Goal: Task Accomplishment & Management: Use online tool/utility

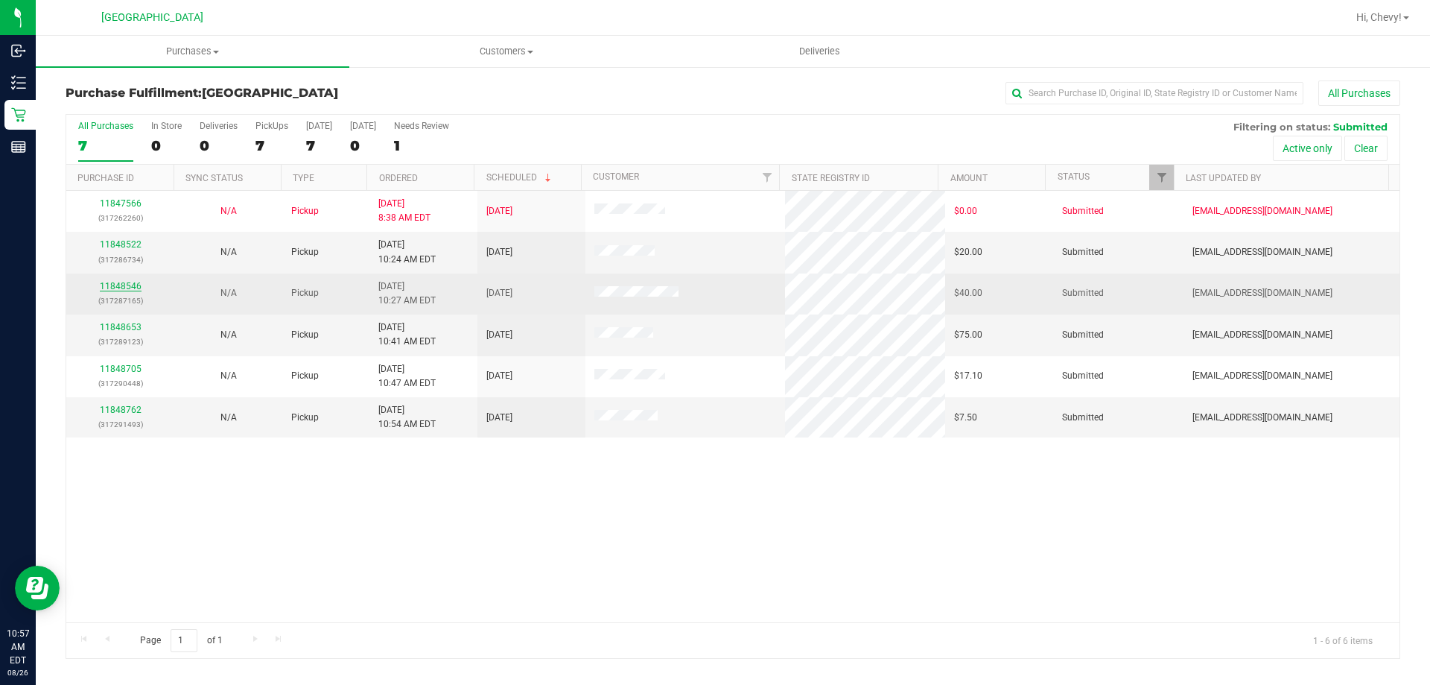
click at [127, 288] on link "11848546" at bounding box center [121, 286] width 42 height 10
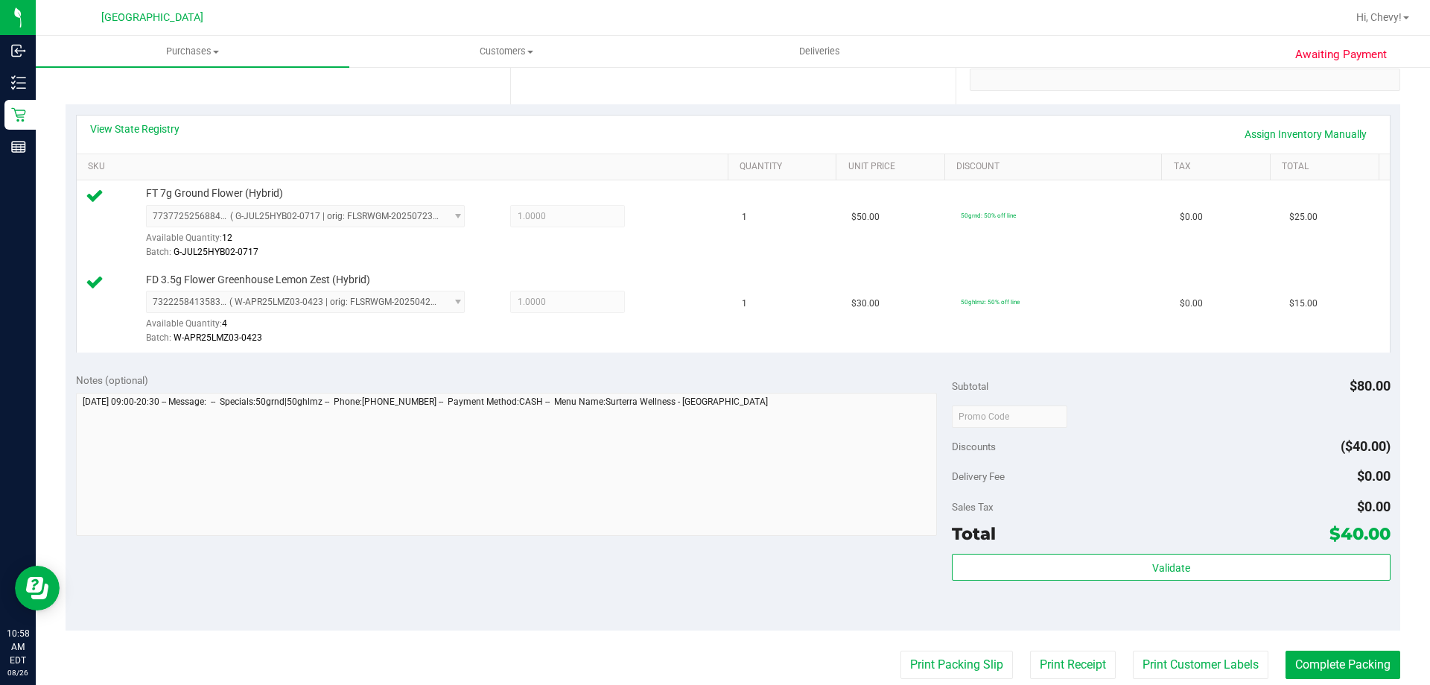
scroll to position [298, 0]
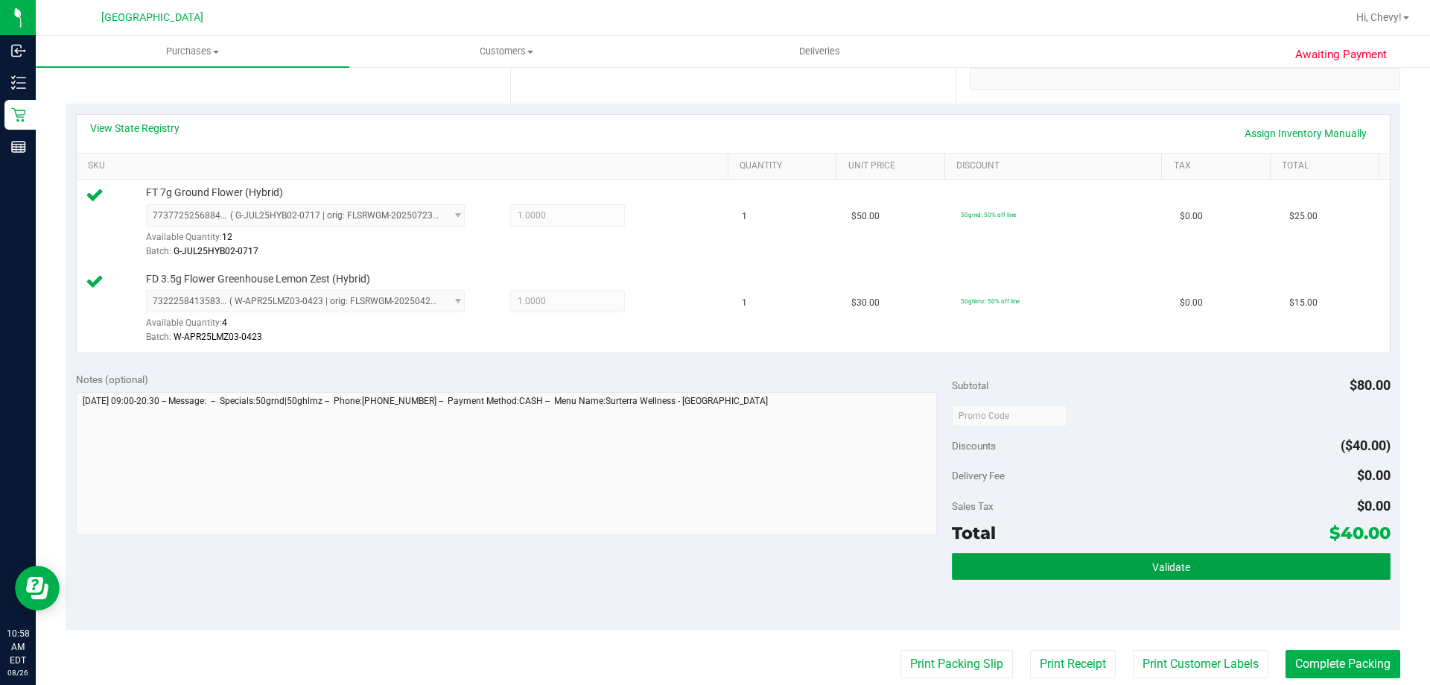
click at [1195, 559] on button "Validate" at bounding box center [1171, 566] width 438 height 27
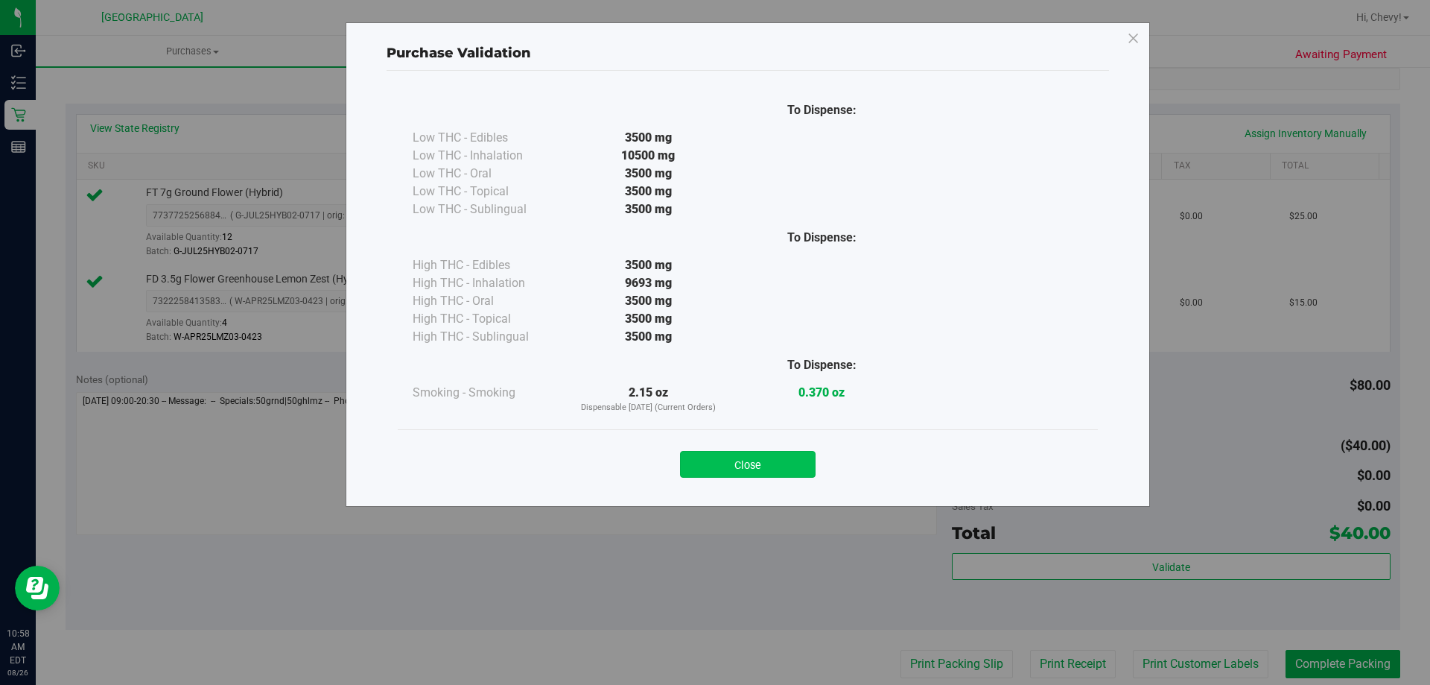
click at [756, 469] on button "Close" at bounding box center [748, 464] width 136 height 27
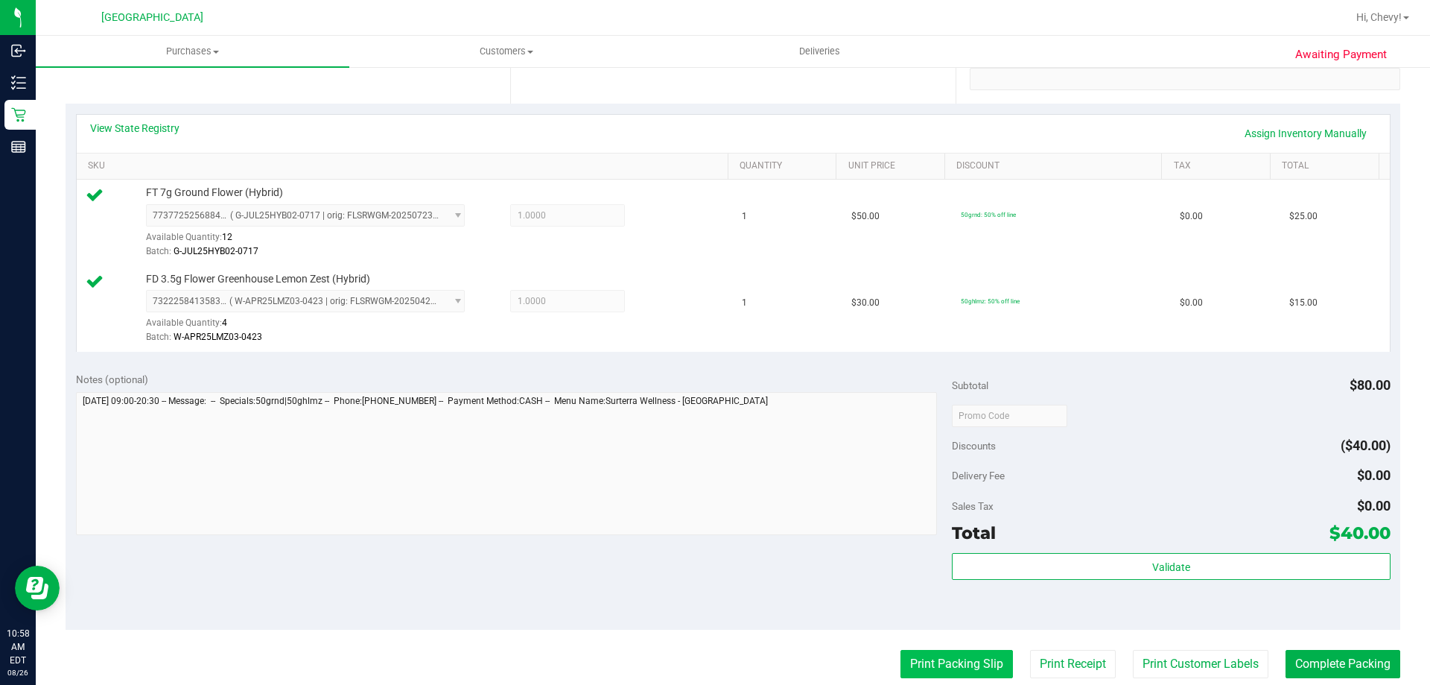
click at [944, 660] on button "Print Packing Slip" at bounding box center [957, 664] width 112 height 28
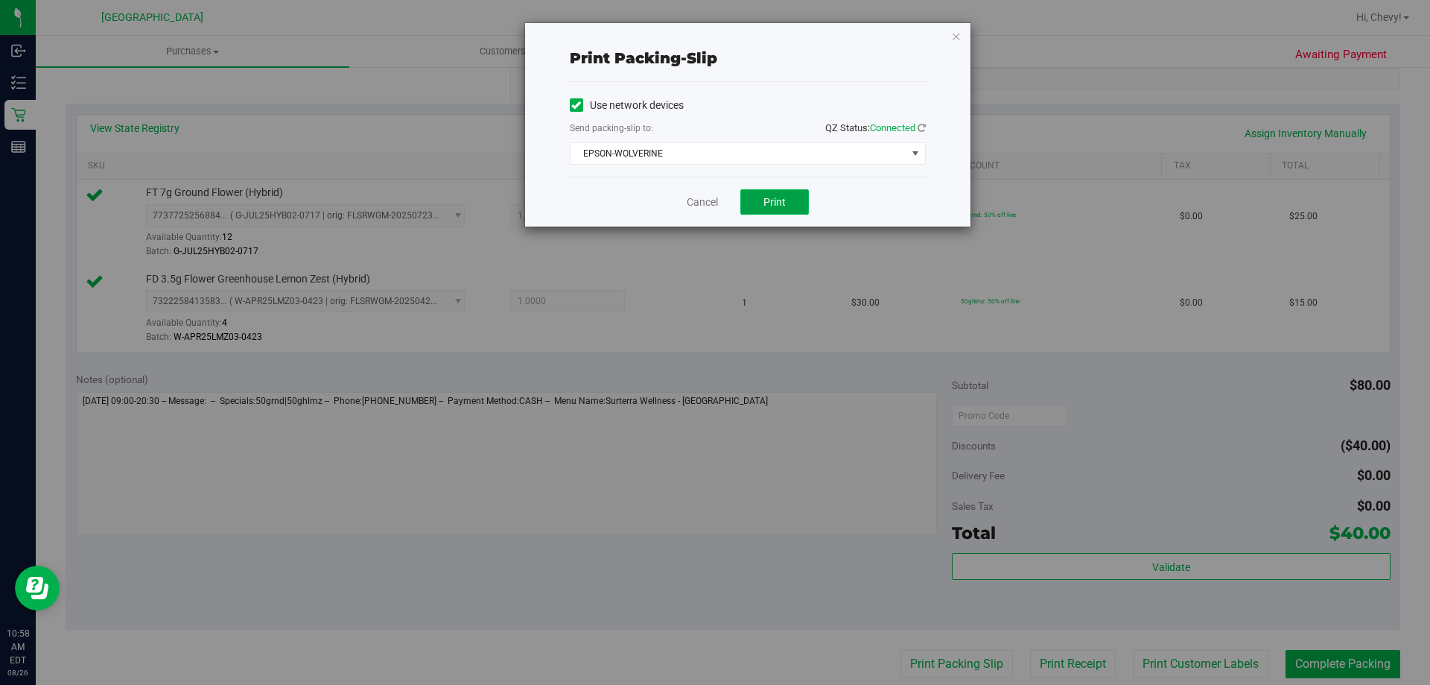
click at [784, 192] on button "Print" at bounding box center [775, 201] width 69 height 25
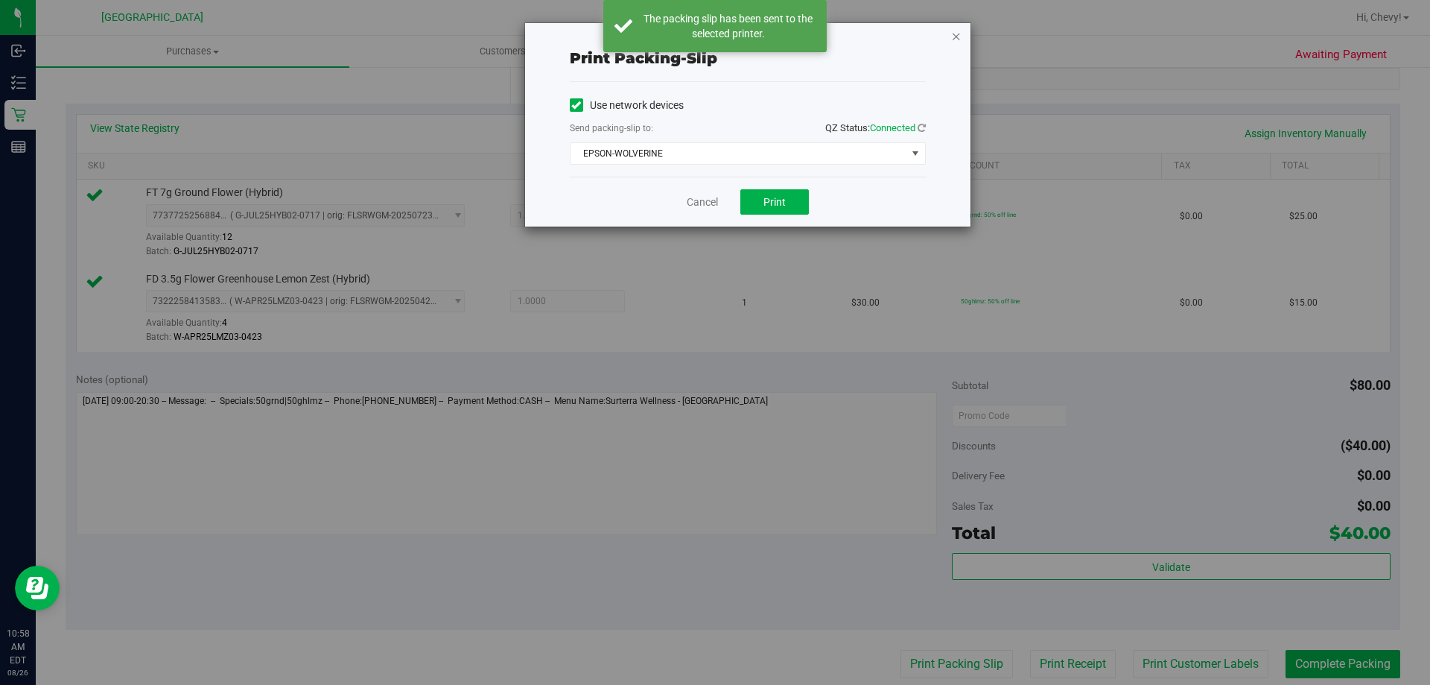
click at [954, 36] on icon "button" at bounding box center [956, 36] width 10 height 18
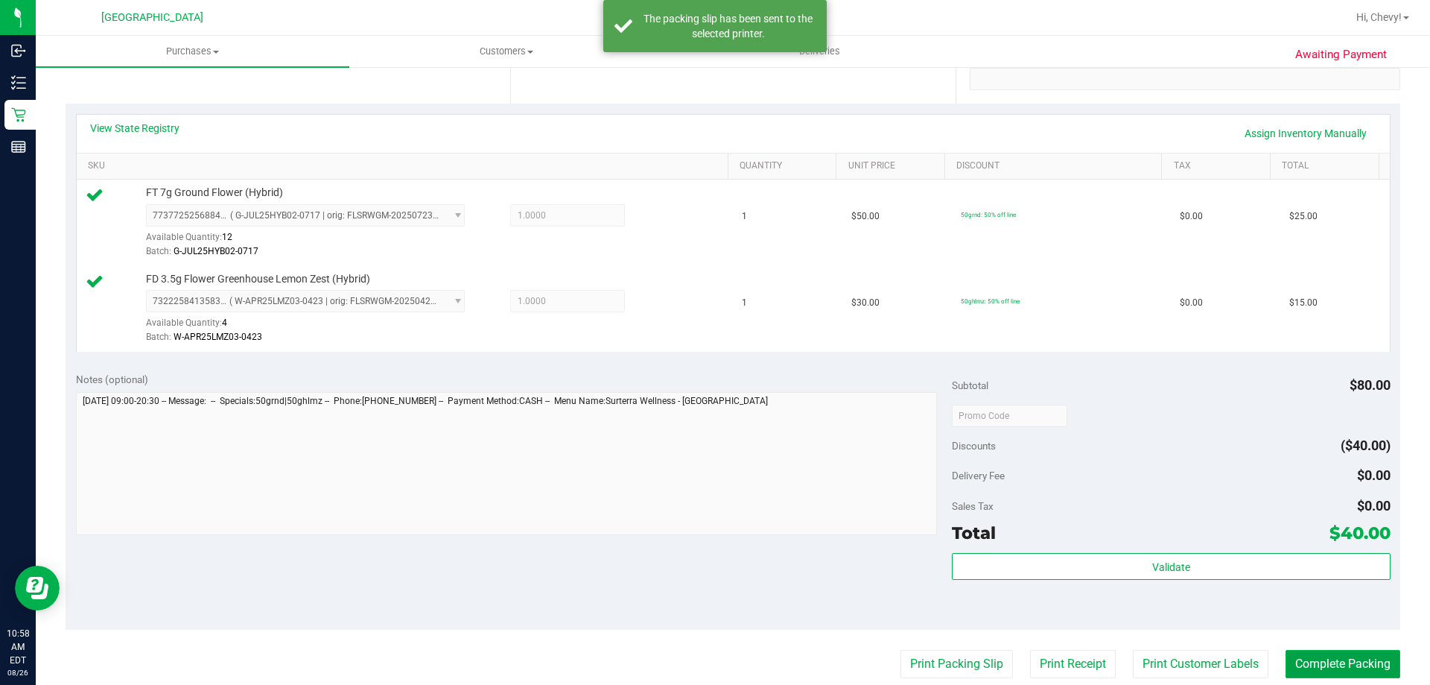
click at [1372, 662] on button "Complete Packing" at bounding box center [1343, 664] width 115 height 28
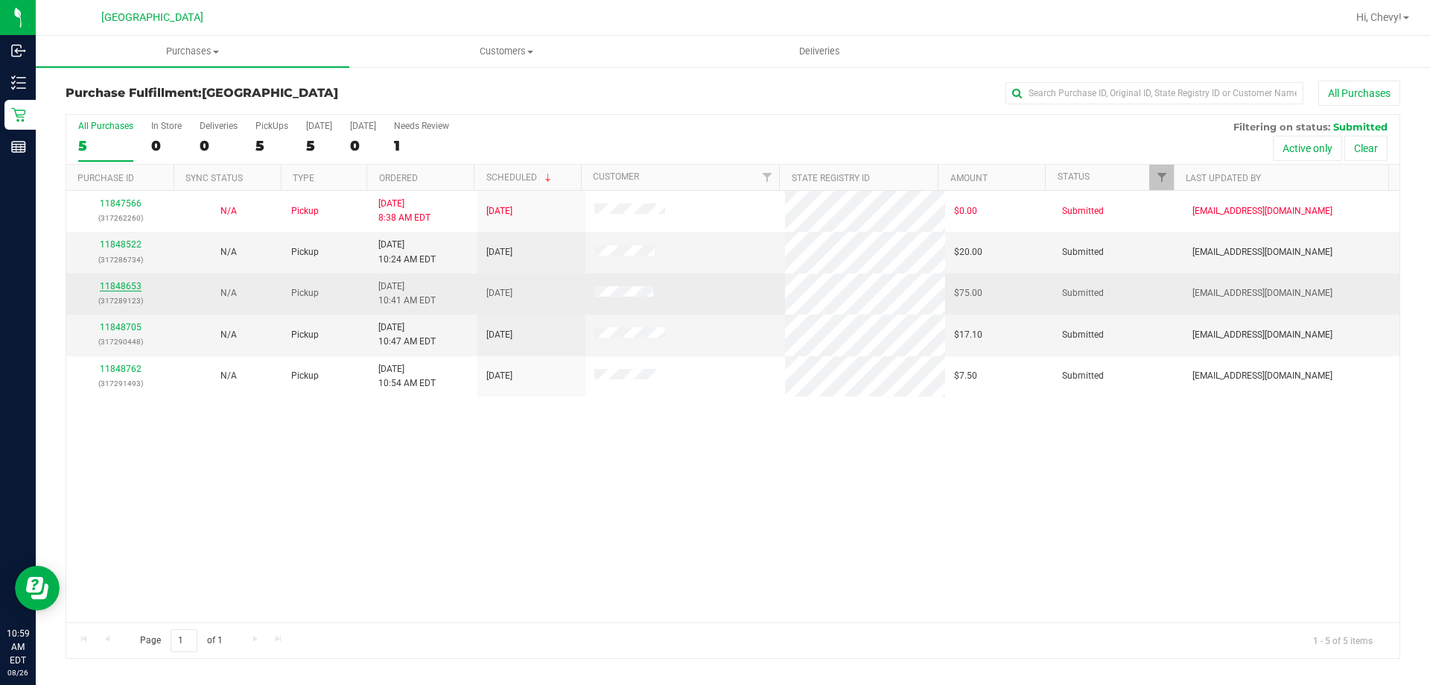
click at [130, 286] on link "11848653" at bounding box center [121, 286] width 42 height 10
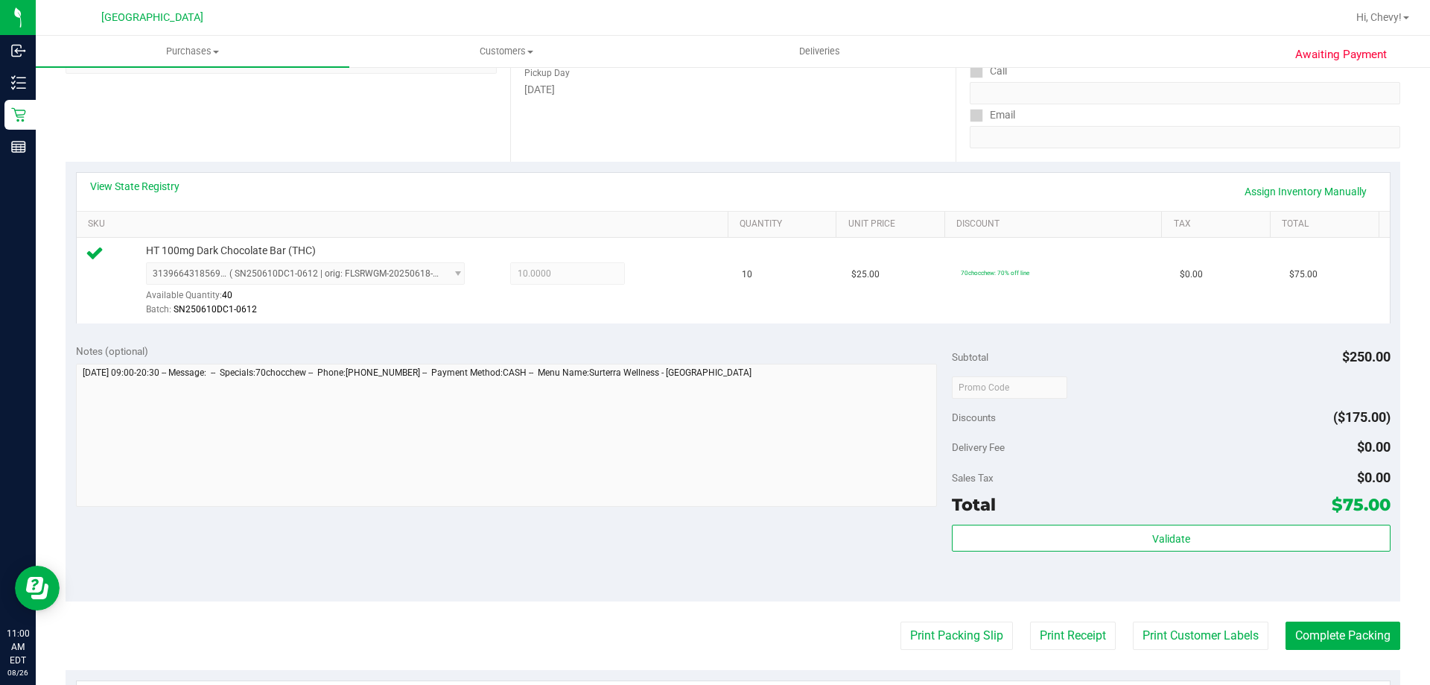
scroll to position [298, 0]
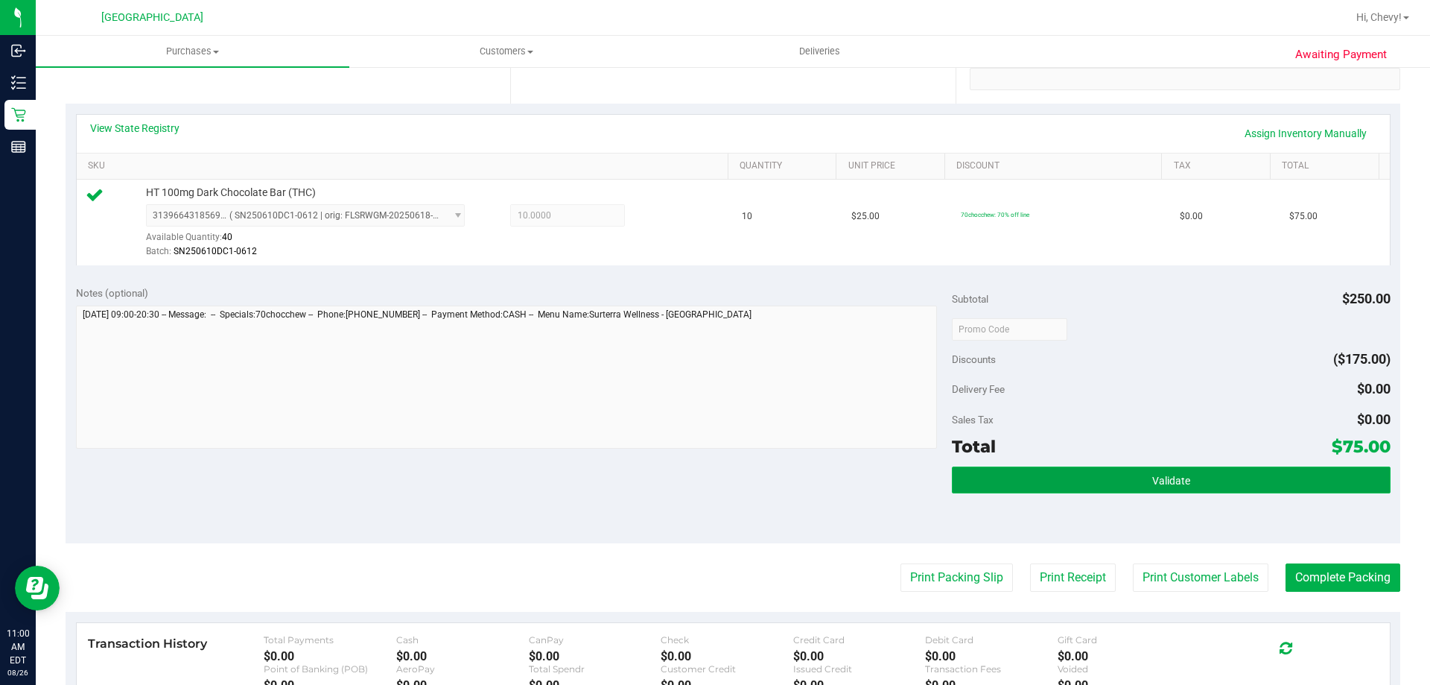
click at [1047, 470] on button "Validate" at bounding box center [1171, 479] width 438 height 27
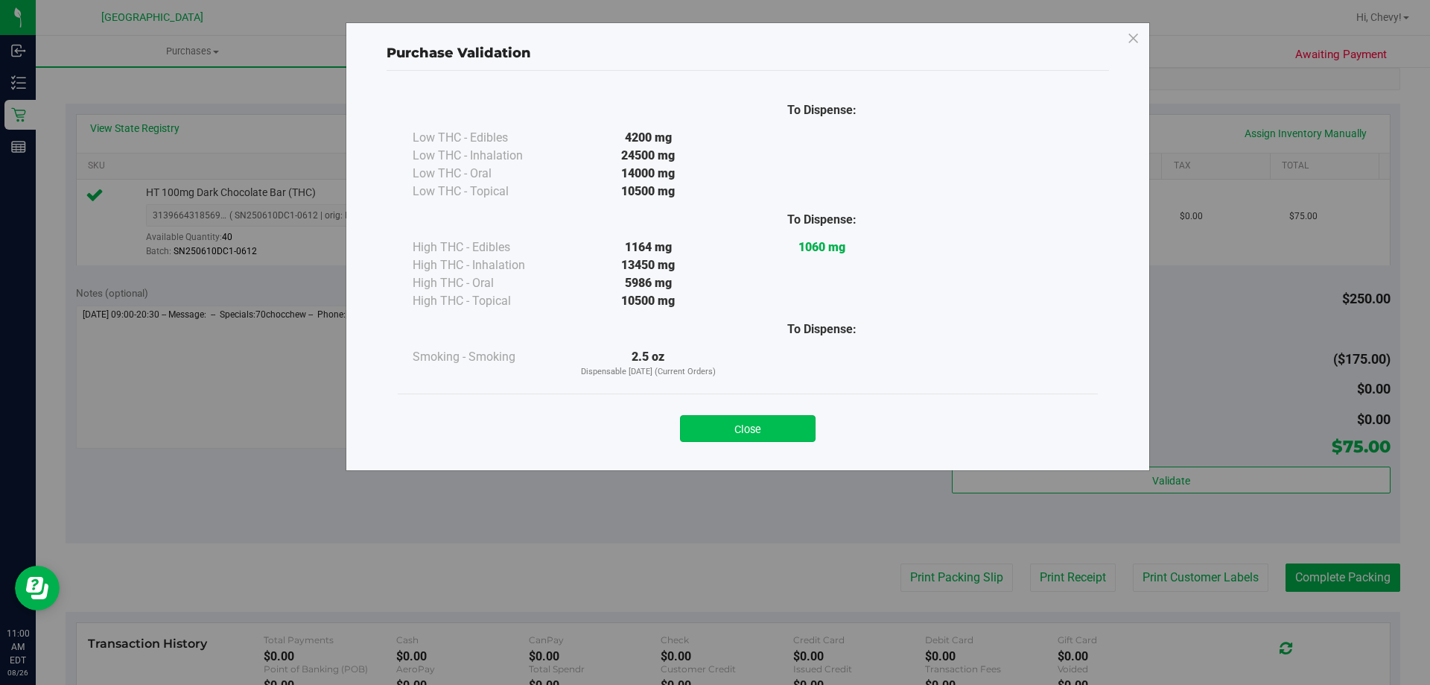
click at [784, 429] on button "Close" at bounding box center [748, 428] width 136 height 27
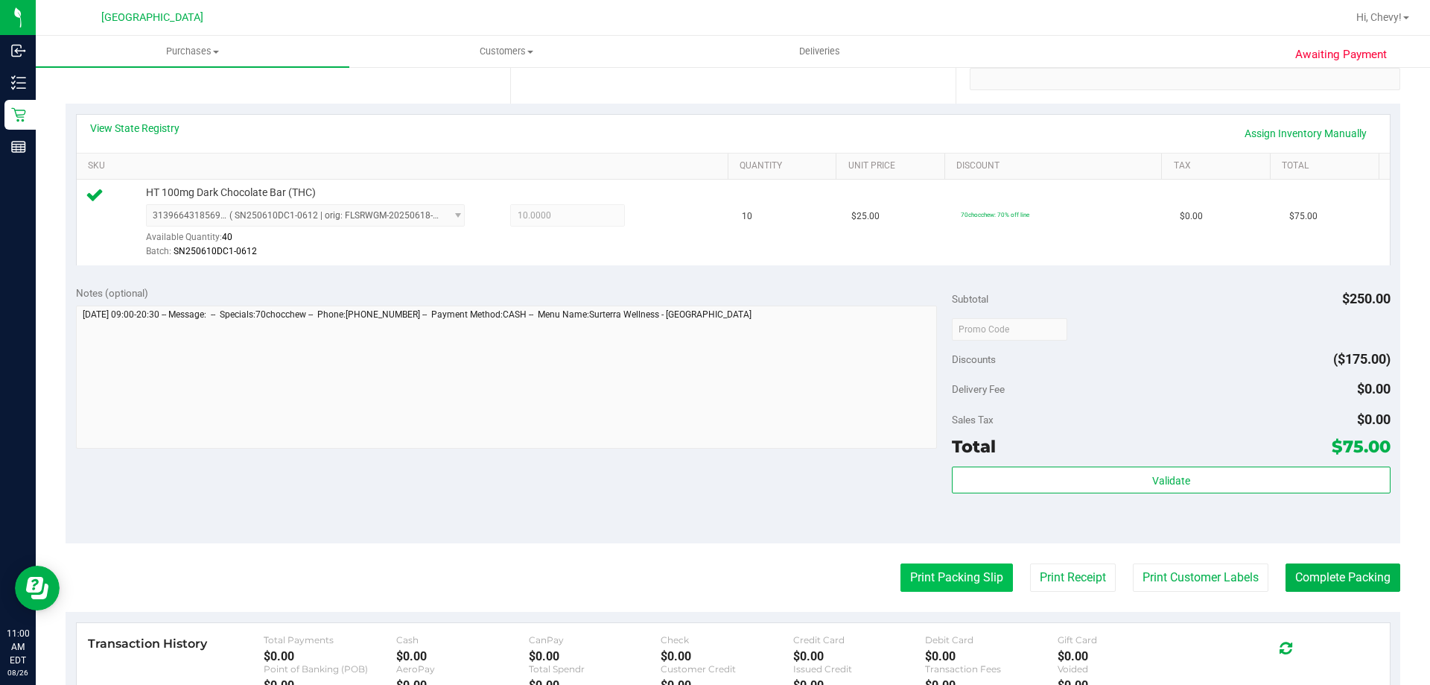
click at [920, 572] on button "Print Packing Slip" at bounding box center [957, 577] width 112 height 28
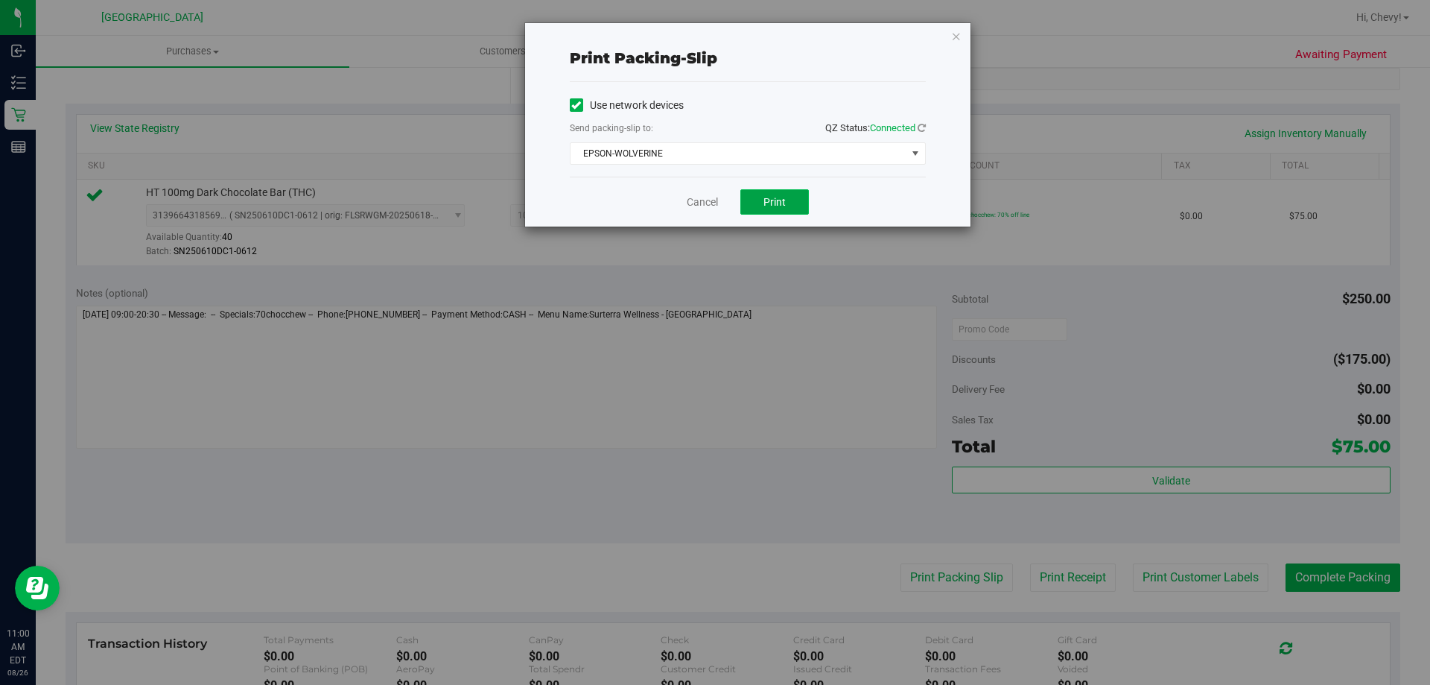
click at [767, 196] on span "Print" at bounding box center [775, 202] width 22 height 12
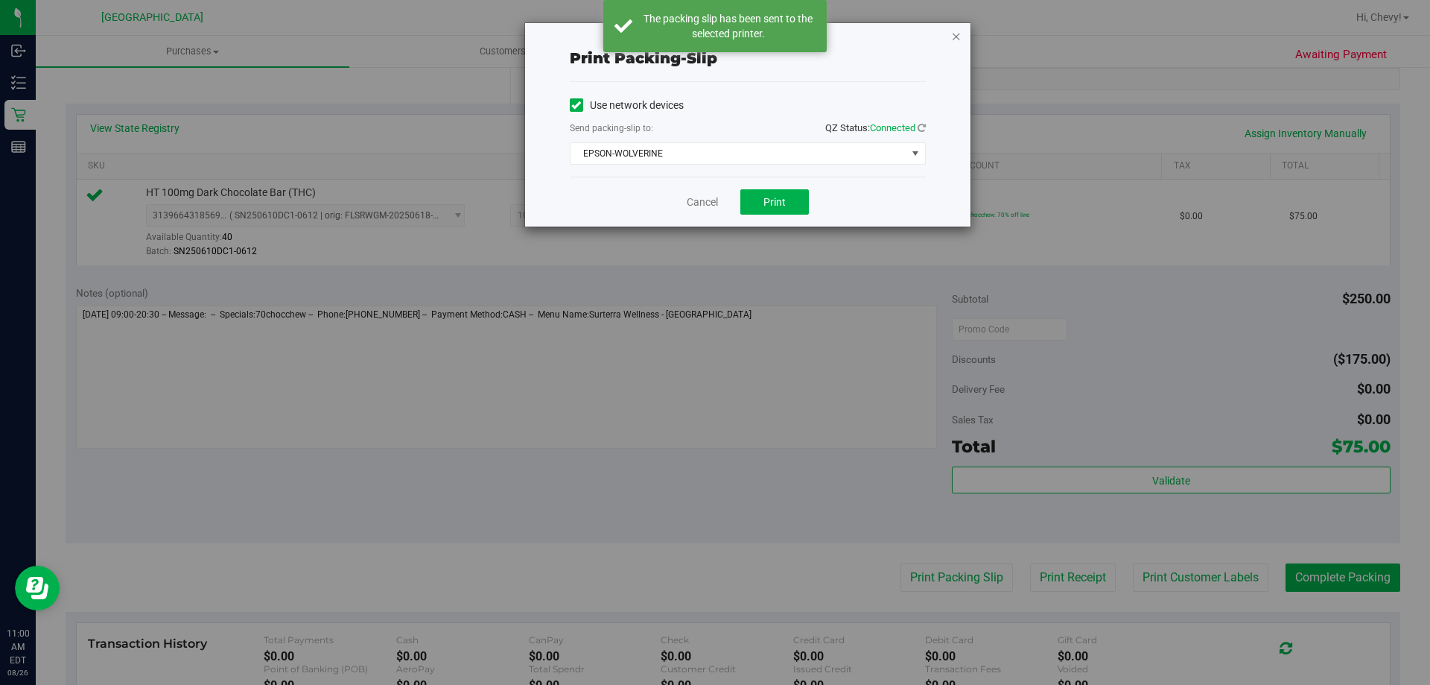
click at [957, 37] on icon "button" at bounding box center [956, 36] width 10 height 18
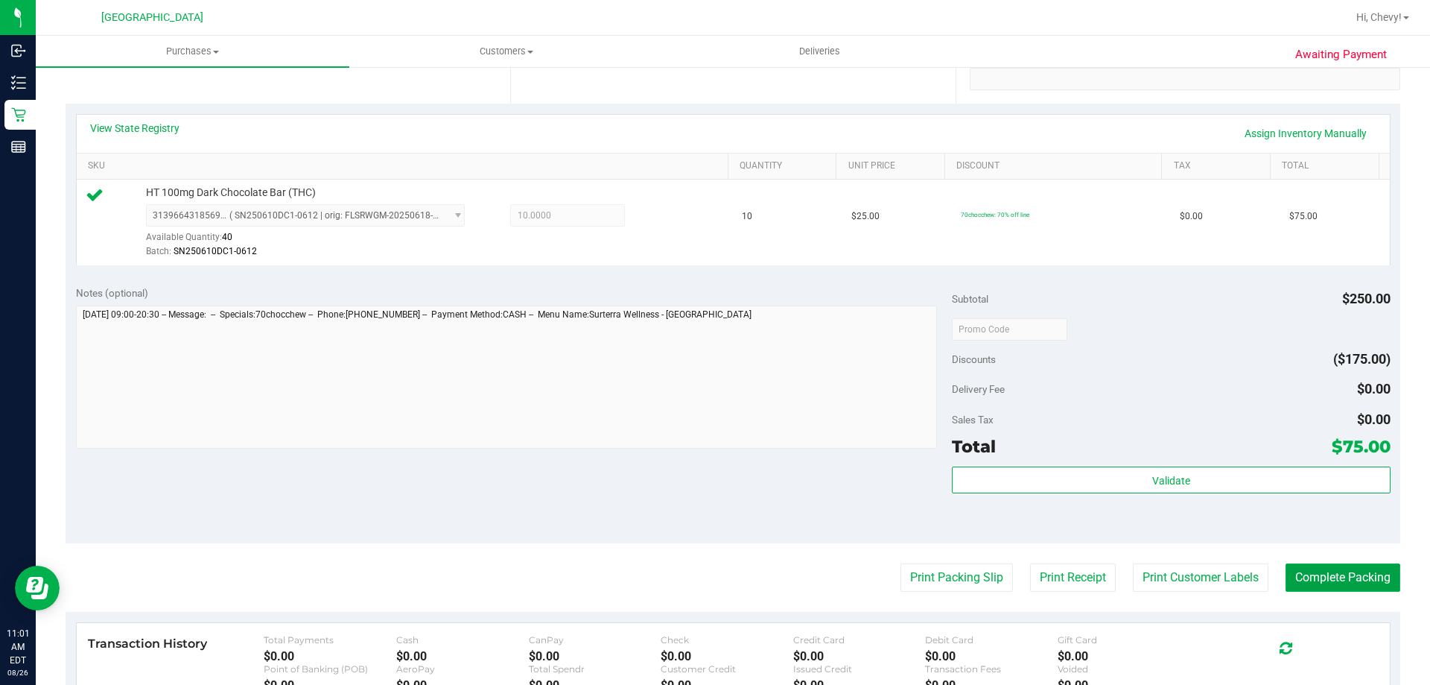
click at [1357, 577] on button "Complete Packing" at bounding box center [1343, 577] width 115 height 28
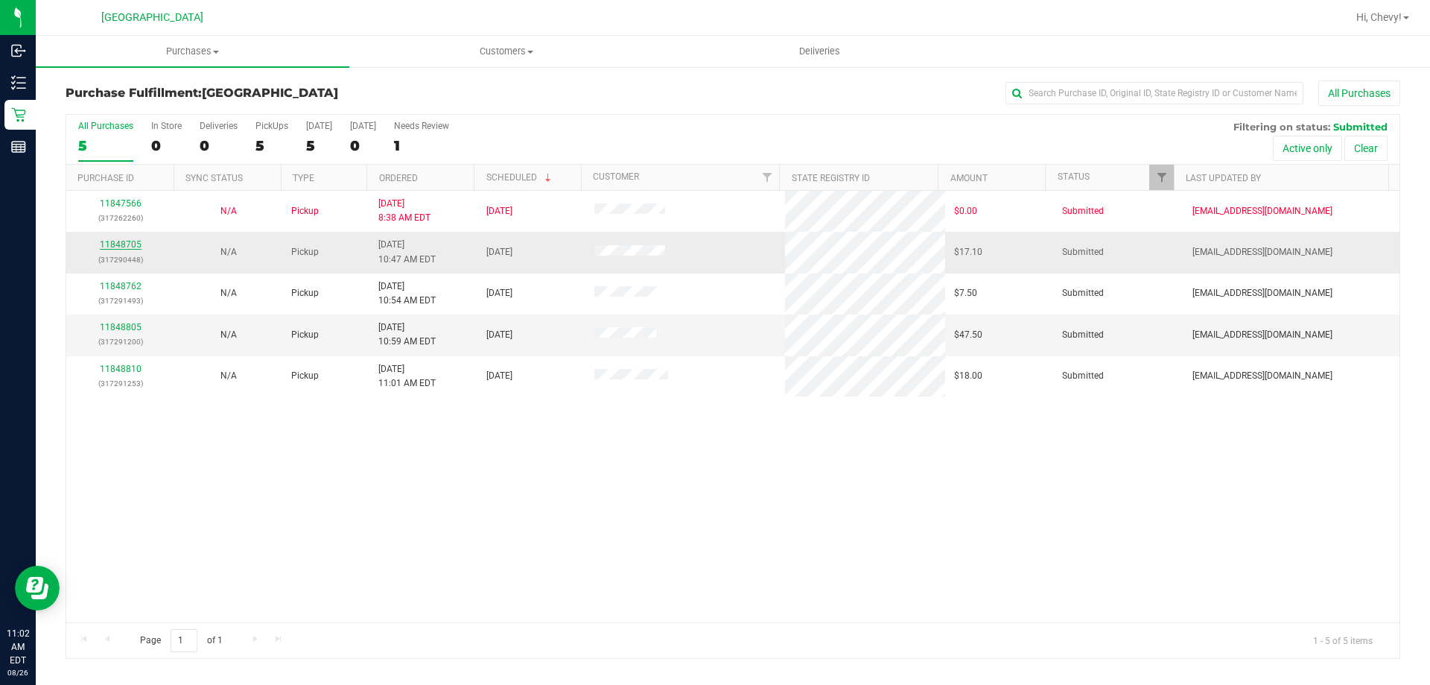
click at [137, 246] on link "11848705" at bounding box center [121, 244] width 42 height 10
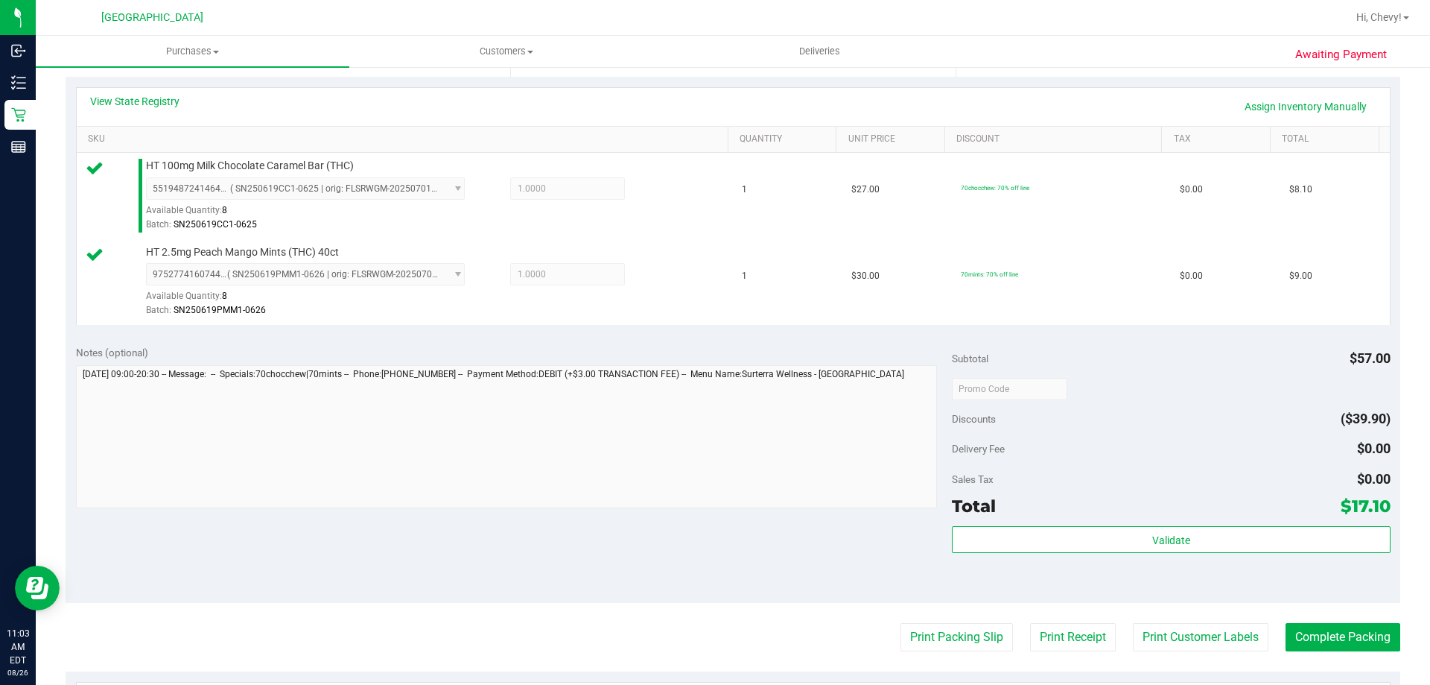
scroll to position [372, 0]
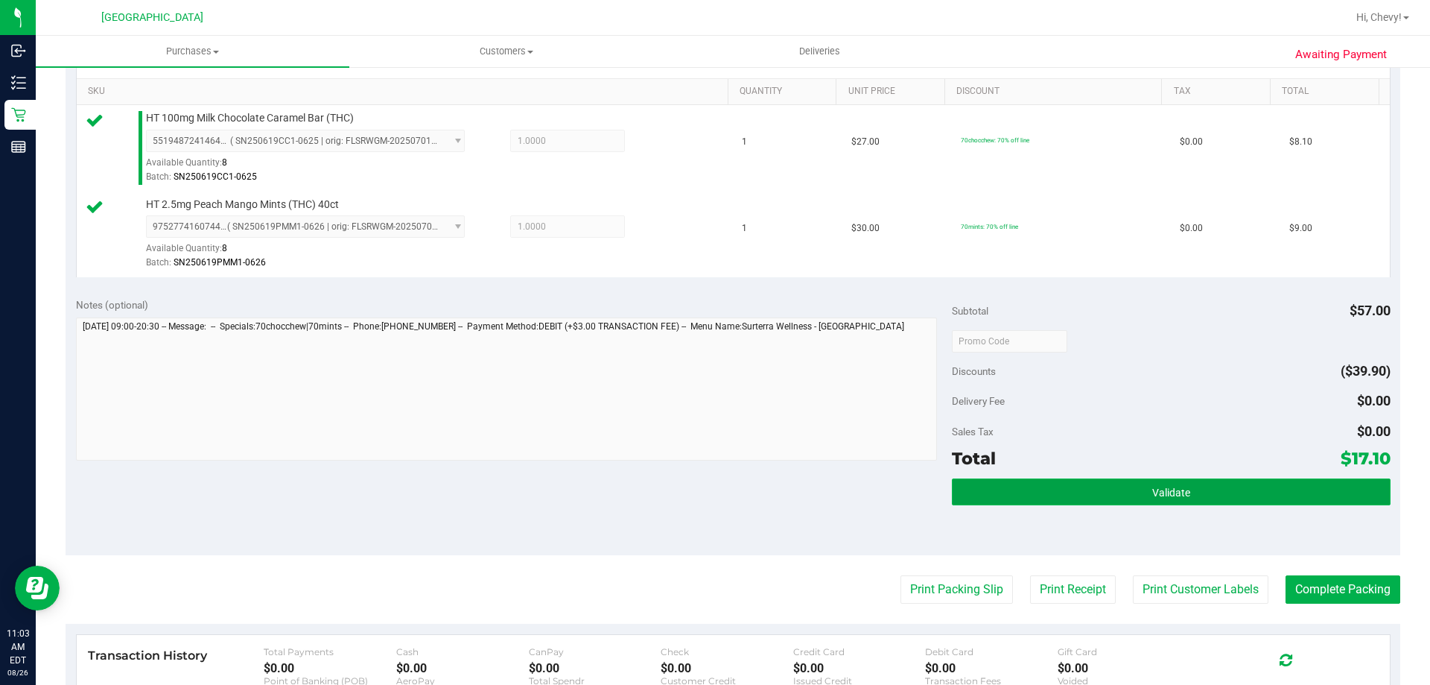
click at [1202, 486] on button "Validate" at bounding box center [1171, 491] width 438 height 27
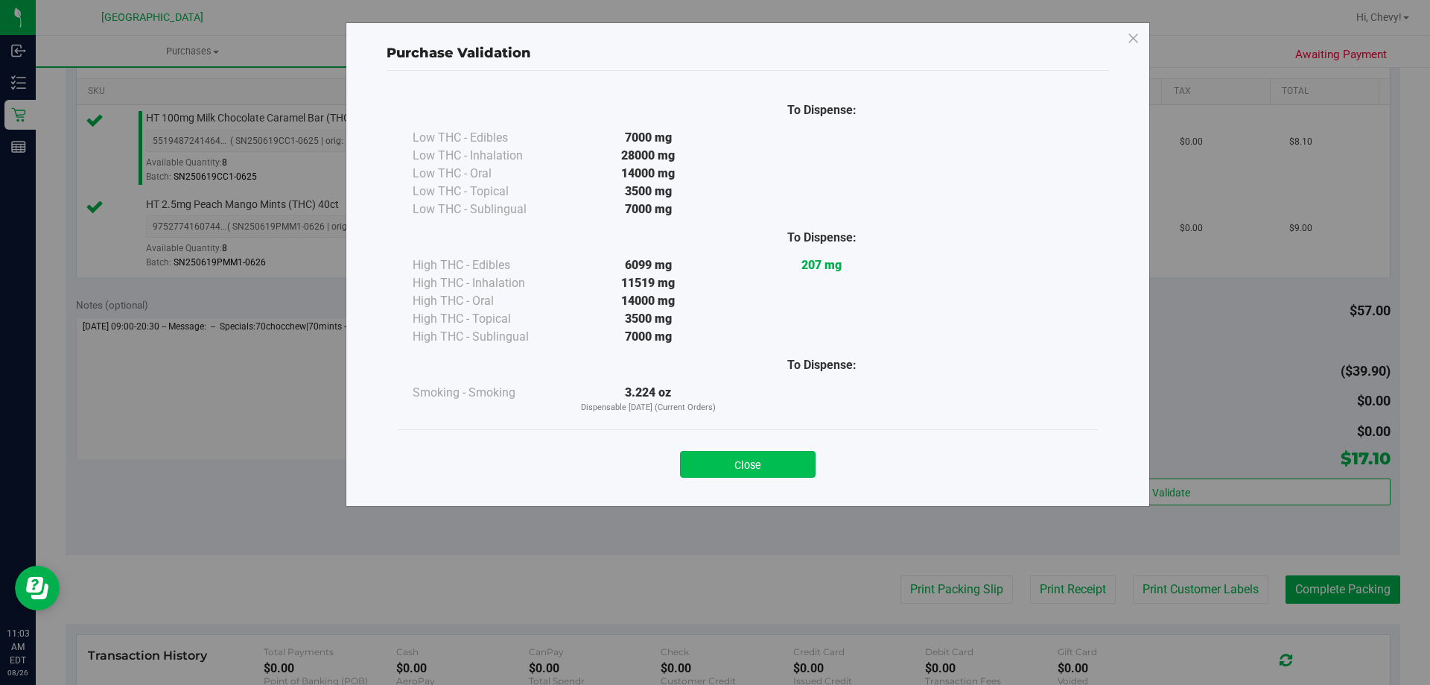
click at [741, 469] on button "Close" at bounding box center [748, 464] width 136 height 27
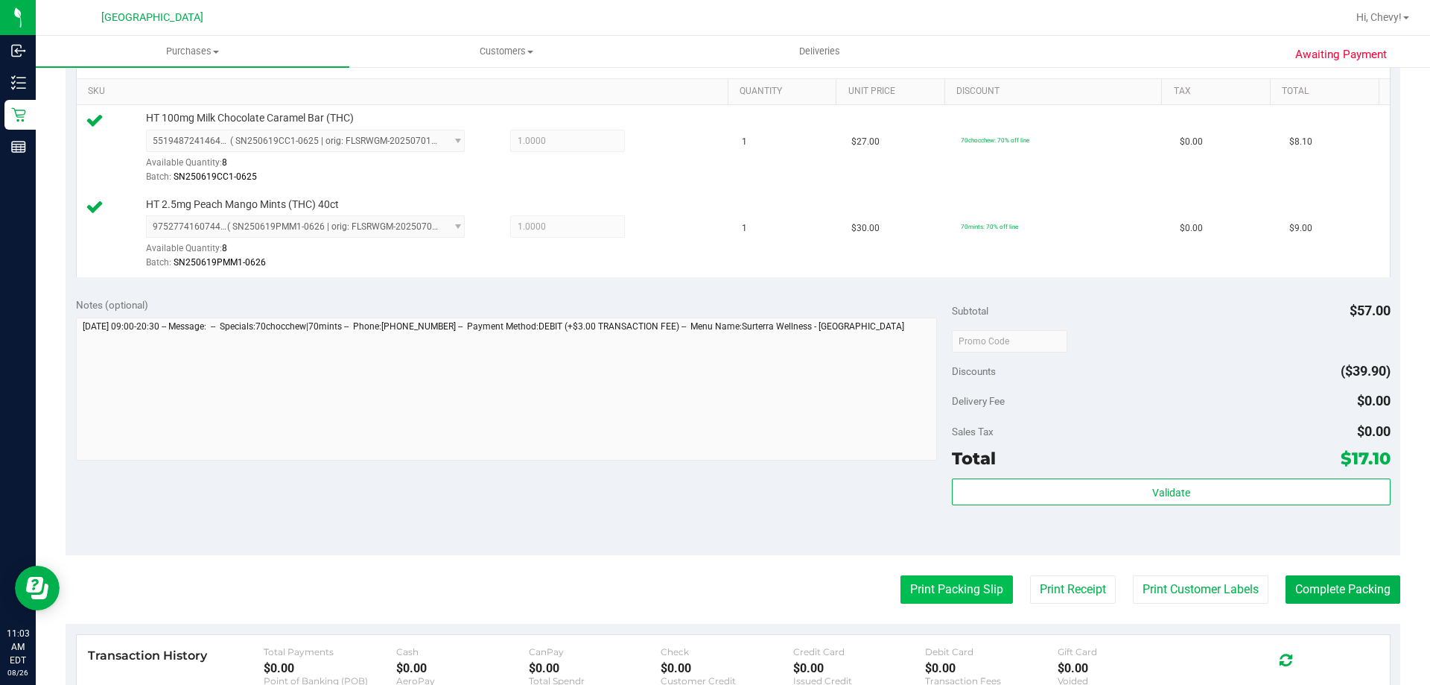
click at [974, 586] on button "Print Packing Slip" at bounding box center [957, 589] width 112 height 28
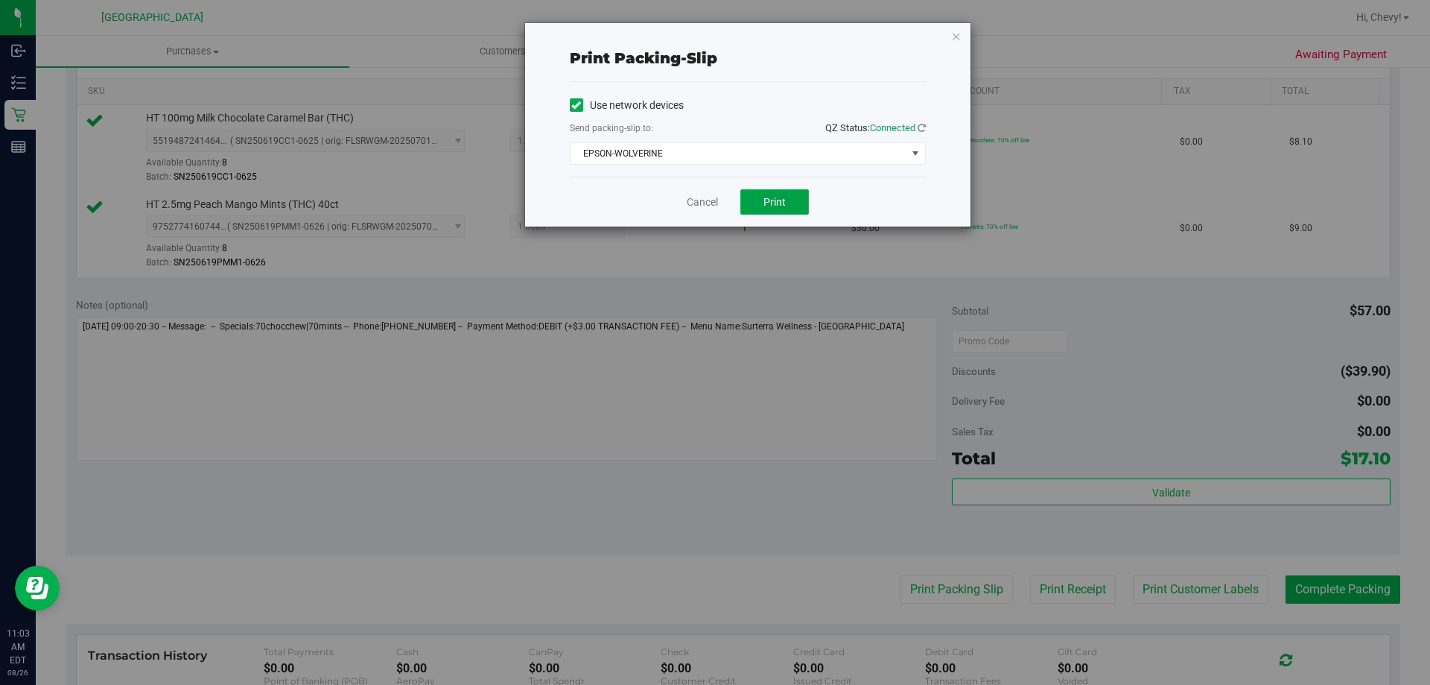
click at [766, 198] on span "Print" at bounding box center [775, 202] width 22 height 12
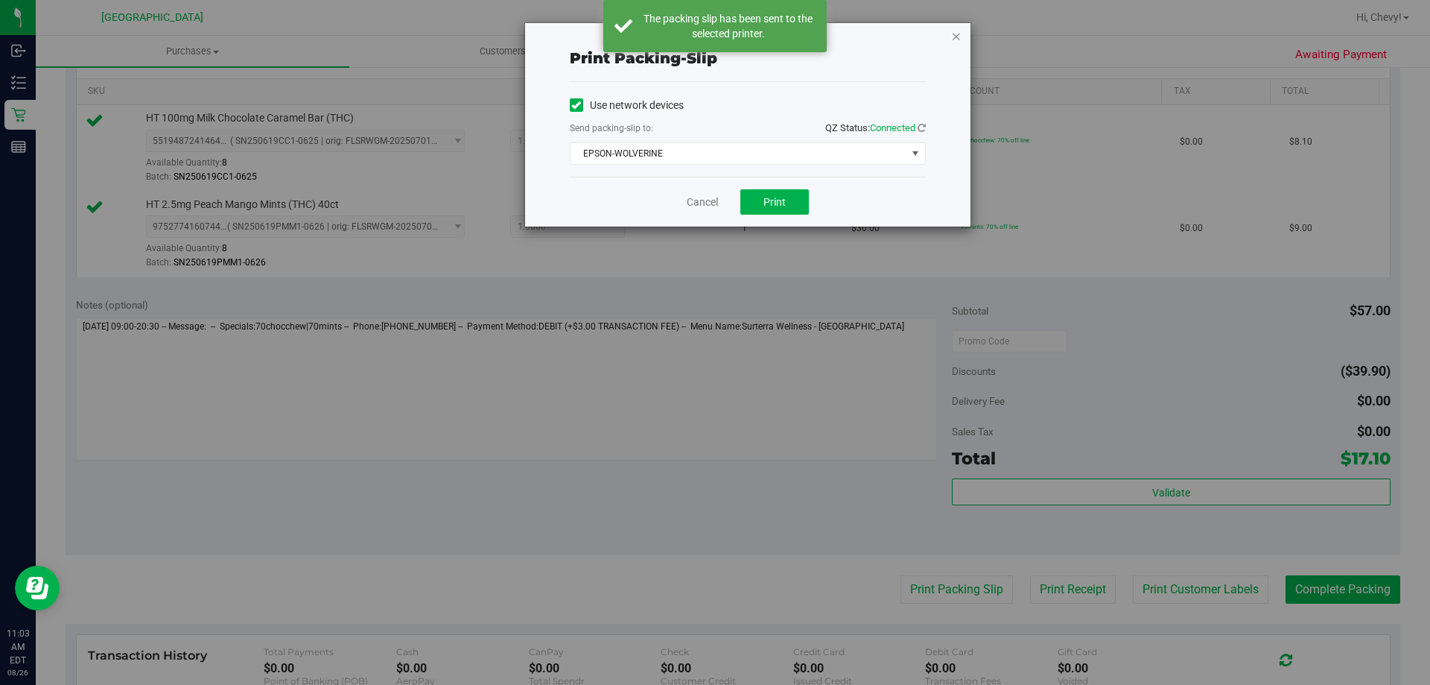
click at [956, 37] on icon "button" at bounding box center [956, 36] width 10 height 18
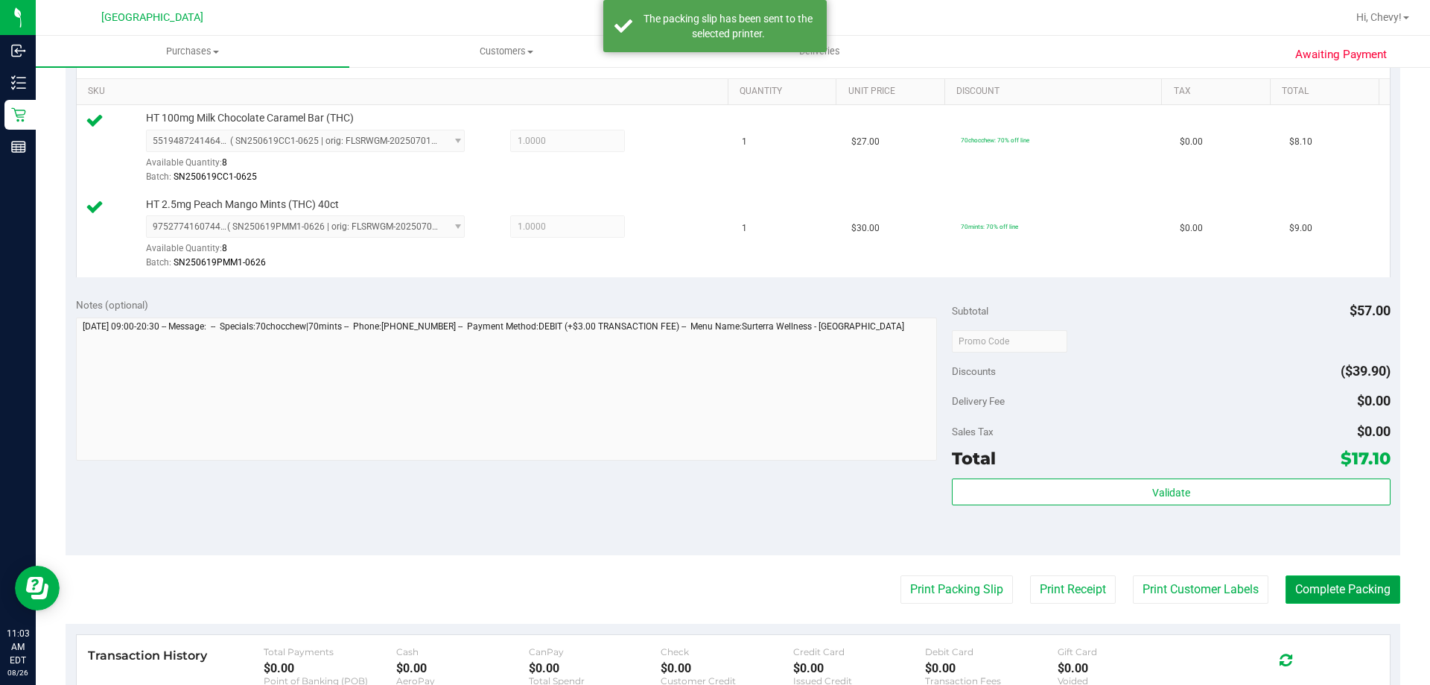
click at [1353, 593] on button "Complete Packing" at bounding box center [1343, 589] width 115 height 28
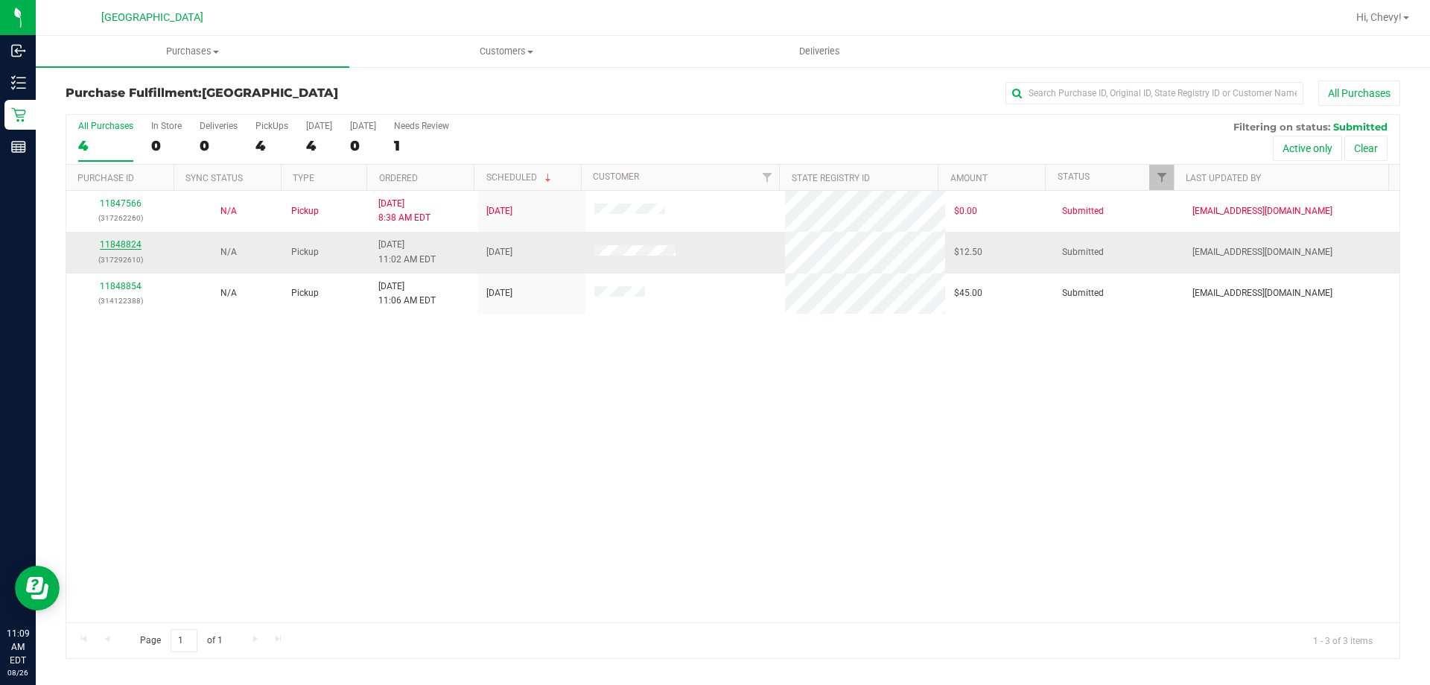
click at [135, 244] on link "11848824" at bounding box center [121, 244] width 42 height 10
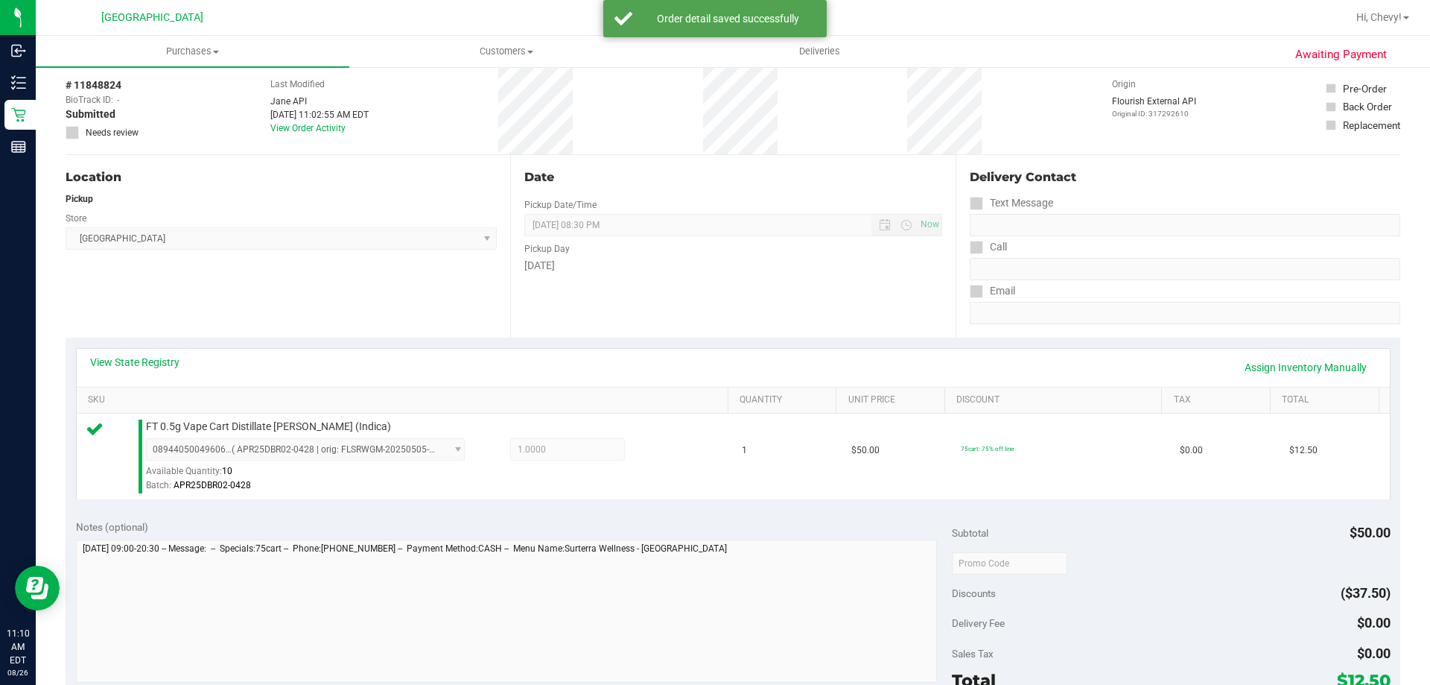
scroll to position [223, 0]
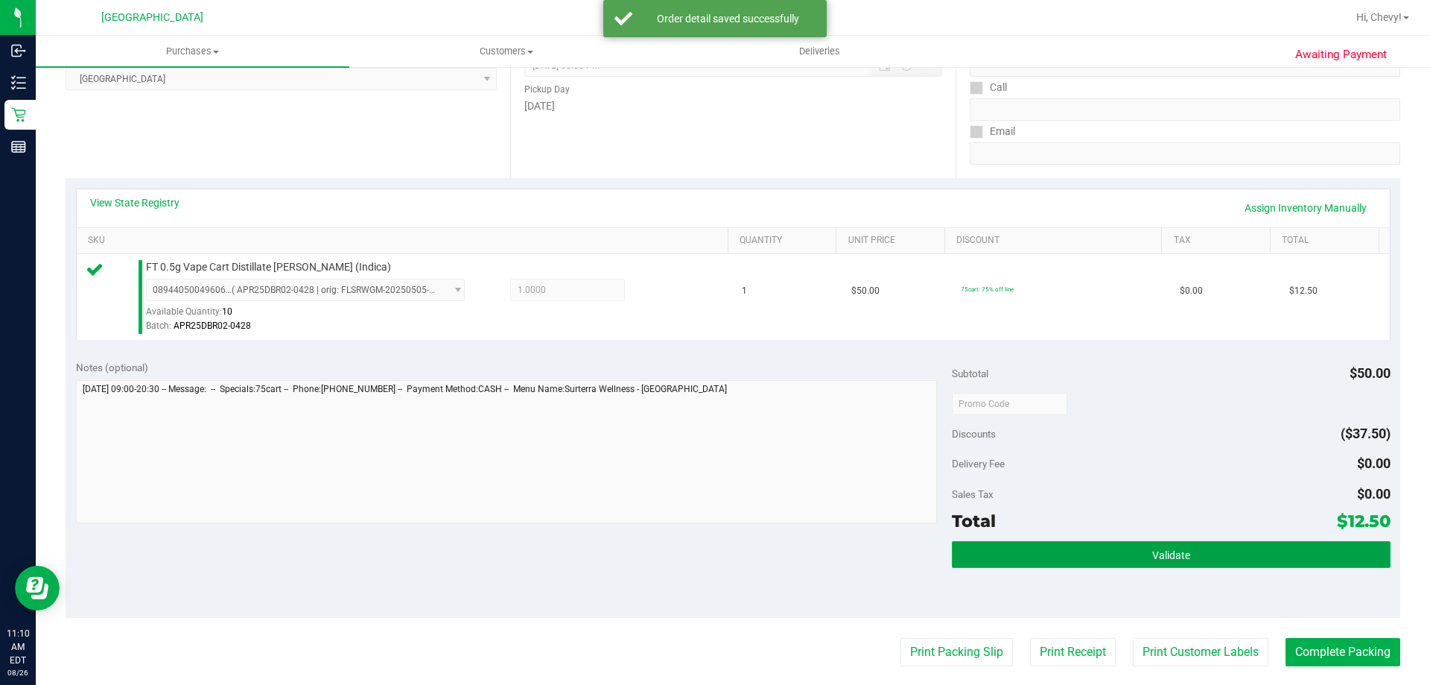
click at [1227, 565] on button "Validate" at bounding box center [1171, 554] width 438 height 27
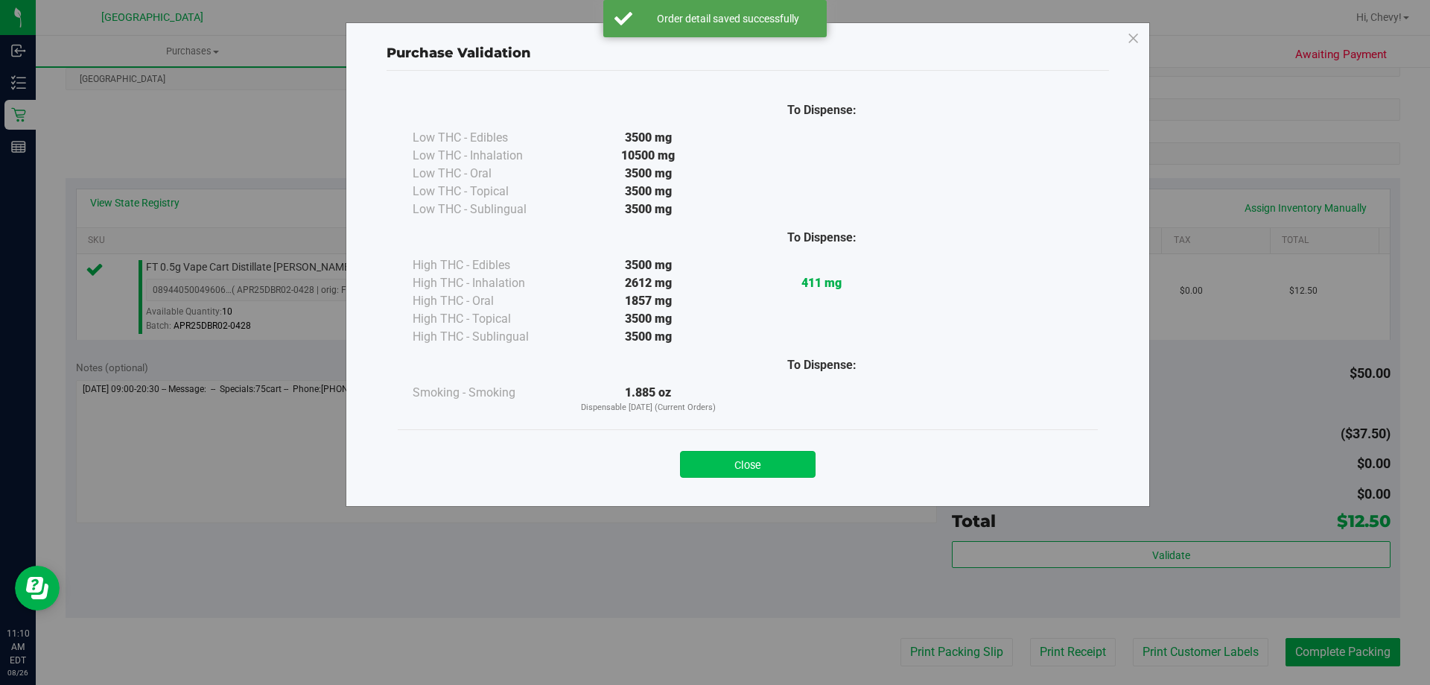
click at [769, 457] on button "Close" at bounding box center [748, 464] width 136 height 27
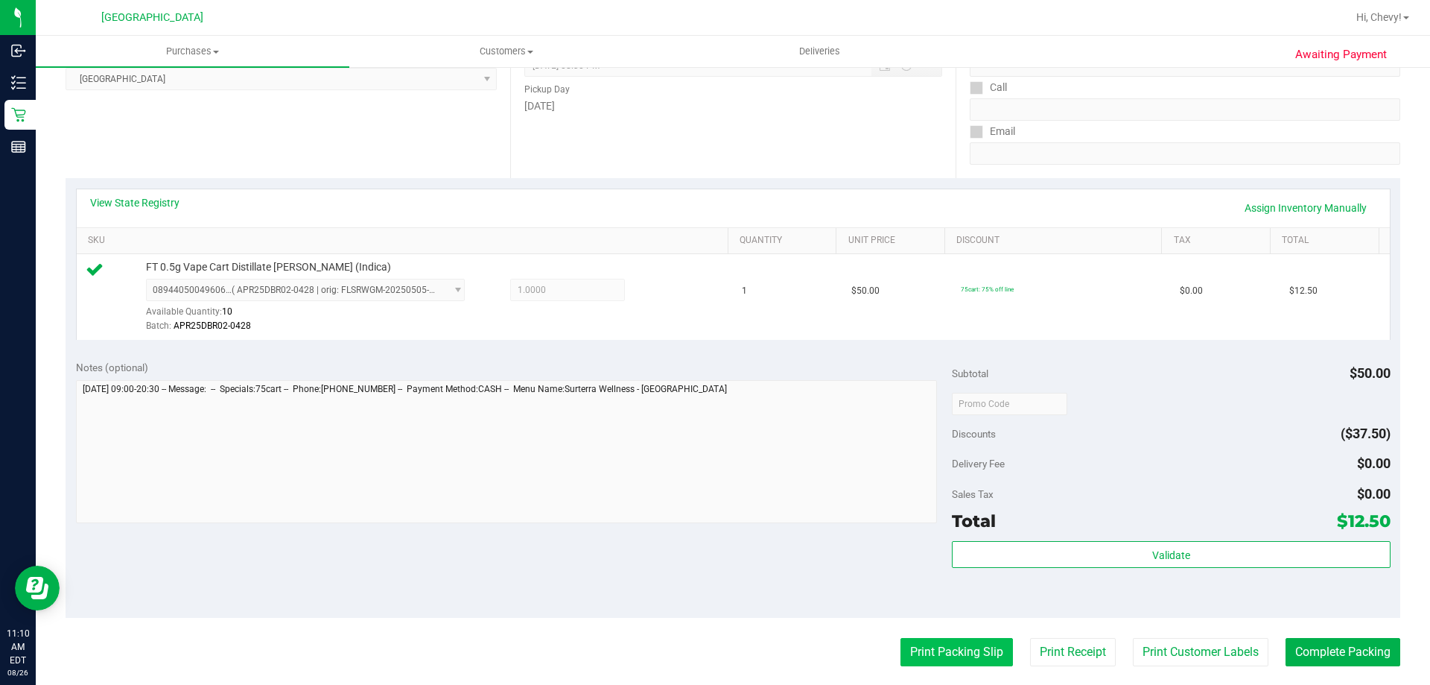
click at [909, 657] on button "Print Packing Slip" at bounding box center [957, 652] width 112 height 28
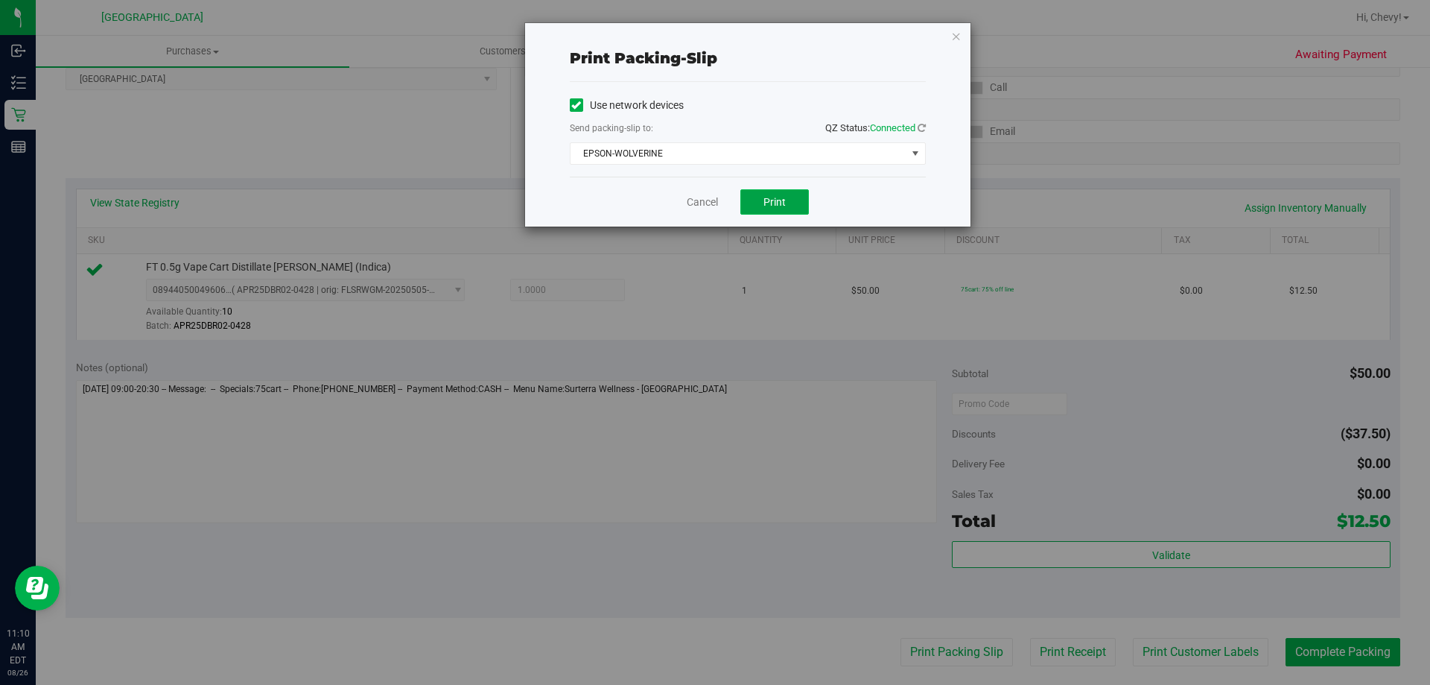
click at [773, 194] on button "Print" at bounding box center [775, 201] width 69 height 25
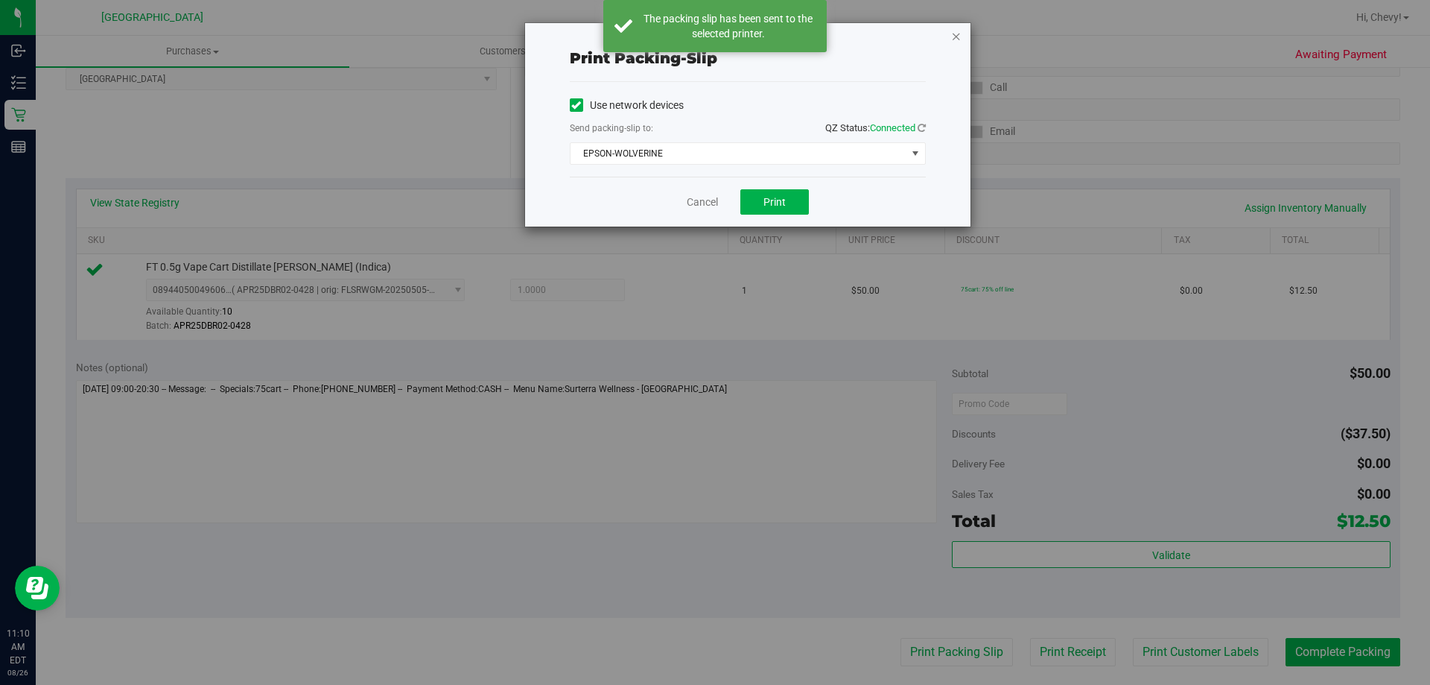
click at [954, 38] on icon "button" at bounding box center [956, 36] width 10 height 18
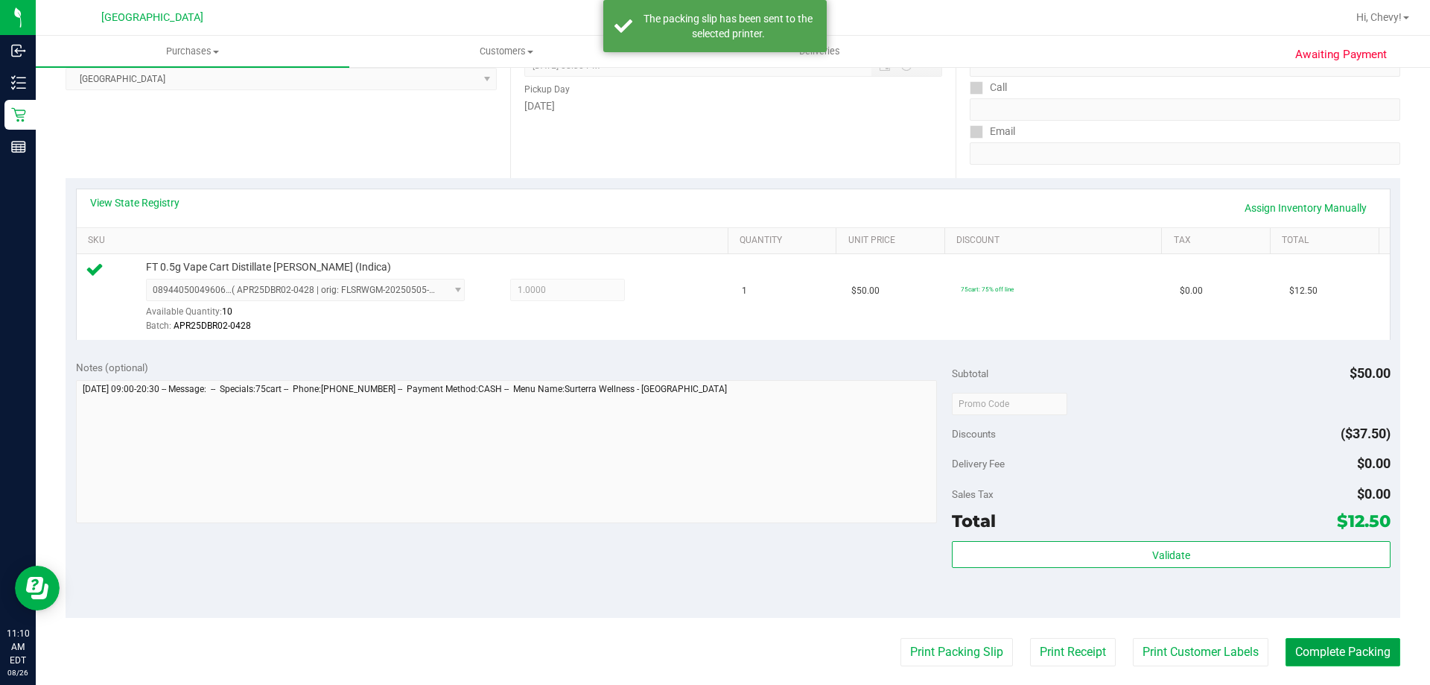
click at [1344, 655] on button "Complete Packing" at bounding box center [1343, 652] width 115 height 28
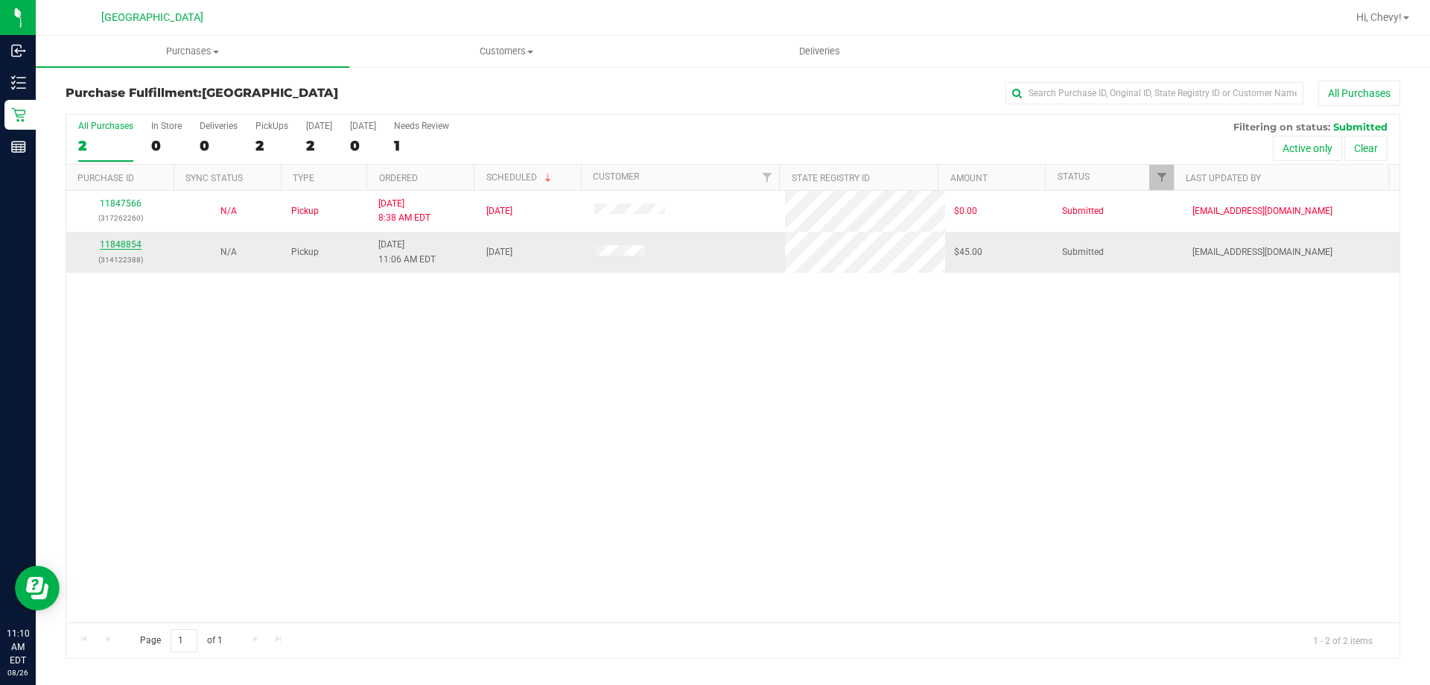
click at [124, 243] on link "11848854" at bounding box center [121, 244] width 42 height 10
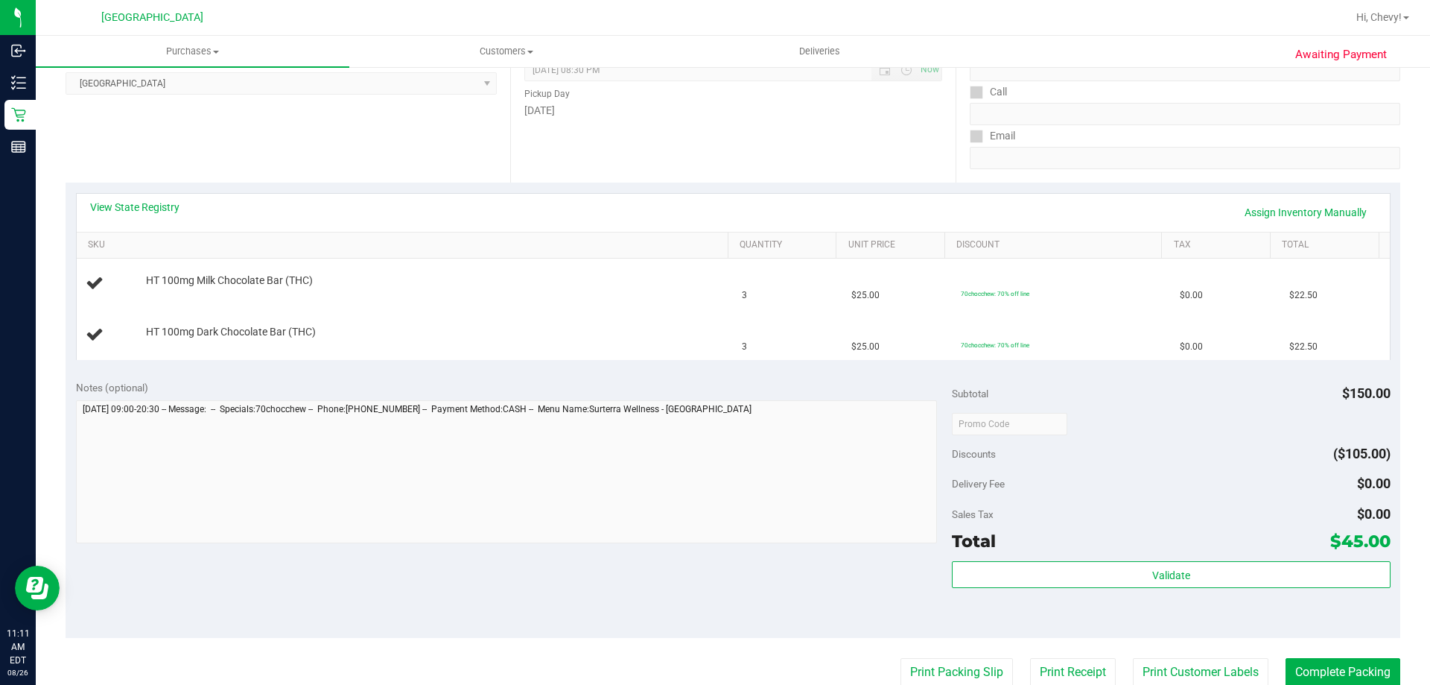
scroll to position [223, 0]
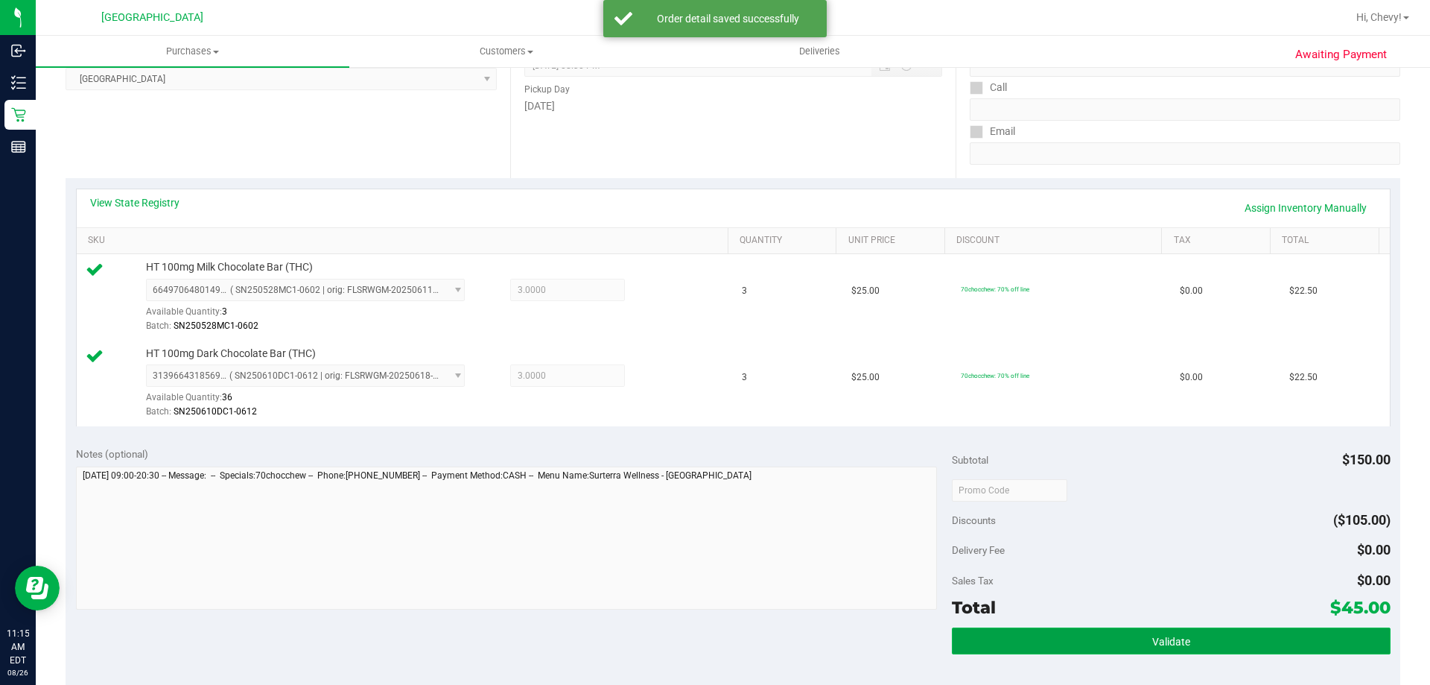
click at [1207, 645] on button "Validate" at bounding box center [1171, 640] width 438 height 27
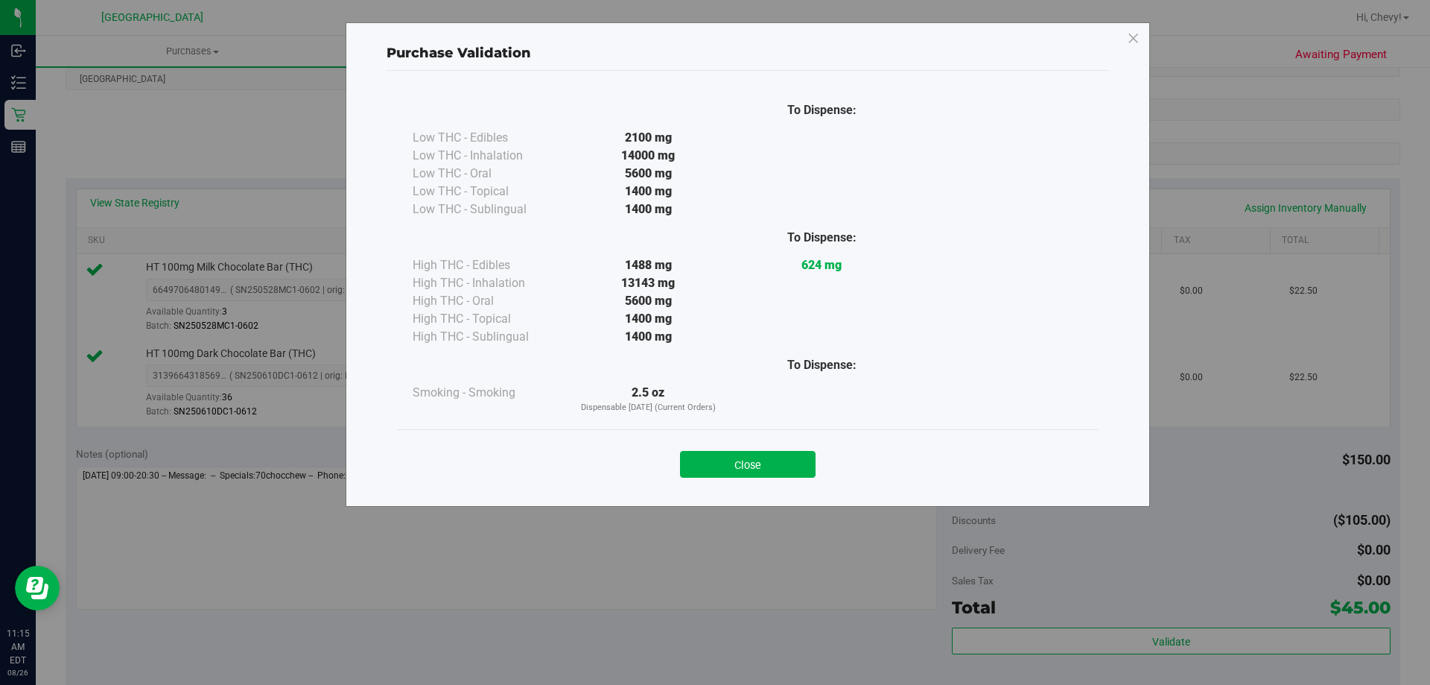
click at [758, 479] on div "Close" at bounding box center [748, 459] width 700 height 60
click at [755, 478] on div "Close" at bounding box center [748, 459] width 700 height 60
click at [749, 466] on button "Close" at bounding box center [748, 464] width 136 height 27
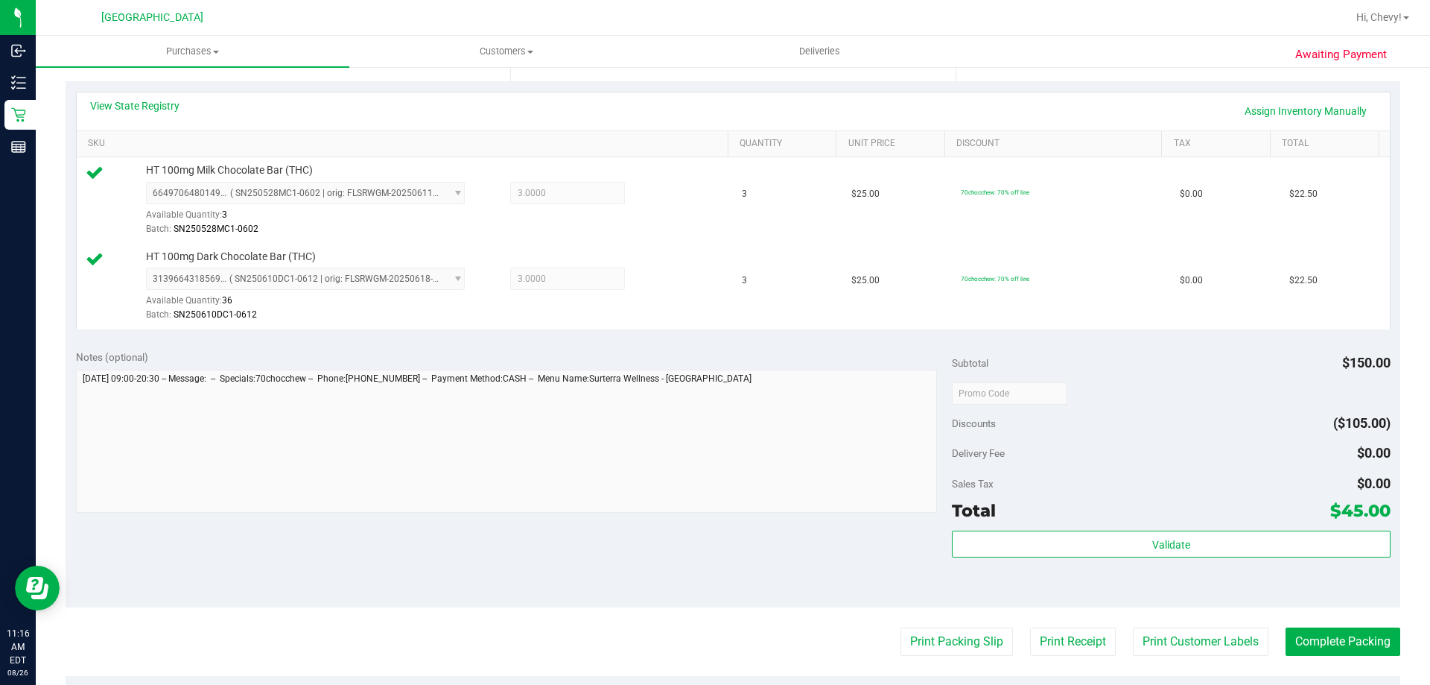
scroll to position [596, 0]
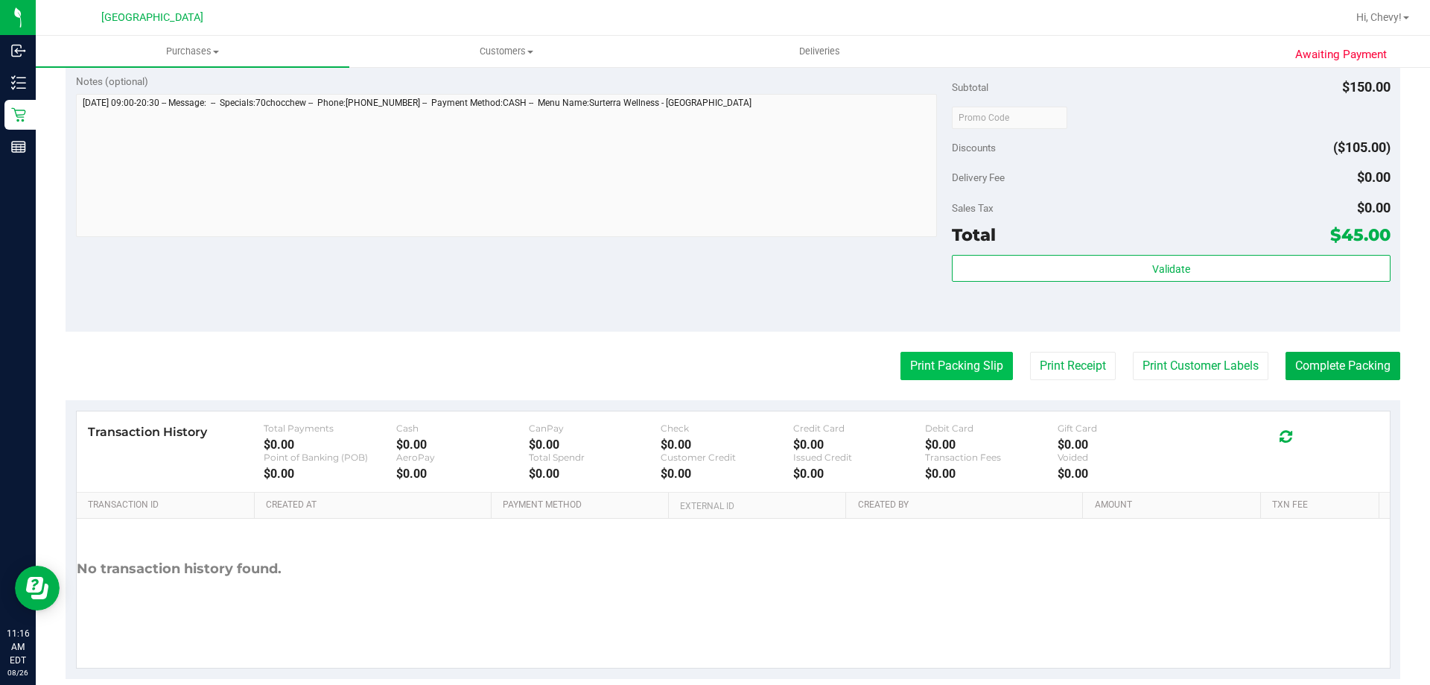
click at [972, 364] on button "Print Packing Slip" at bounding box center [957, 366] width 112 height 28
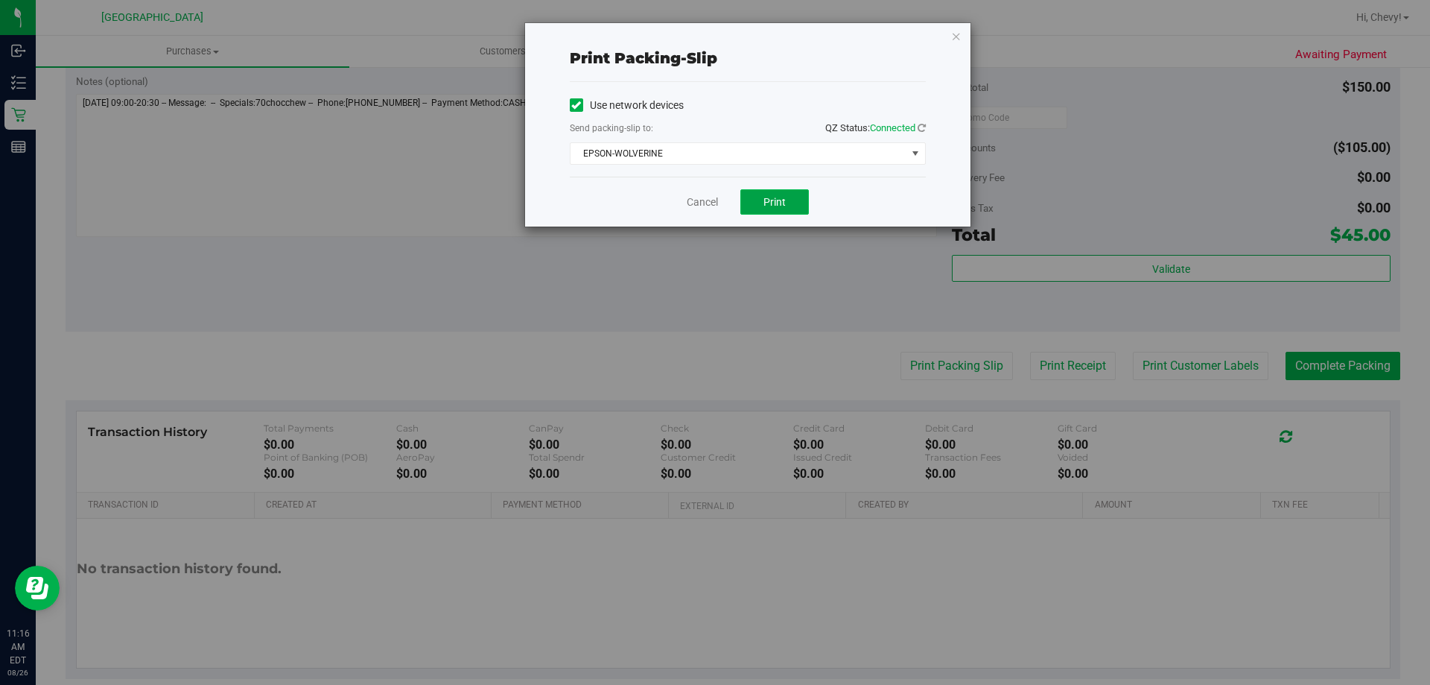
click at [747, 197] on button "Print" at bounding box center [775, 201] width 69 height 25
click at [957, 31] on icon "button" at bounding box center [956, 36] width 10 height 18
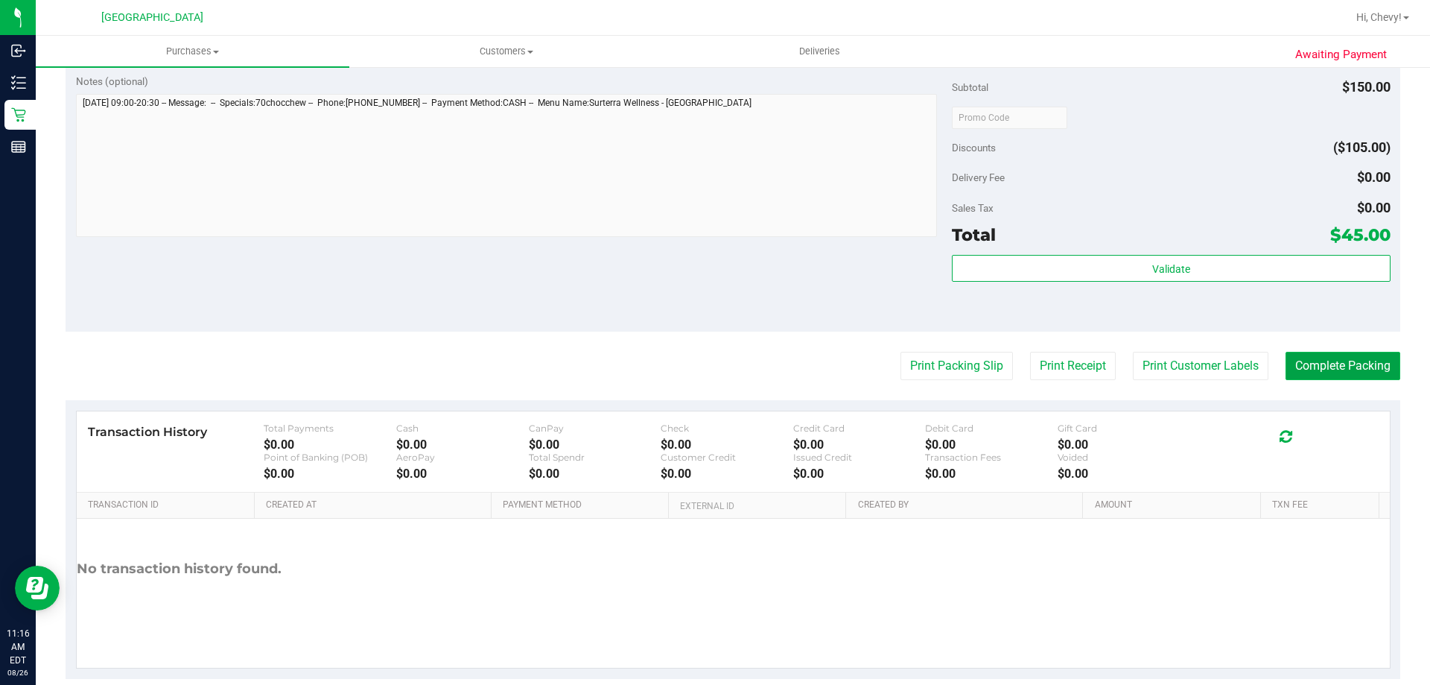
click at [1364, 357] on button "Complete Packing" at bounding box center [1343, 366] width 115 height 28
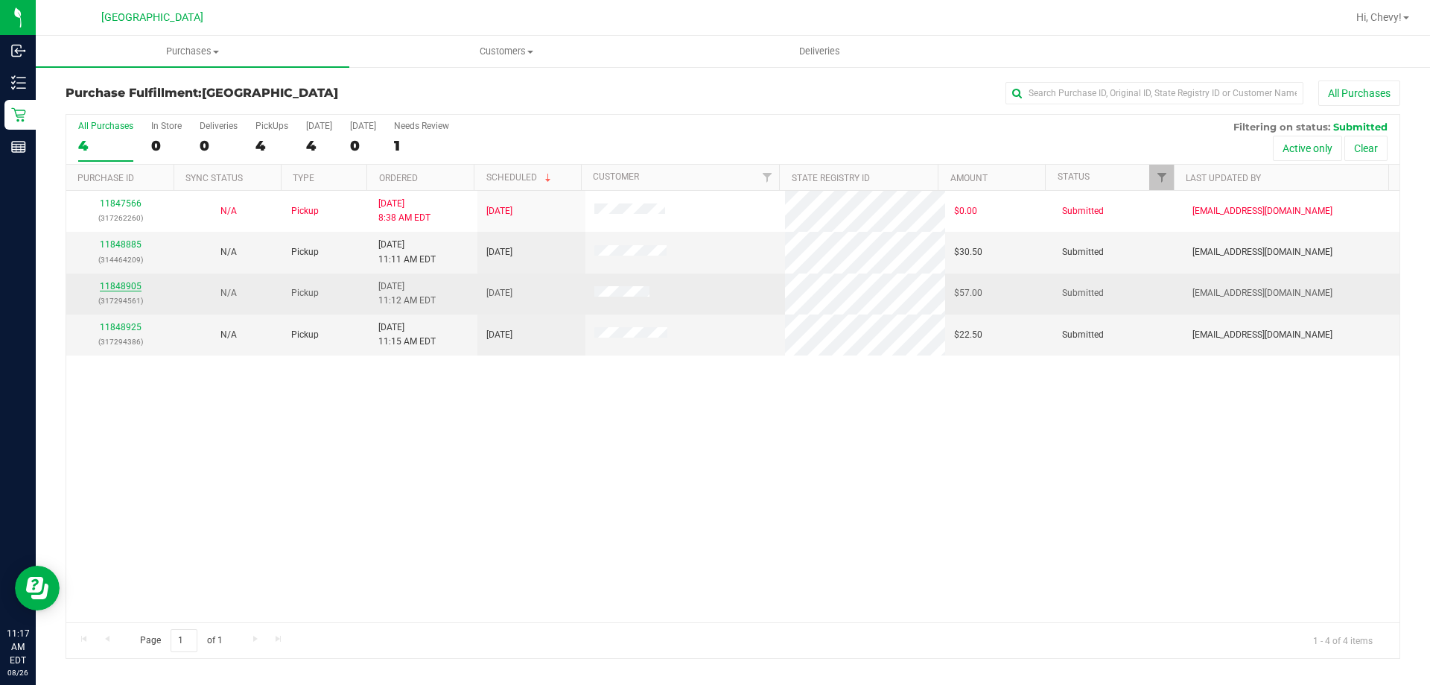
click at [133, 283] on link "11848905" at bounding box center [121, 286] width 42 height 10
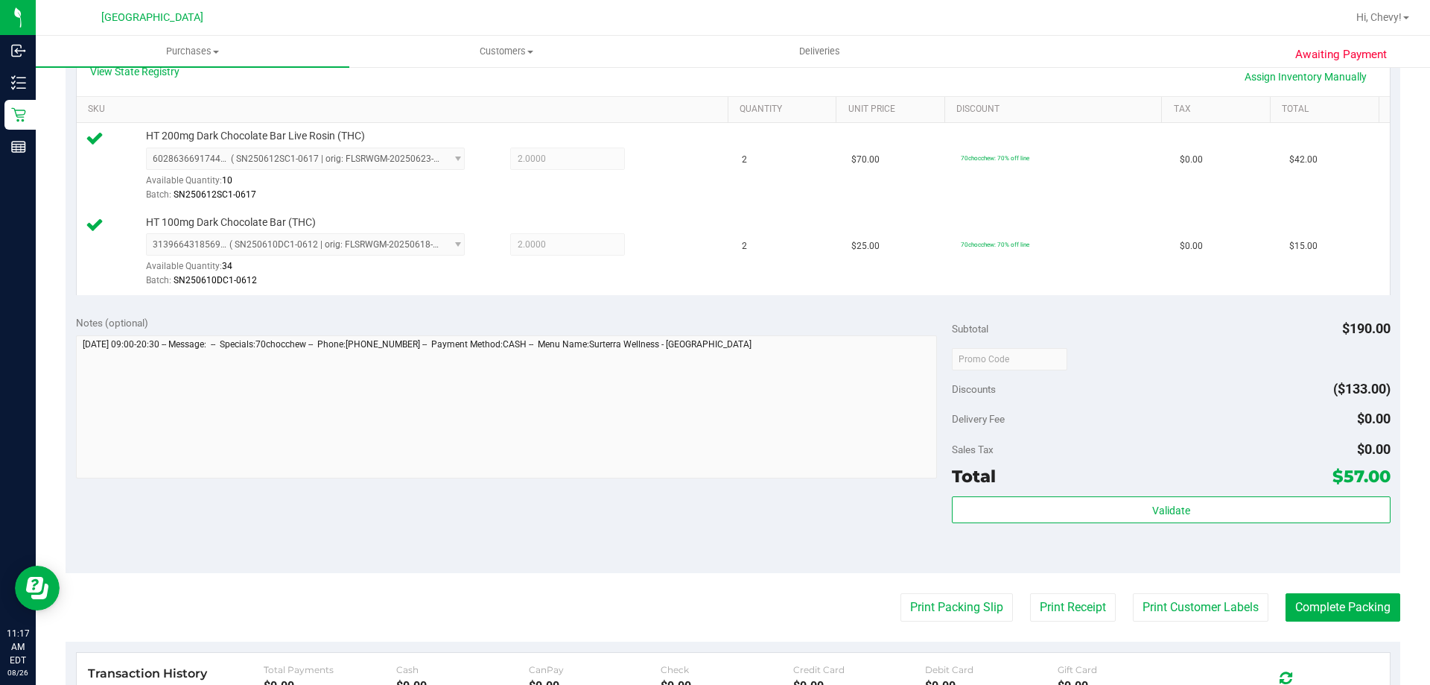
scroll to position [372, 0]
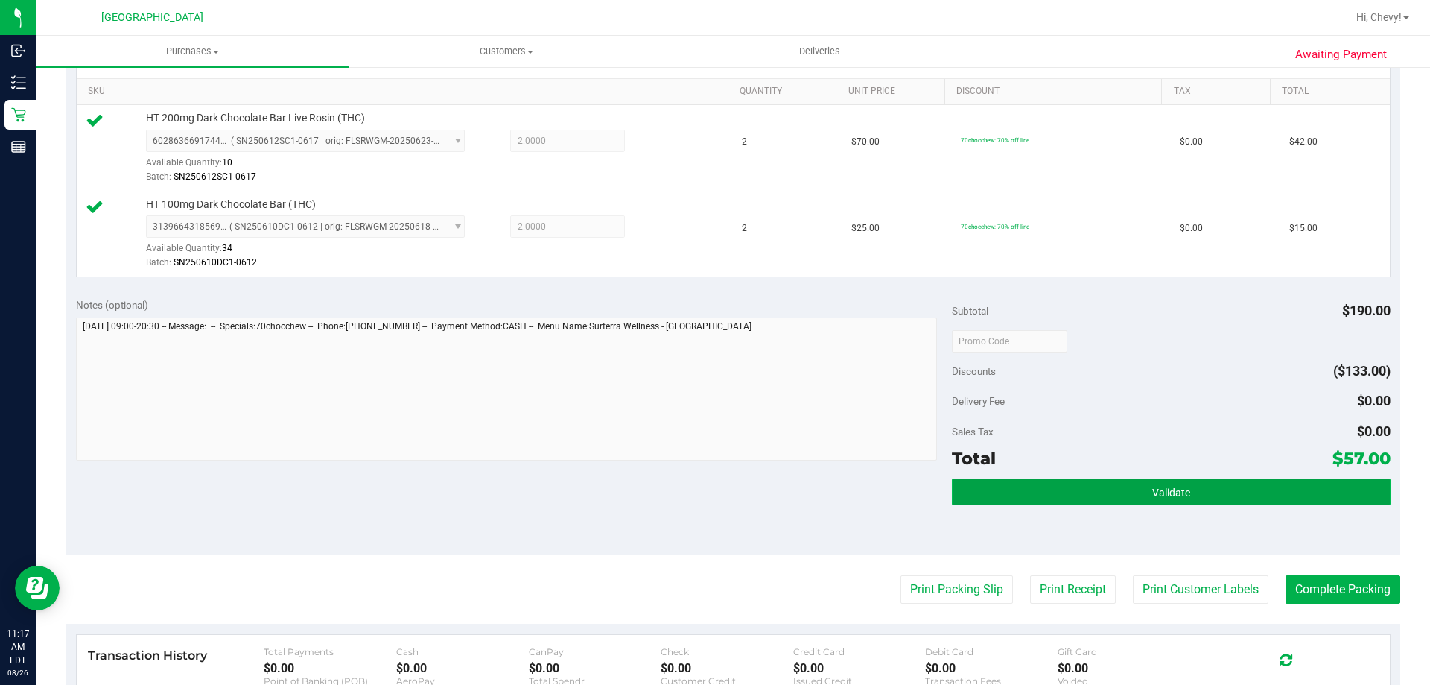
click at [1068, 497] on button "Validate" at bounding box center [1171, 491] width 438 height 27
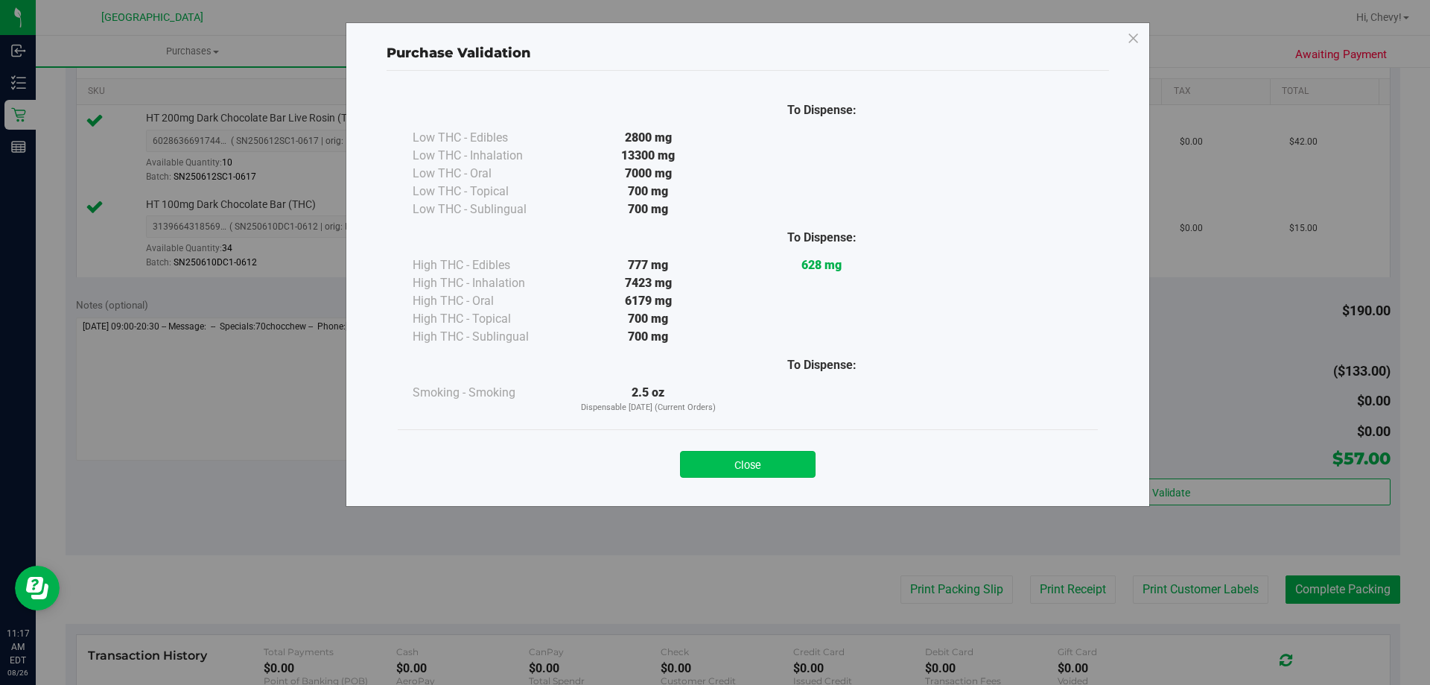
click at [711, 472] on button "Close" at bounding box center [748, 464] width 136 height 27
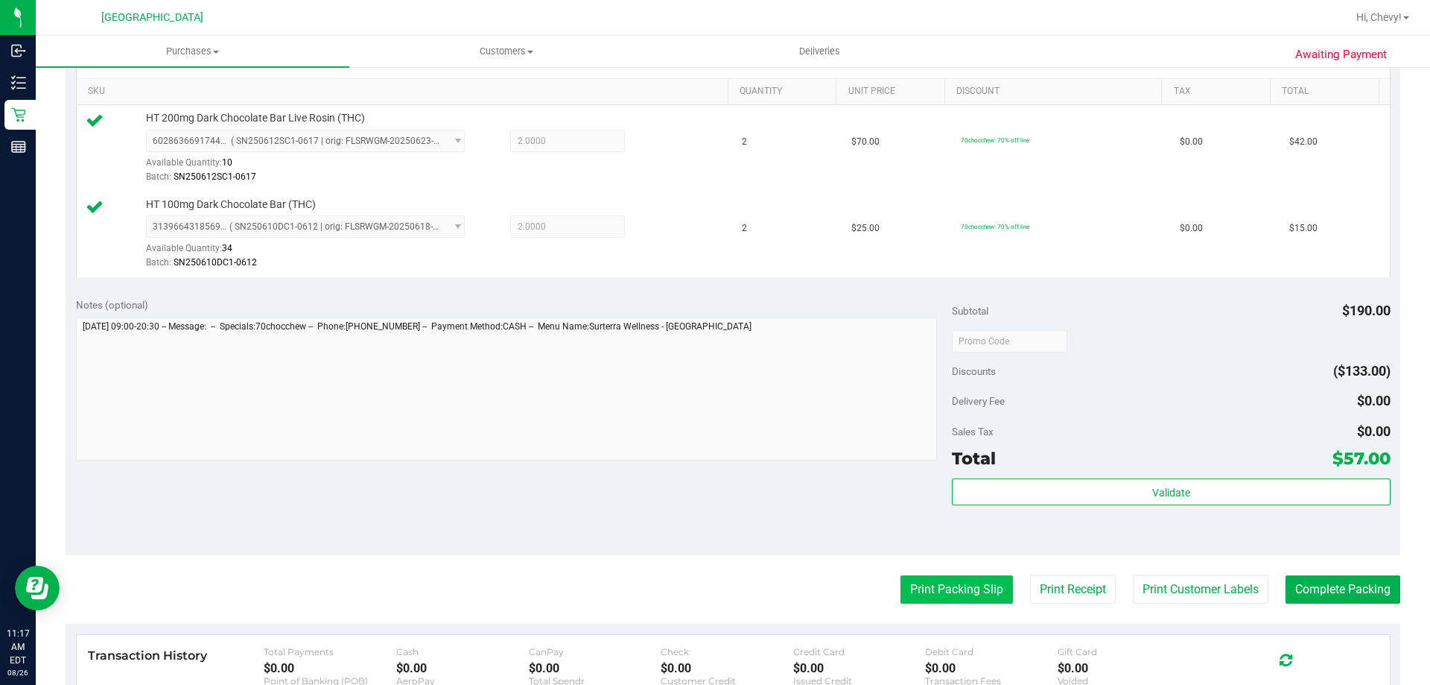
click at [981, 583] on button "Print Packing Slip" at bounding box center [957, 589] width 112 height 28
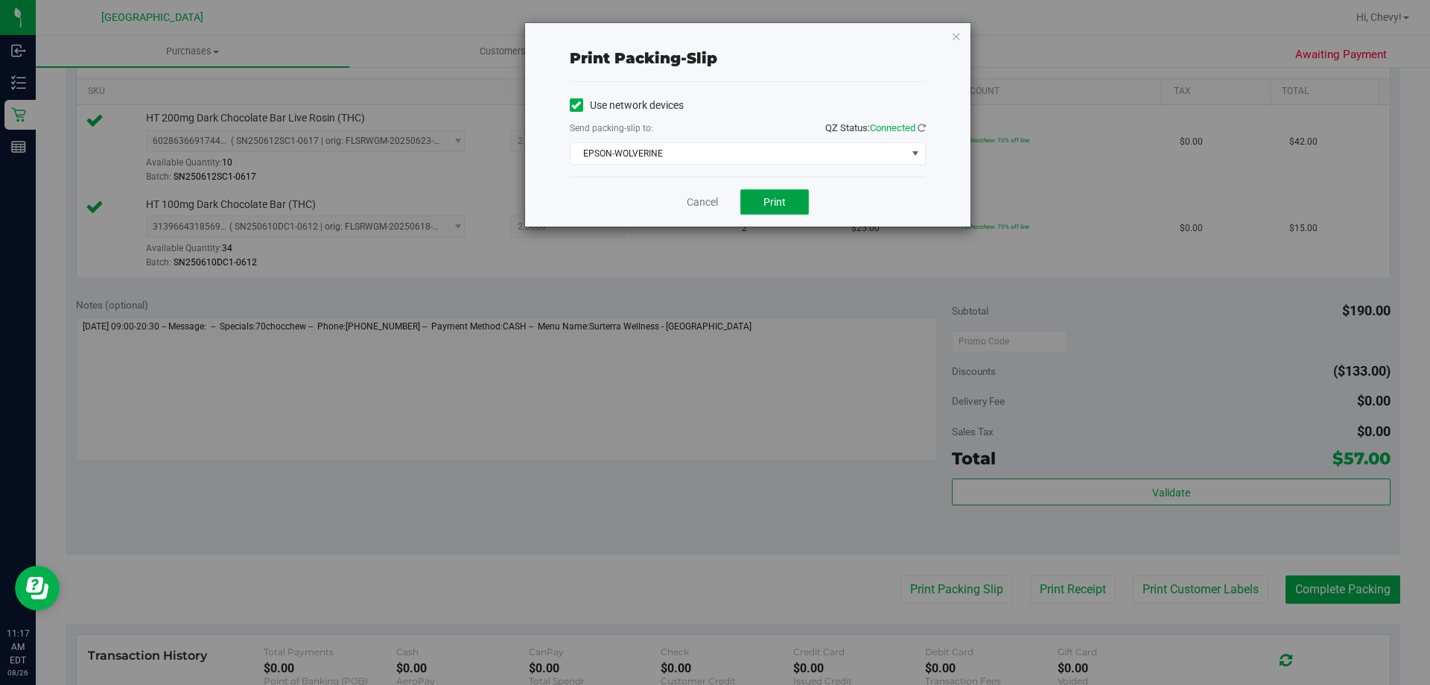
click at [785, 208] on button "Print" at bounding box center [775, 201] width 69 height 25
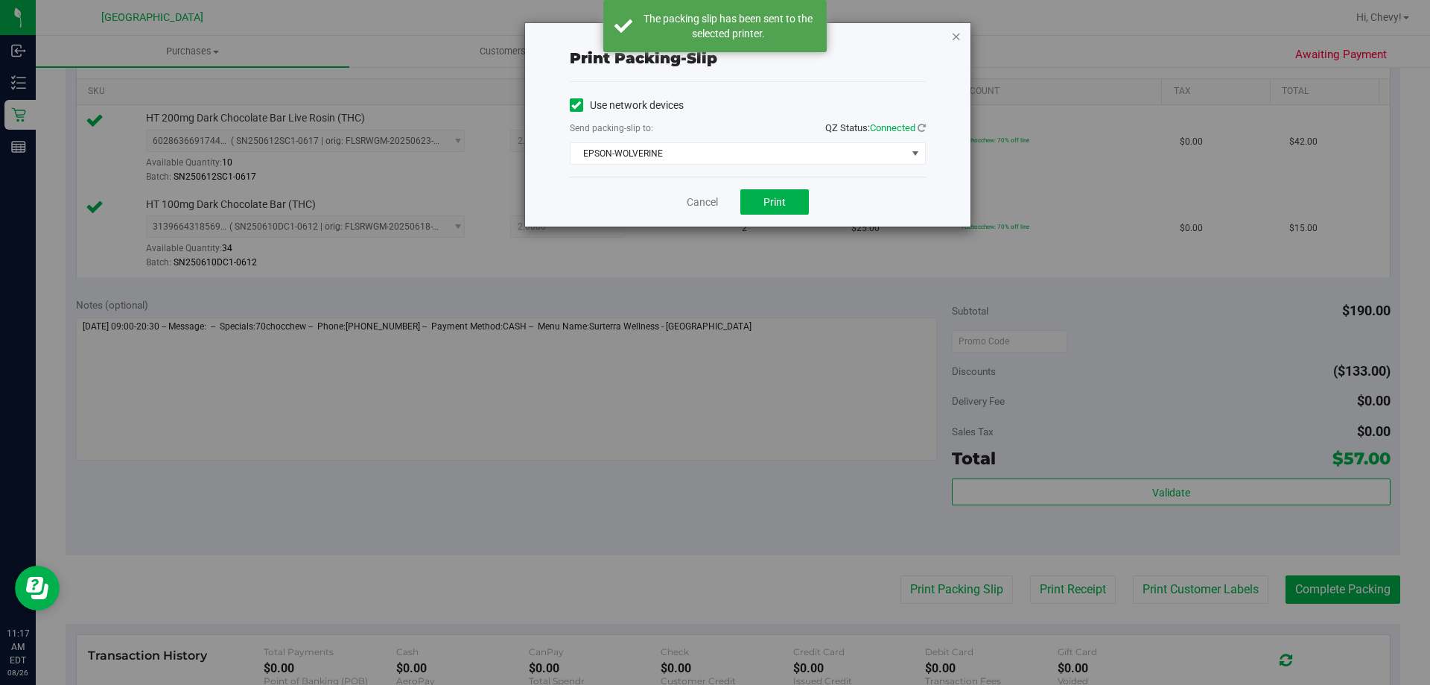
click at [954, 39] on icon "button" at bounding box center [956, 36] width 10 height 18
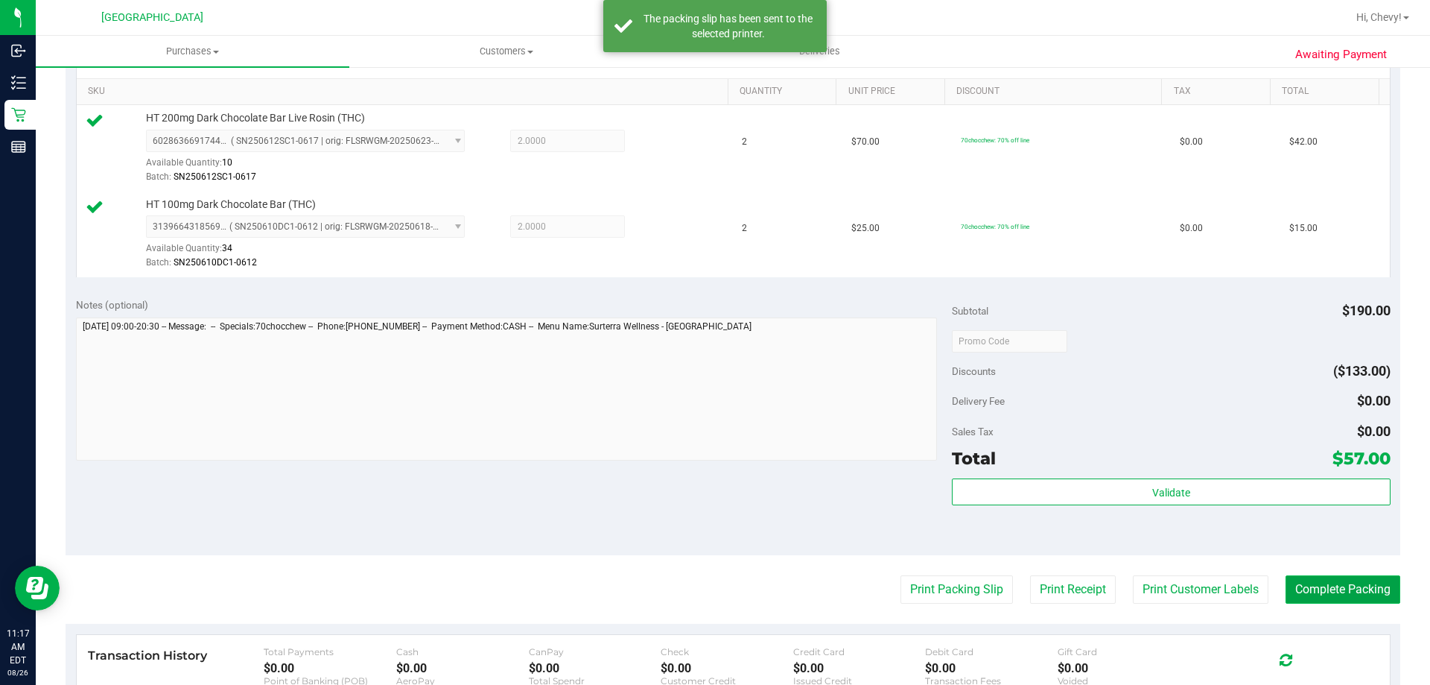
click at [1374, 591] on button "Complete Packing" at bounding box center [1343, 589] width 115 height 28
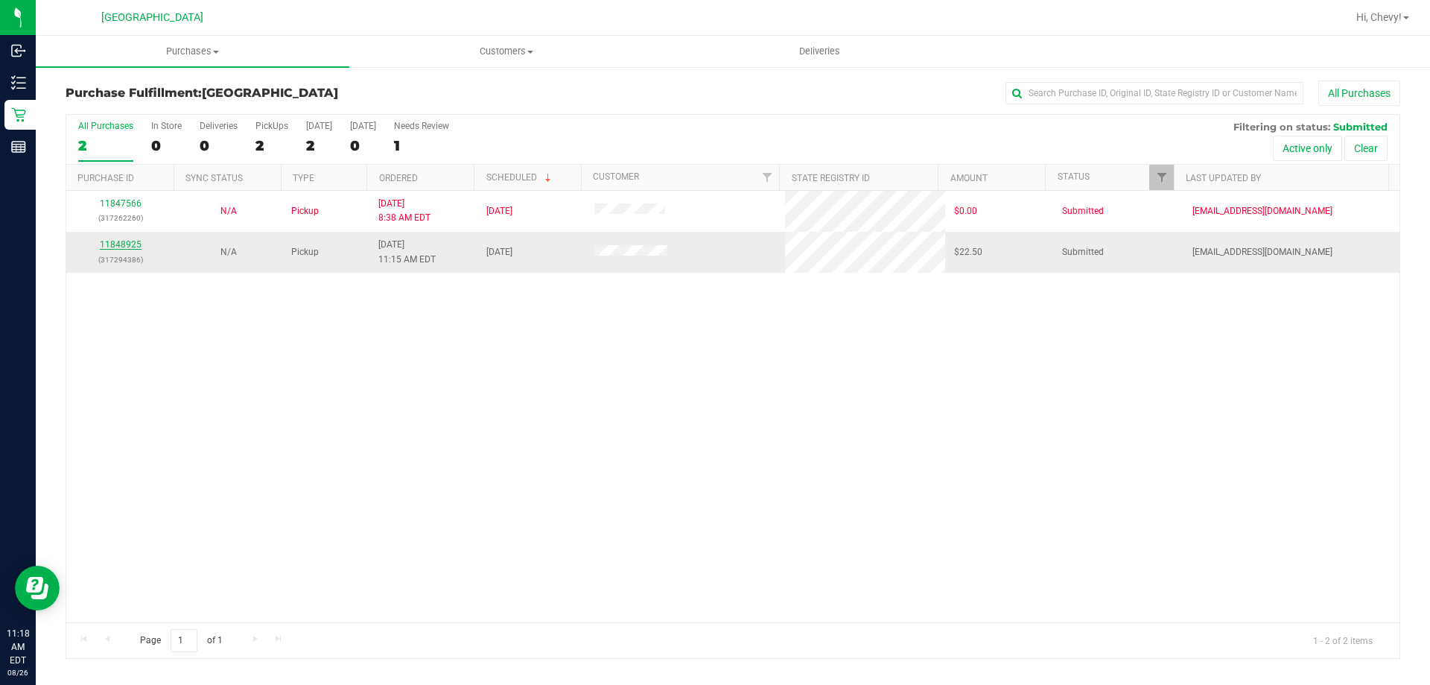
click at [134, 239] on link "11848925" at bounding box center [121, 244] width 42 height 10
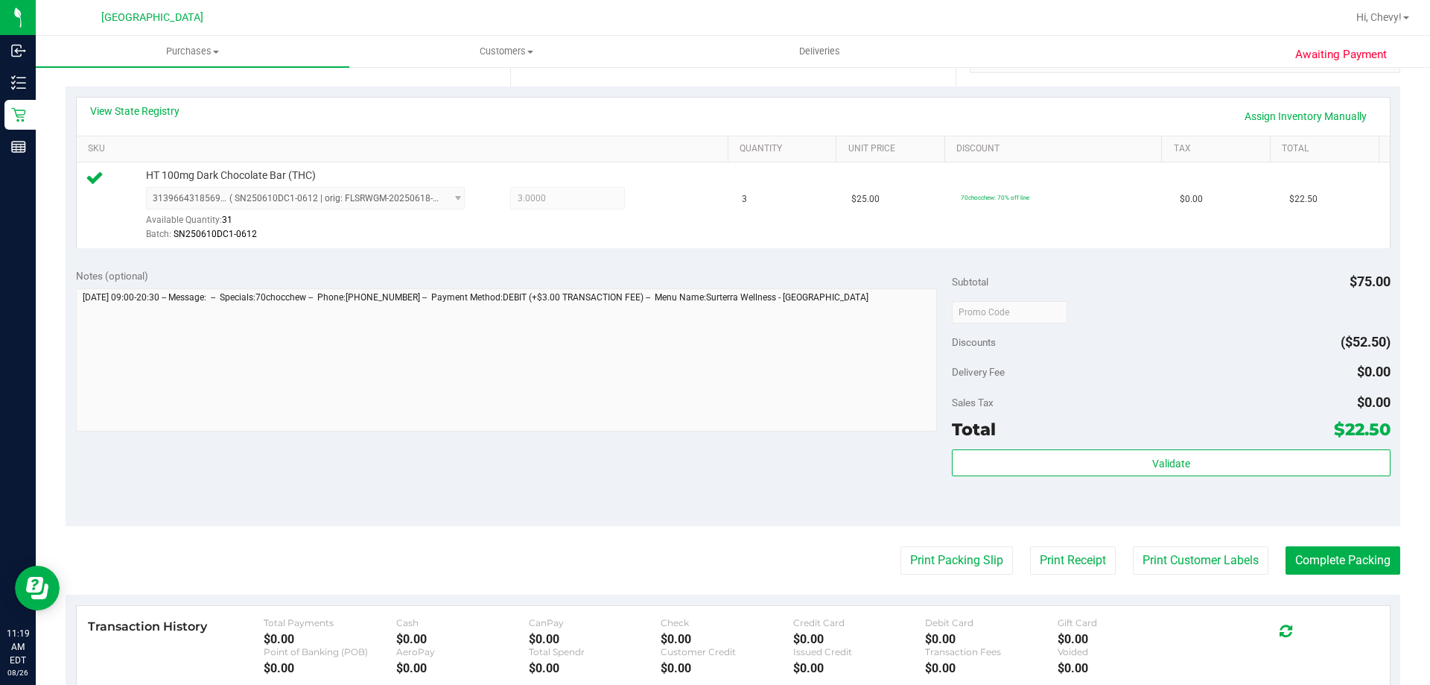
scroll to position [372, 0]
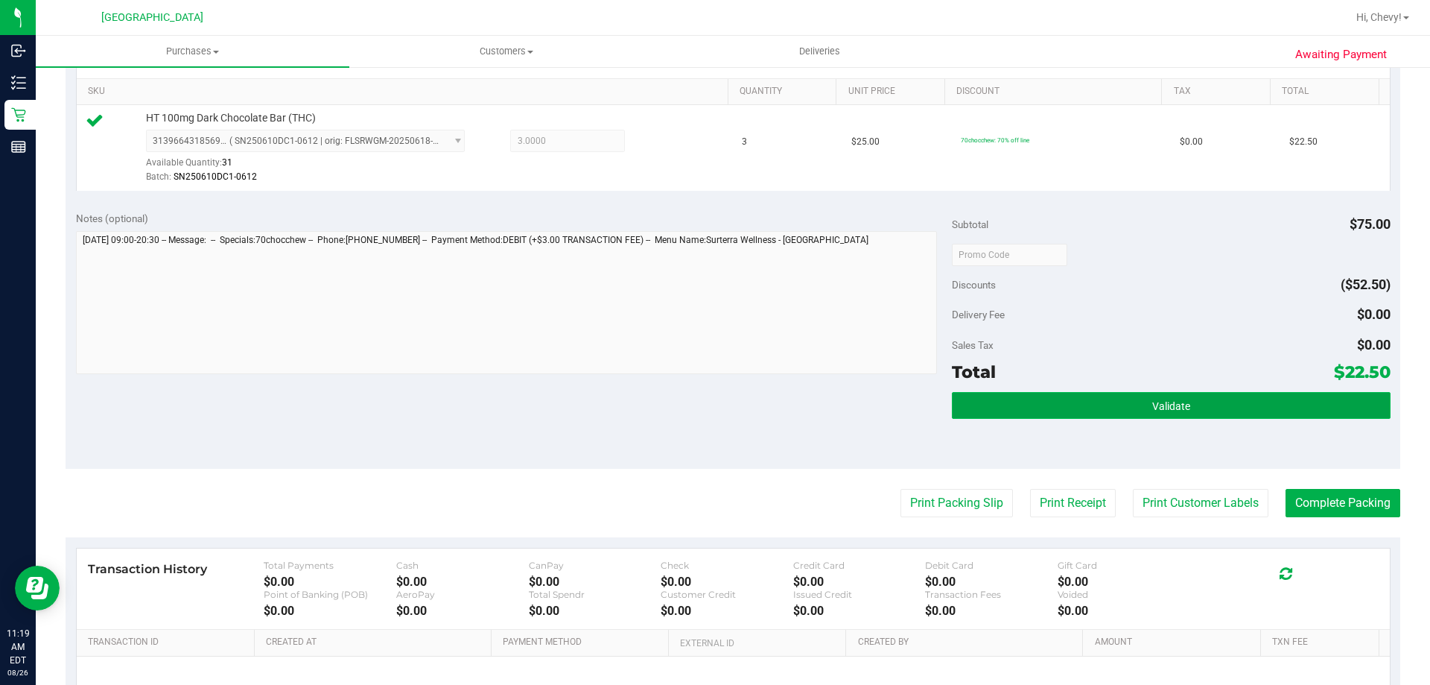
click at [1123, 401] on button "Validate" at bounding box center [1171, 405] width 438 height 27
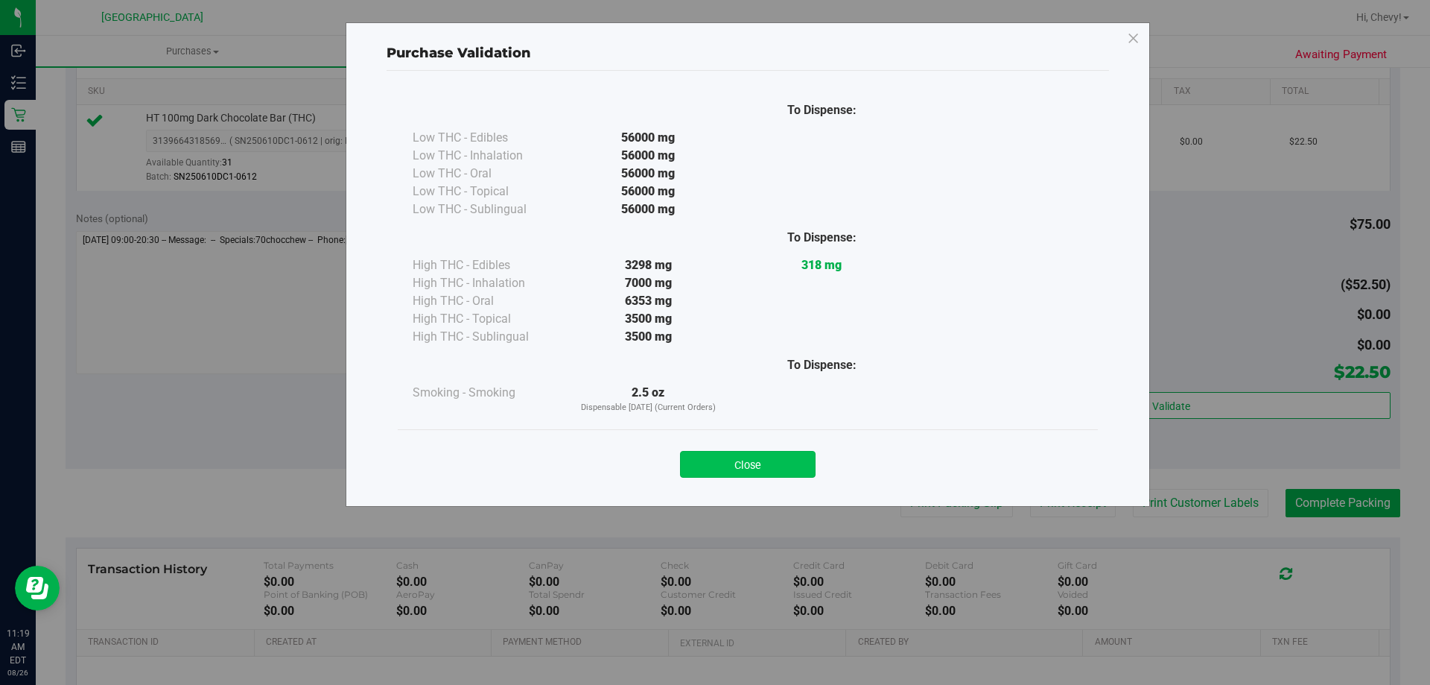
click at [727, 463] on button "Close" at bounding box center [748, 464] width 136 height 27
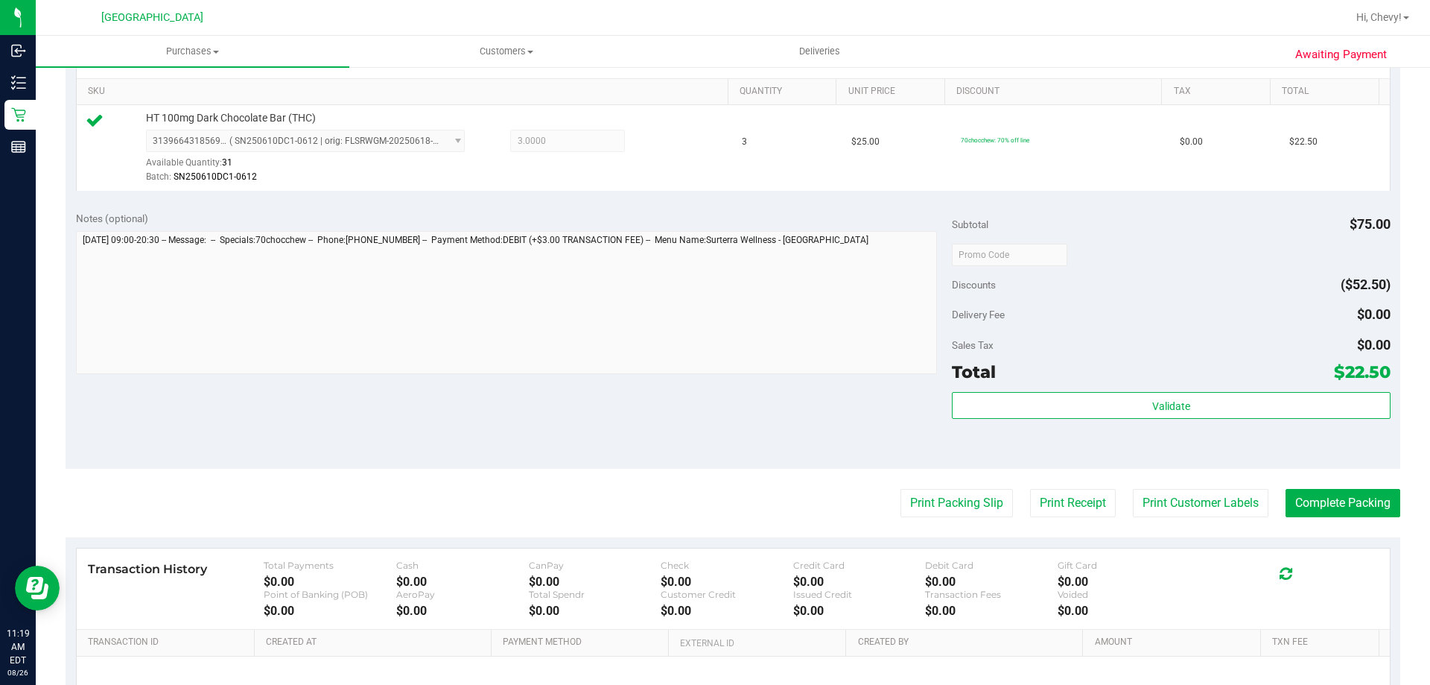
scroll to position [533, 0]
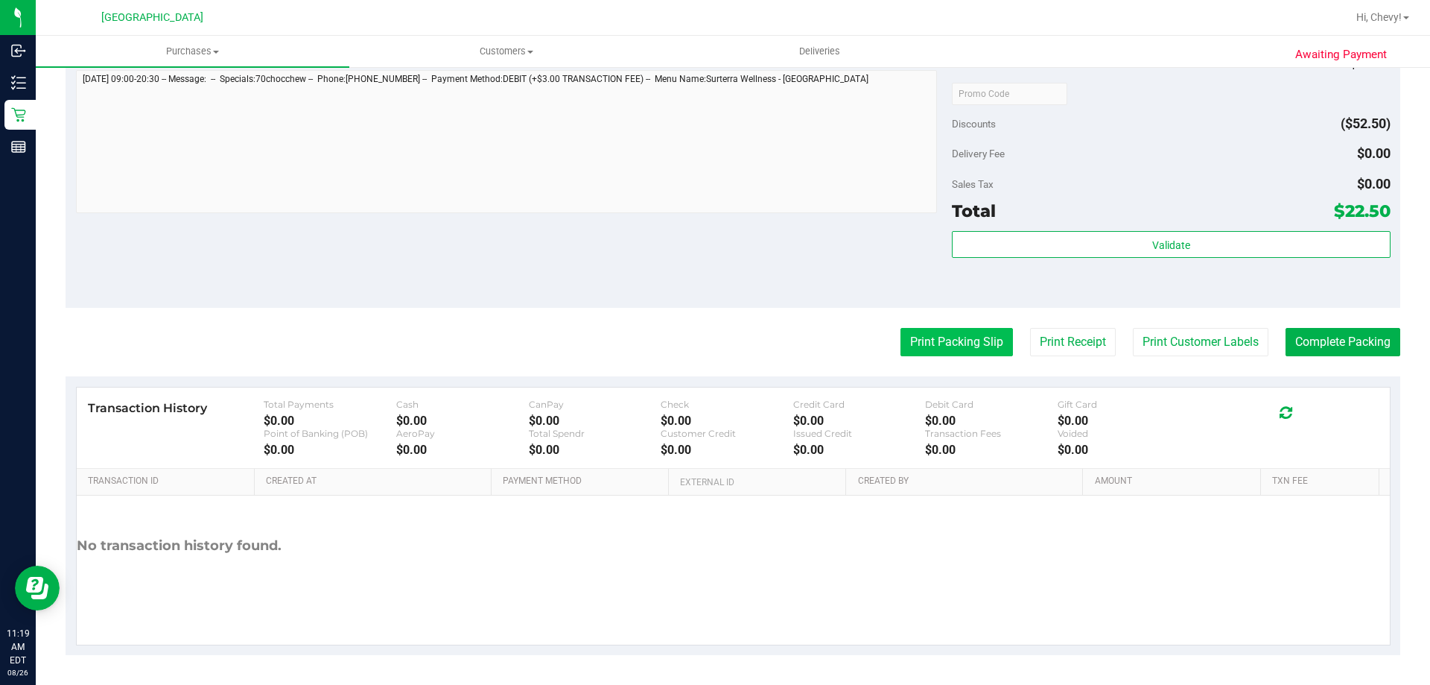
click at [971, 338] on button "Print Packing Slip" at bounding box center [957, 342] width 112 height 28
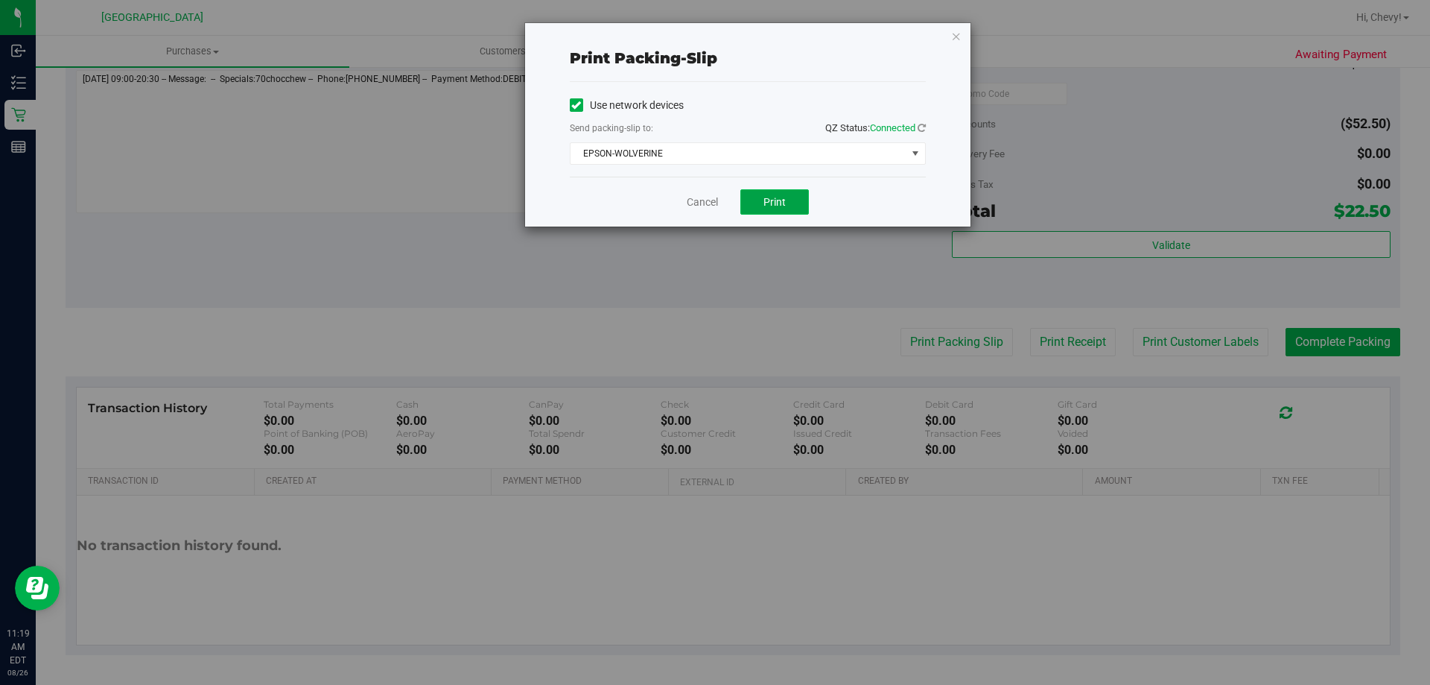
click at [780, 210] on button "Print" at bounding box center [775, 201] width 69 height 25
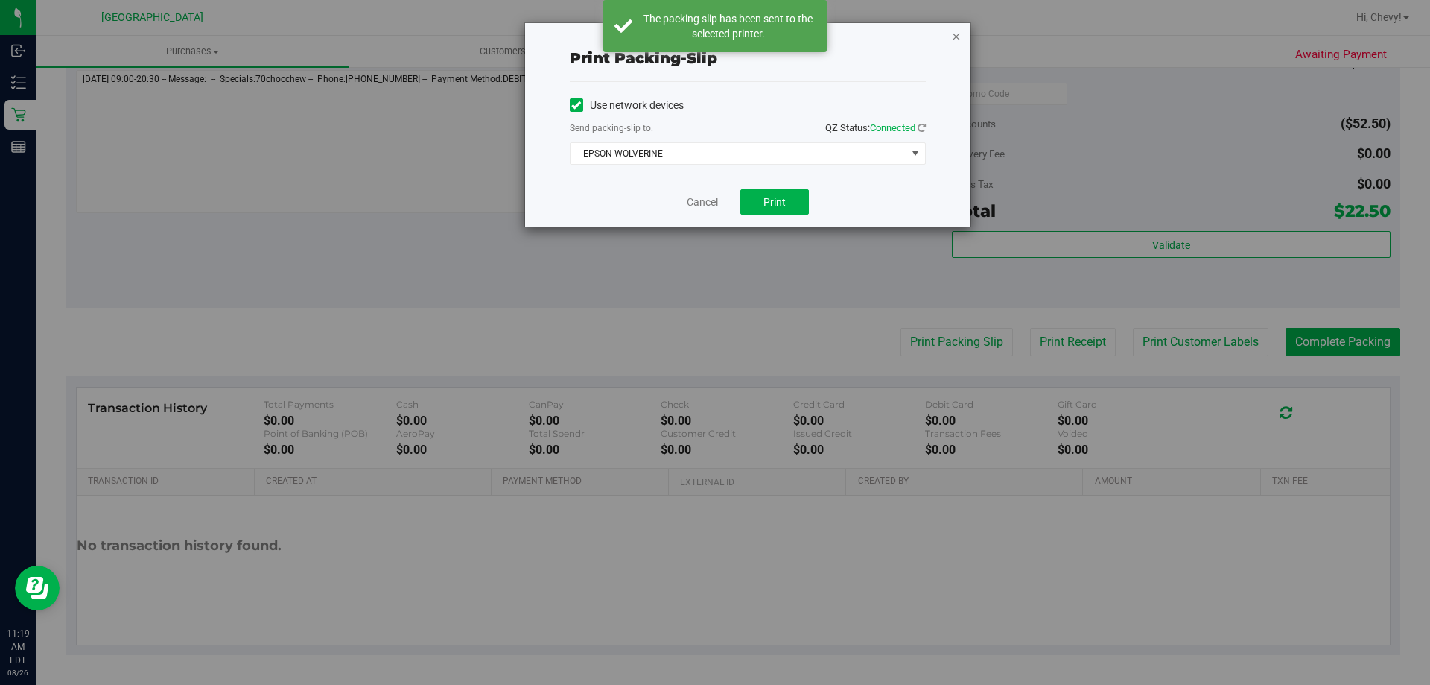
click at [956, 38] on icon "button" at bounding box center [956, 36] width 10 height 18
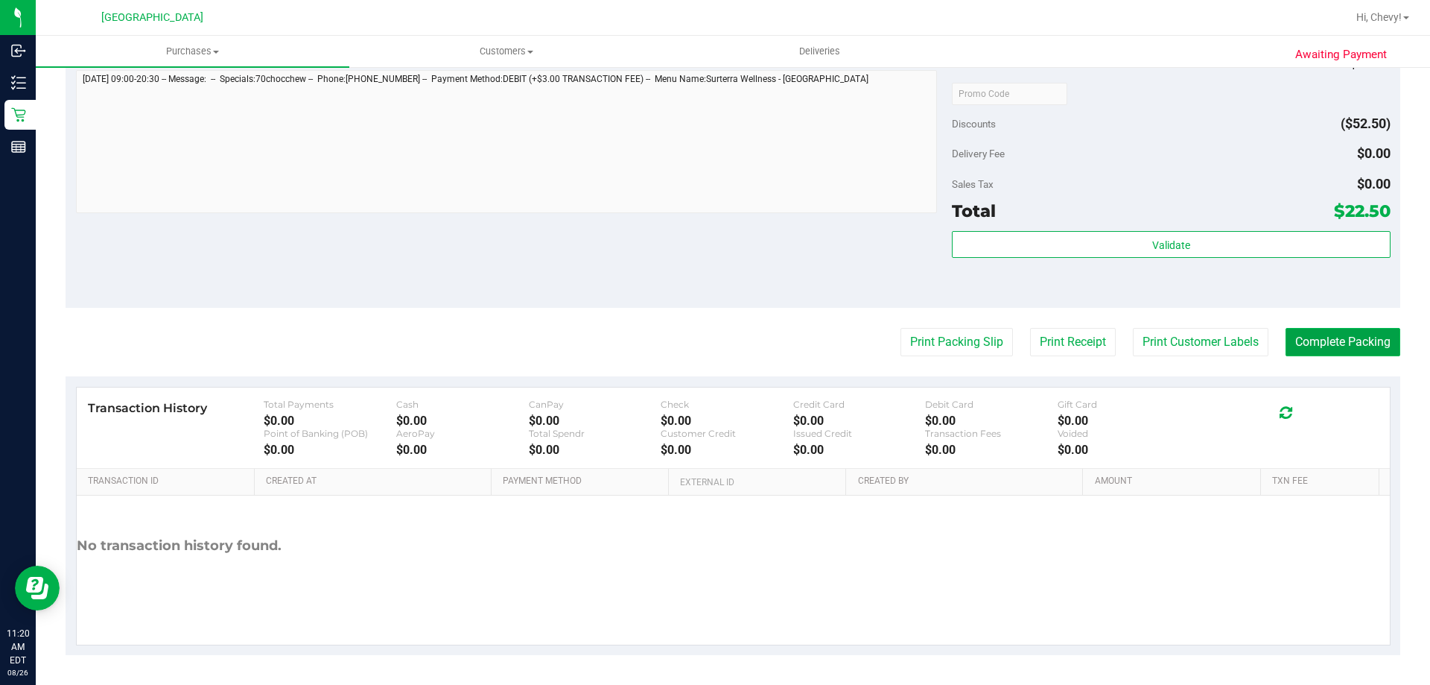
click at [1320, 345] on button "Complete Packing" at bounding box center [1343, 342] width 115 height 28
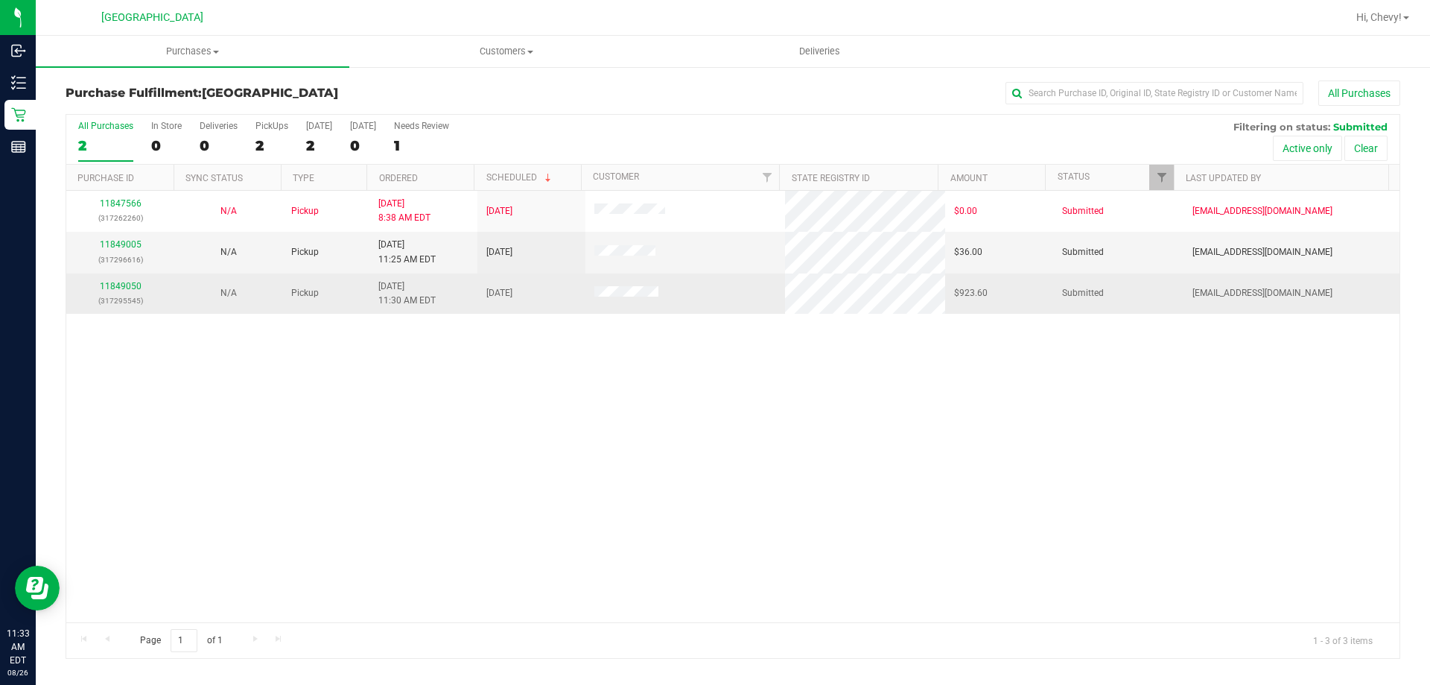
click at [141, 288] on div "11849050 (317295545)" at bounding box center [120, 293] width 90 height 28
click at [134, 288] on link "11849050" at bounding box center [121, 286] width 42 height 10
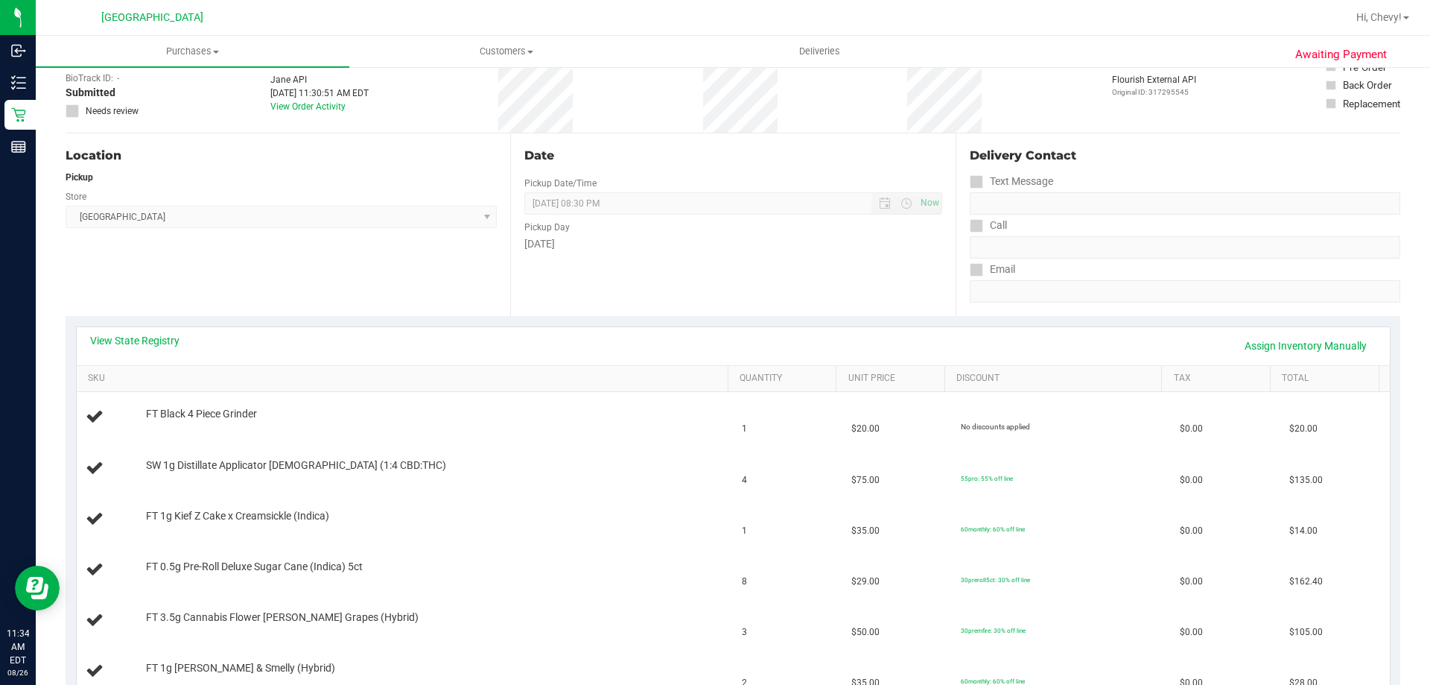
scroll to position [74, 0]
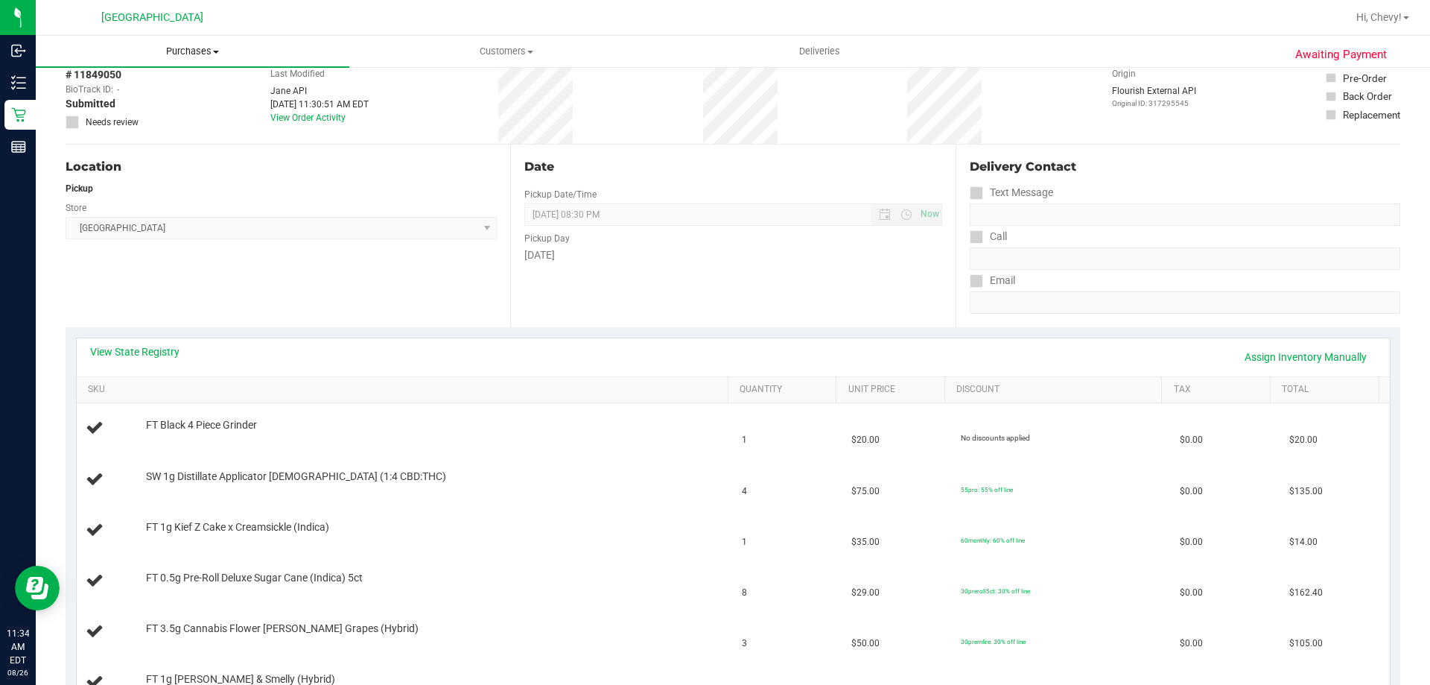
click at [173, 54] on span "Purchases" at bounding box center [193, 51] width 314 height 13
click at [165, 107] on li "Fulfillment" at bounding box center [193, 108] width 314 height 18
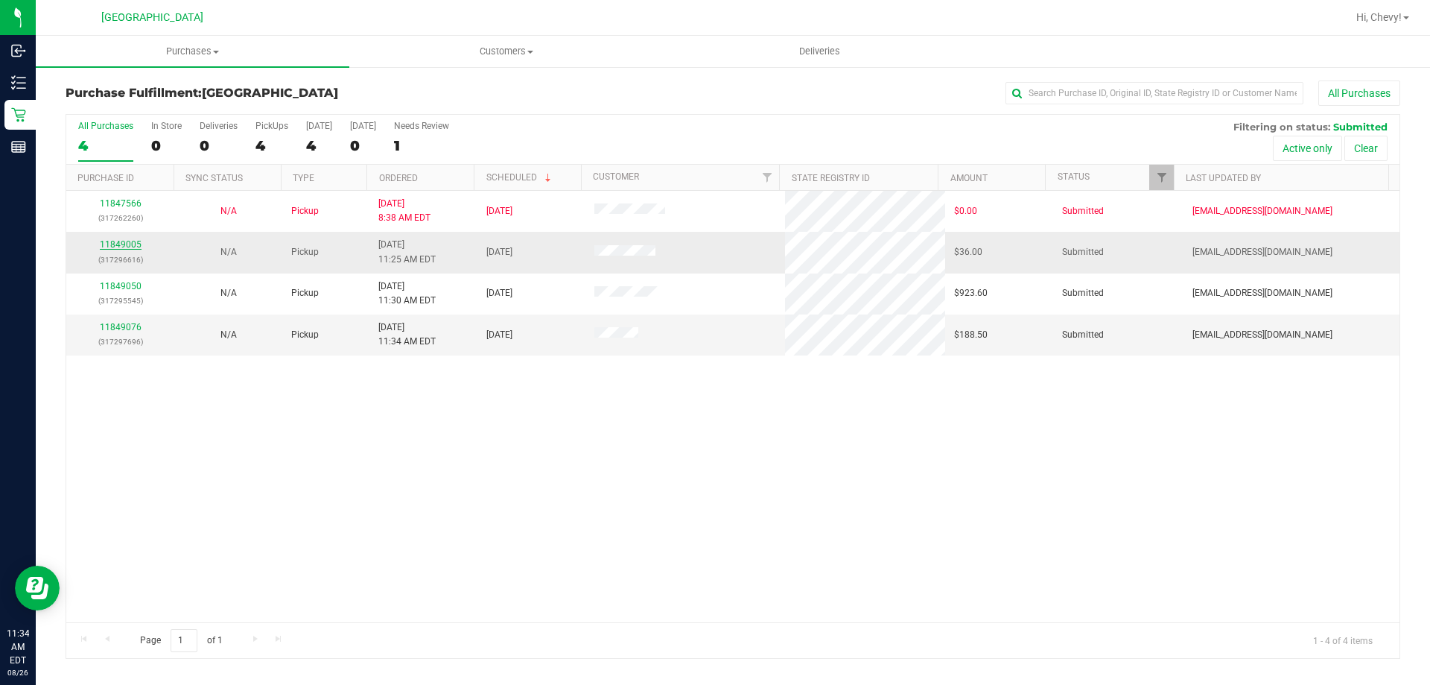
click at [124, 245] on link "11849005" at bounding box center [121, 244] width 42 height 10
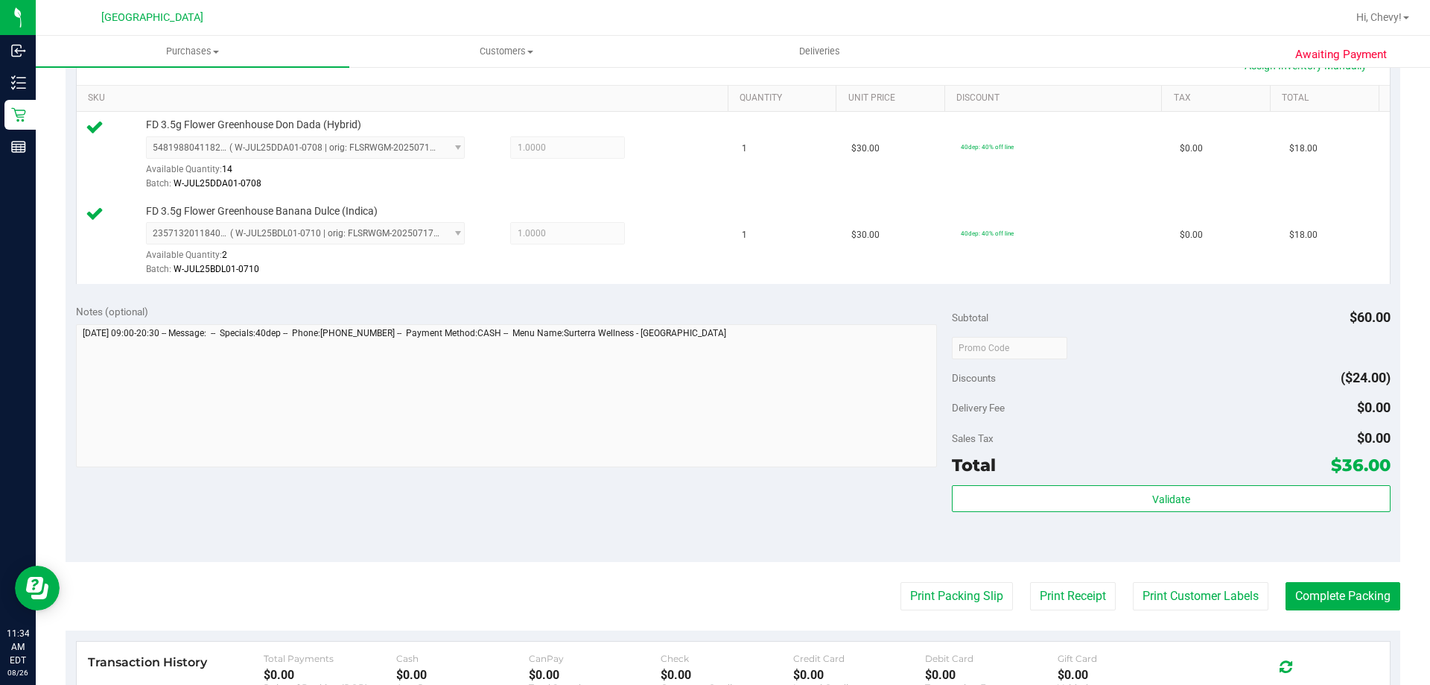
scroll to position [372, 0]
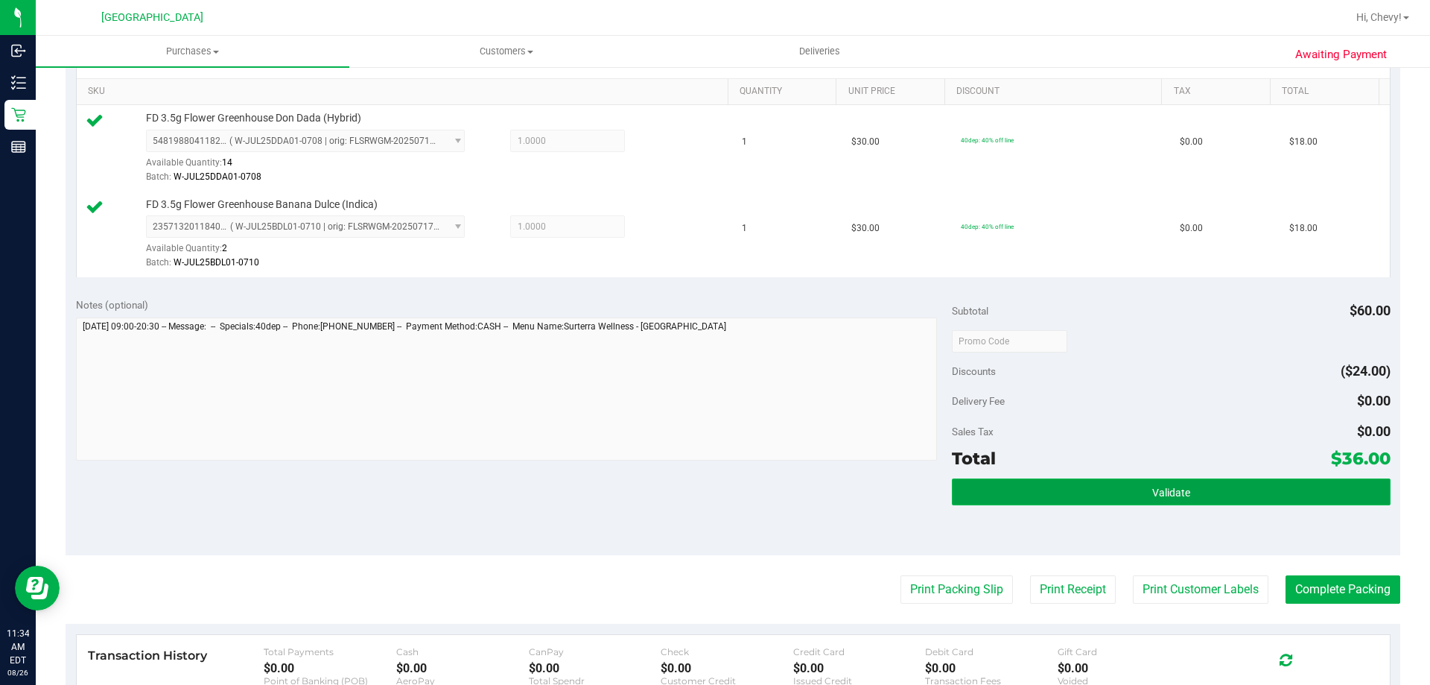
click at [1263, 495] on button "Validate" at bounding box center [1171, 491] width 438 height 27
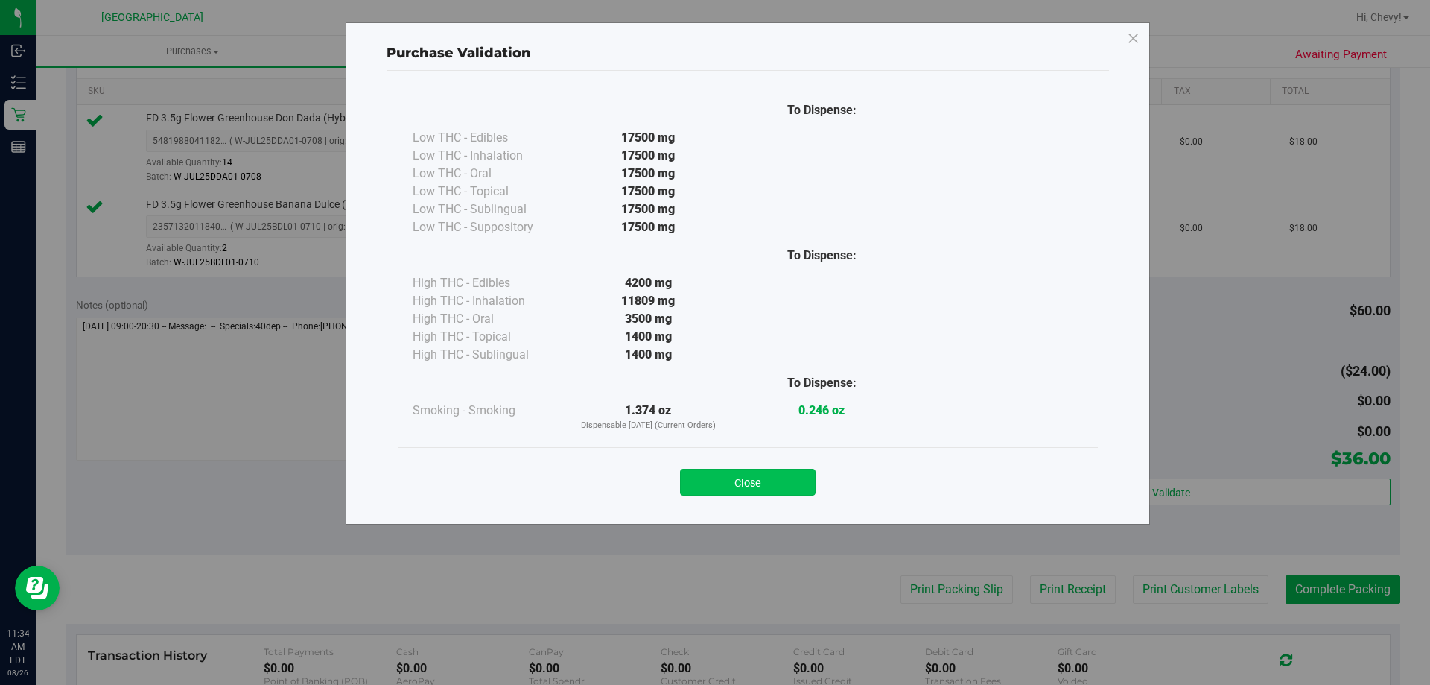
click at [779, 481] on button "Close" at bounding box center [748, 482] width 136 height 27
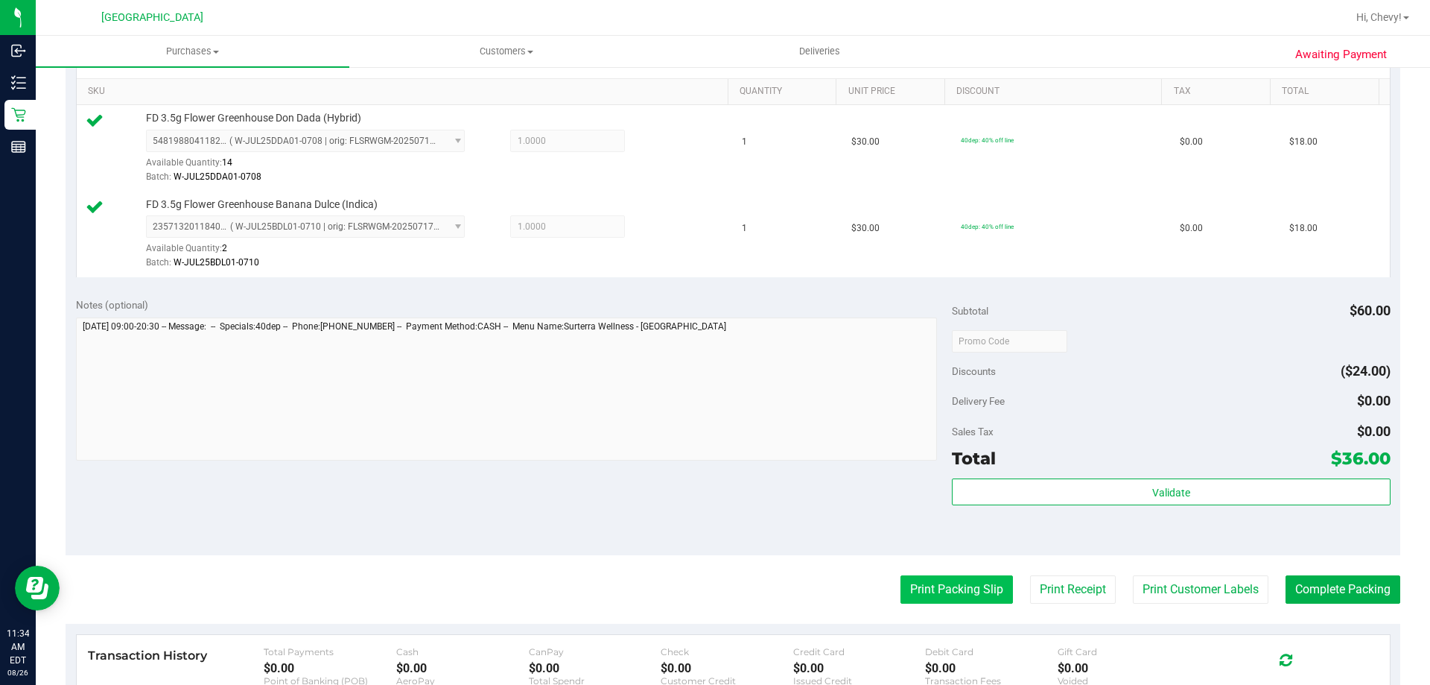
click at [990, 594] on button "Print Packing Slip" at bounding box center [957, 589] width 112 height 28
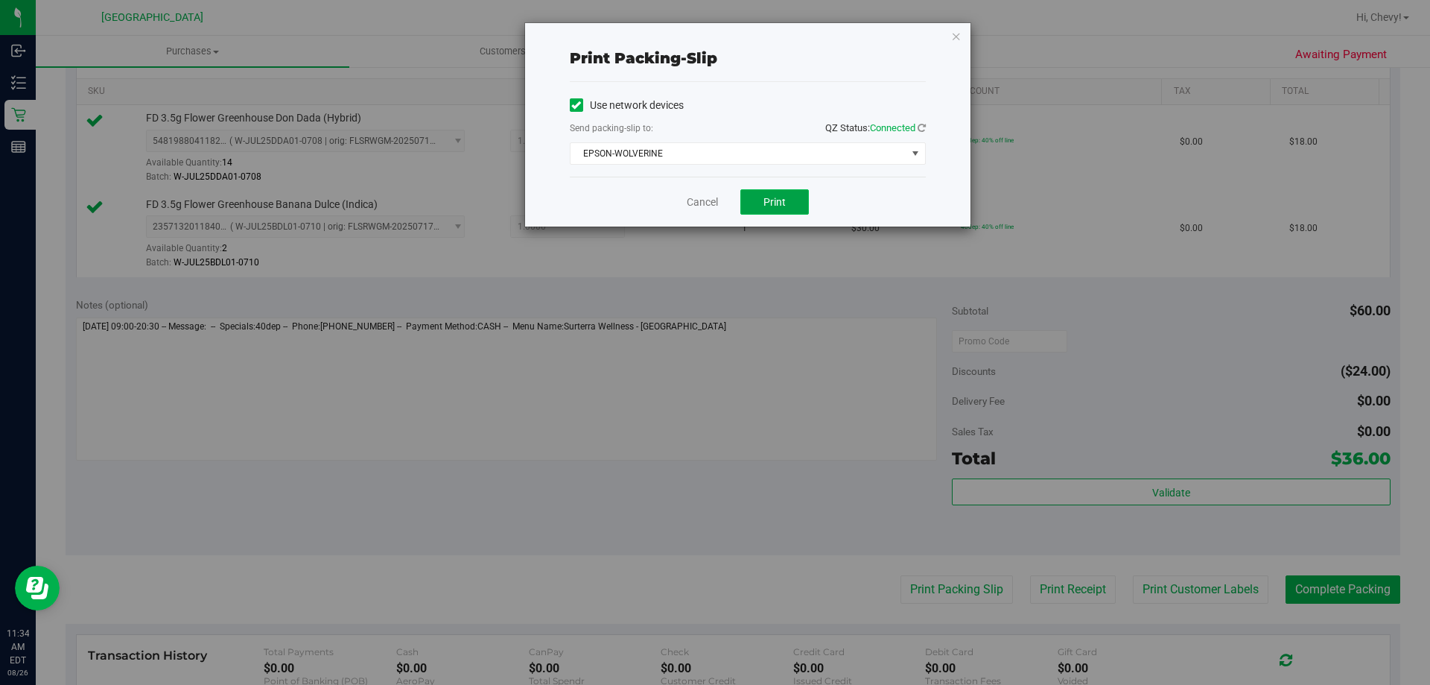
click at [781, 198] on span "Print" at bounding box center [775, 202] width 22 height 12
click at [960, 34] on icon "button" at bounding box center [956, 36] width 10 height 18
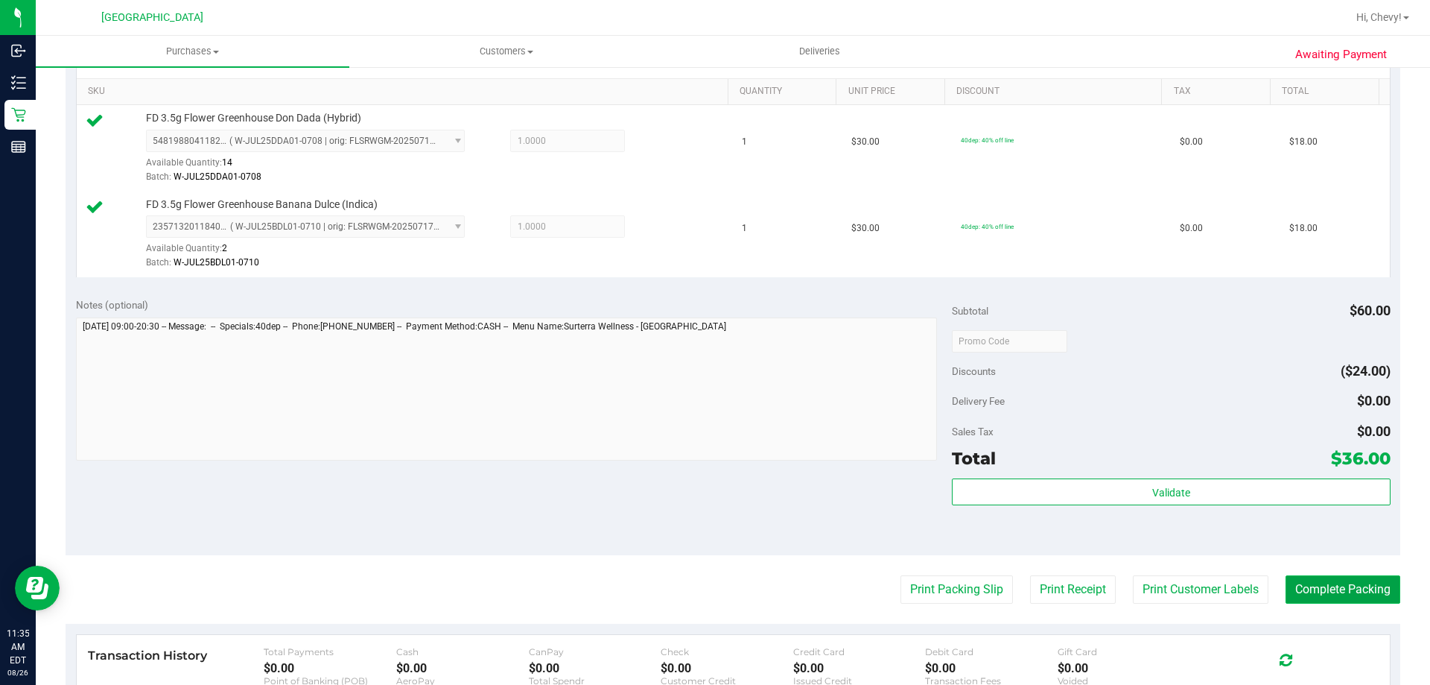
click at [1364, 589] on button "Complete Packing" at bounding box center [1343, 589] width 115 height 28
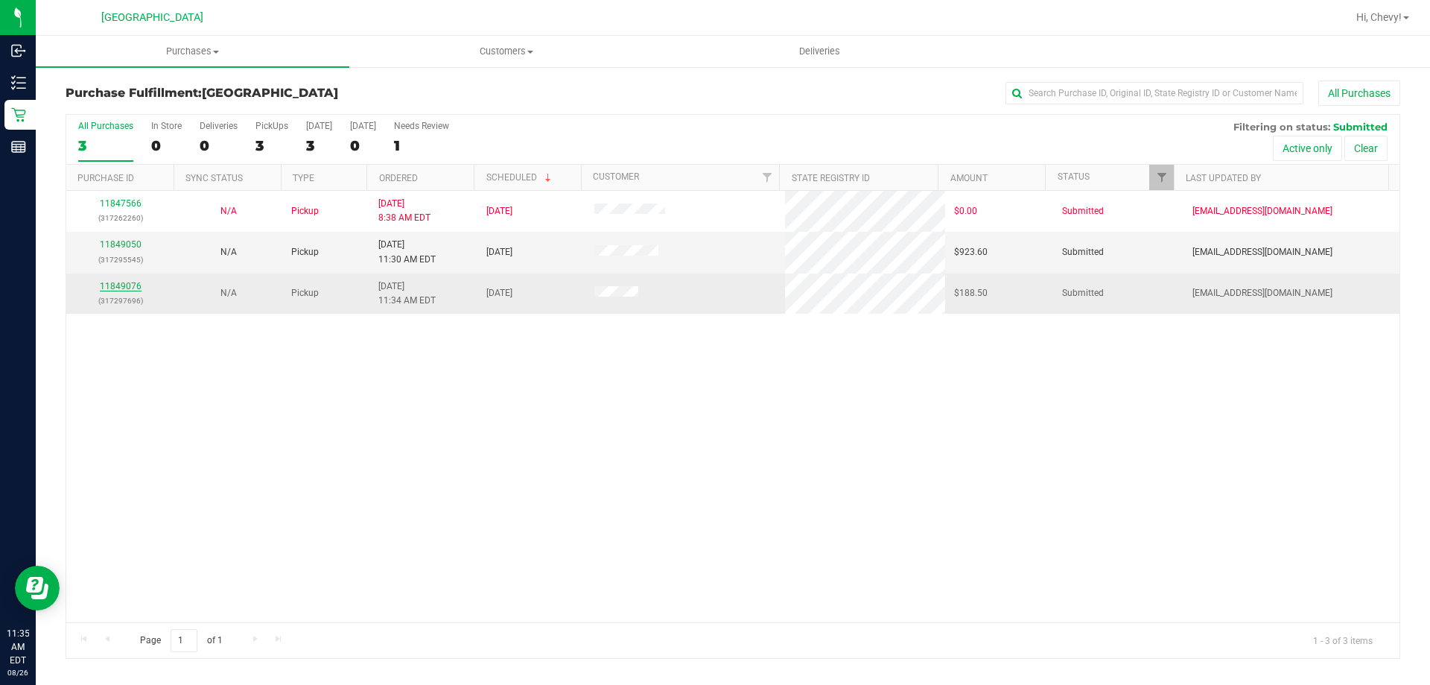
click at [137, 282] on link "11849076" at bounding box center [121, 286] width 42 height 10
click at [135, 288] on link "11849076" at bounding box center [121, 286] width 42 height 10
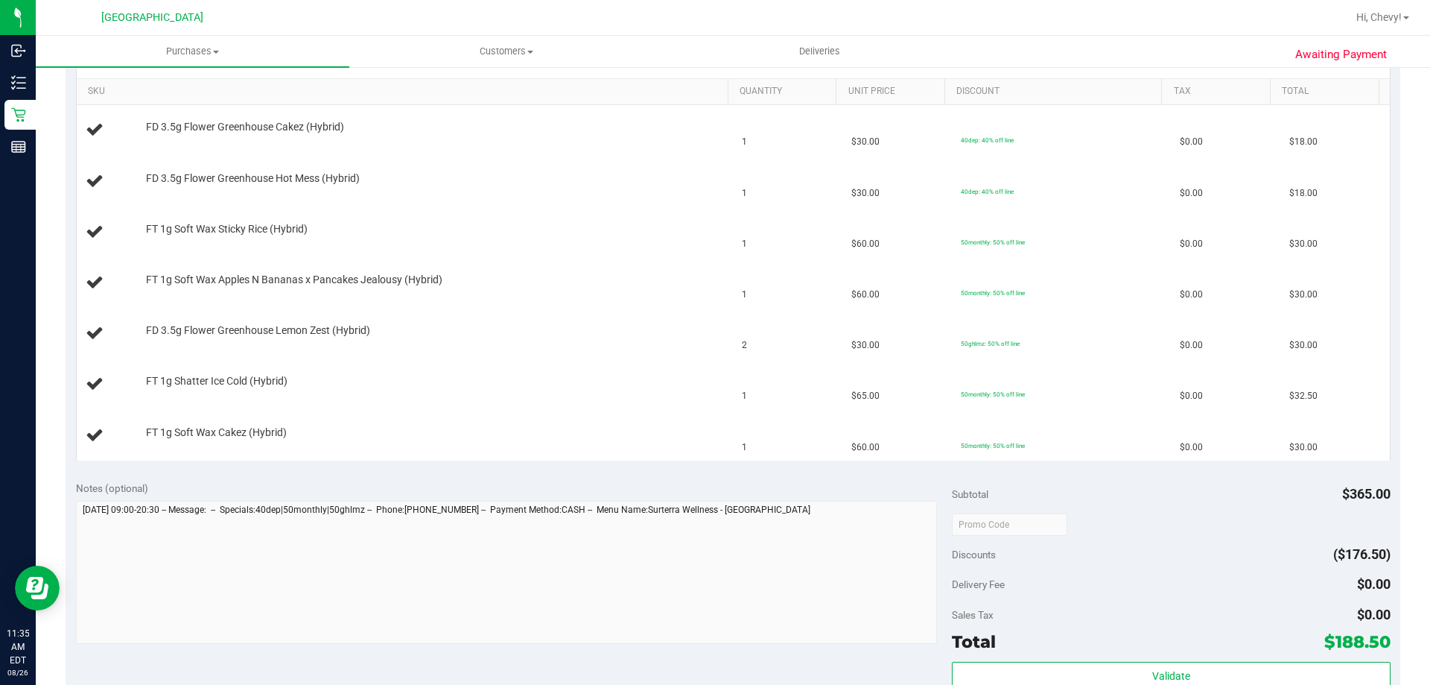
scroll to position [521, 0]
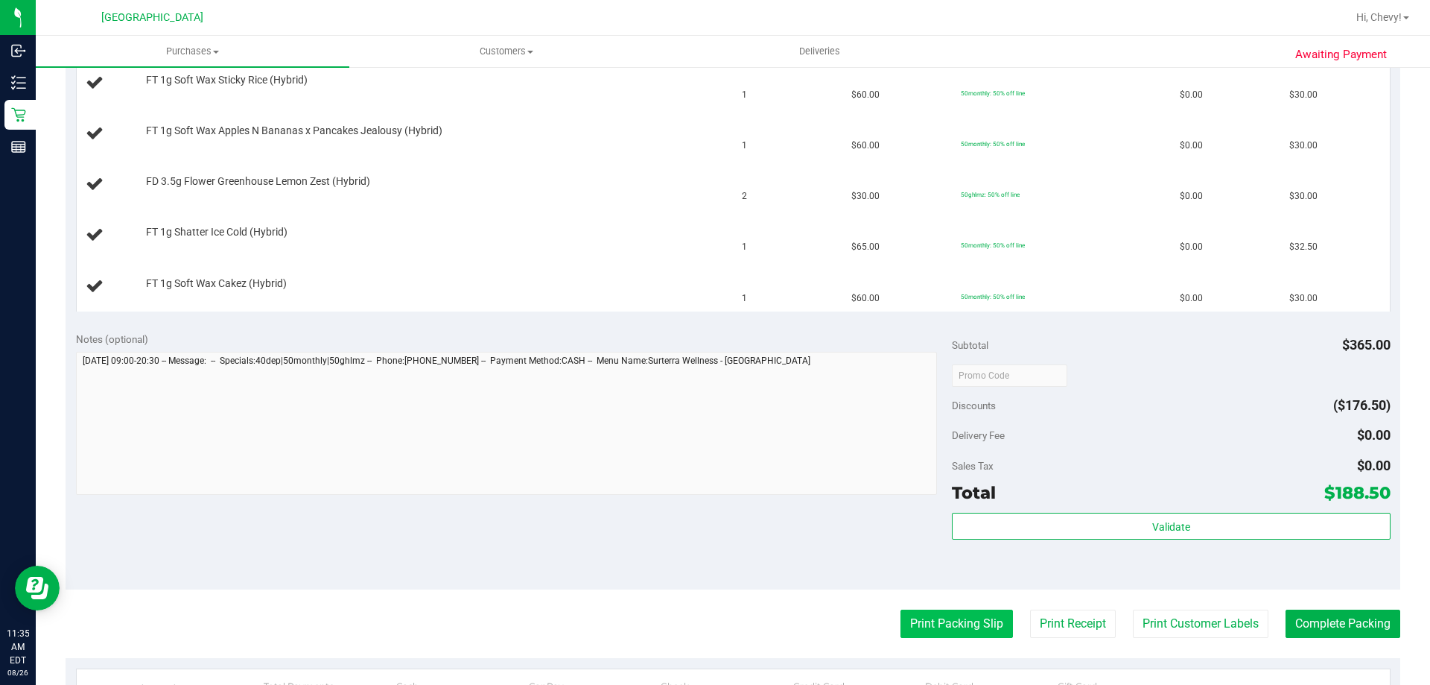
click at [927, 633] on button "Print Packing Slip" at bounding box center [957, 623] width 112 height 28
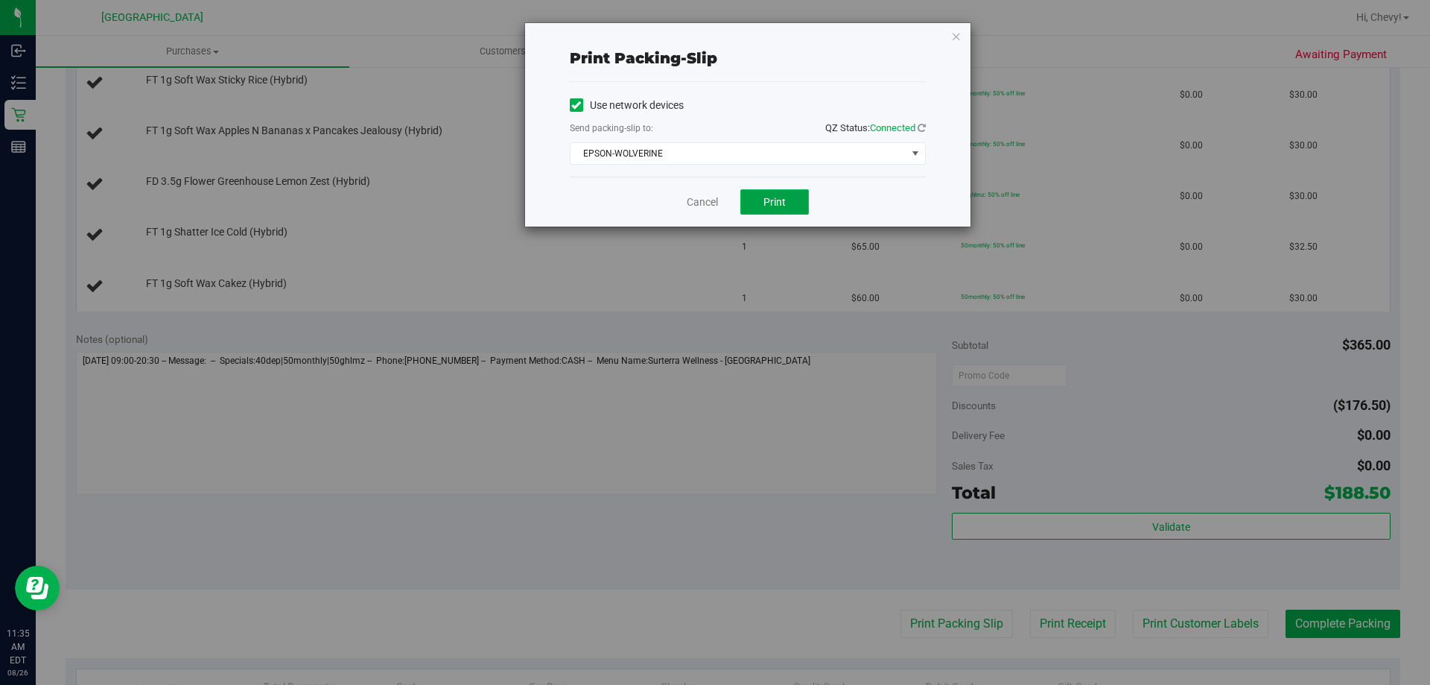
click at [776, 191] on button "Print" at bounding box center [775, 201] width 69 height 25
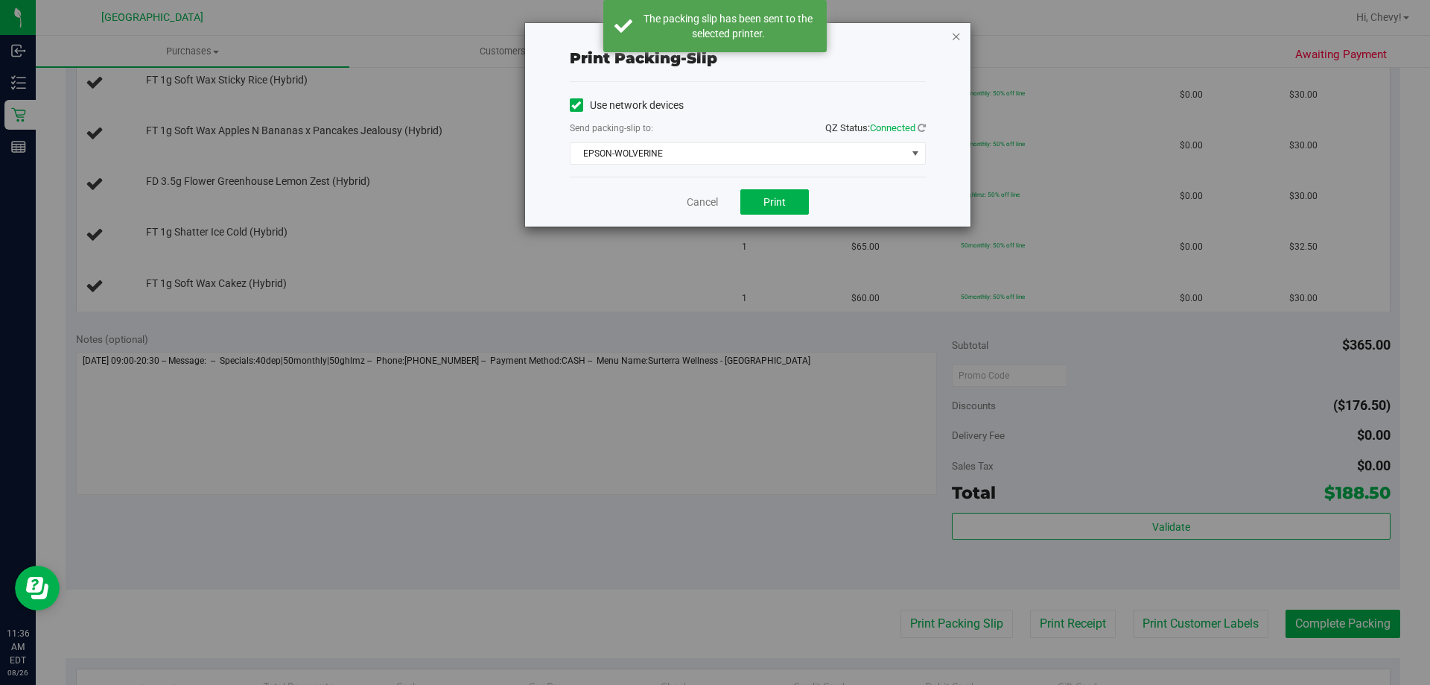
click at [957, 35] on icon "button" at bounding box center [956, 36] width 10 height 18
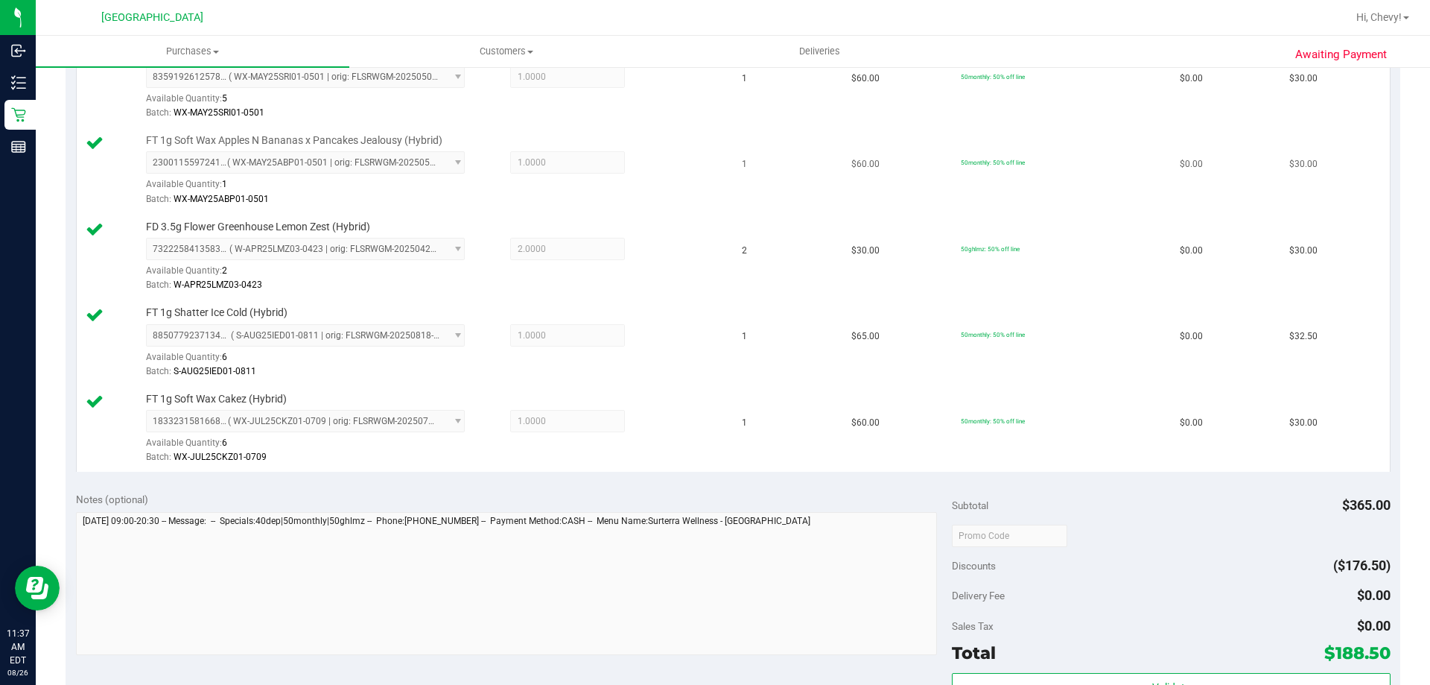
scroll to position [670, 0]
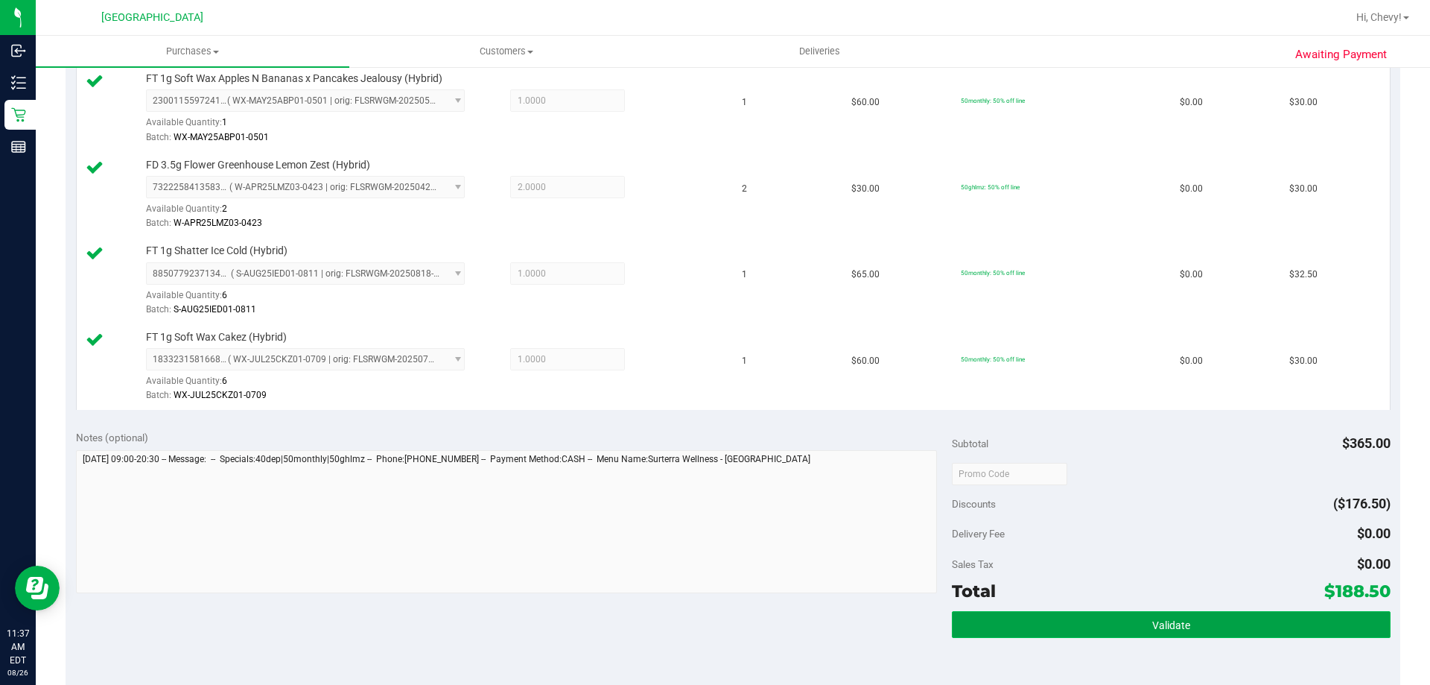
click at [1053, 626] on button "Validate" at bounding box center [1171, 624] width 438 height 27
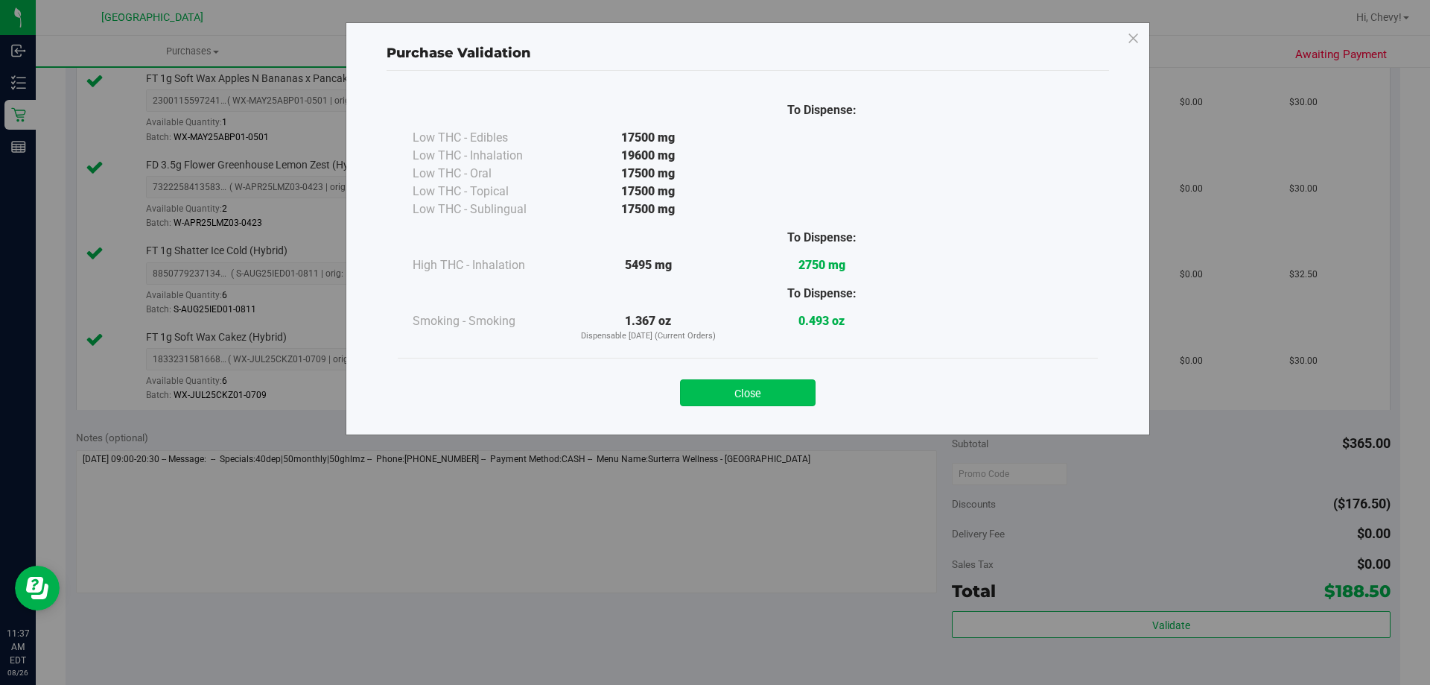
click at [736, 384] on button "Close" at bounding box center [748, 392] width 136 height 27
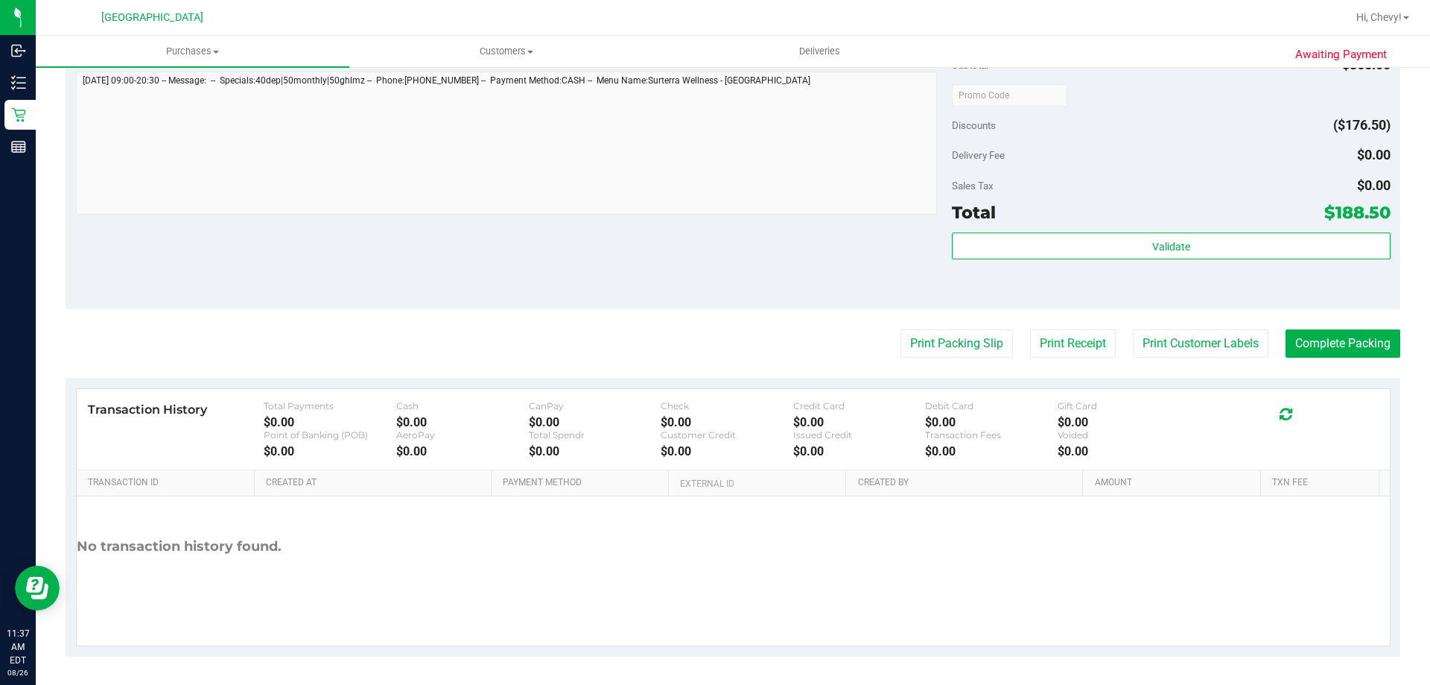
scroll to position [1050, 0]
click at [925, 347] on button "Print Packing Slip" at bounding box center [957, 342] width 112 height 28
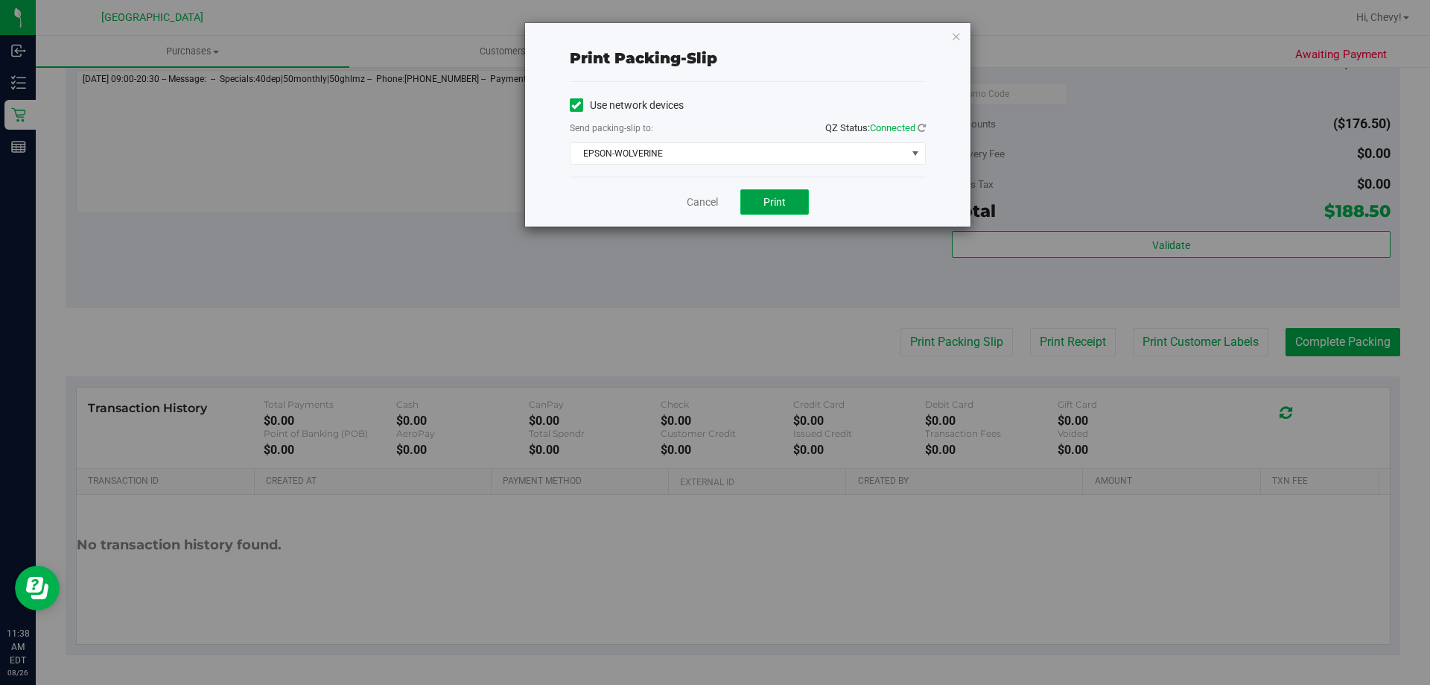
click at [770, 206] on span "Print" at bounding box center [775, 202] width 22 height 12
click at [956, 35] on icon "button" at bounding box center [956, 36] width 10 height 18
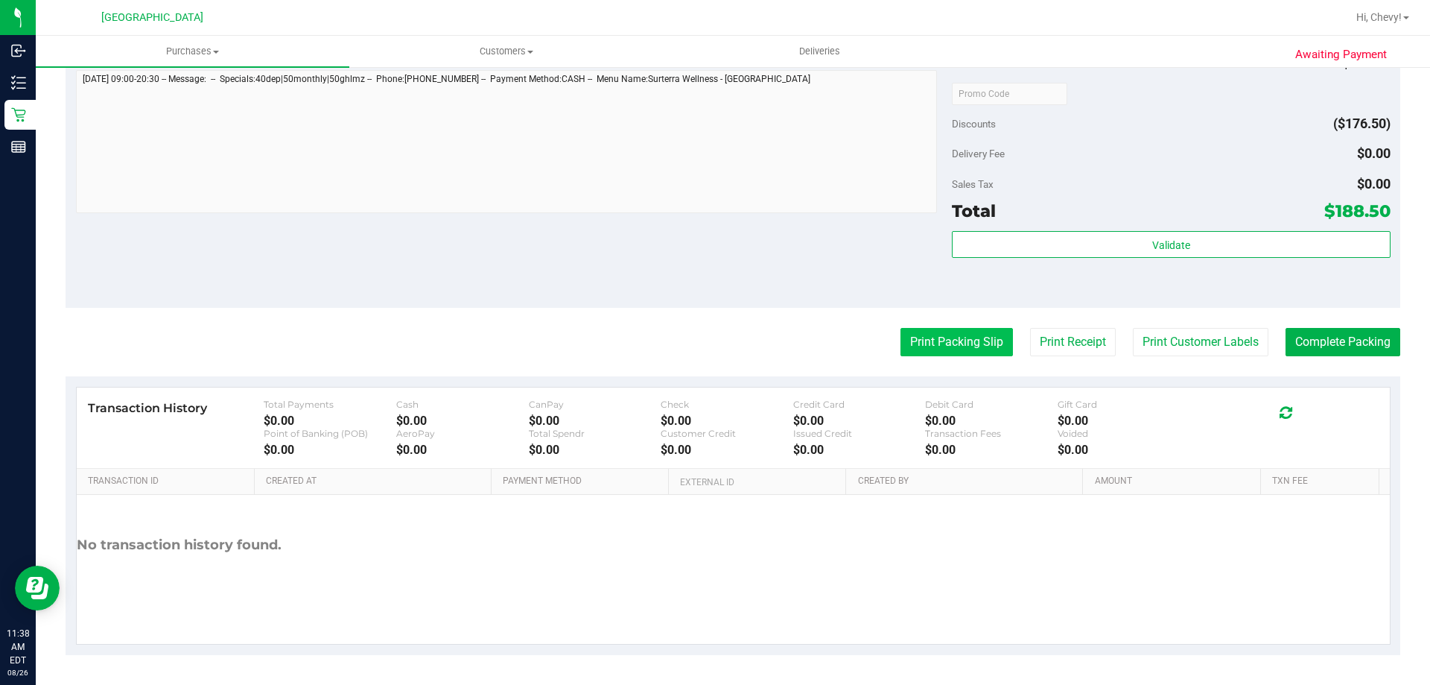
click at [985, 343] on button "Print Packing Slip" at bounding box center [957, 342] width 112 height 28
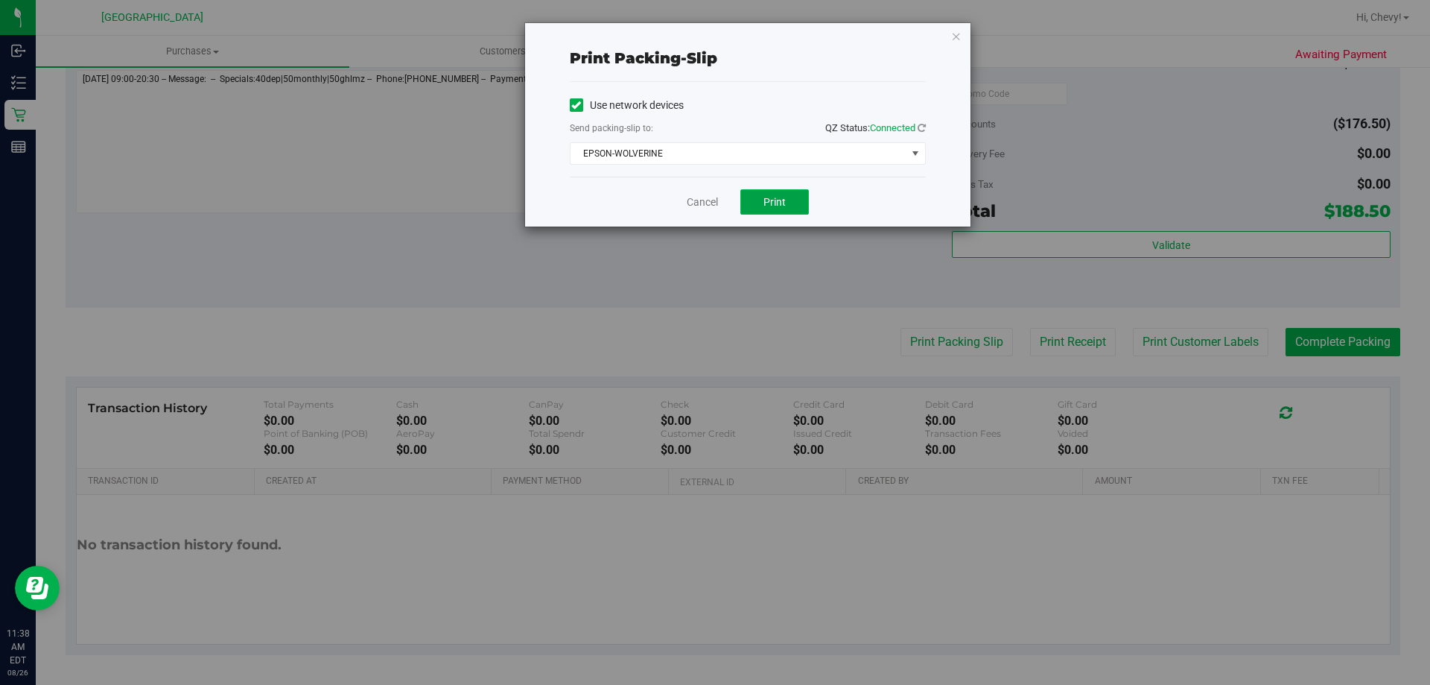
click at [776, 201] on span "Print" at bounding box center [775, 202] width 22 height 12
click at [953, 44] on icon "button" at bounding box center [956, 36] width 10 height 18
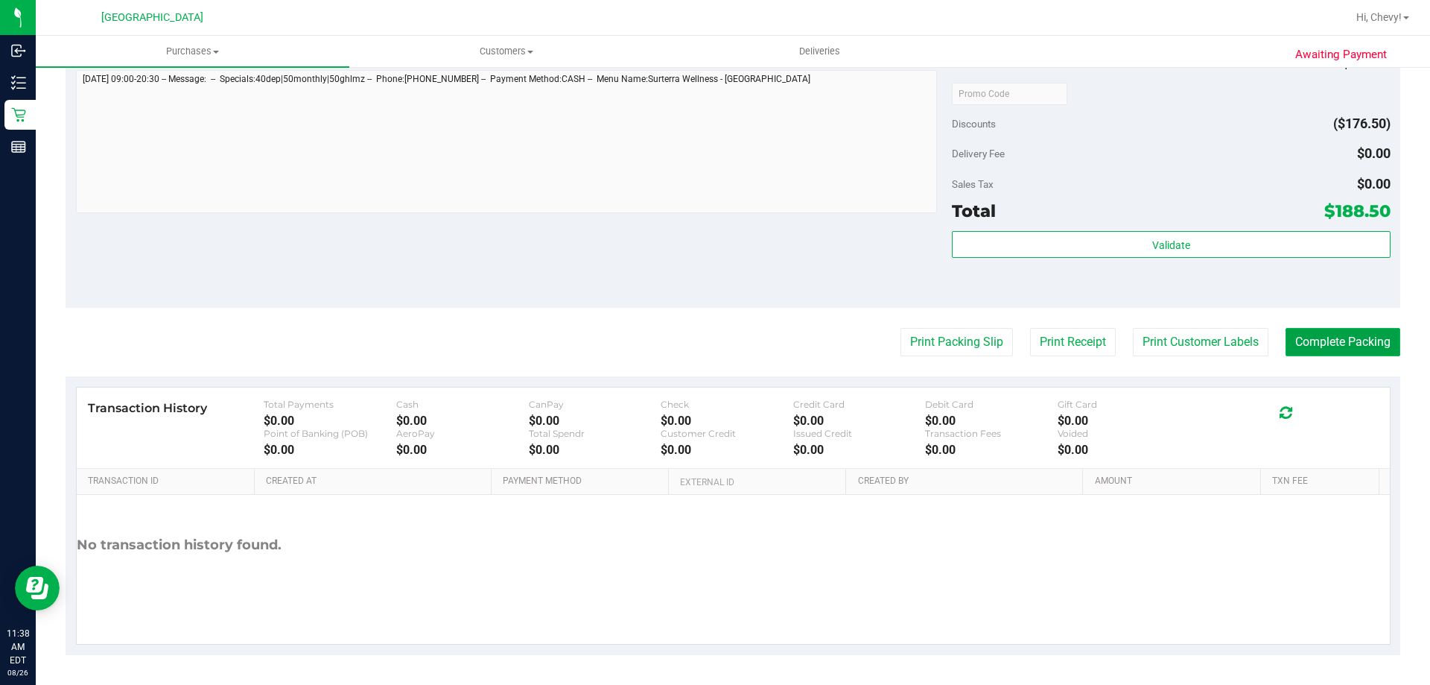
click at [1359, 340] on button "Complete Packing" at bounding box center [1343, 342] width 115 height 28
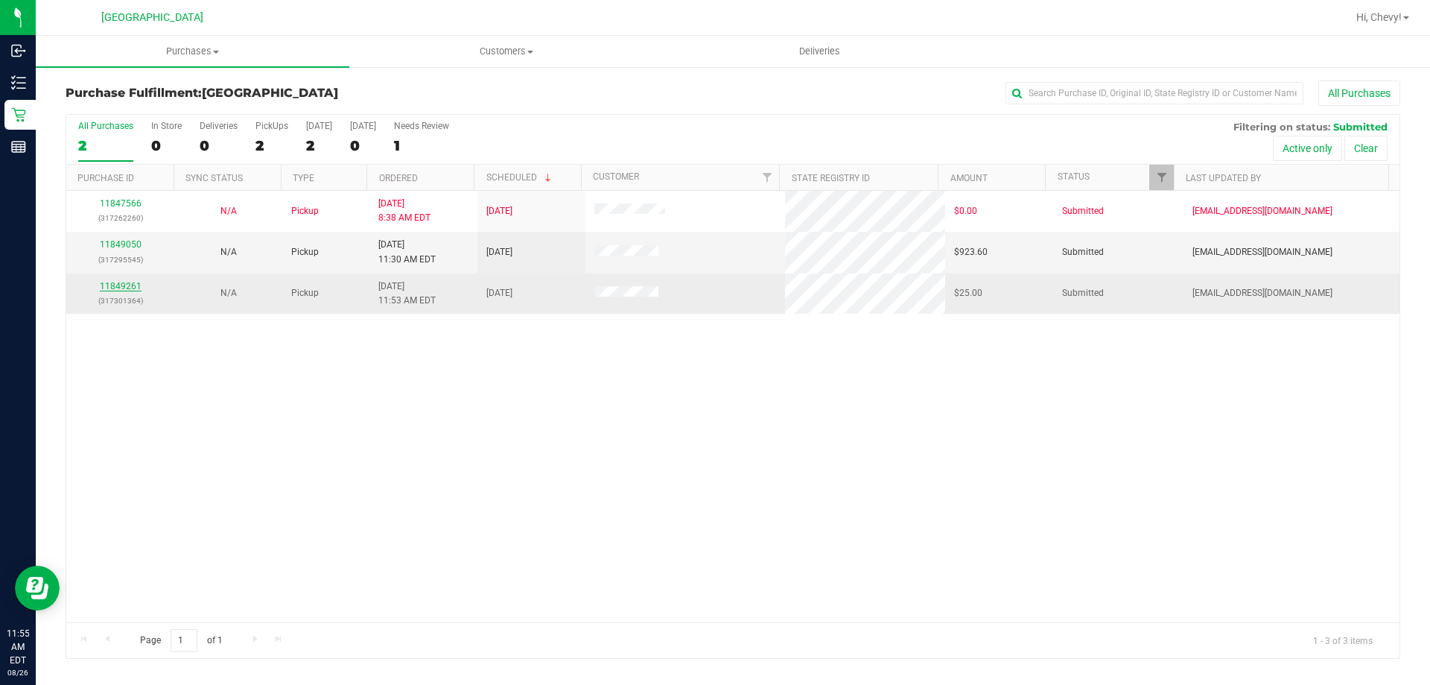
click at [139, 282] on link "11849261" at bounding box center [121, 286] width 42 height 10
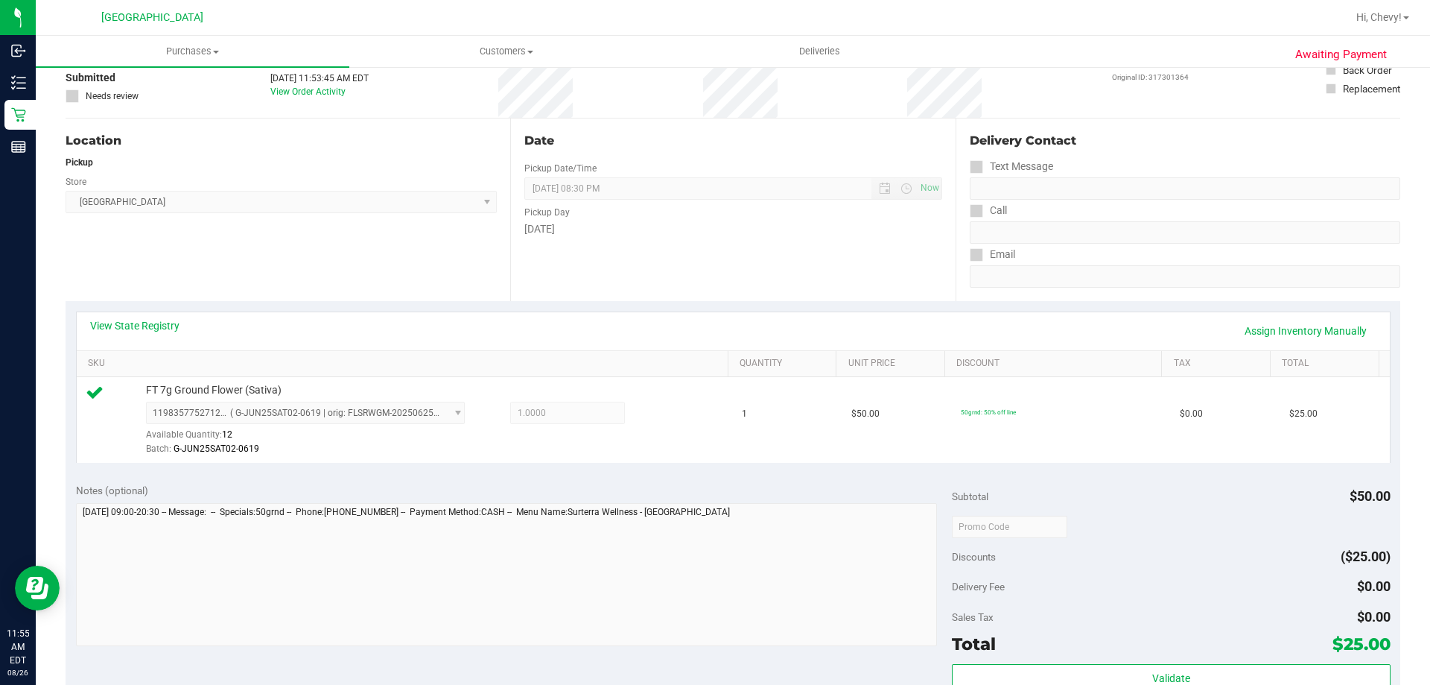
scroll to position [223, 0]
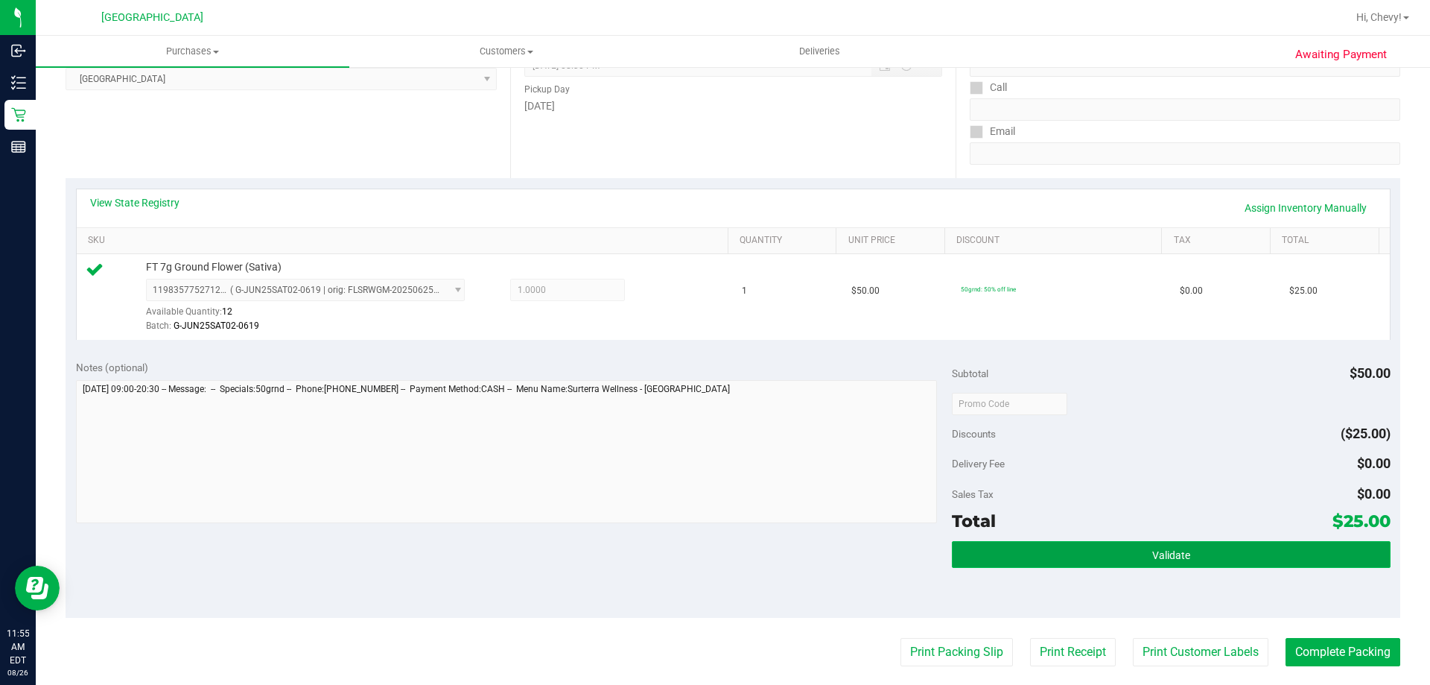
click at [1056, 559] on button "Validate" at bounding box center [1171, 554] width 438 height 27
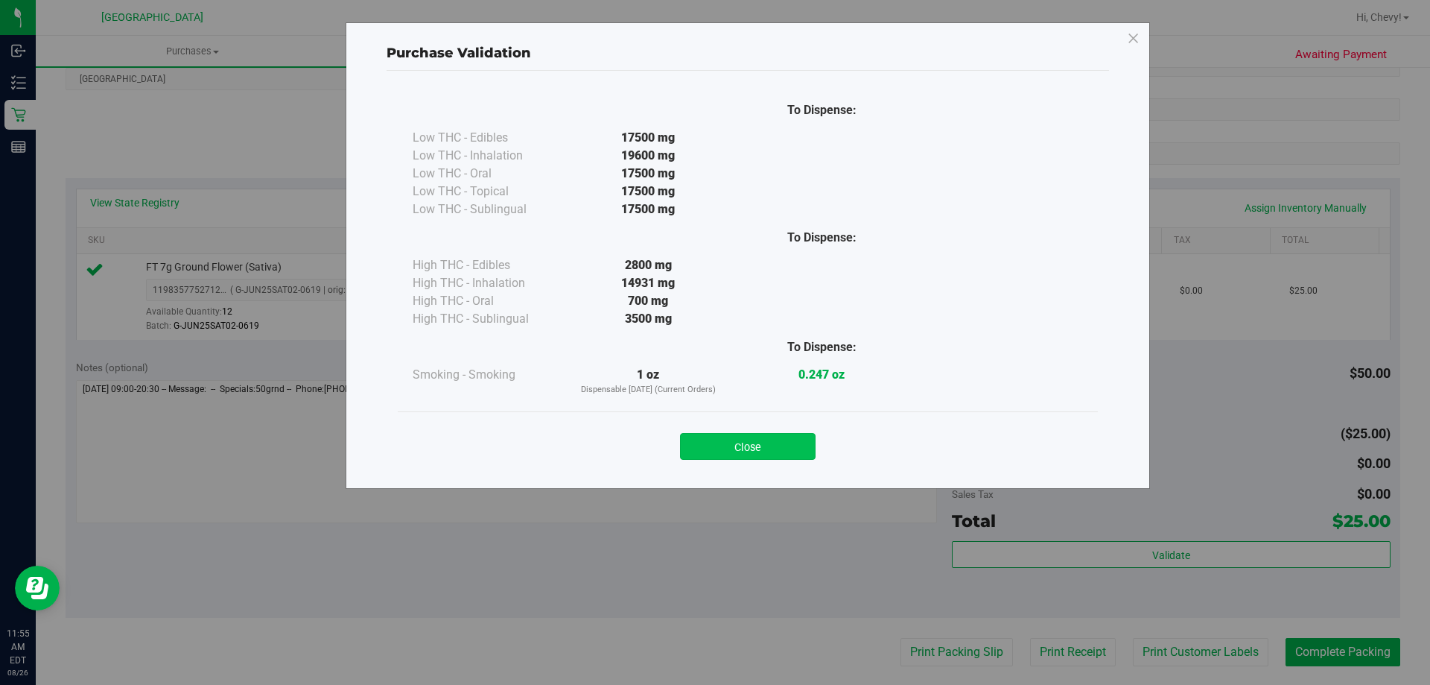
click at [763, 443] on button "Close" at bounding box center [748, 446] width 136 height 27
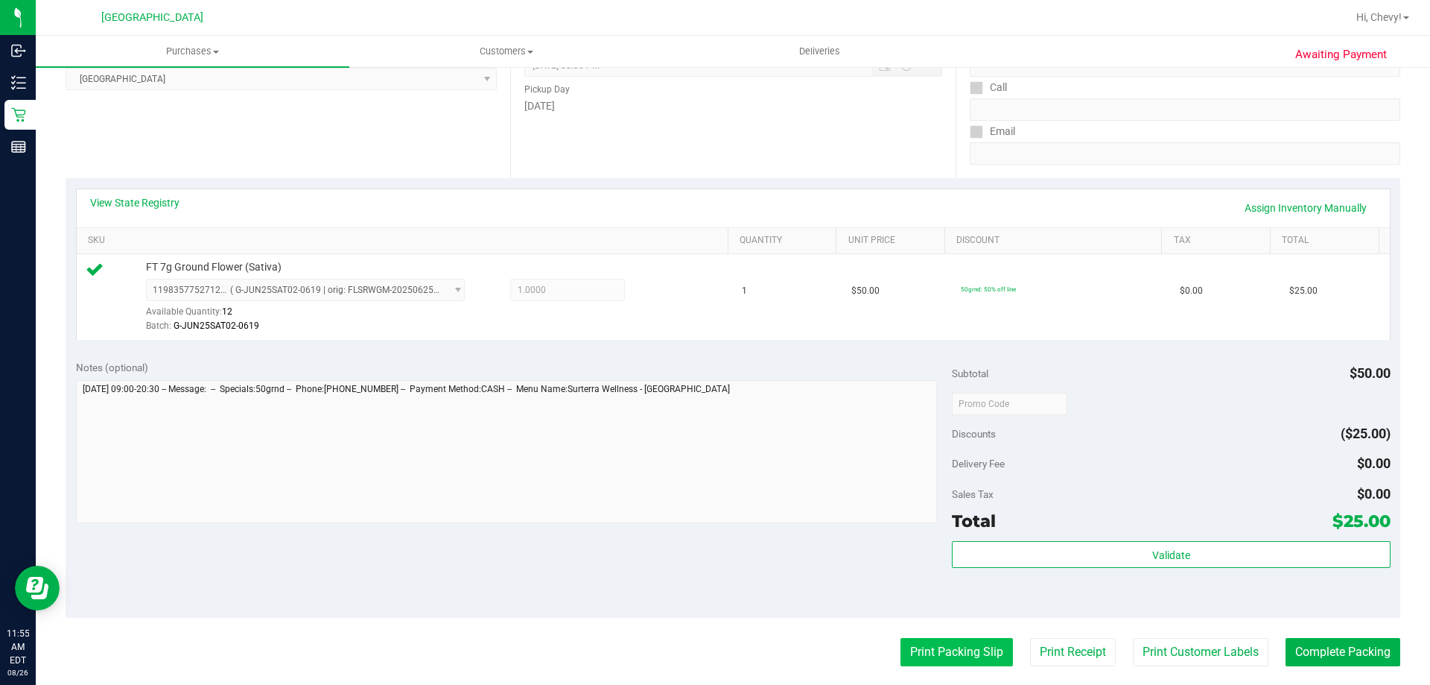
click at [948, 644] on button "Print Packing Slip" at bounding box center [957, 652] width 112 height 28
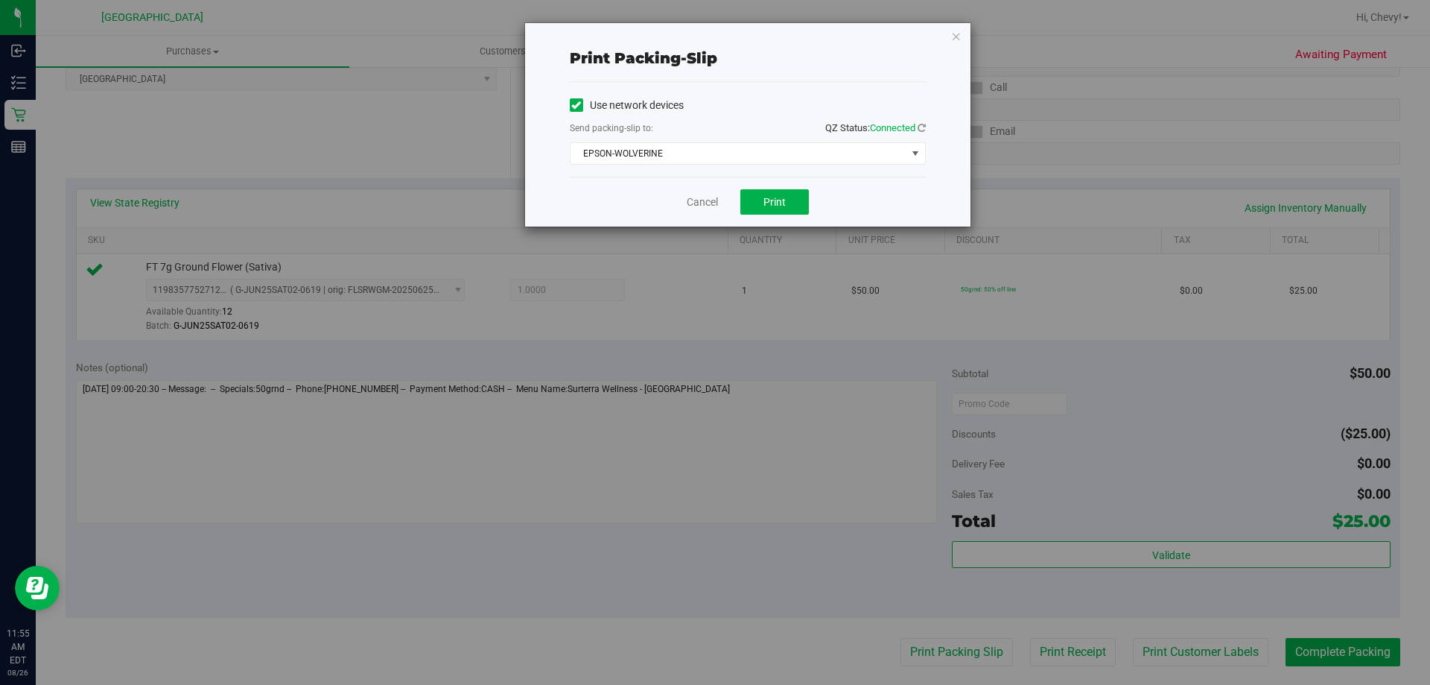
click at [793, 184] on div "Cancel Print" at bounding box center [748, 202] width 356 height 50
click at [792, 191] on button "Print" at bounding box center [775, 201] width 69 height 25
click at [960, 37] on icon "button" at bounding box center [956, 36] width 10 height 18
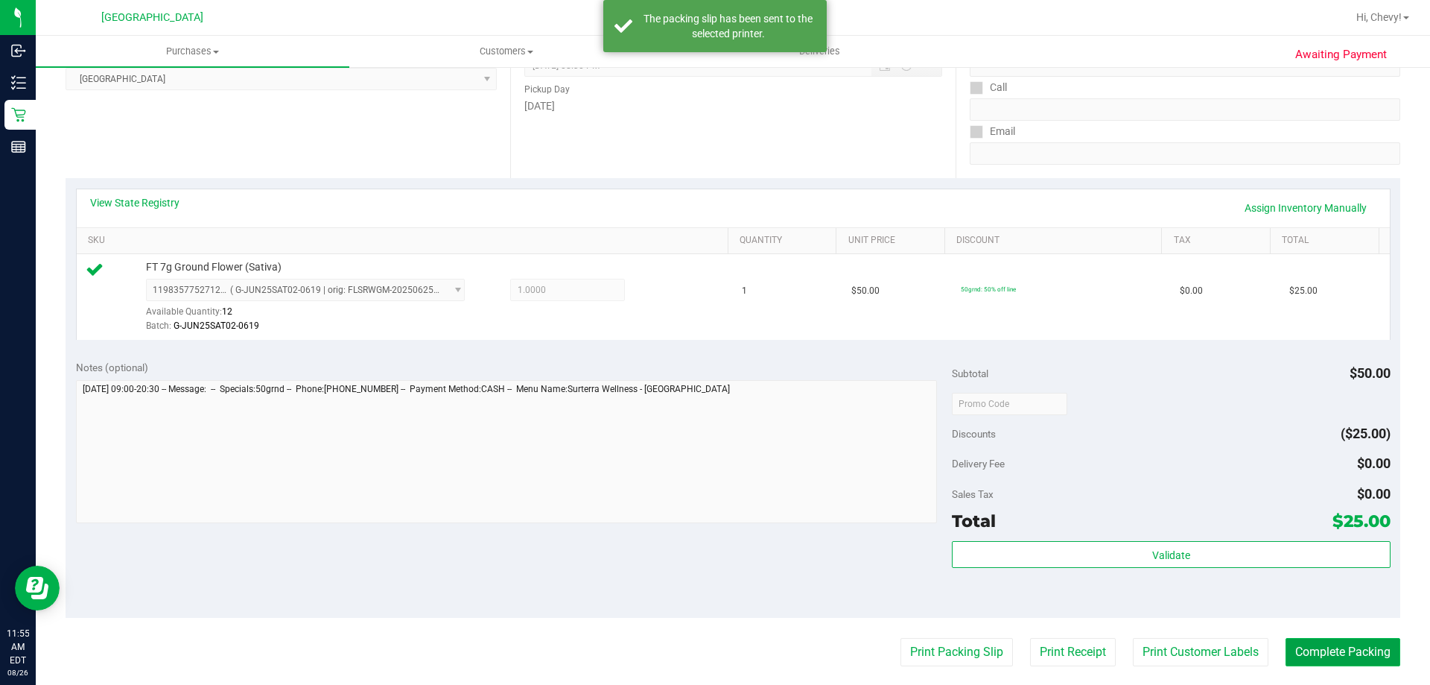
click at [1370, 641] on button "Complete Packing" at bounding box center [1343, 652] width 115 height 28
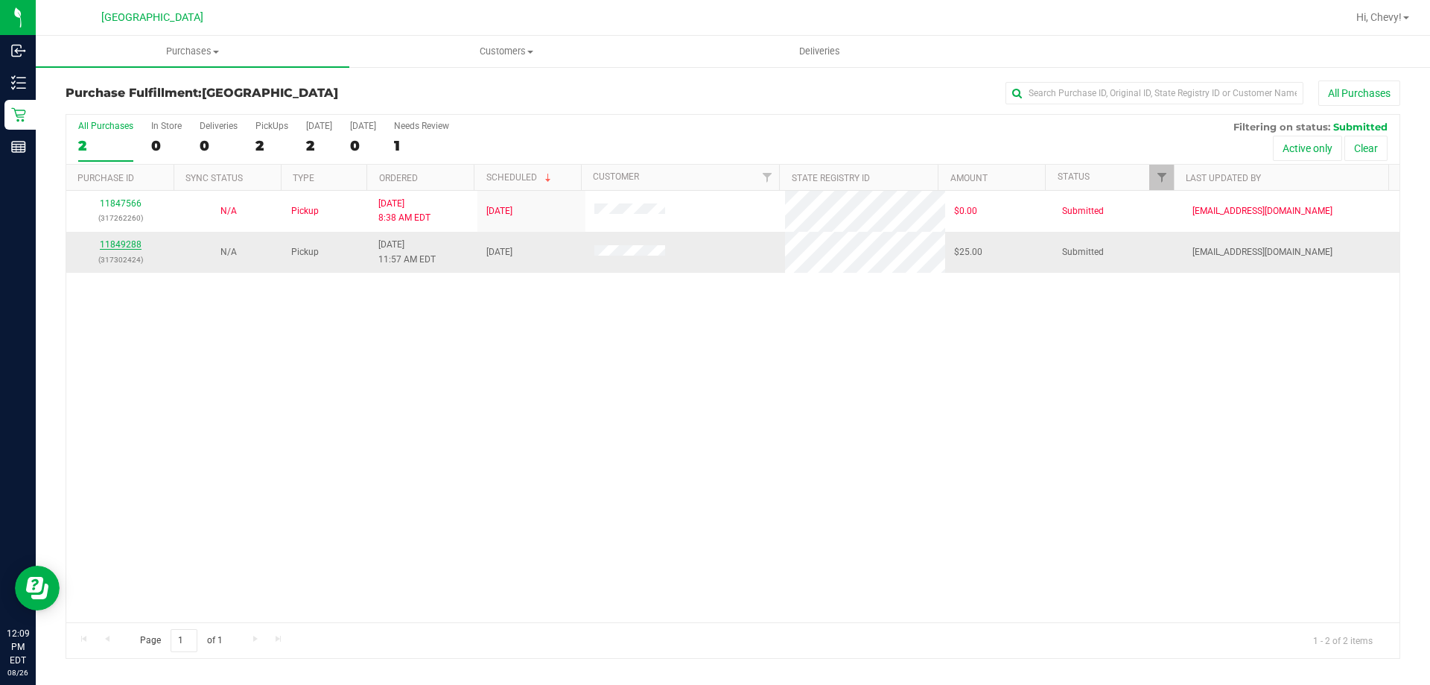
click at [123, 241] on link "11849288" at bounding box center [121, 244] width 42 height 10
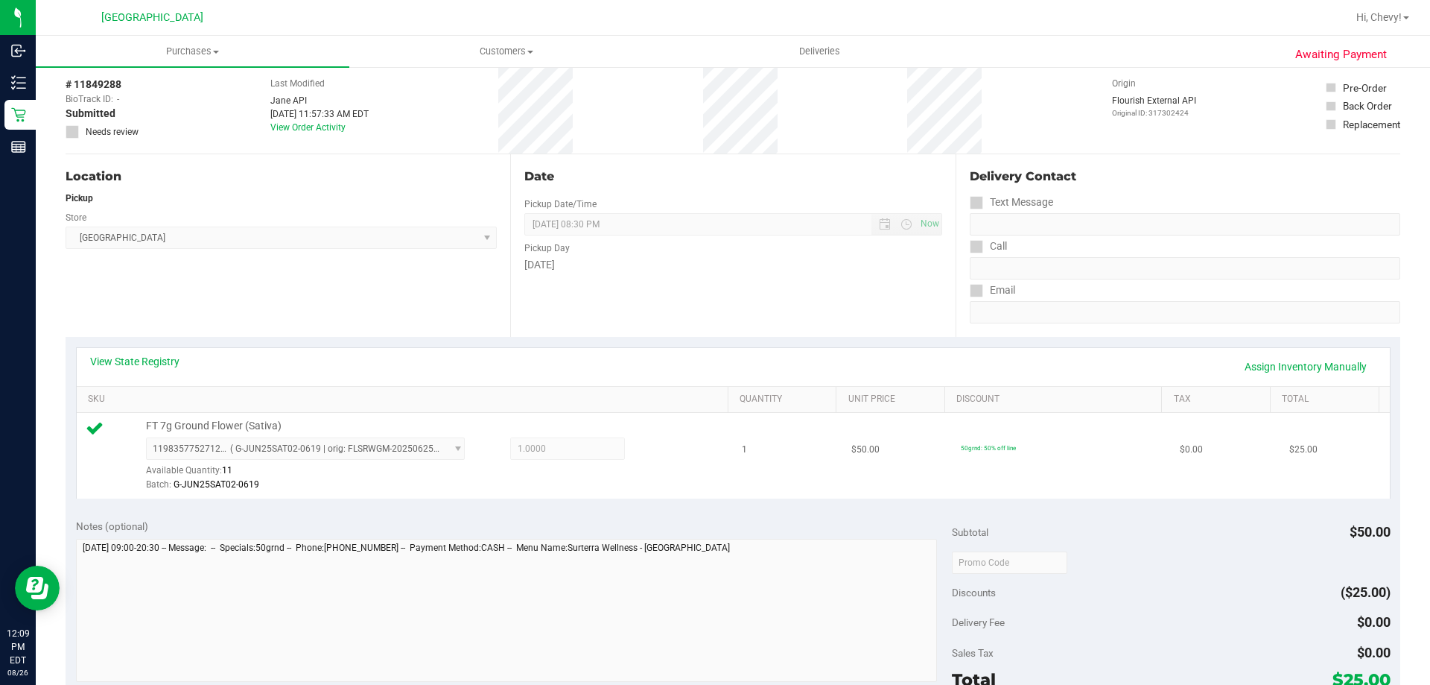
scroll to position [298, 0]
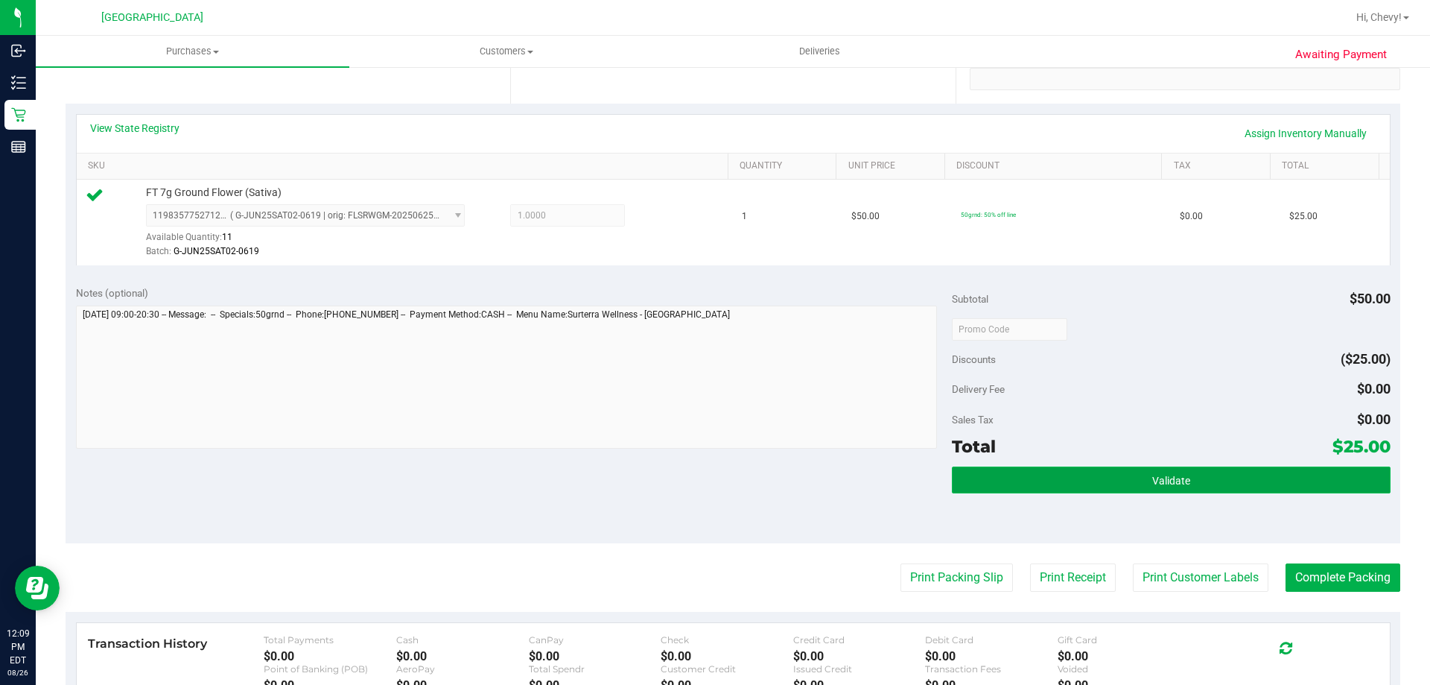
click at [1105, 482] on button "Validate" at bounding box center [1171, 479] width 438 height 27
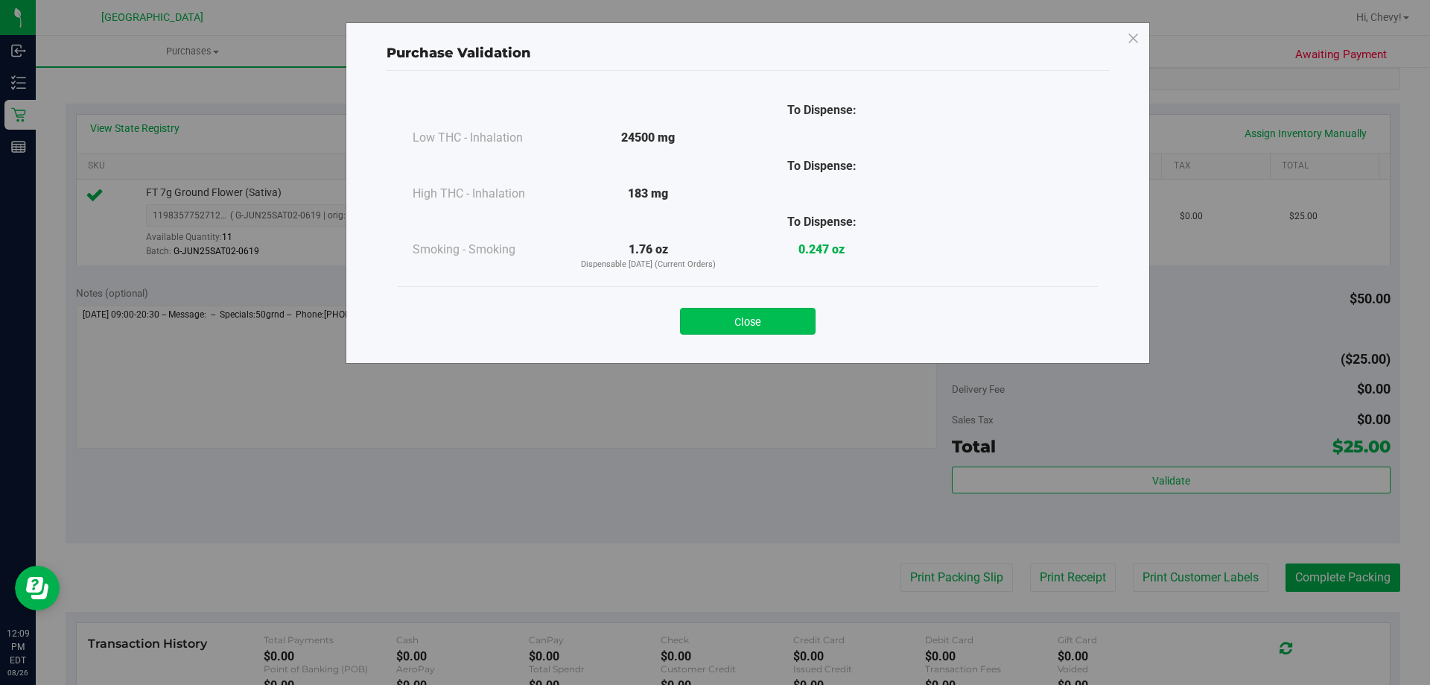
click at [723, 309] on button "Close" at bounding box center [748, 321] width 136 height 27
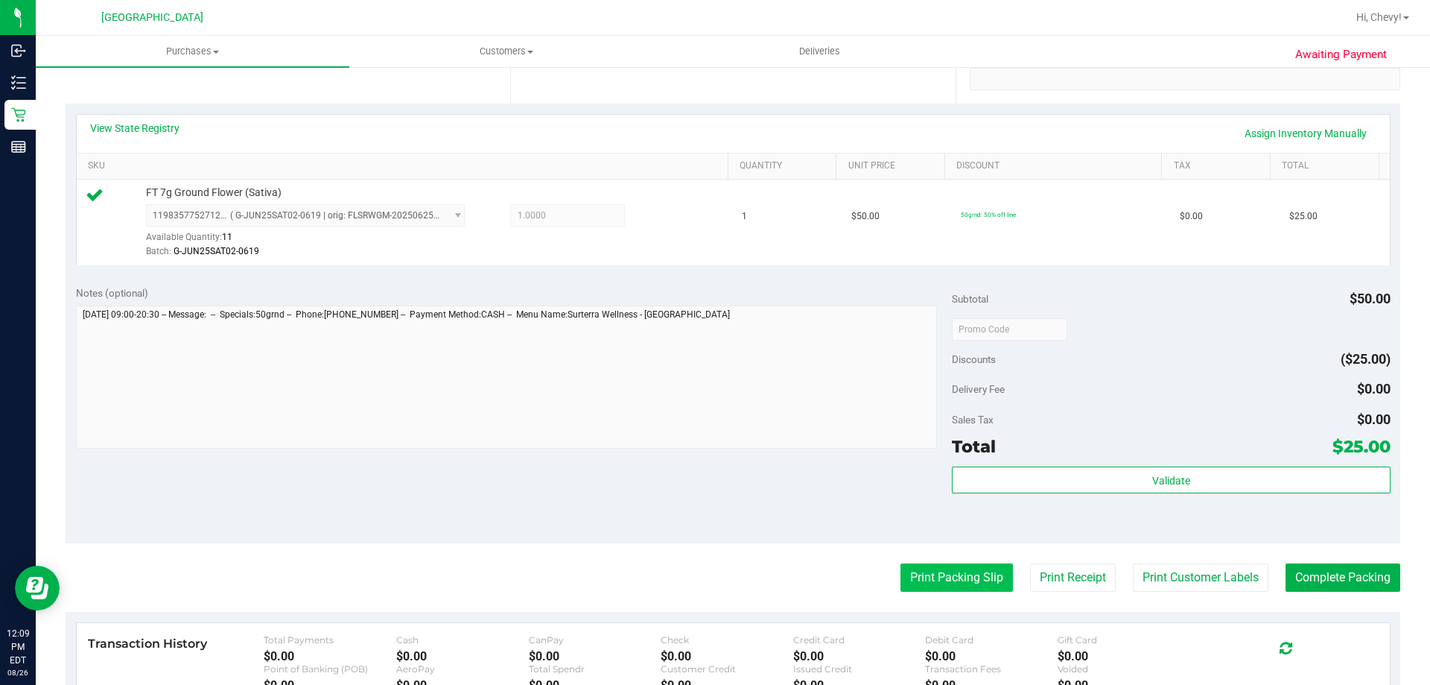
click at [953, 584] on button "Print Packing Slip" at bounding box center [957, 577] width 112 height 28
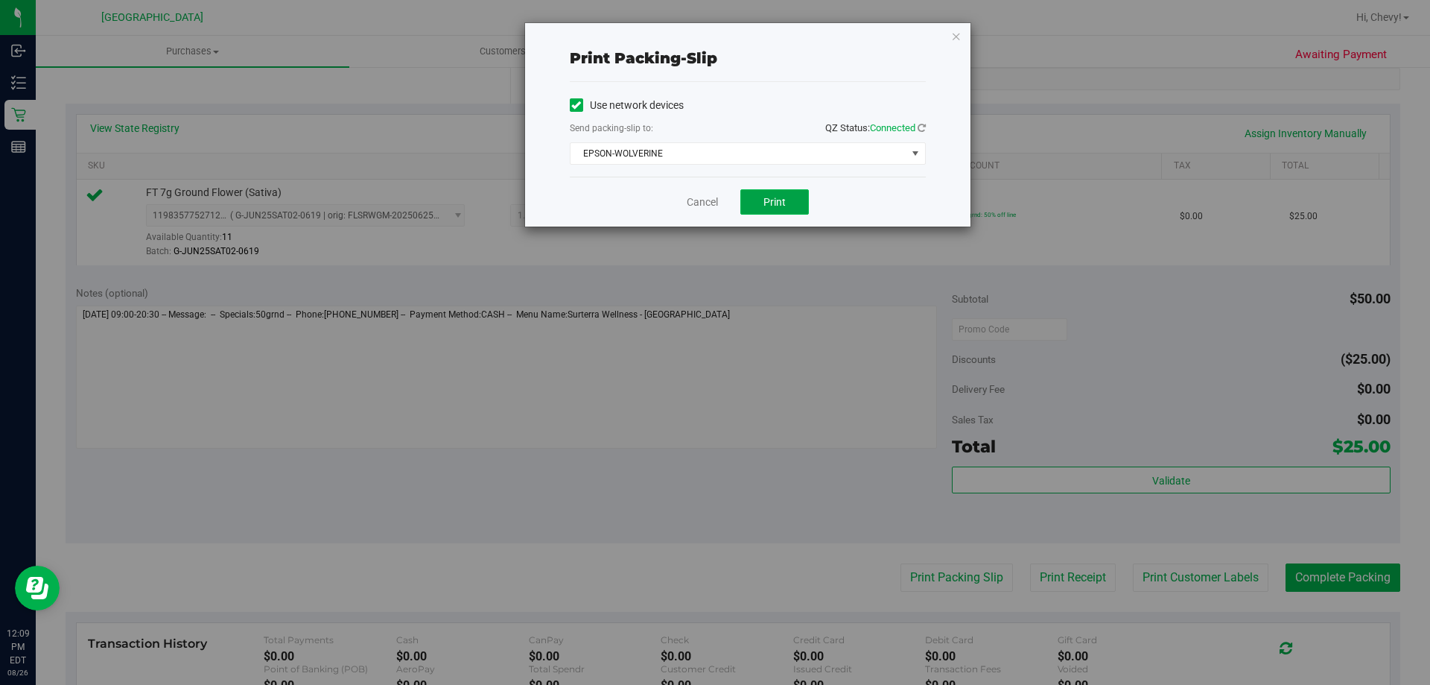
click at [770, 203] on span "Print" at bounding box center [775, 202] width 22 height 12
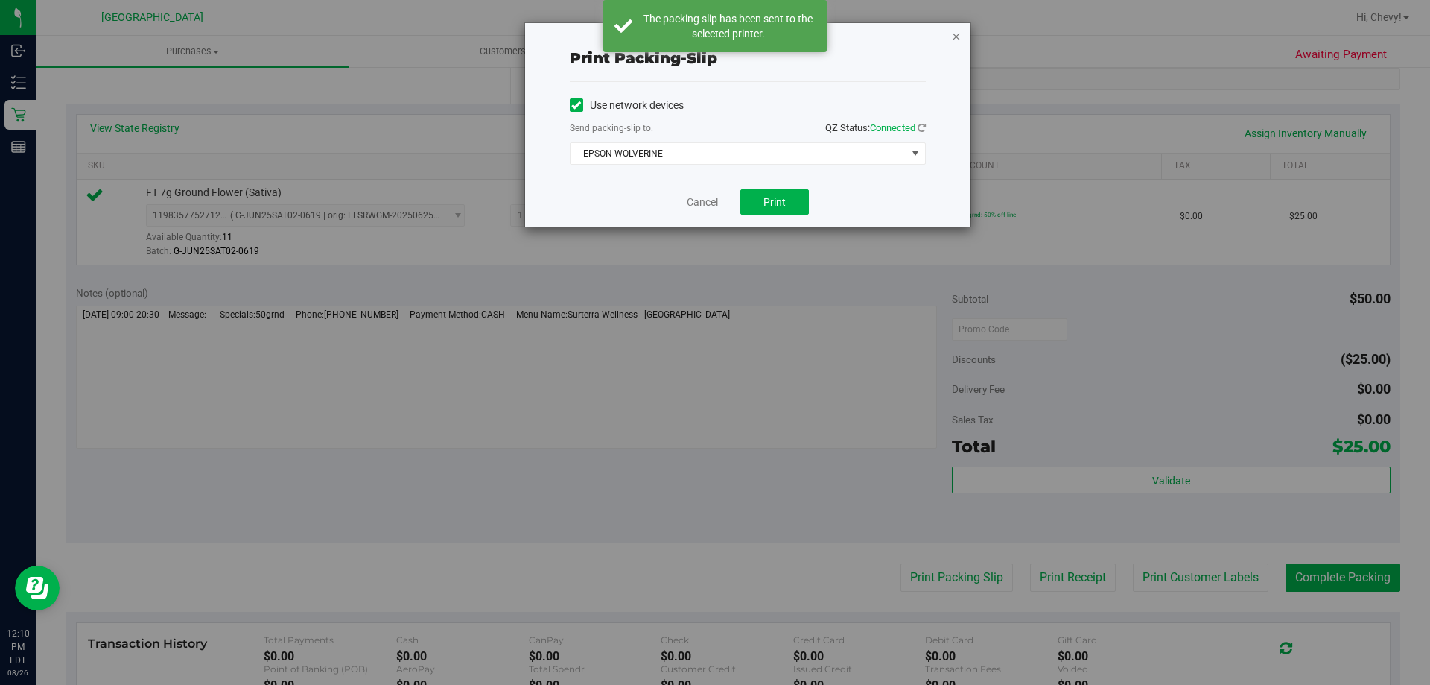
click at [953, 37] on icon "button" at bounding box center [956, 36] width 10 height 18
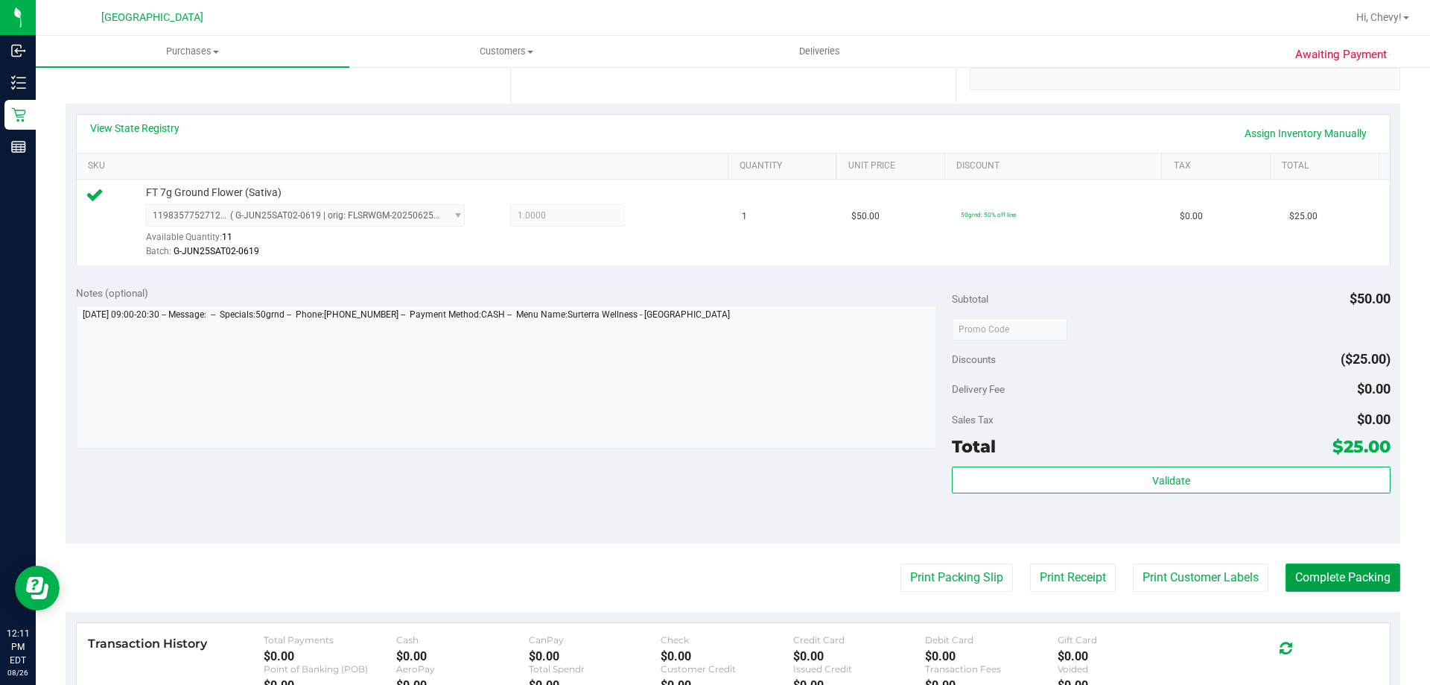
click at [1346, 568] on button "Complete Packing" at bounding box center [1343, 577] width 115 height 28
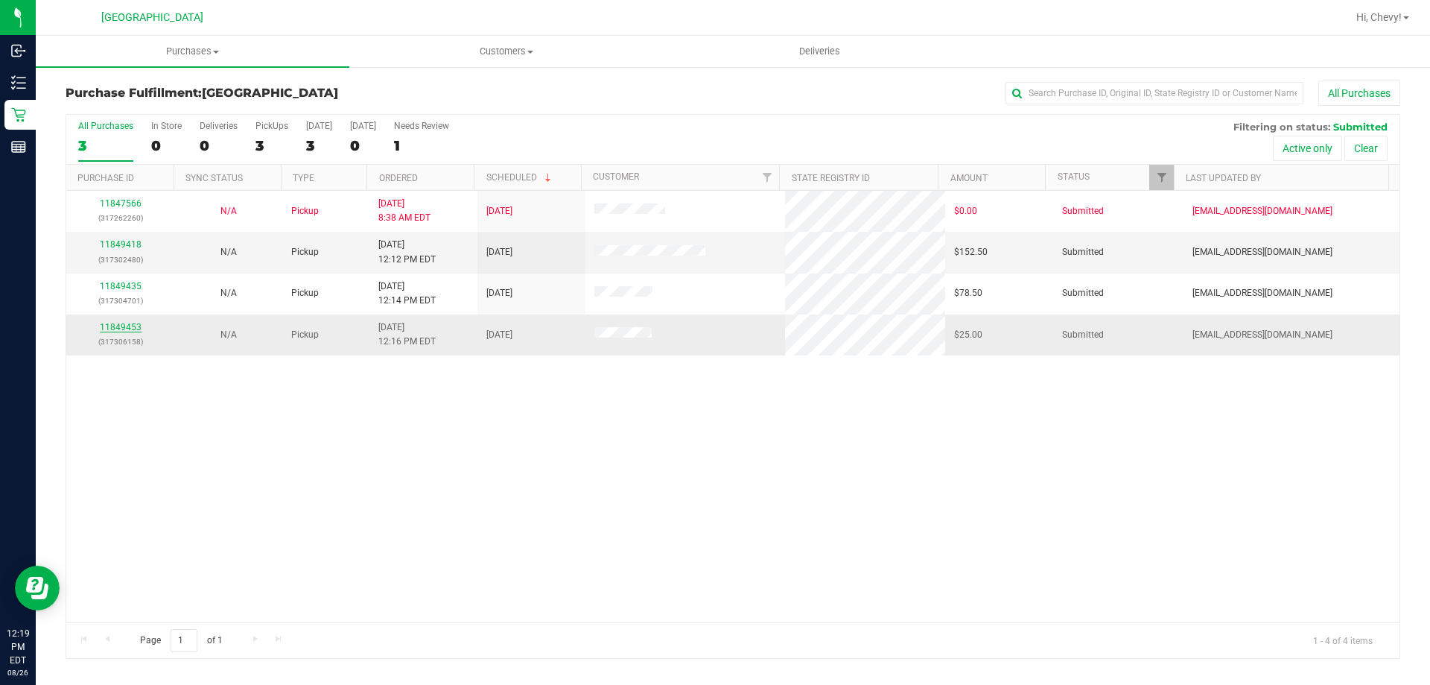
click at [127, 327] on link "11849453" at bounding box center [121, 327] width 42 height 10
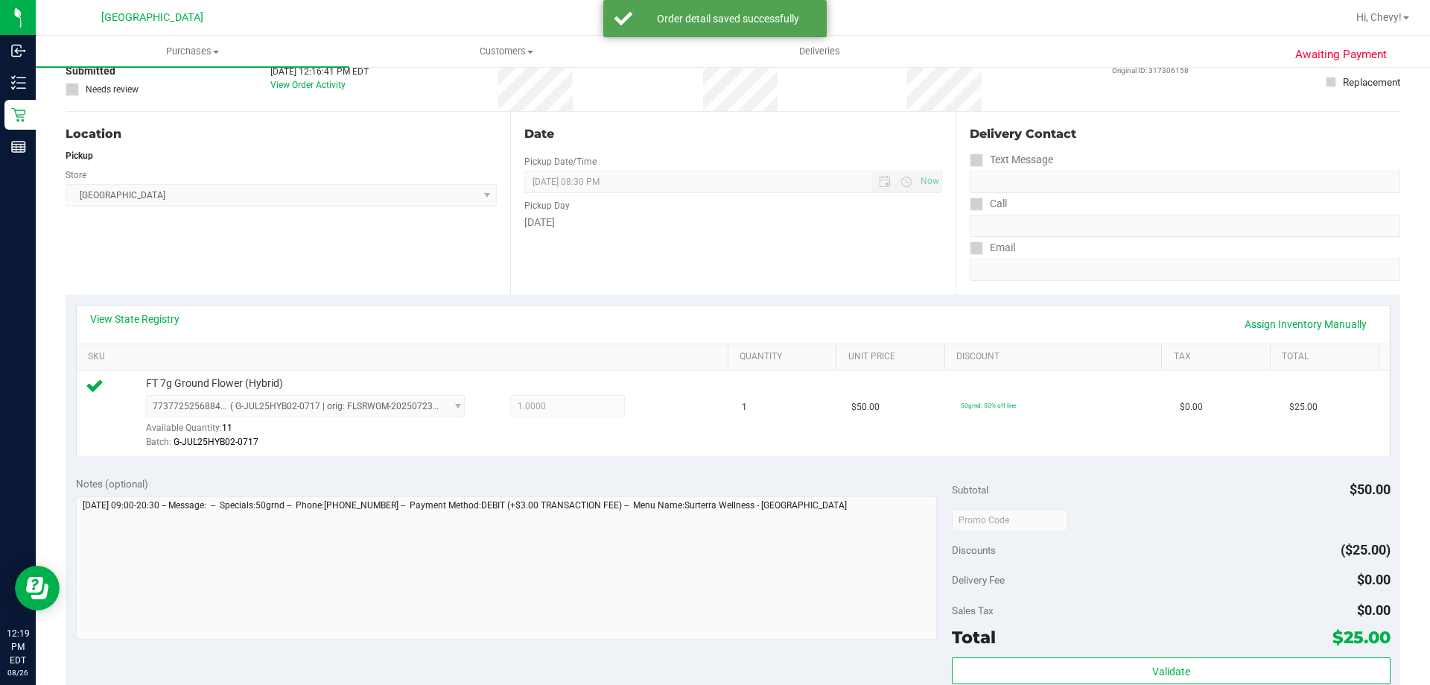
scroll to position [223, 0]
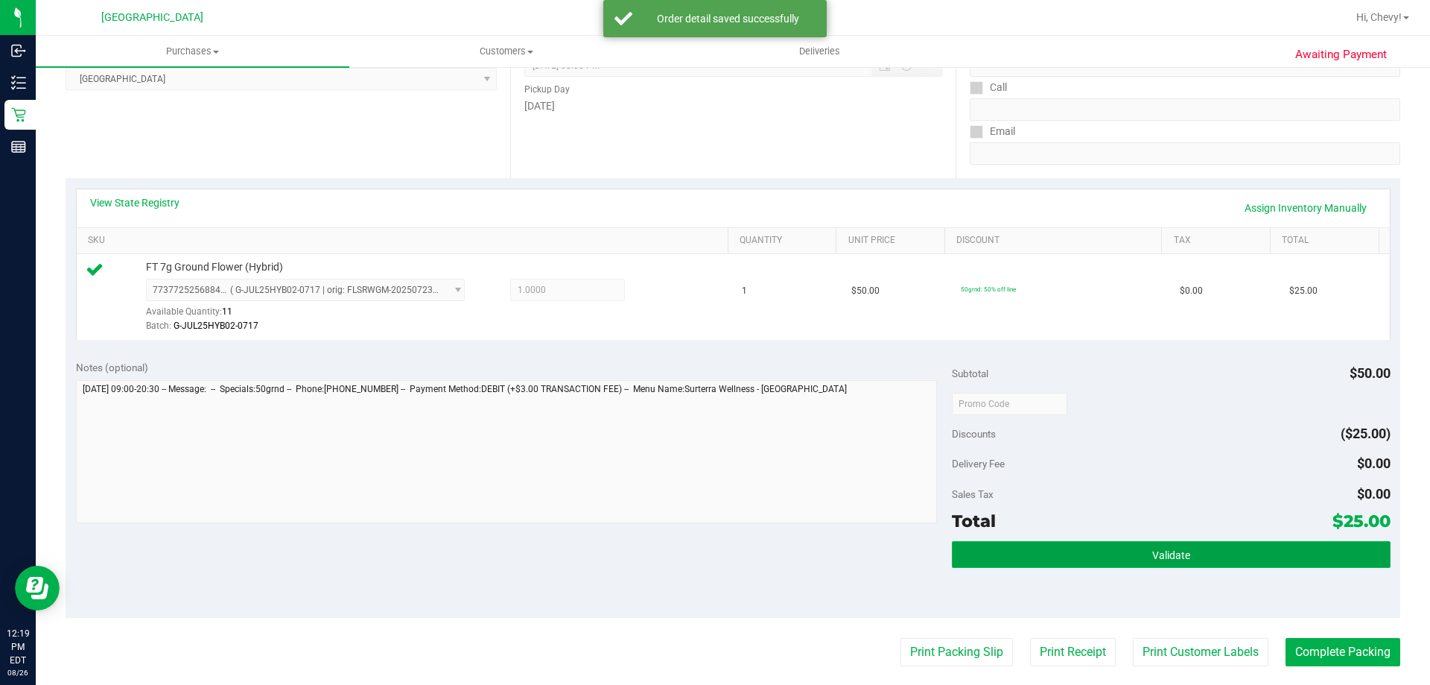
click at [1138, 558] on button "Validate" at bounding box center [1171, 554] width 438 height 27
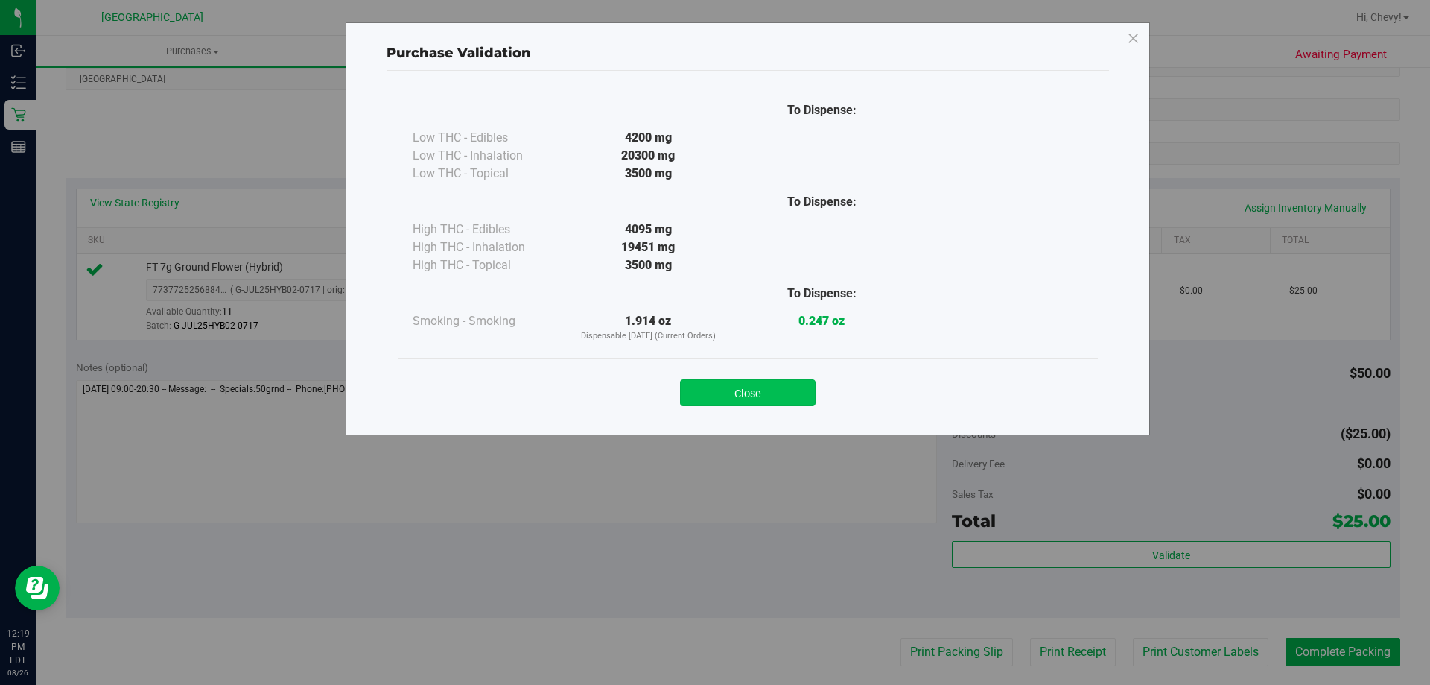
click at [770, 387] on button "Close" at bounding box center [748, 392] width 136 height 27
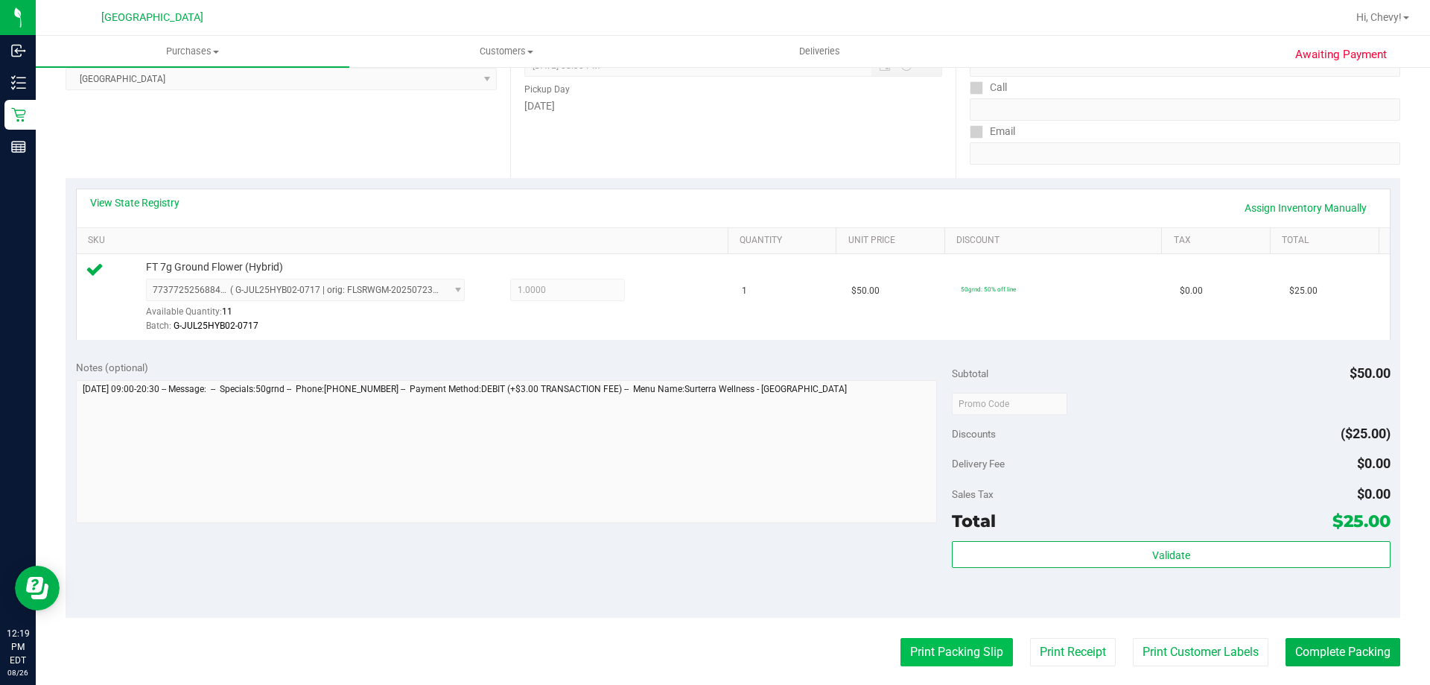
click at [950, 650] on button "Print Packing Slip" at bounding box center [957, 652] width 112 height 28
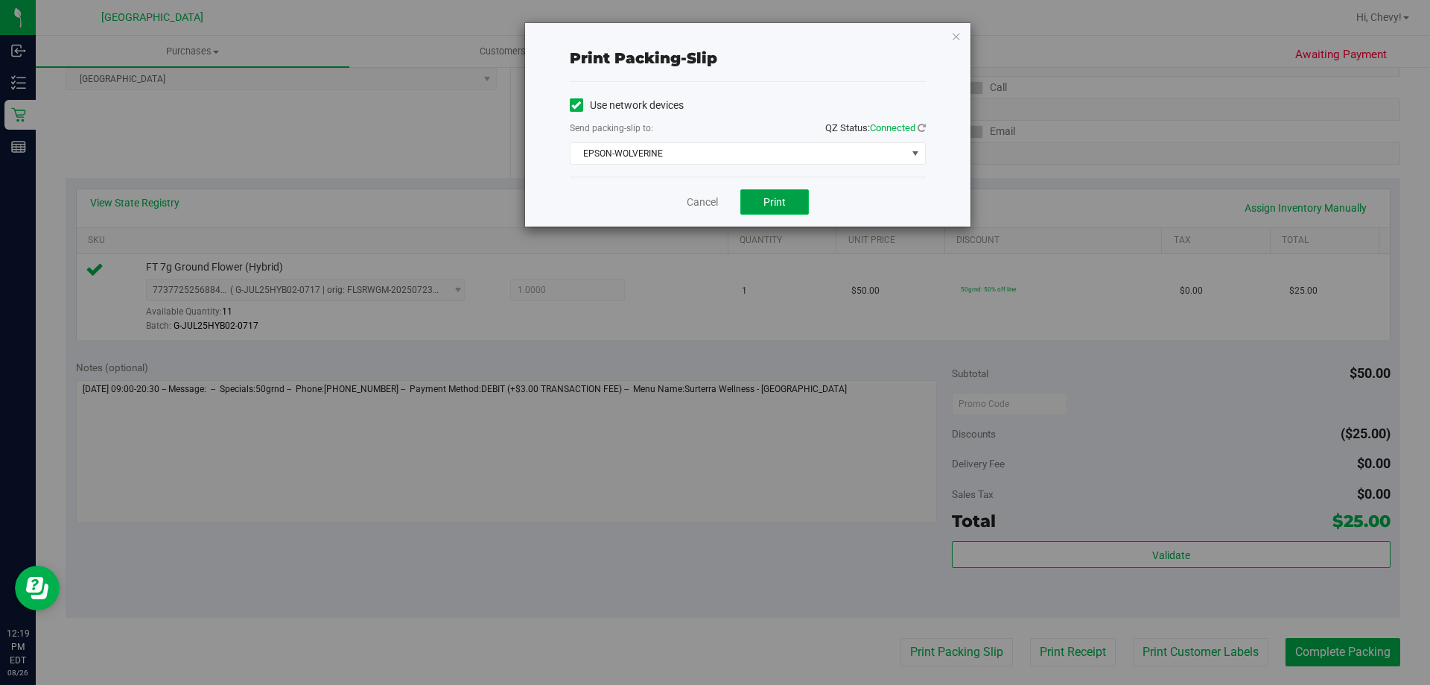
click at [776, 203] on span "Print" at bounding box center [775, 202] width 22 height 12
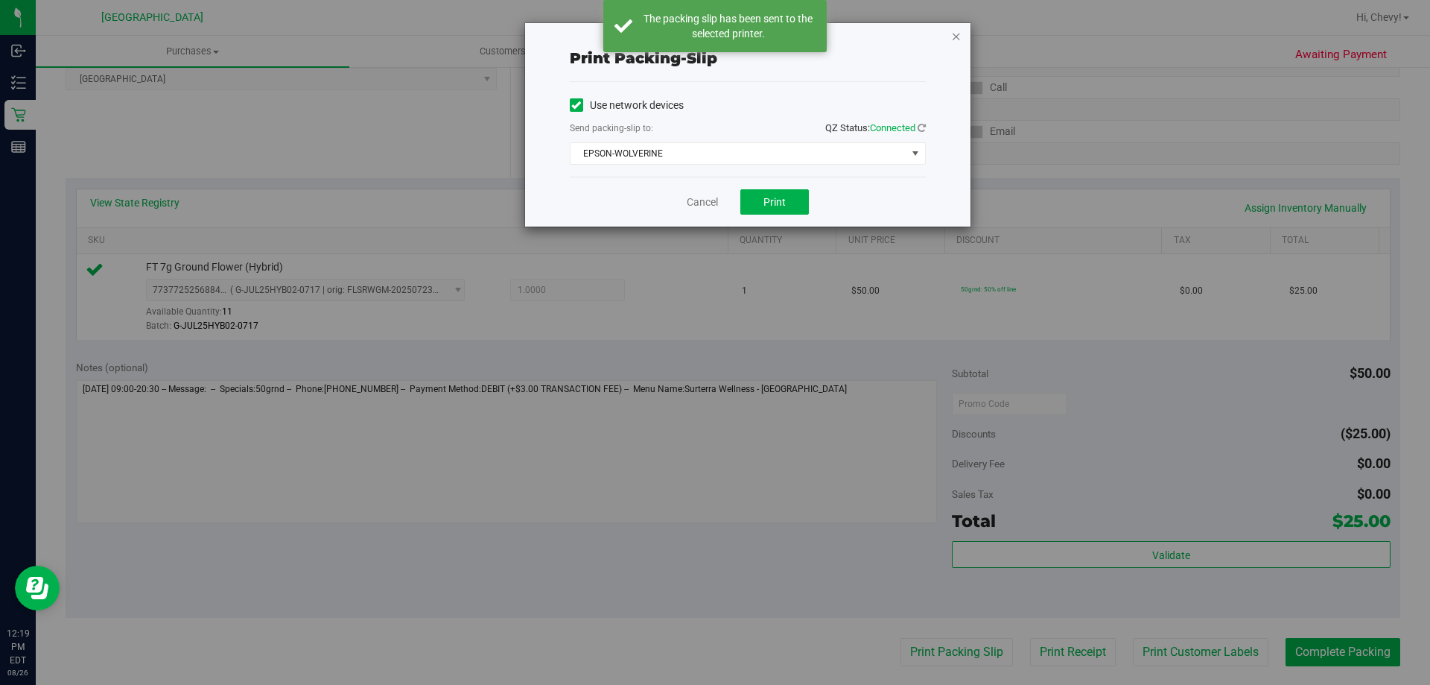
click at [960, 39] on icon "button" at bounding box center [956, 36] width 10 height 18
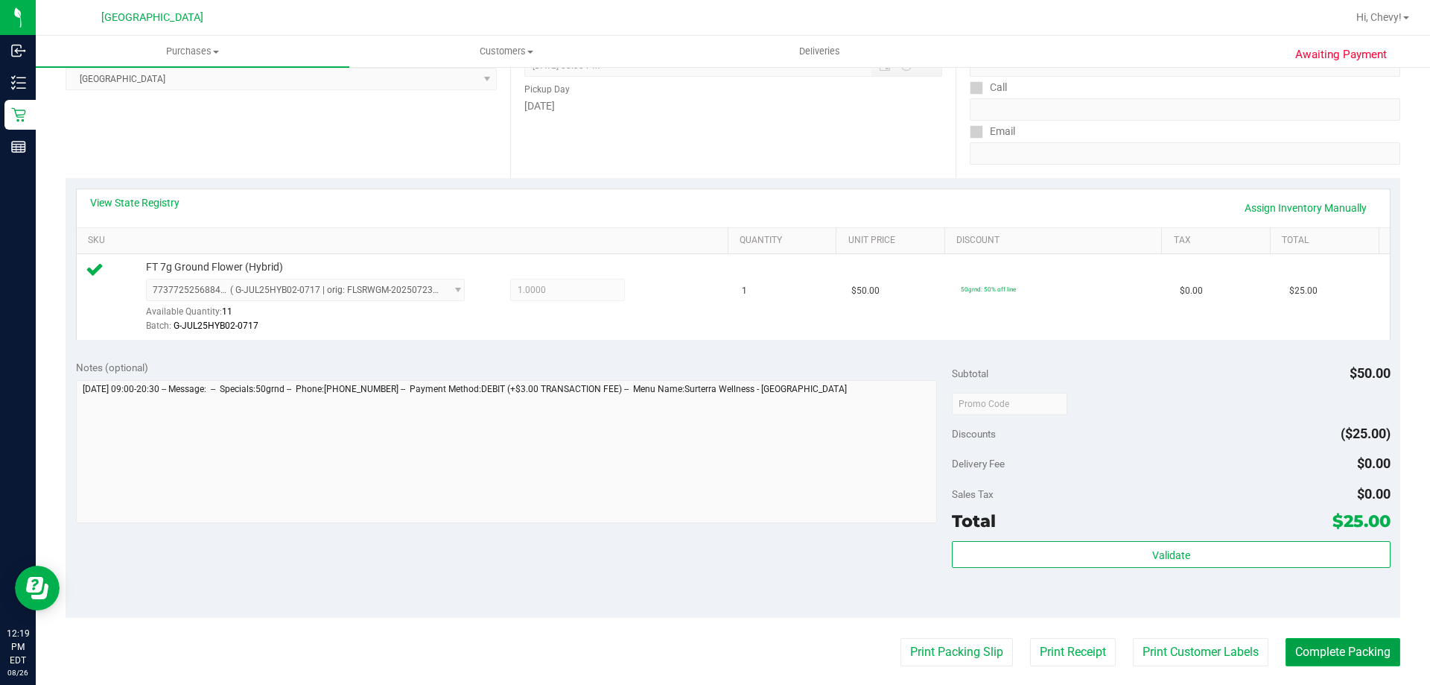
click at [1309, 658] on button "Complete Packing" at bounding box center [1343, 652] width 115 height 28
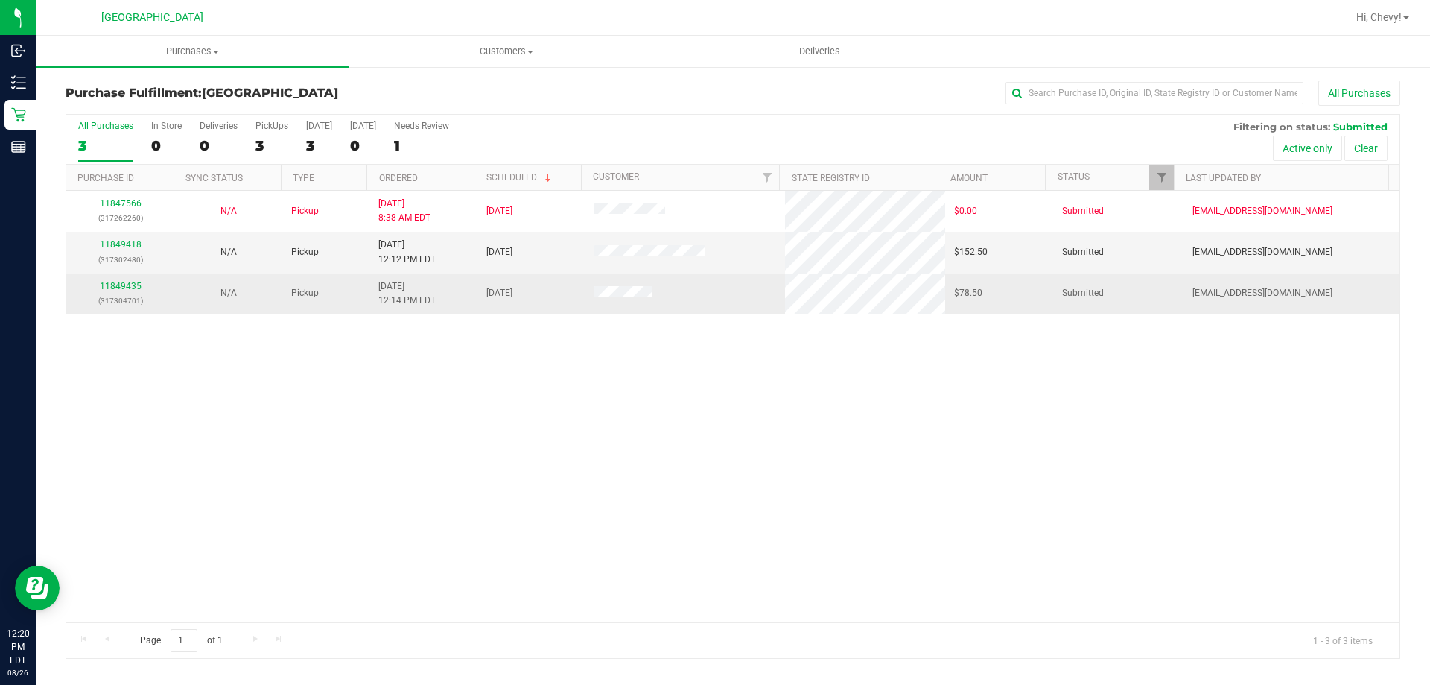
click at [117, 286] on link "11849435" at bounding box center [121, 286] width 42 height 10
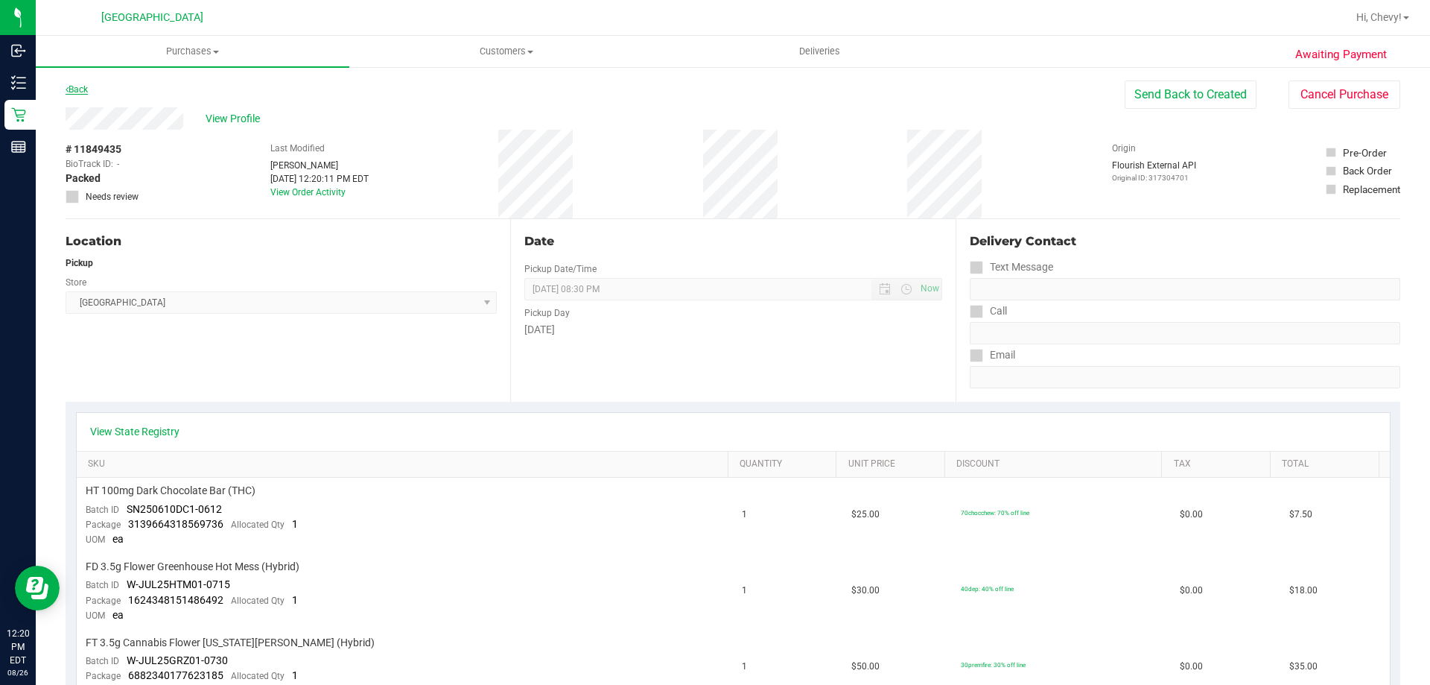
click at [83, 84] on link "Back" at bounding box center [77, 89] width 22 height 10
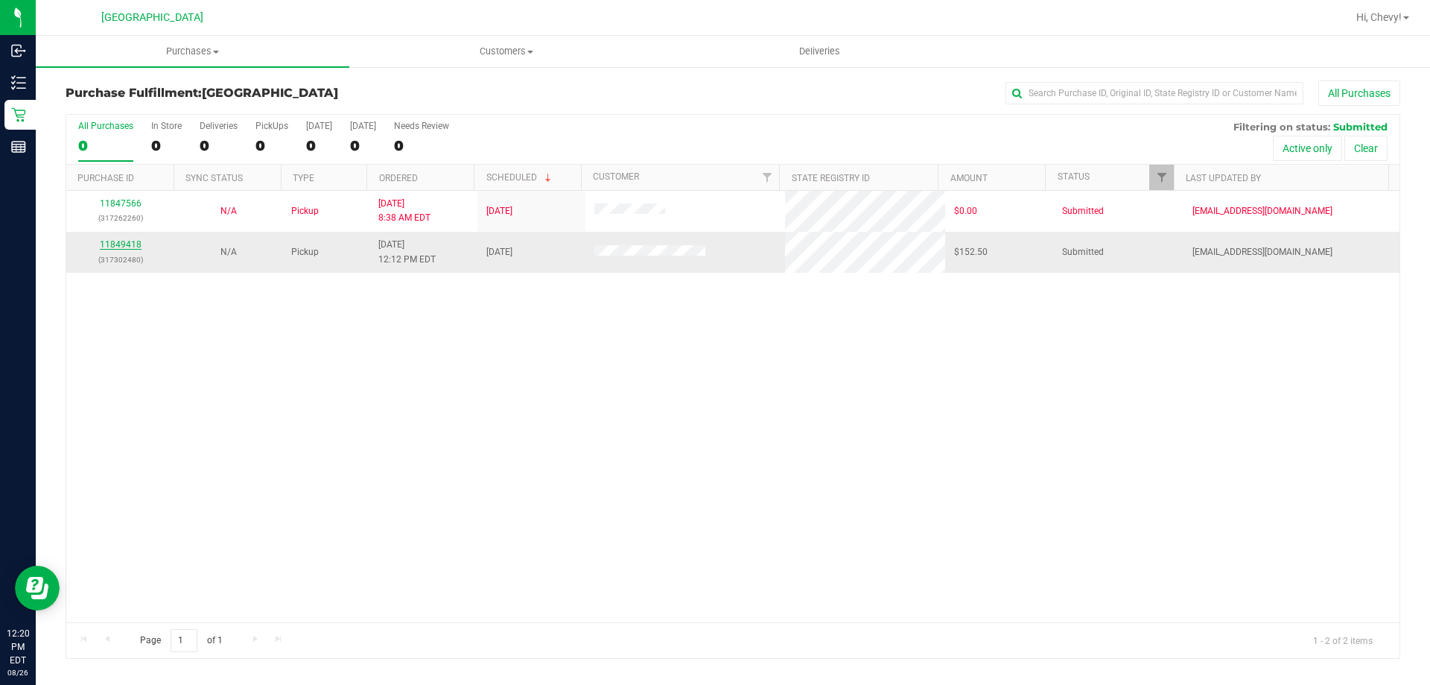
click at [137, 241] on link "11849418" at bounding box center [121, 244] width 42 height 10
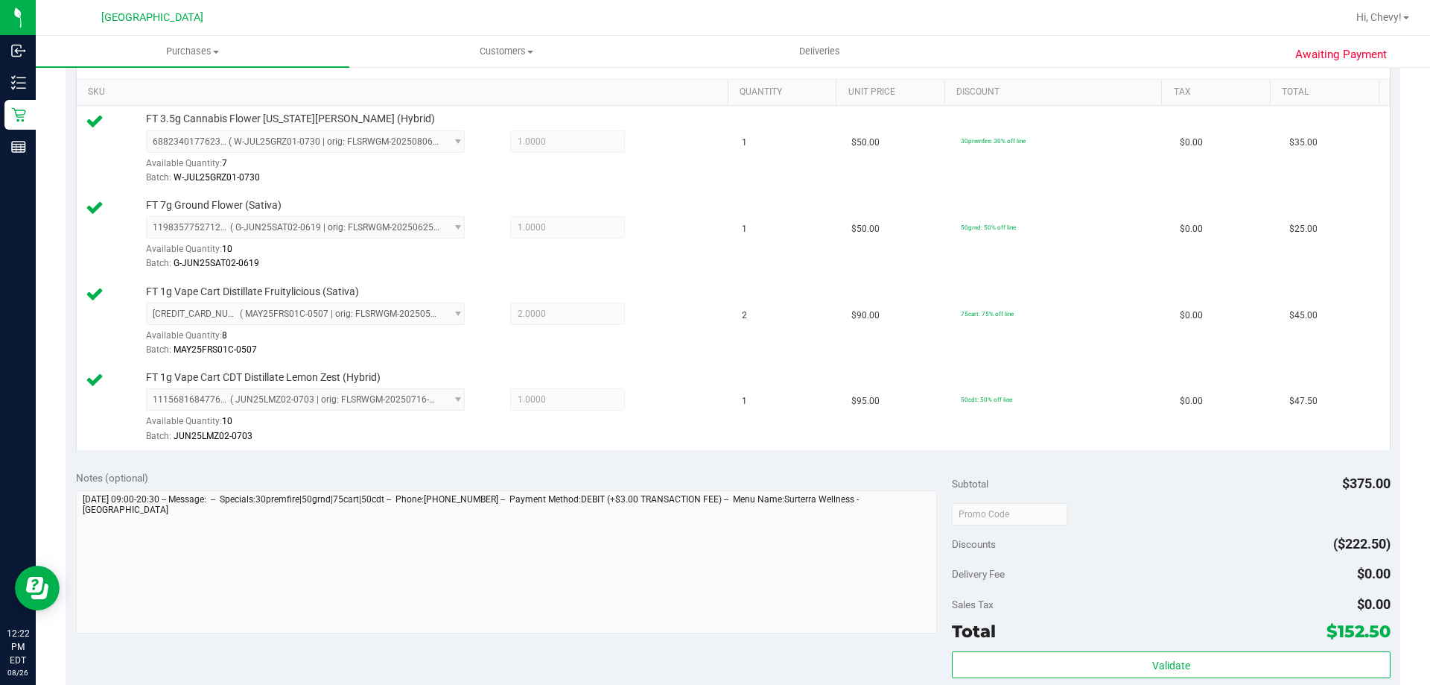
scroll to position [372, 0]
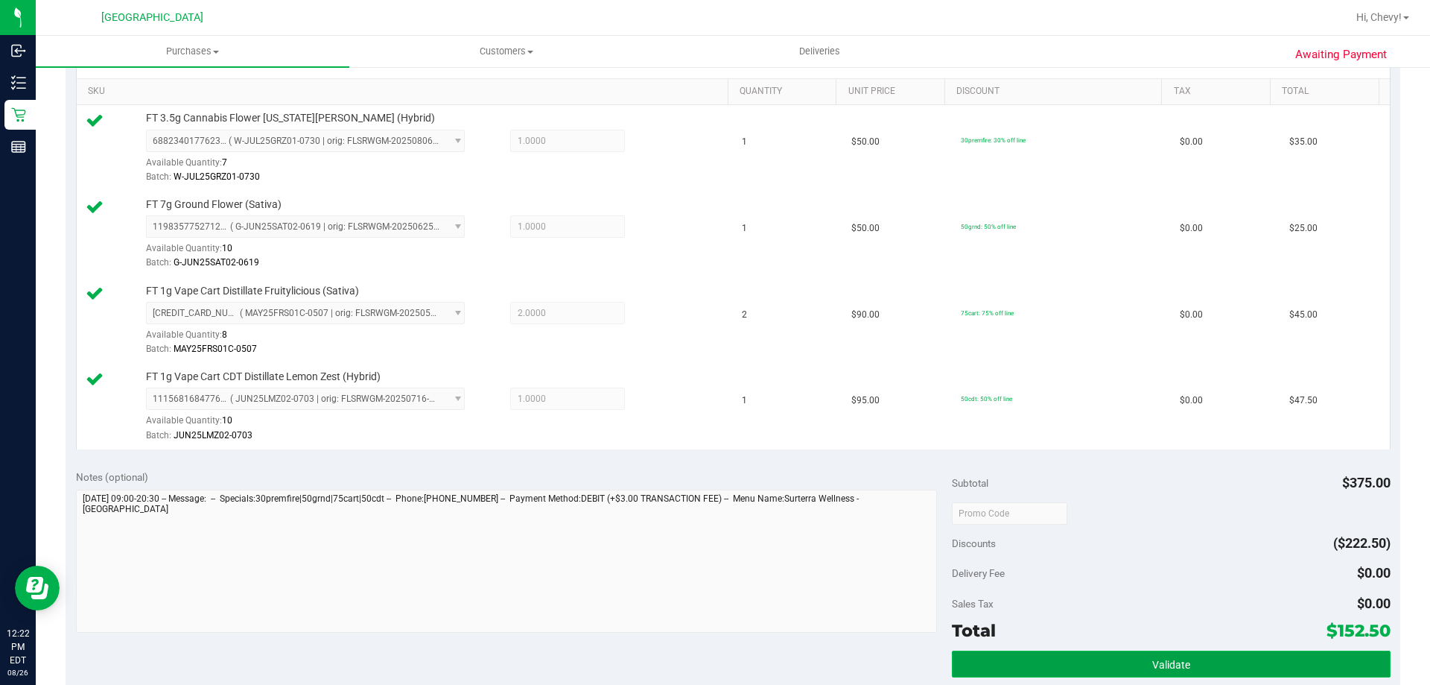
click at [1112, 664] on button "Validate" at bounding box center [1171, 663] width 438 height 27
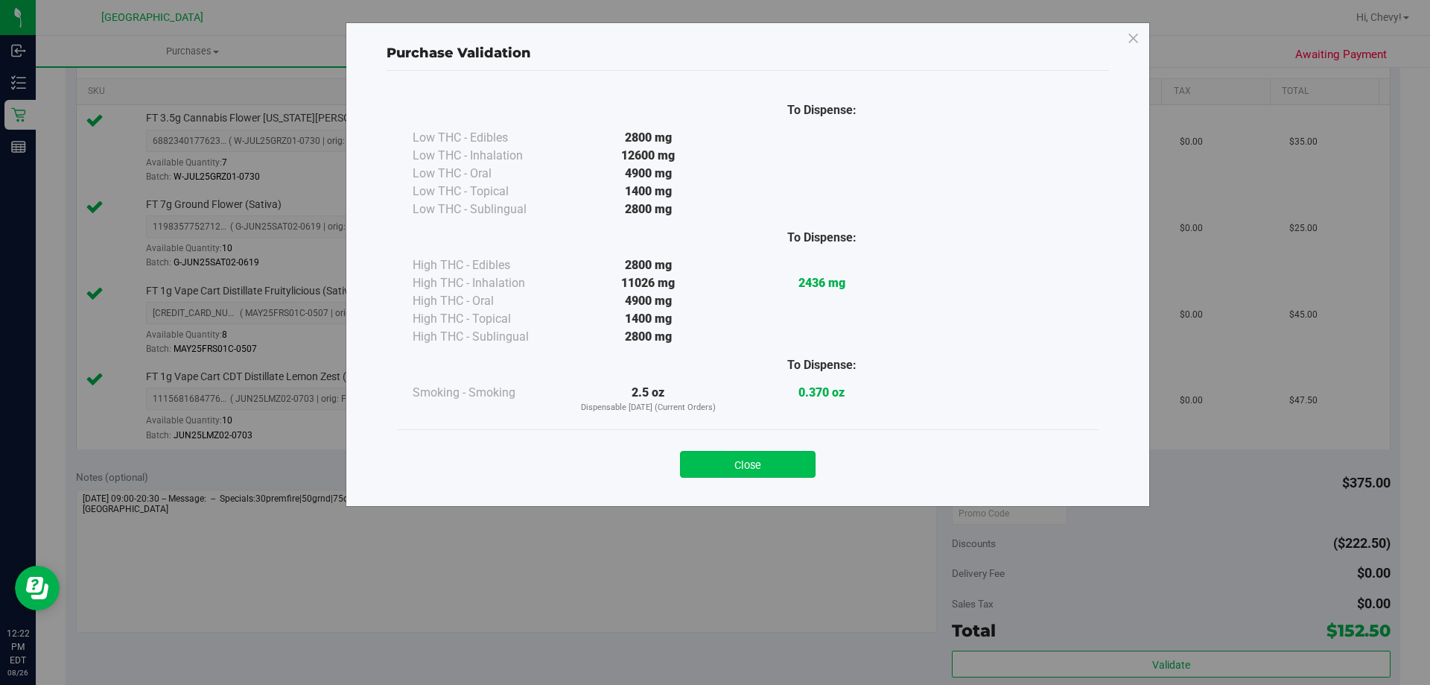
click at [786, 457] on button "Close" at bounding box center [748, 464] width 136 height 27
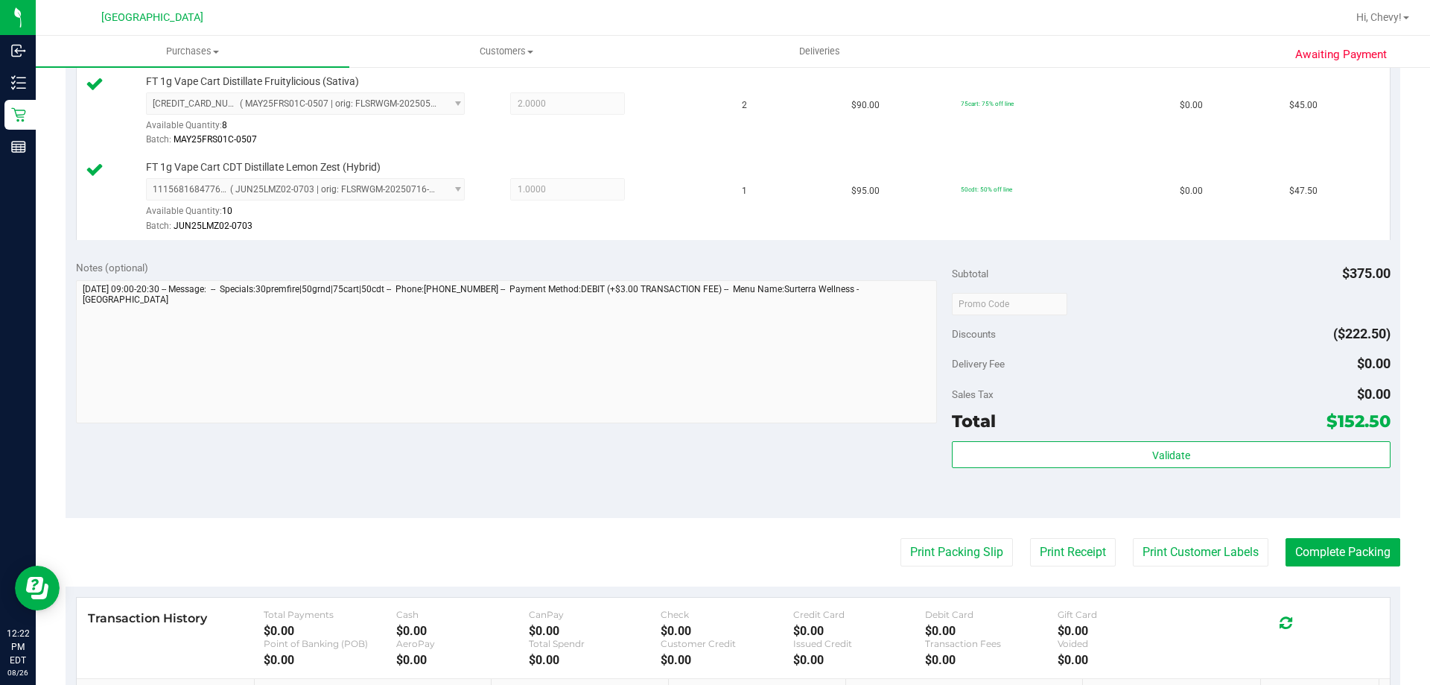
scroll to position [596, 0]
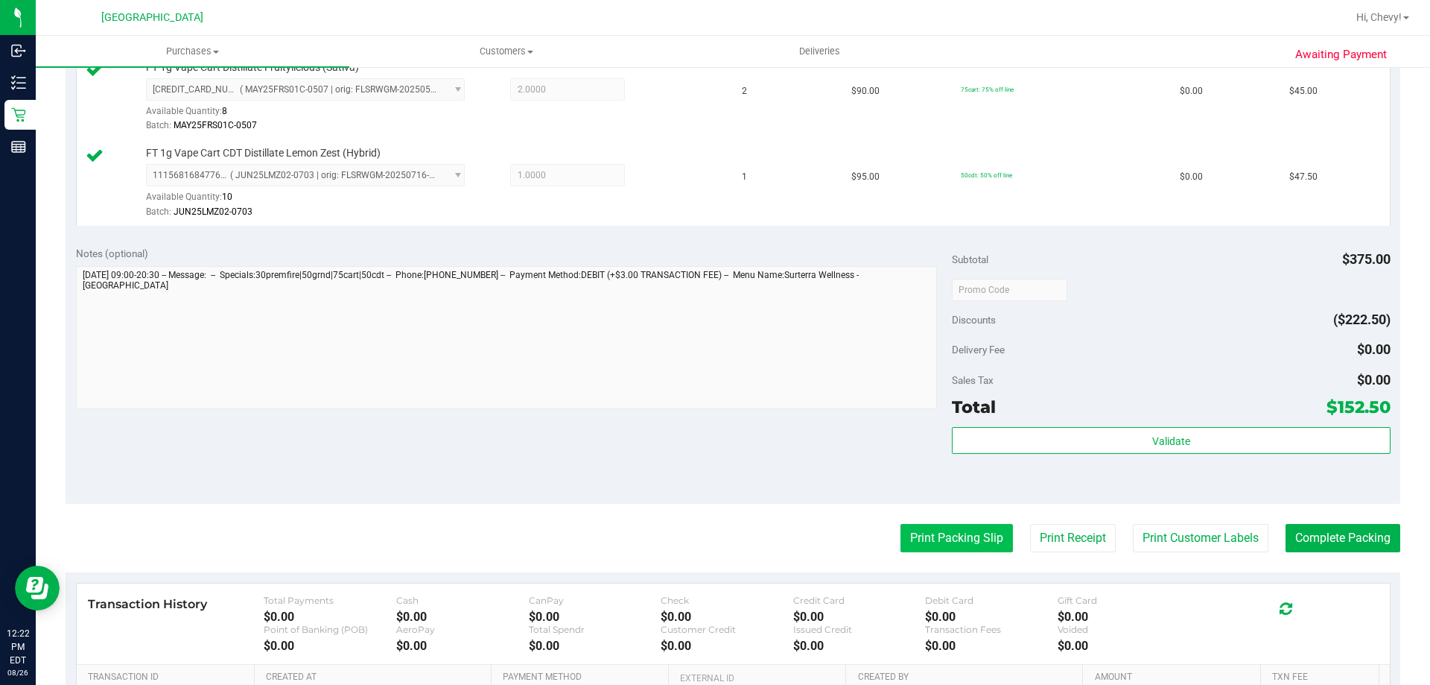
click at [948, 533] on button "Print Packing Slip" at bounding box center [957, 538] width 112 height 28
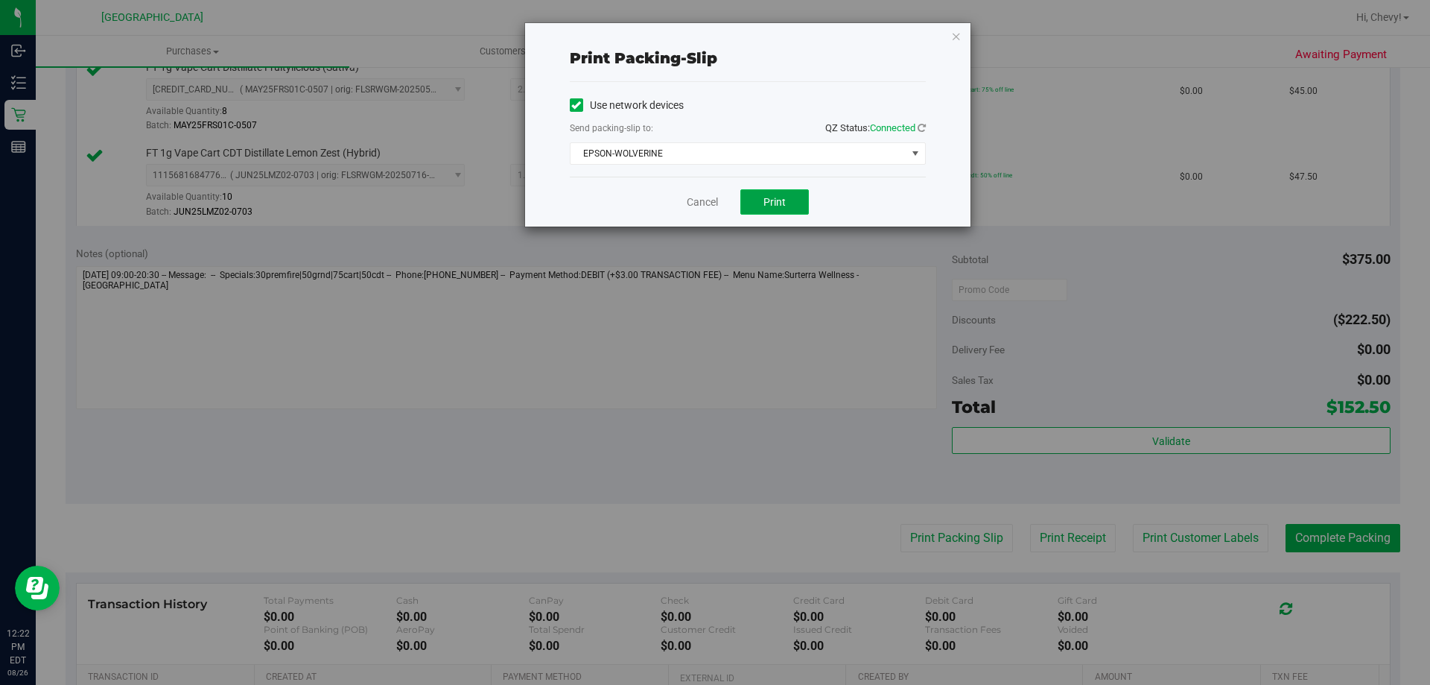
click at [756, 201] on button "Print" at bounding box center [775, 201] width 69 height 25
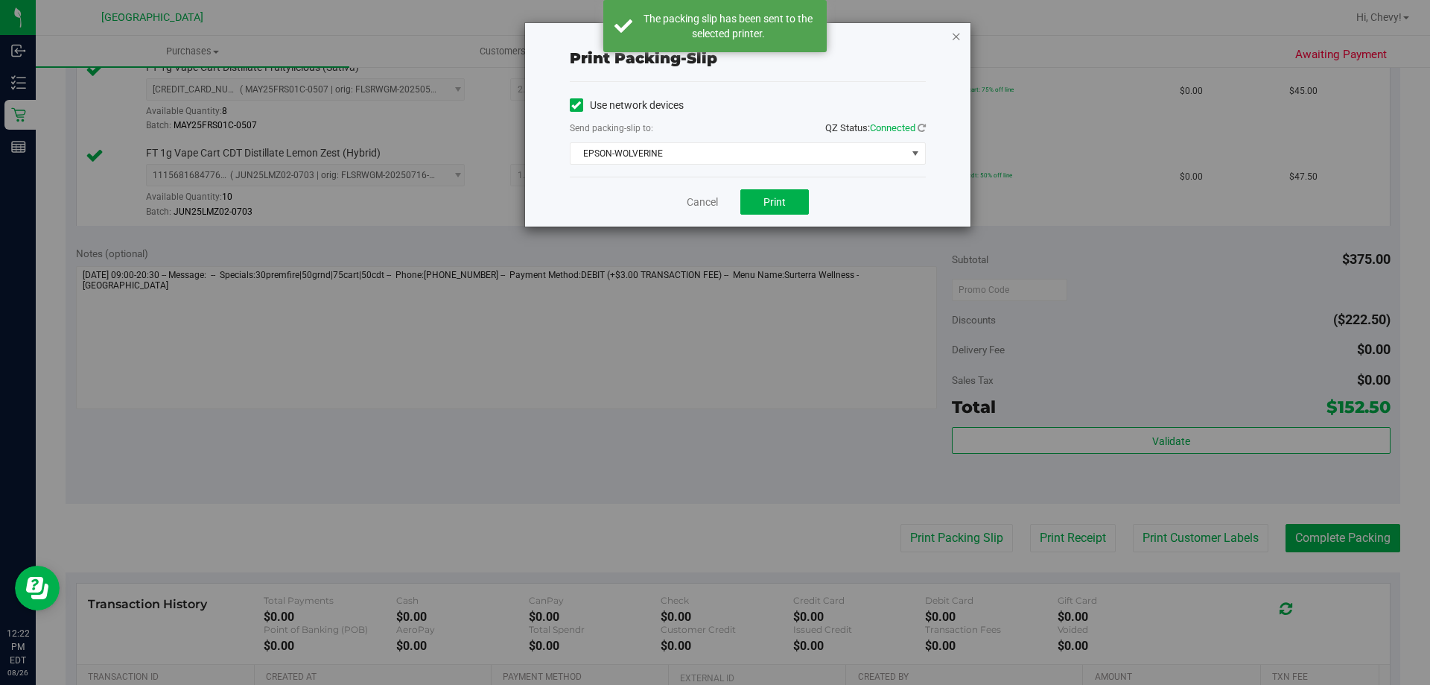
click at [957, 37] on icon "button" at bounding box center [956, 36] width 10 height 18
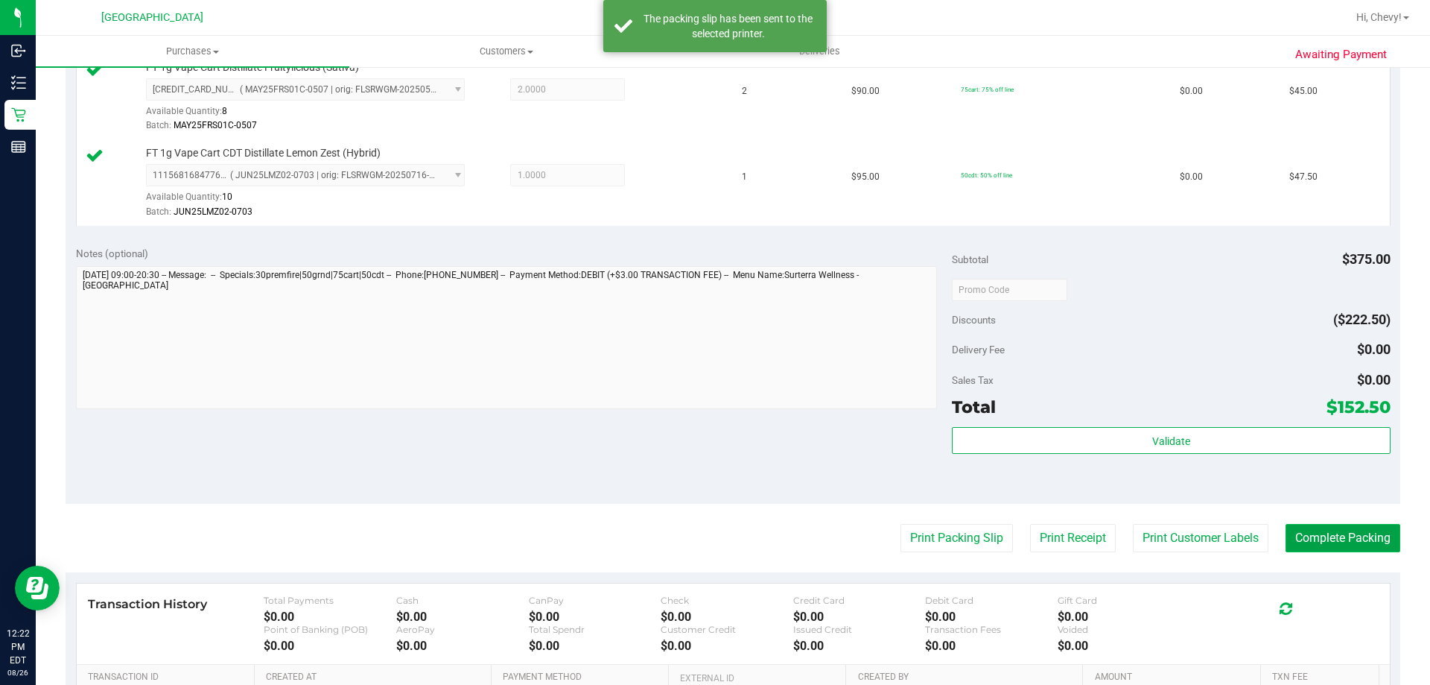
click at [1349, 537] on button "Complete Packing" at bounding box center [1343, 538] width 115 height 28
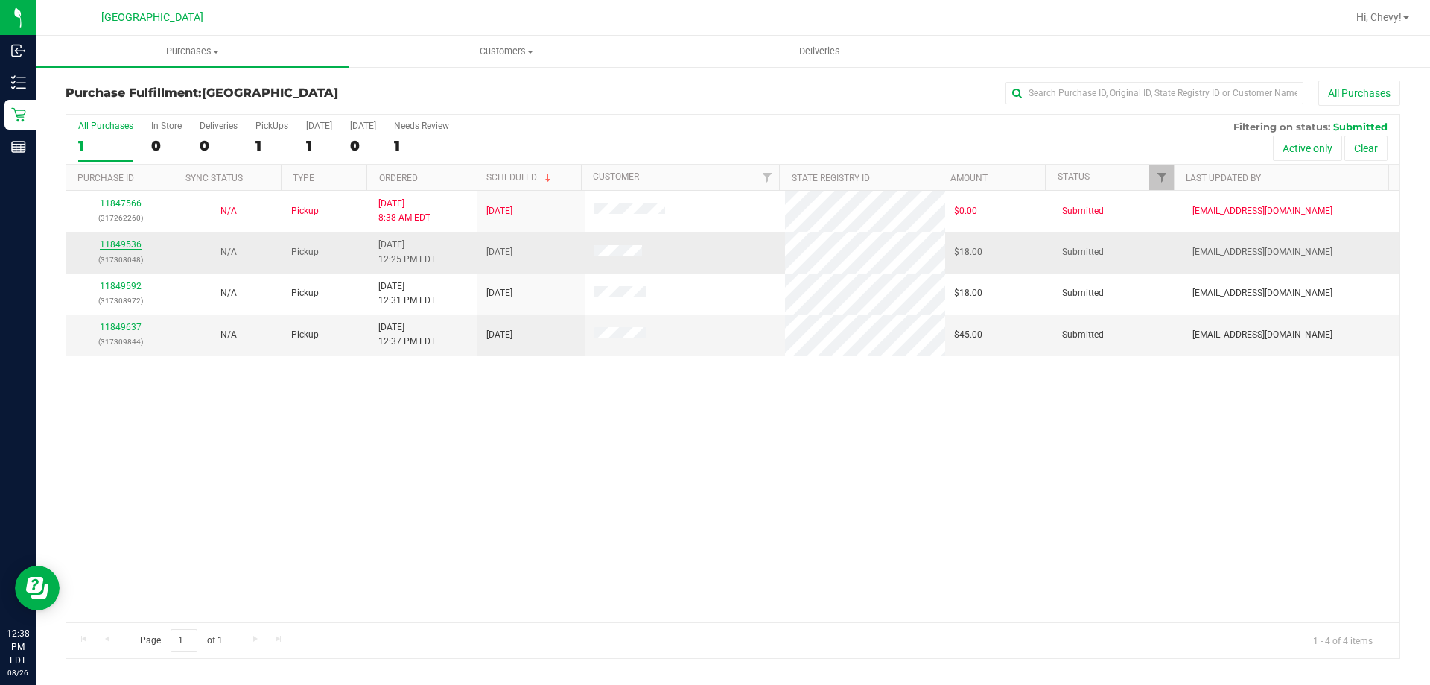
click at [124, 244] on link "11849536" at bounding box center [121, 244] width 42 height 10
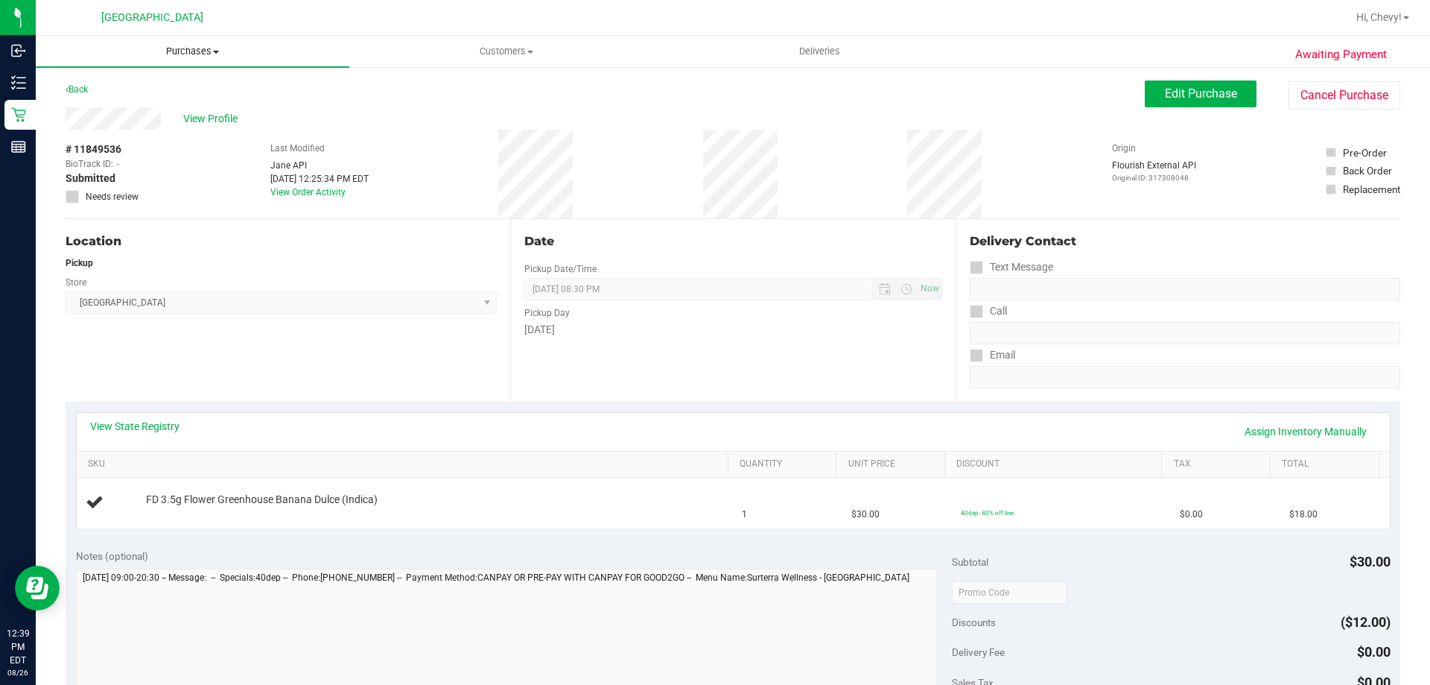
click at [191, 54] on span "Purchases" at bounding box center [193, 51] width 314 height 13
click at [152, 104] on li "Fulfillment" at bounding box center [193, 108] width 314 height 18
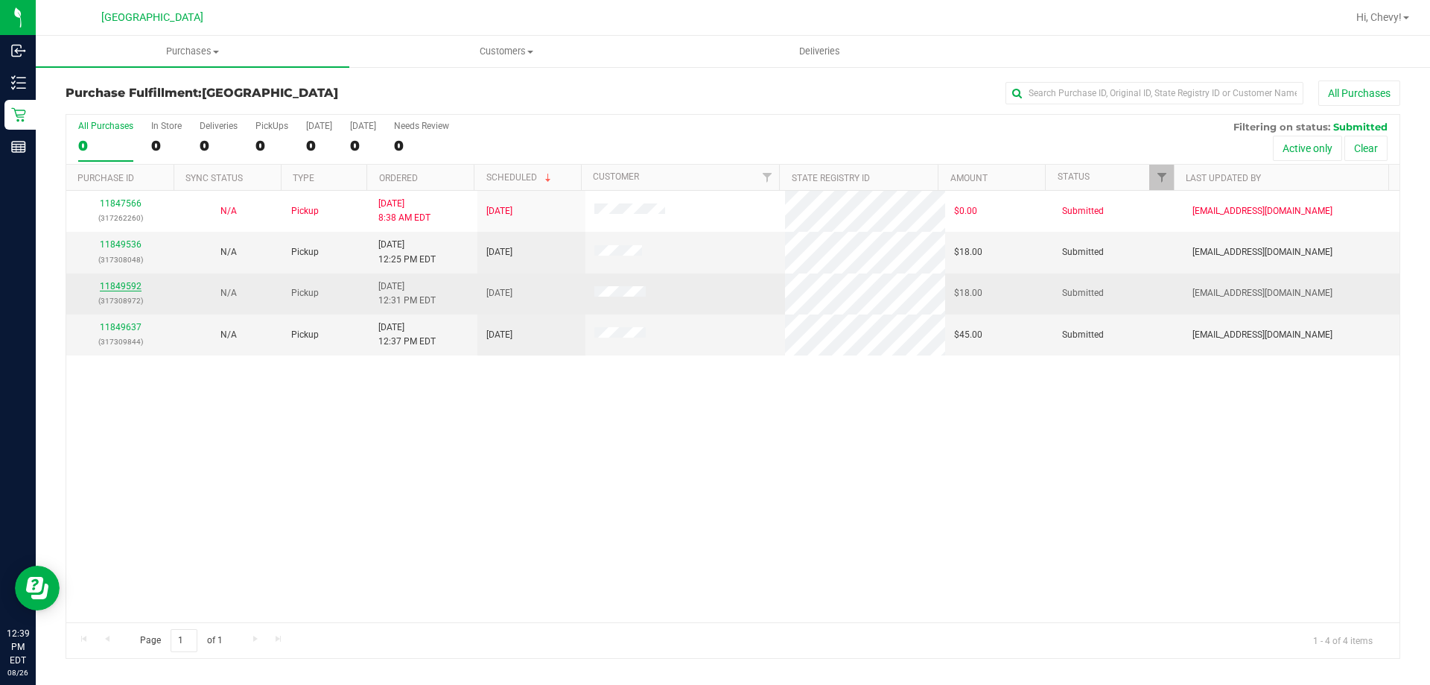
click at [136, 285] on link "11849592" at bounding box center [121, 286] width 42 height 10
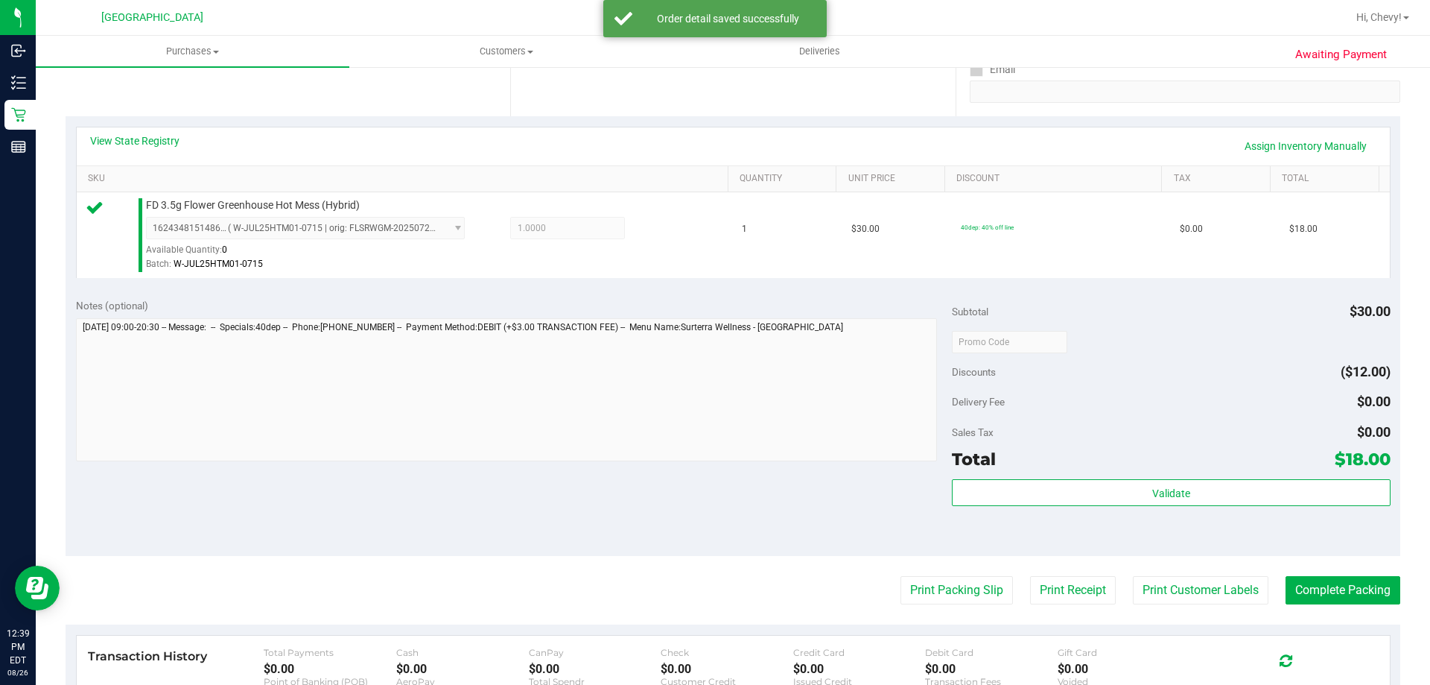
scroll to position [298, 0]
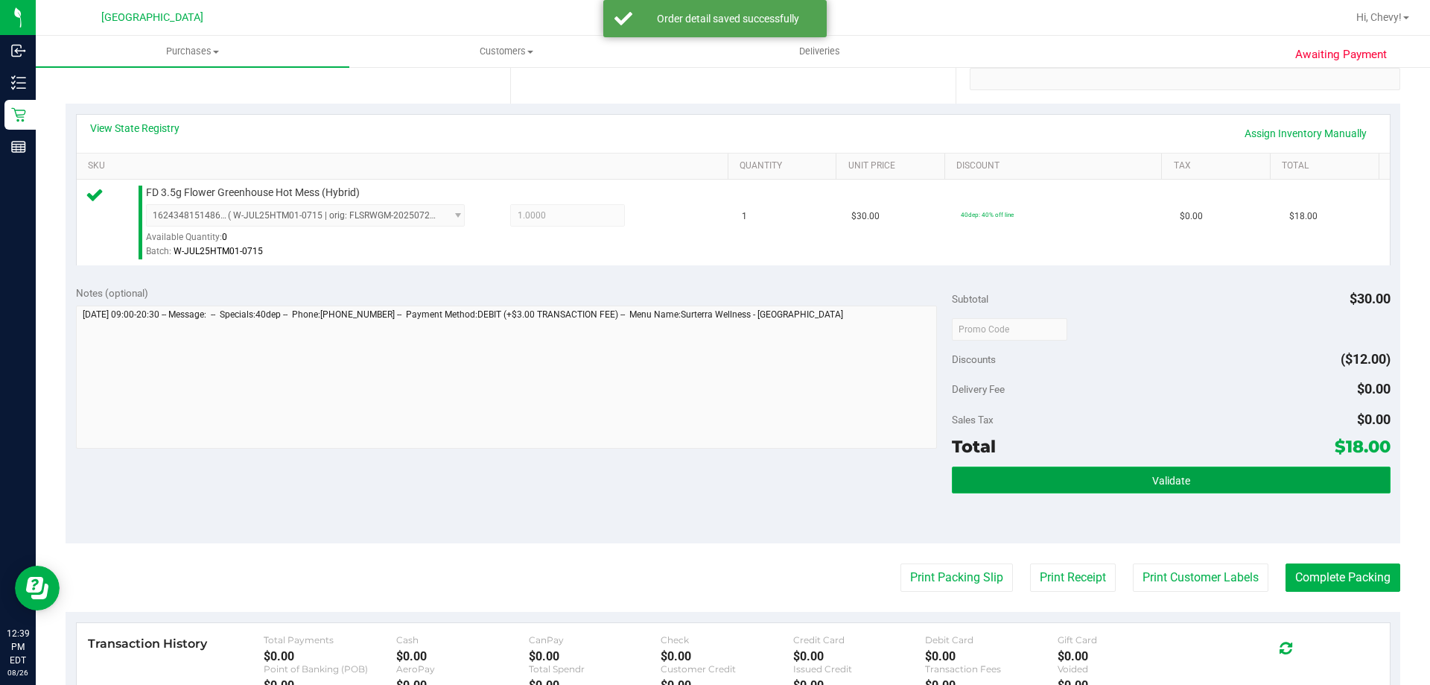
click at [1176, 475] on span "Validate" at bounding box center [1171, 481] width 38 height 12
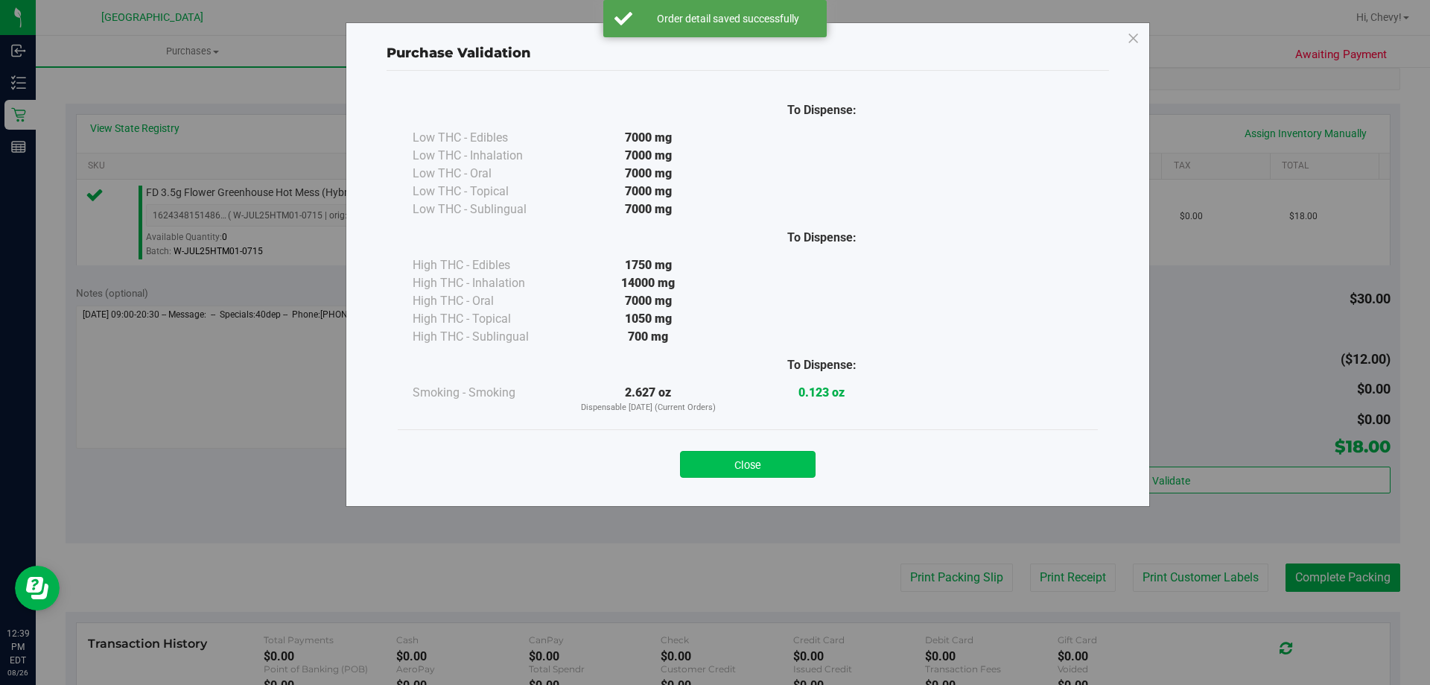
click at [740, 474] on button "Close" at bounding box center [748, 464] width 136 height 27
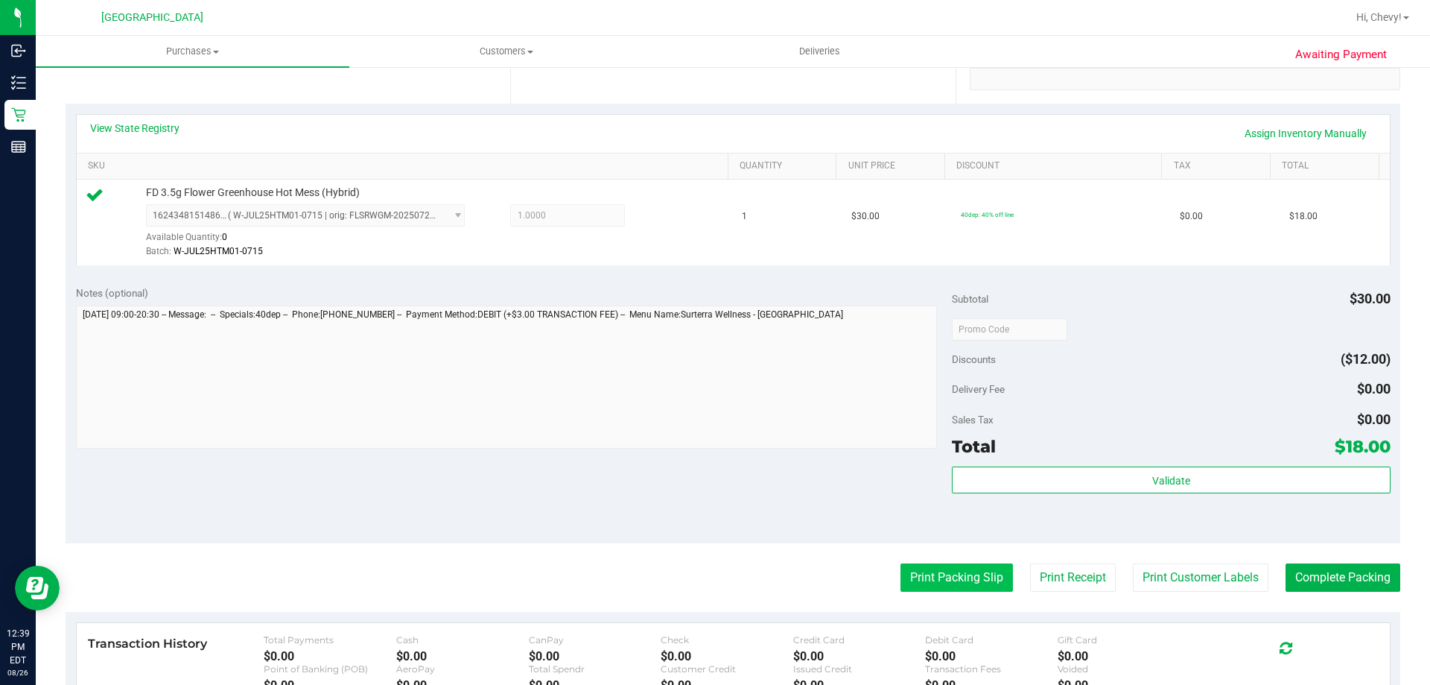
click at [916, 577] on button "Print Packing Slip" at bounding box center [957, 577] width 112 height 28
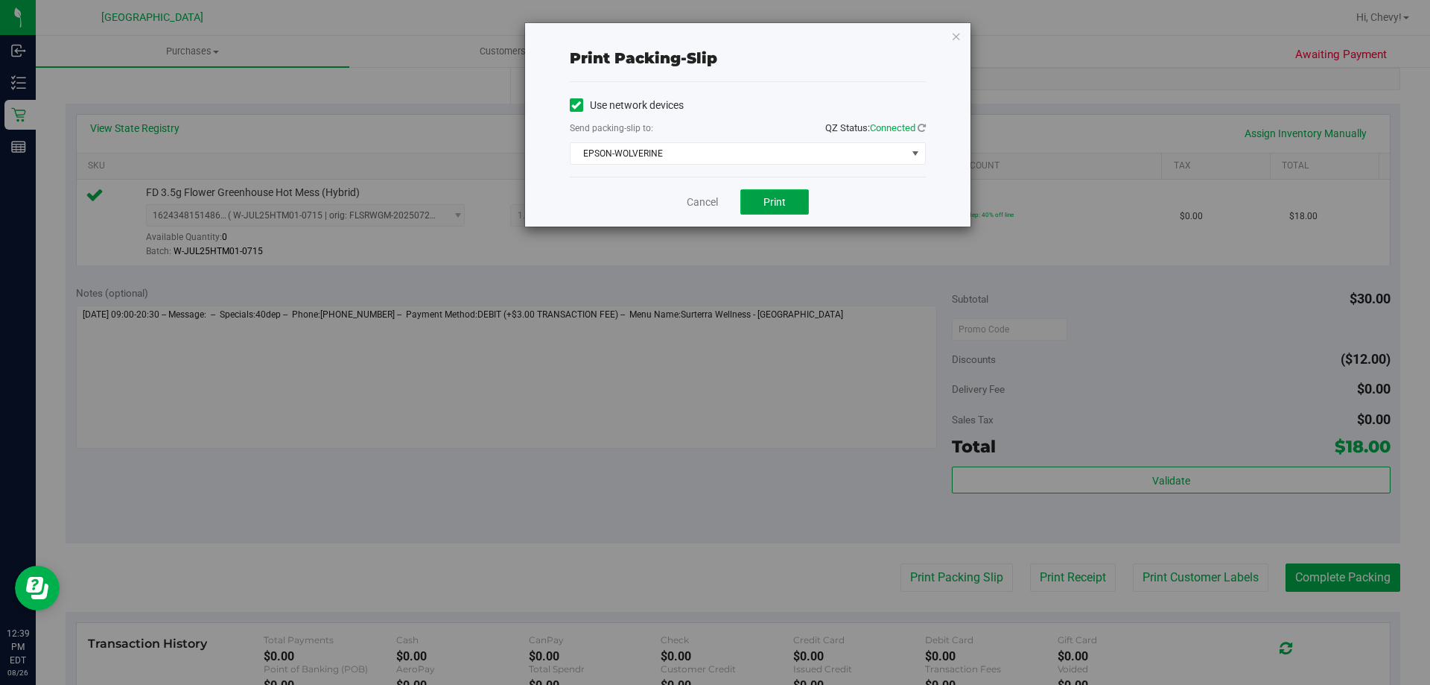
click at [800, 209] on button "Print" at bounding box center [775, 201] width 69 height 25
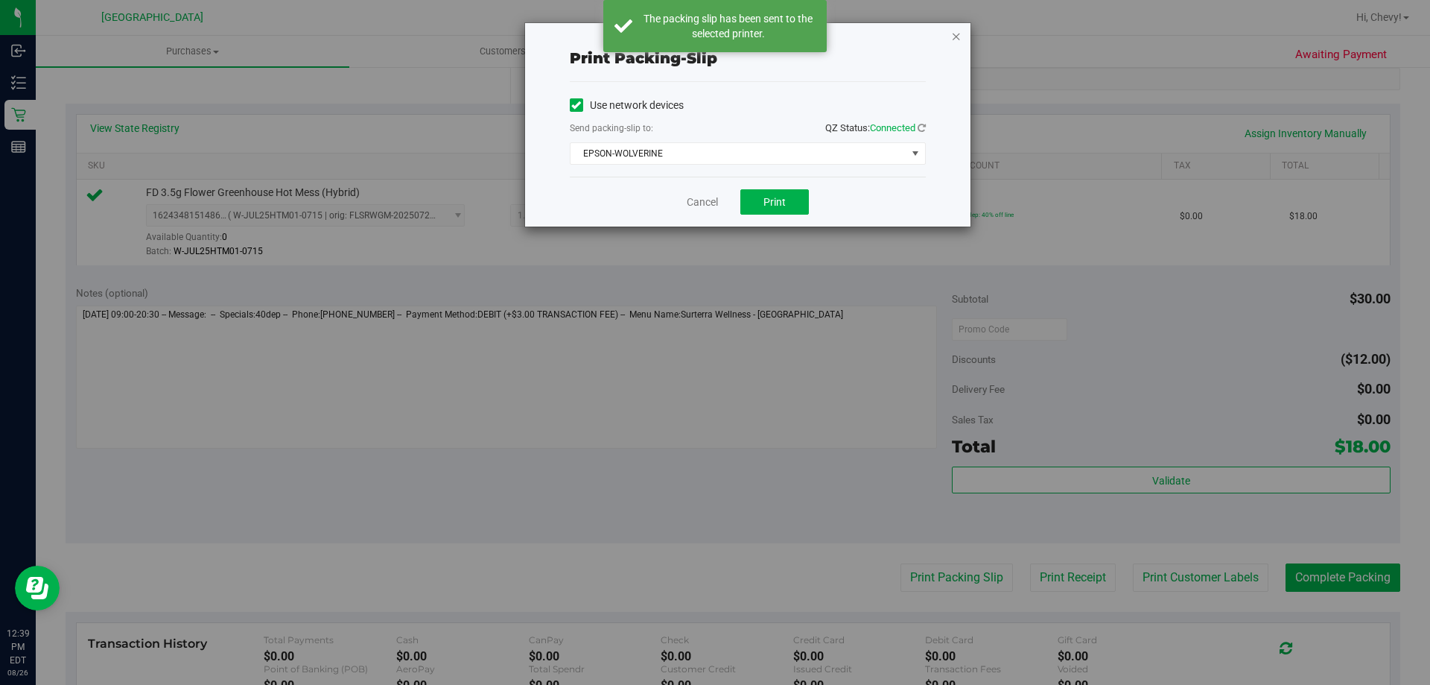
click at [955, 37] on icon "button" at bounding box center [956, 36] width 10 height 18
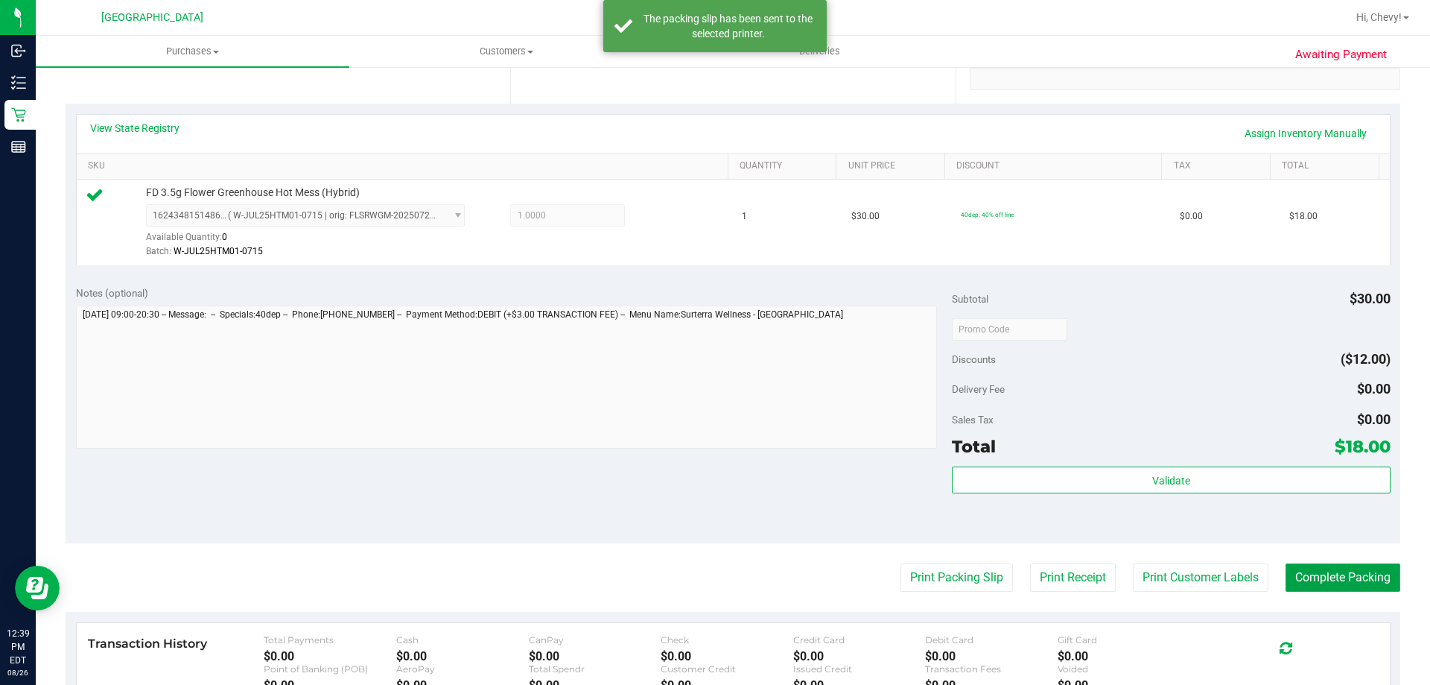
click at [1334, 577] on button "Complete Packing" at bounding box center [1343, 577] width 115 height 28
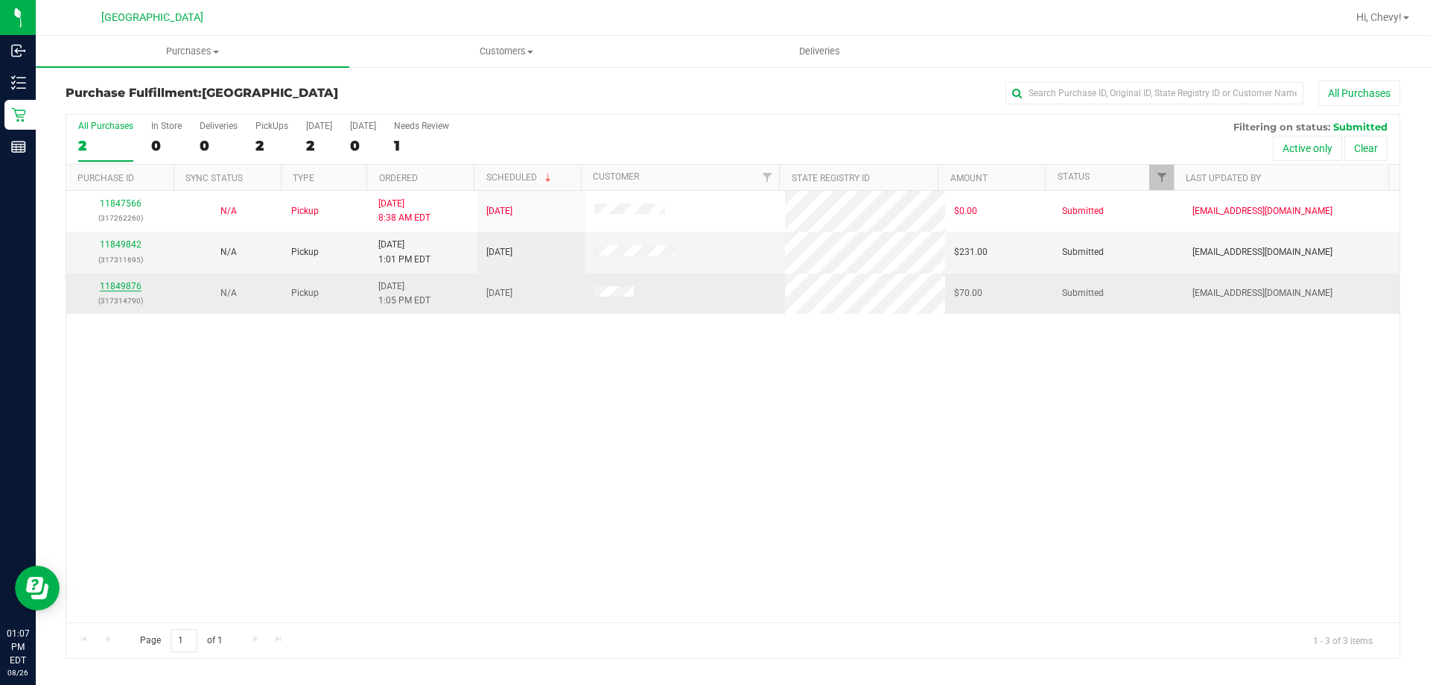
click at [121, 288] on link "11849876" at bounding box center [121, 286] width 42 height 10
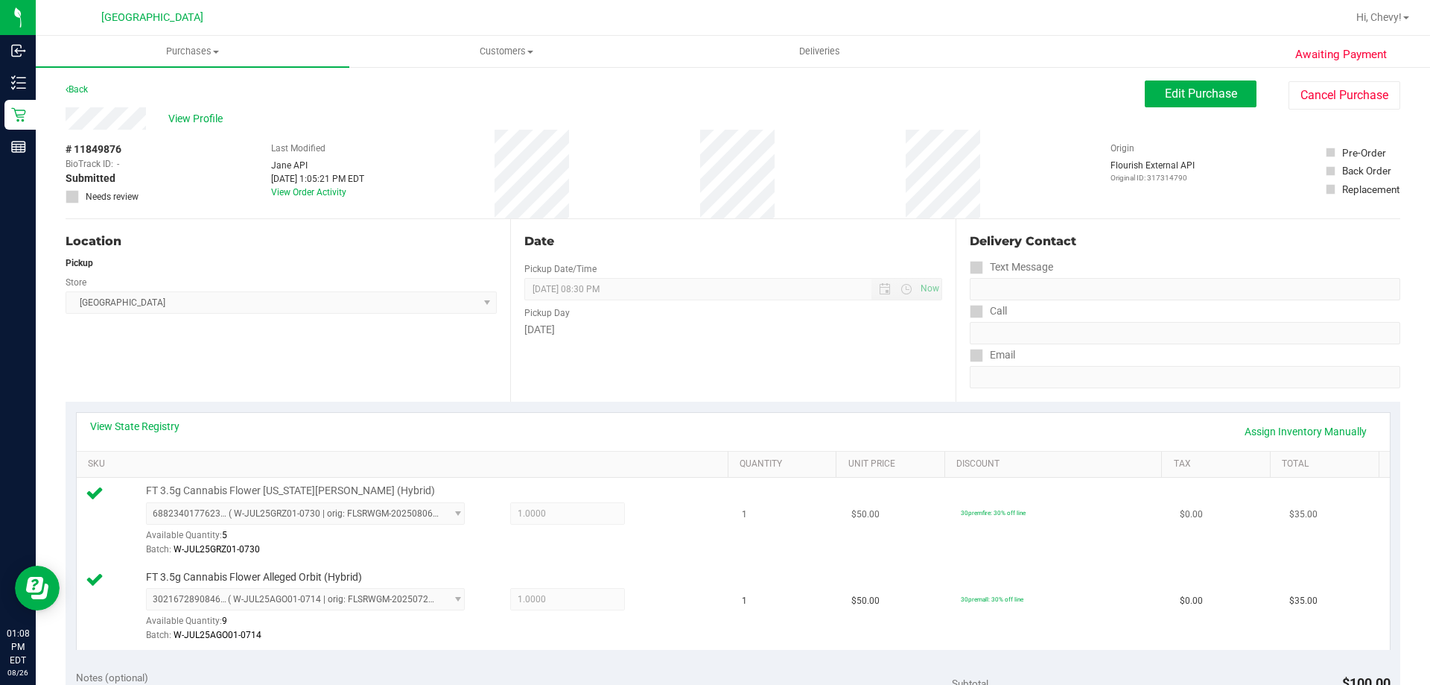
scroll to position [223, 0]
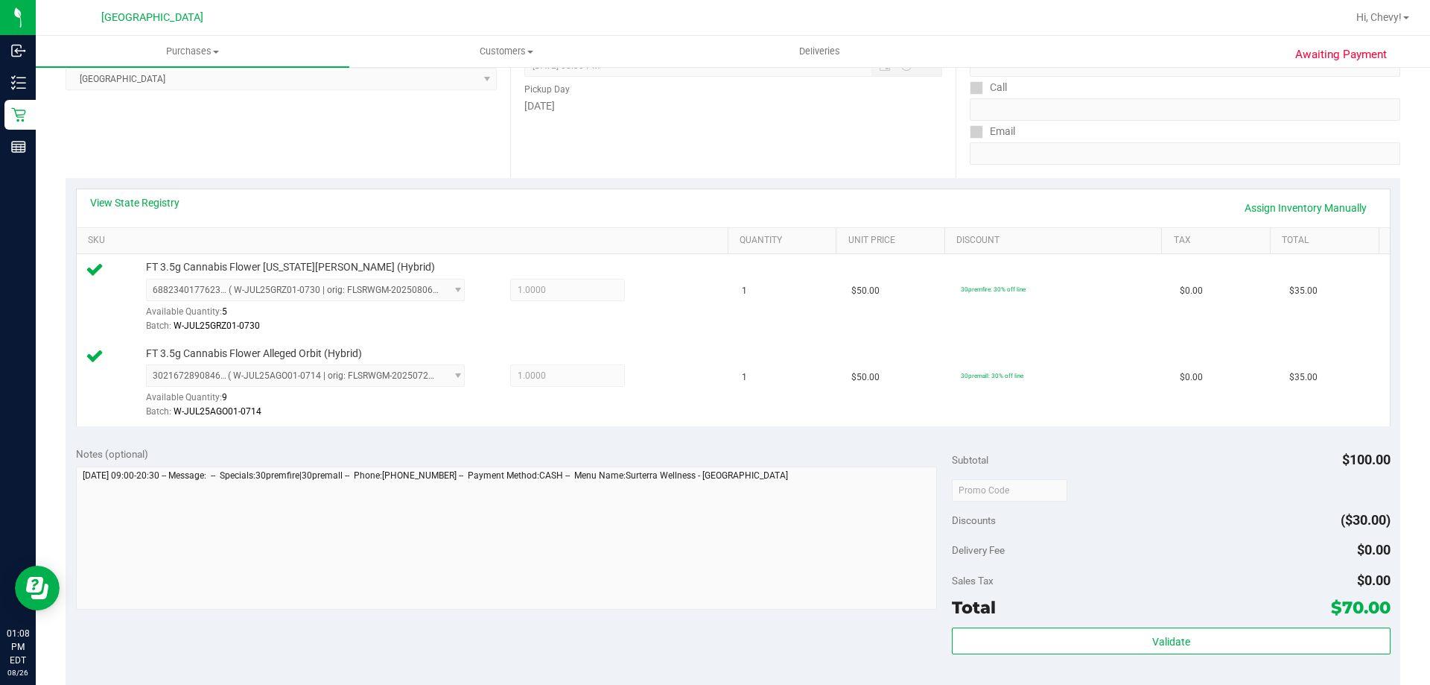
click at [1126, 658] on div "Validate" at bounding box center [1171, 660] width 438 height 67
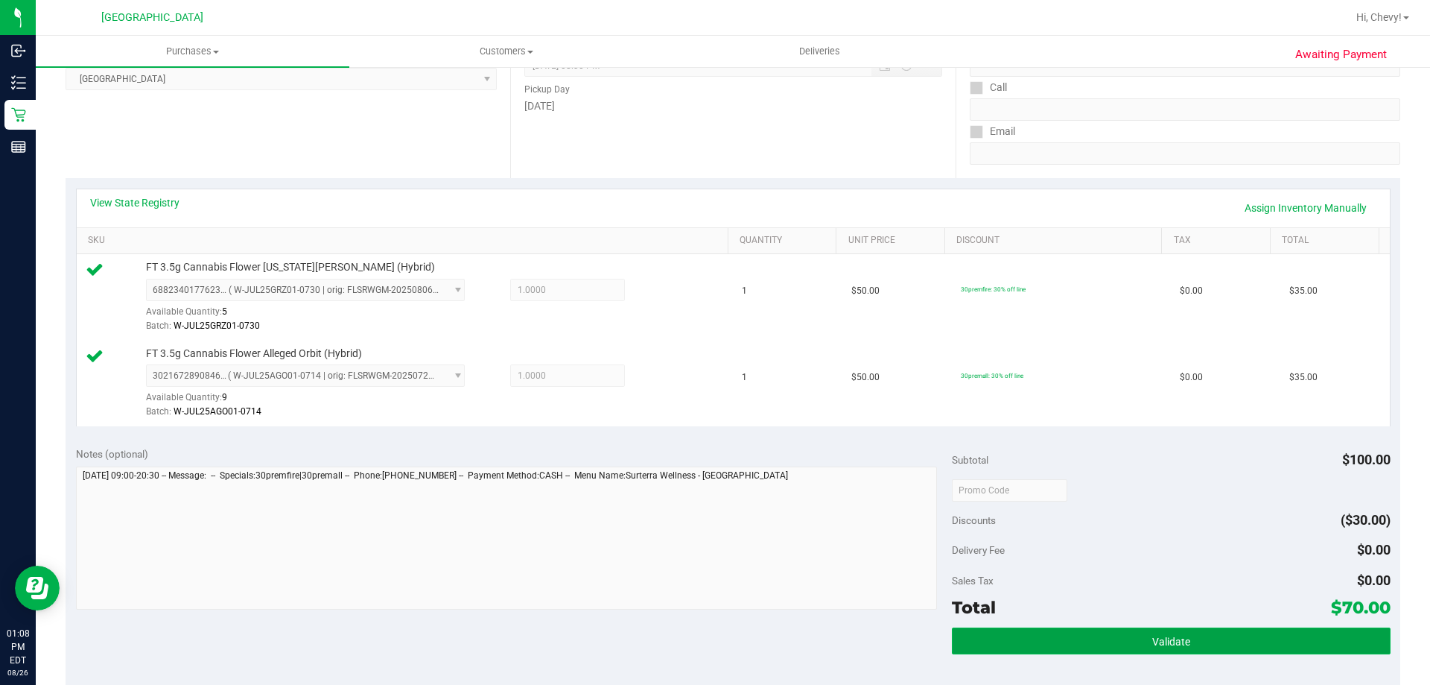
click at [1124, 644] on button "Validate" at bounding box center [1171, 640] width 438 height 27
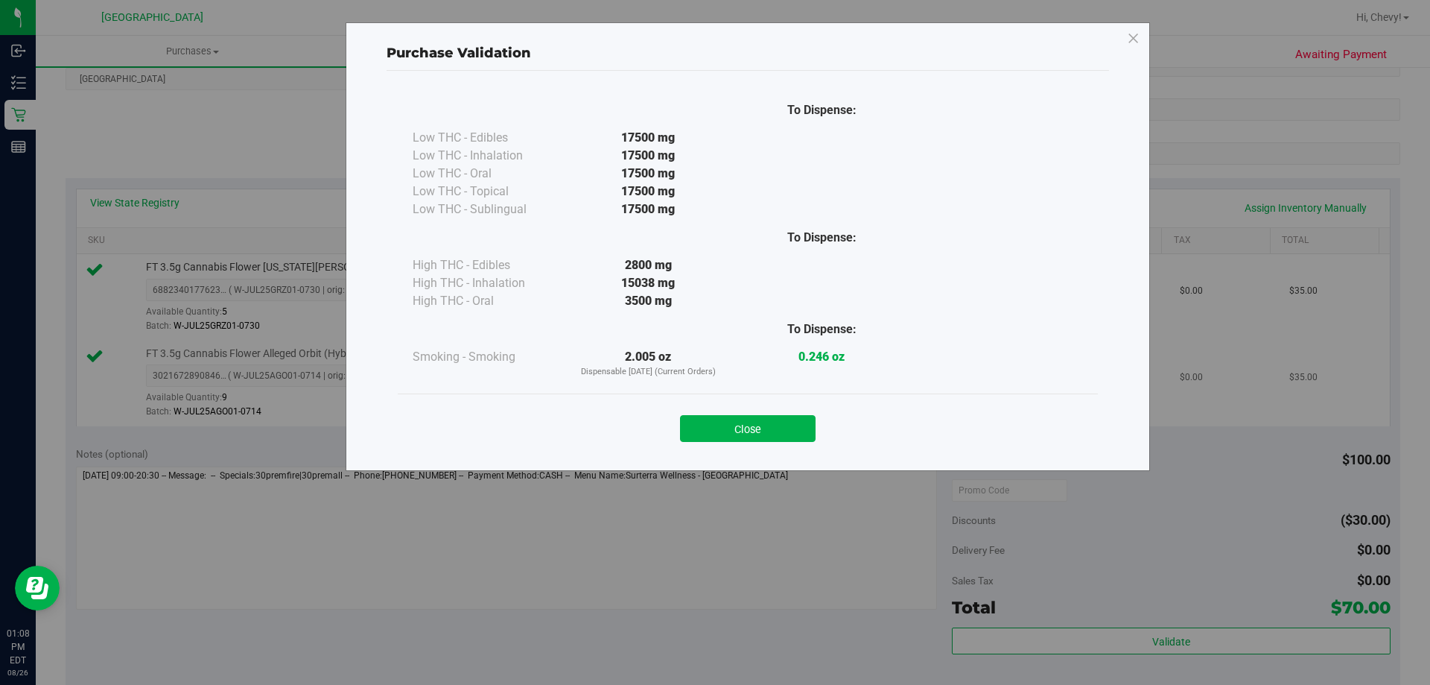
click at [692, 423] on button "Close" at bounding box center [748, 428] width 136 height 27
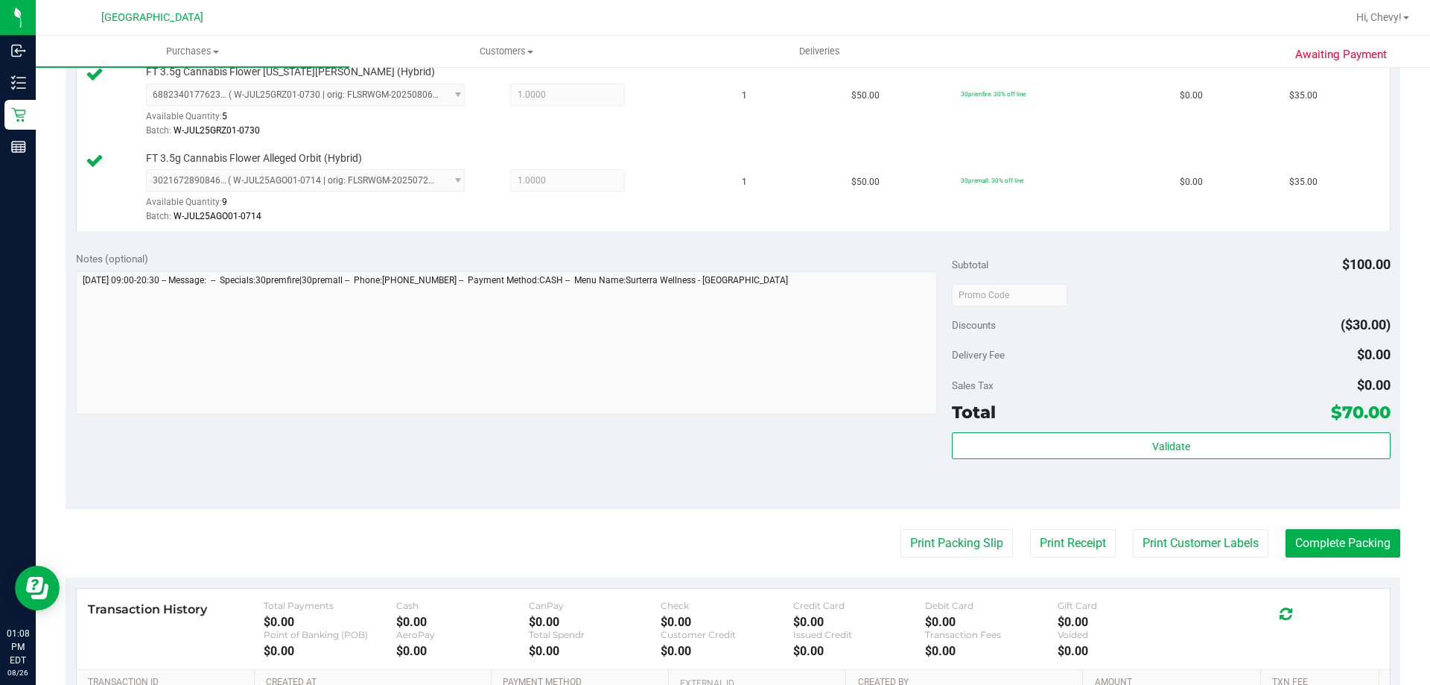
scroll to position [447, 0]
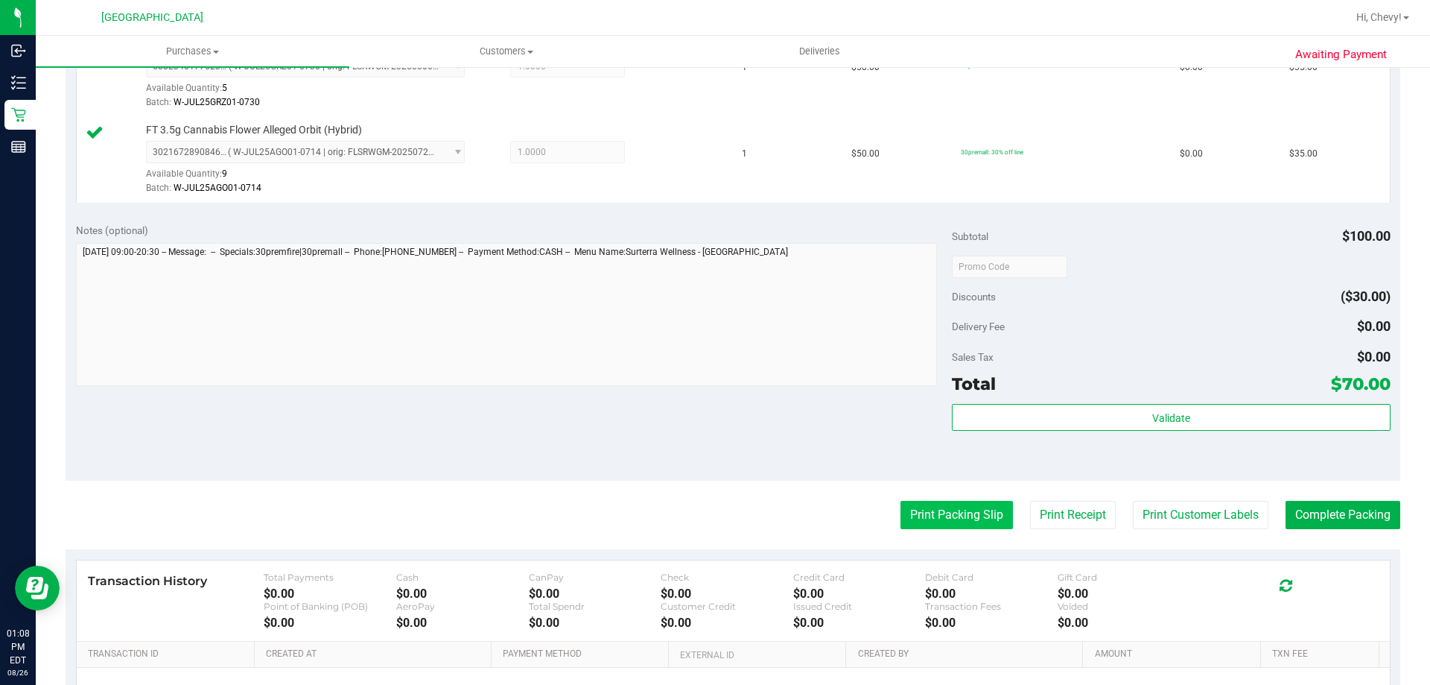
click at [901, 516] on button "Print Packing Slip" at bounding box center [957, 515] width 112 height 28
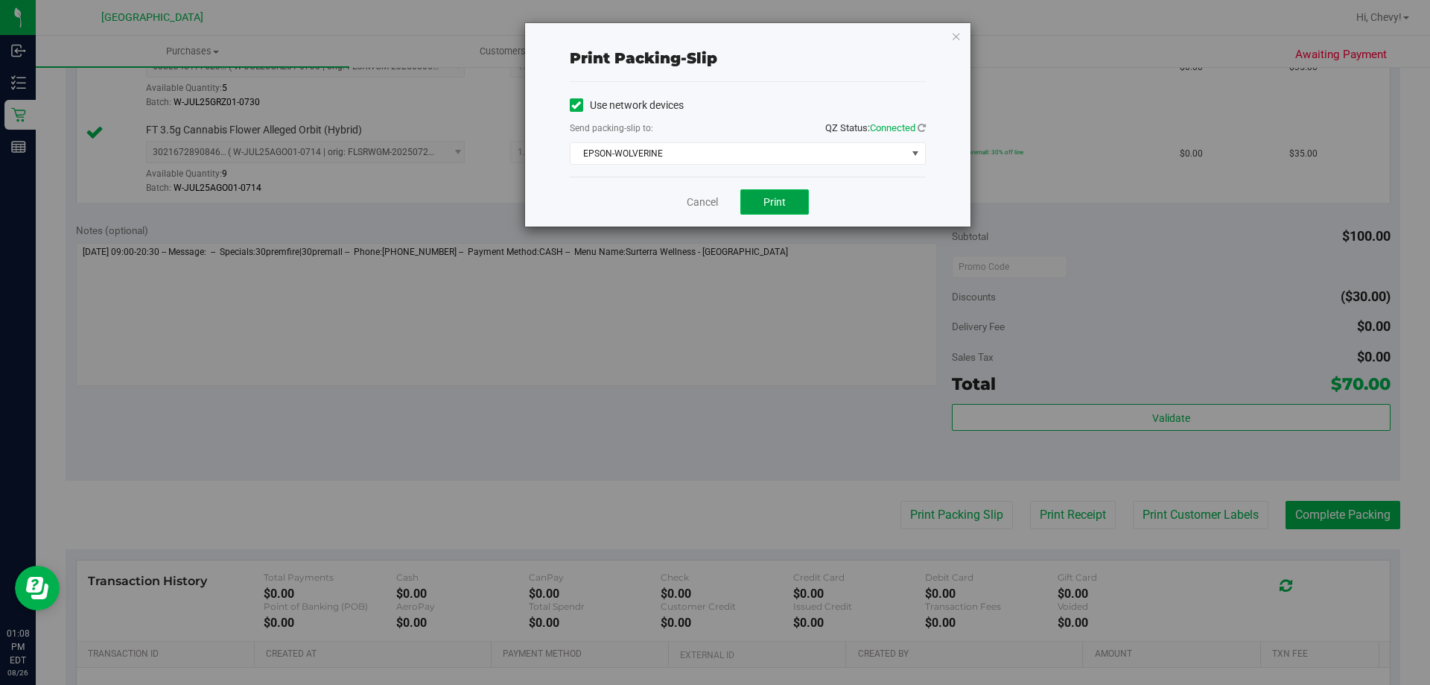
click at [776, 199] on span "Print" at bounding box center [775, 202] width 22 height 12
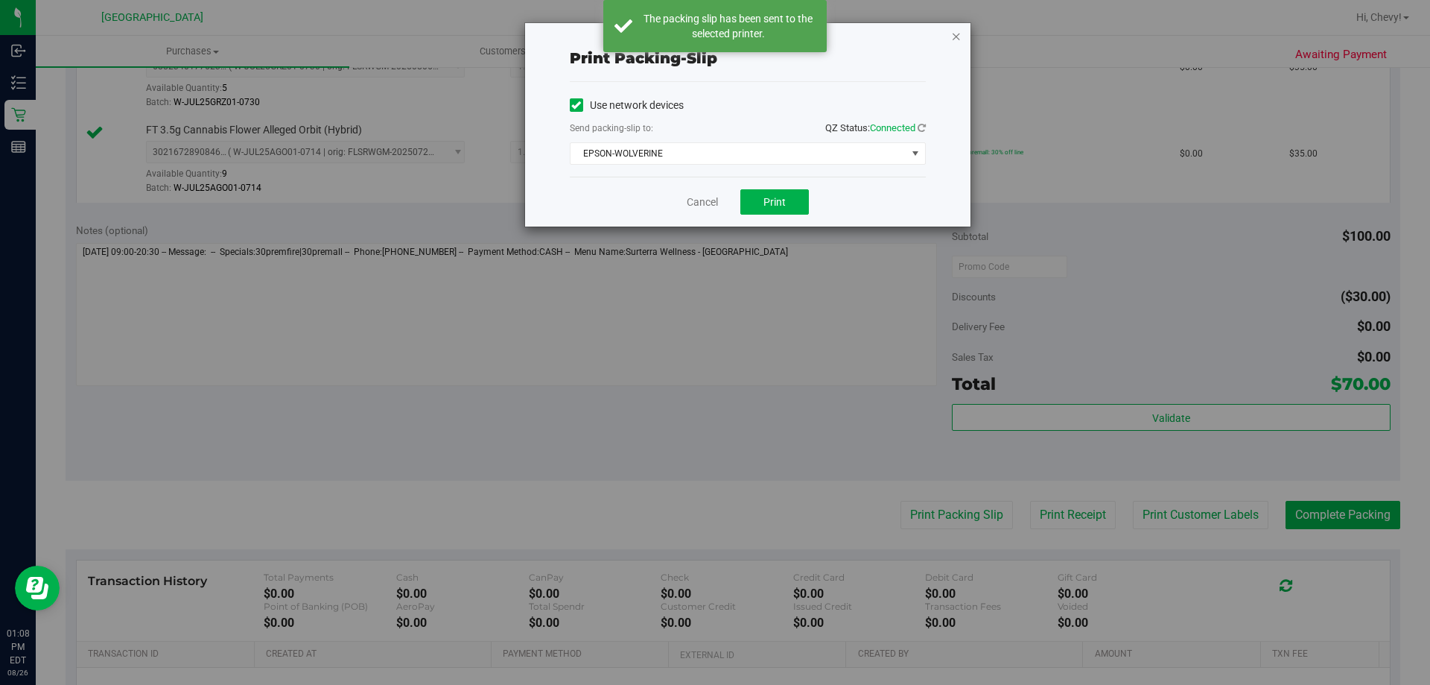
click at [951, 42] on icon "button" at bounding box center [956, 36] width 10 height 18
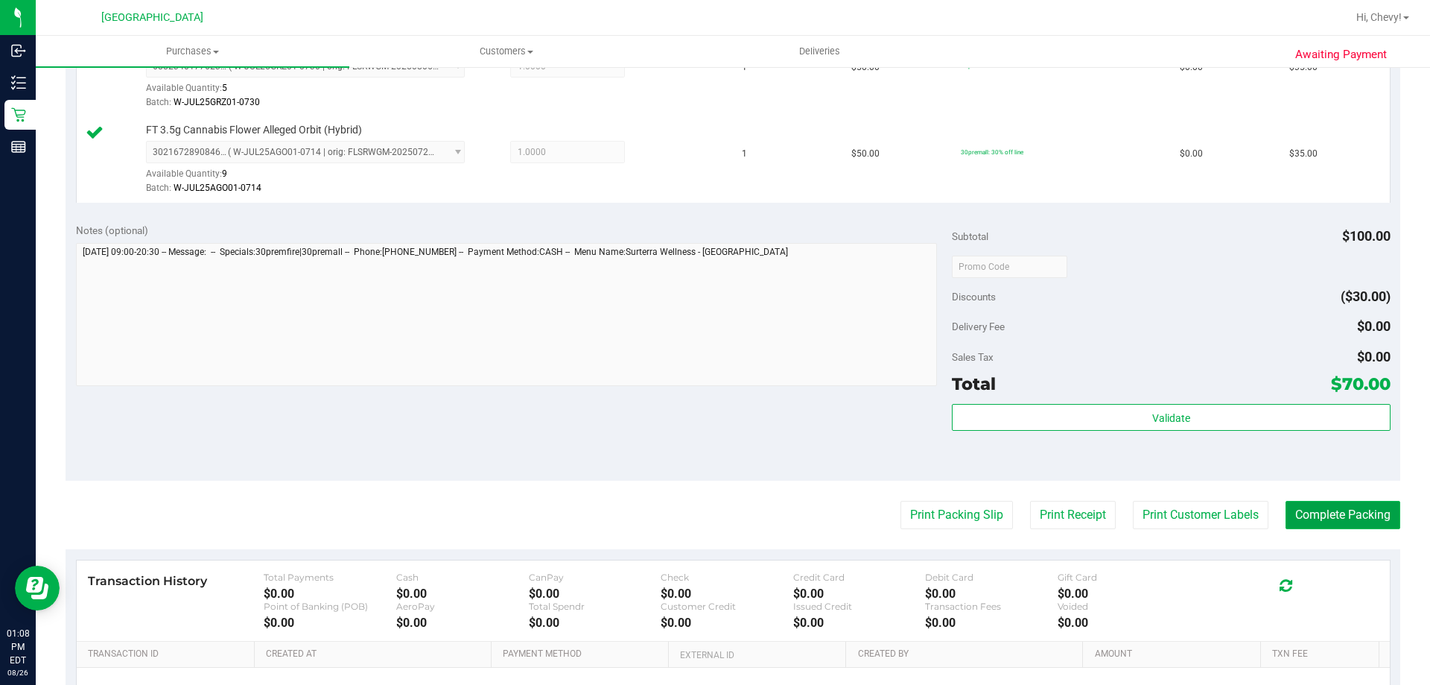
click at [1340, 520] on button "Complete Packing" at bounding box center [1343, 515] width 115 height 28
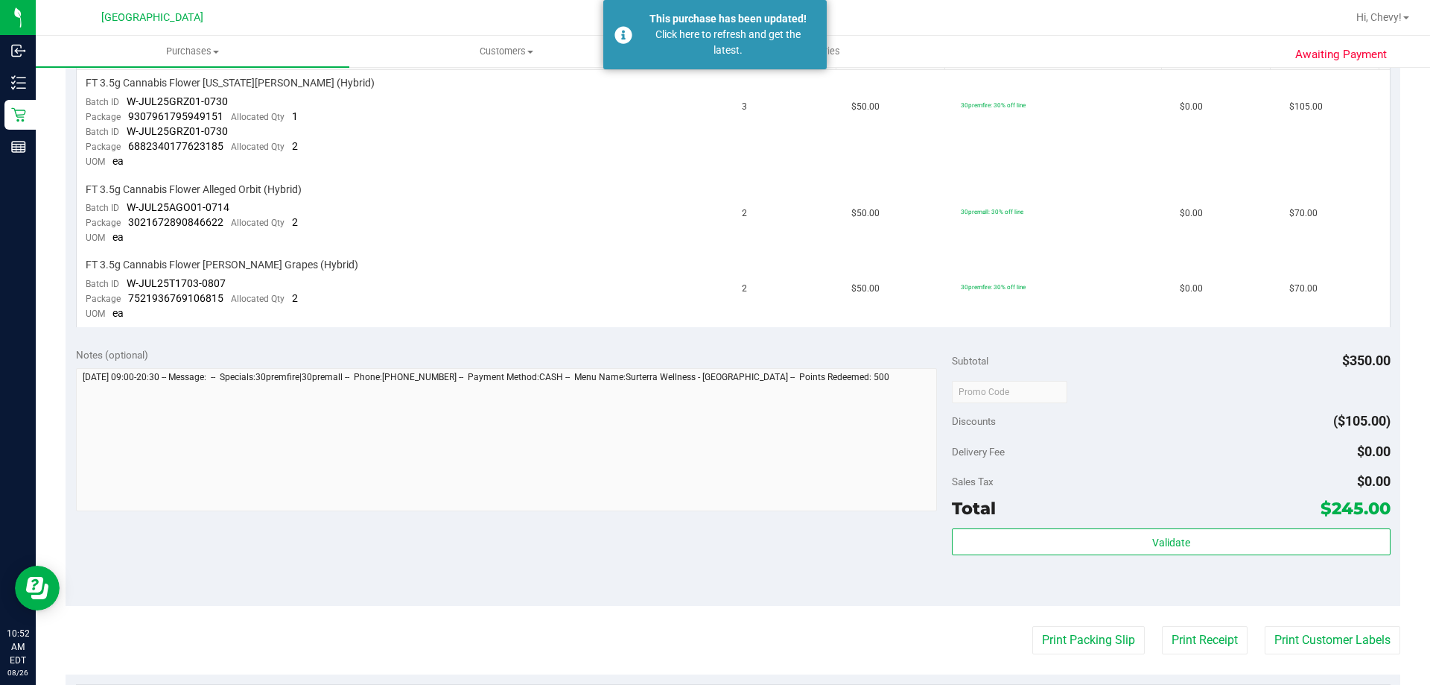
scroll to position [35, 0]
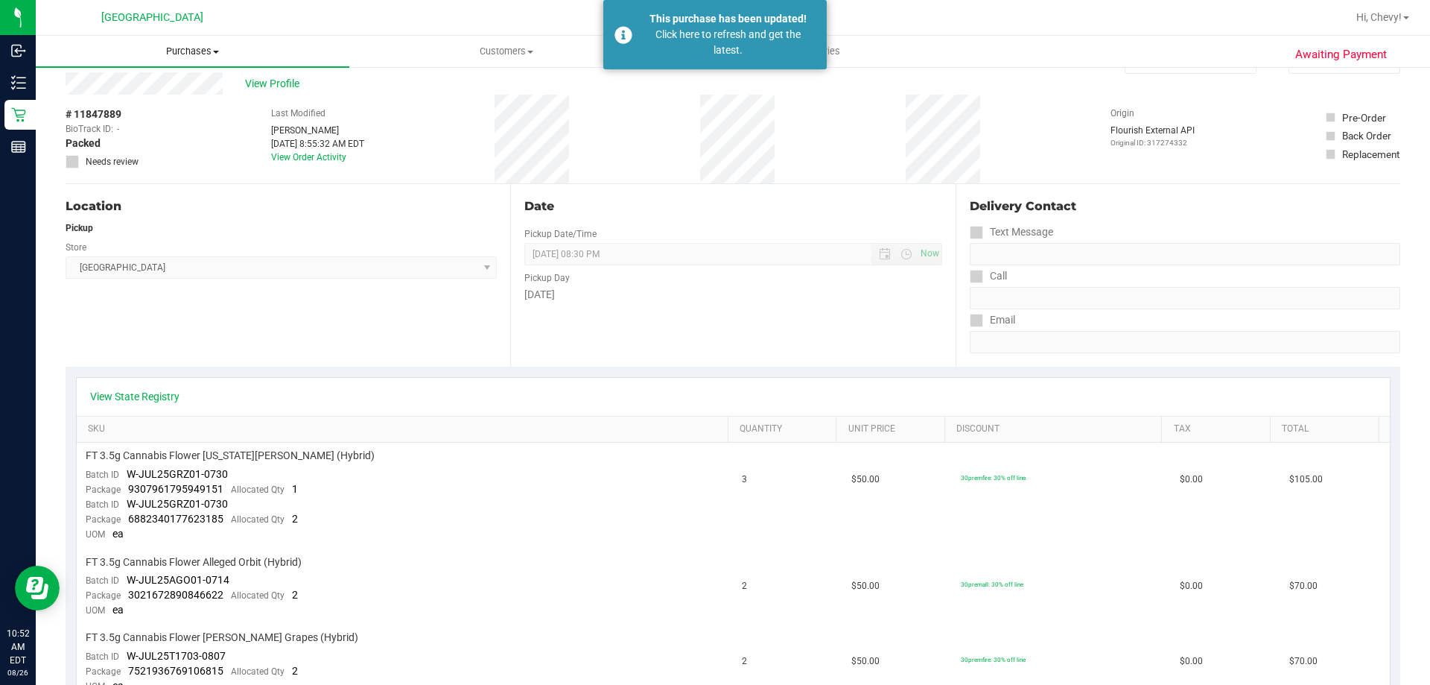
click at [185, 54] on span "Purchases" at bounding box center [193, 51] width 314 height 13
click at [177, 109] on li "Fulfillment" at bounding box center [193, 108] width 314 height 18
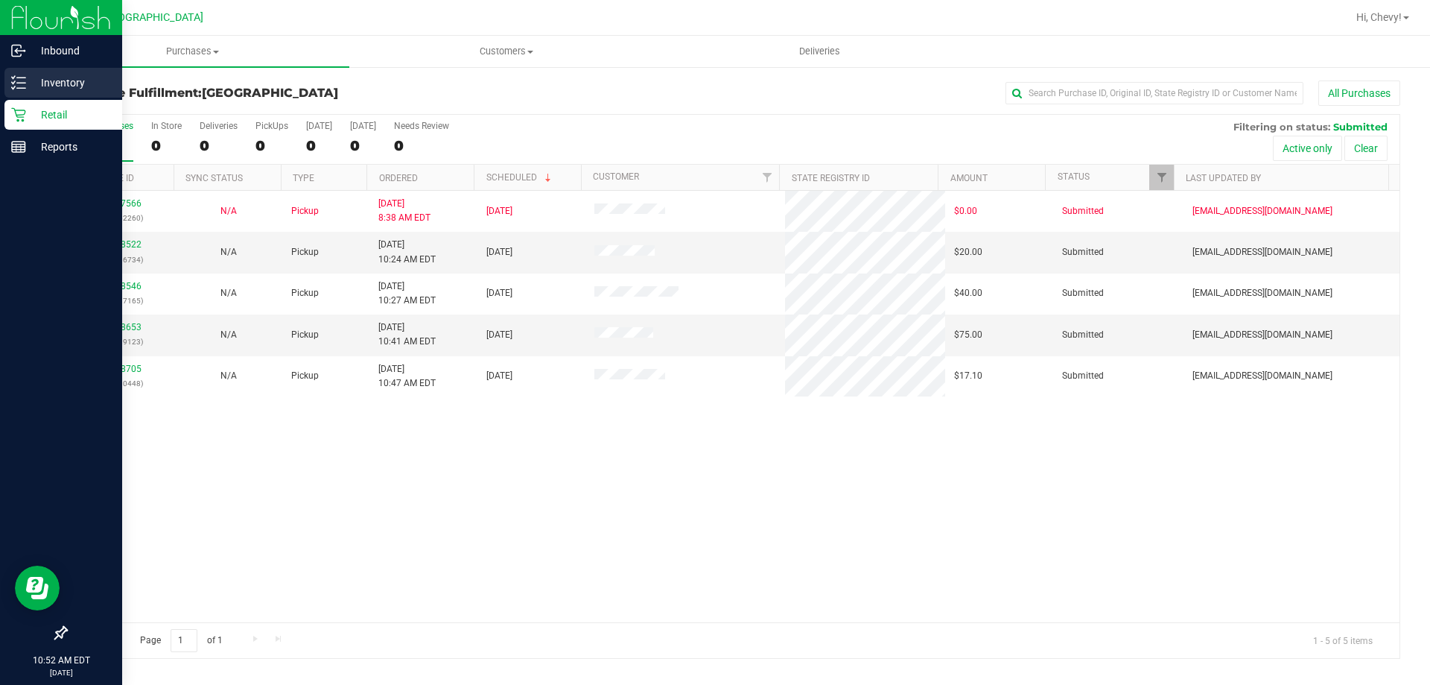
click at [32, 78] on p "Inventory" at bounding box center [70, 83] width 89 height 18
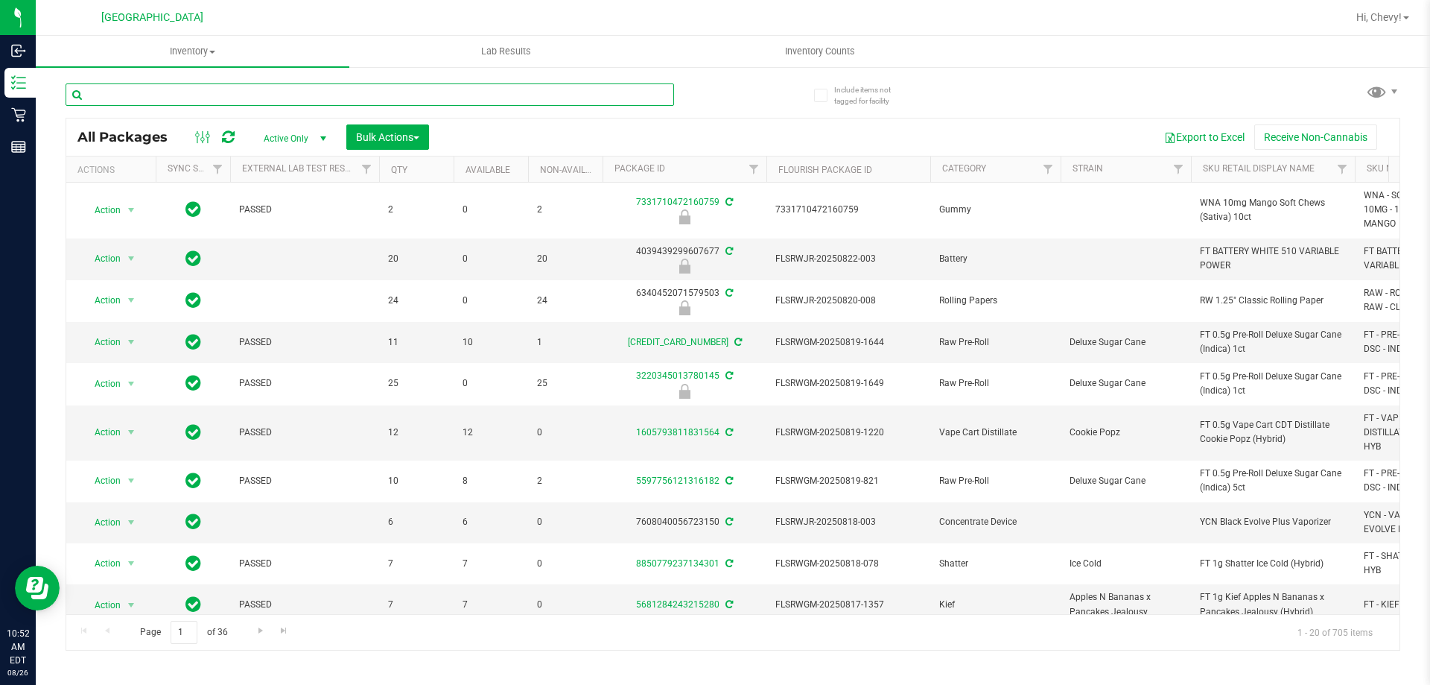
click at [279, 95] on input "text" at bounding box center [370, 94] width 609 height 22
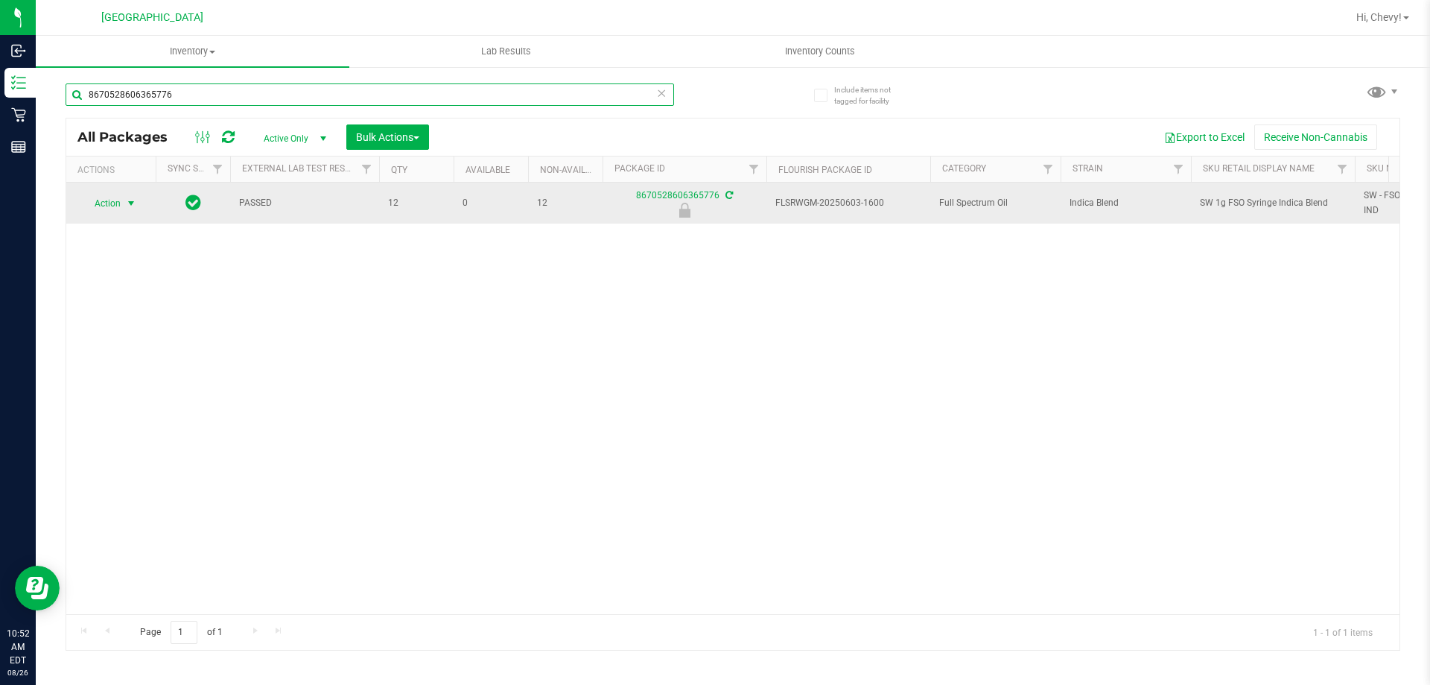
type input "8670528606365776"
click at [102, 211] on span "Action" at bounding box center [101, 203] width 40 height 21
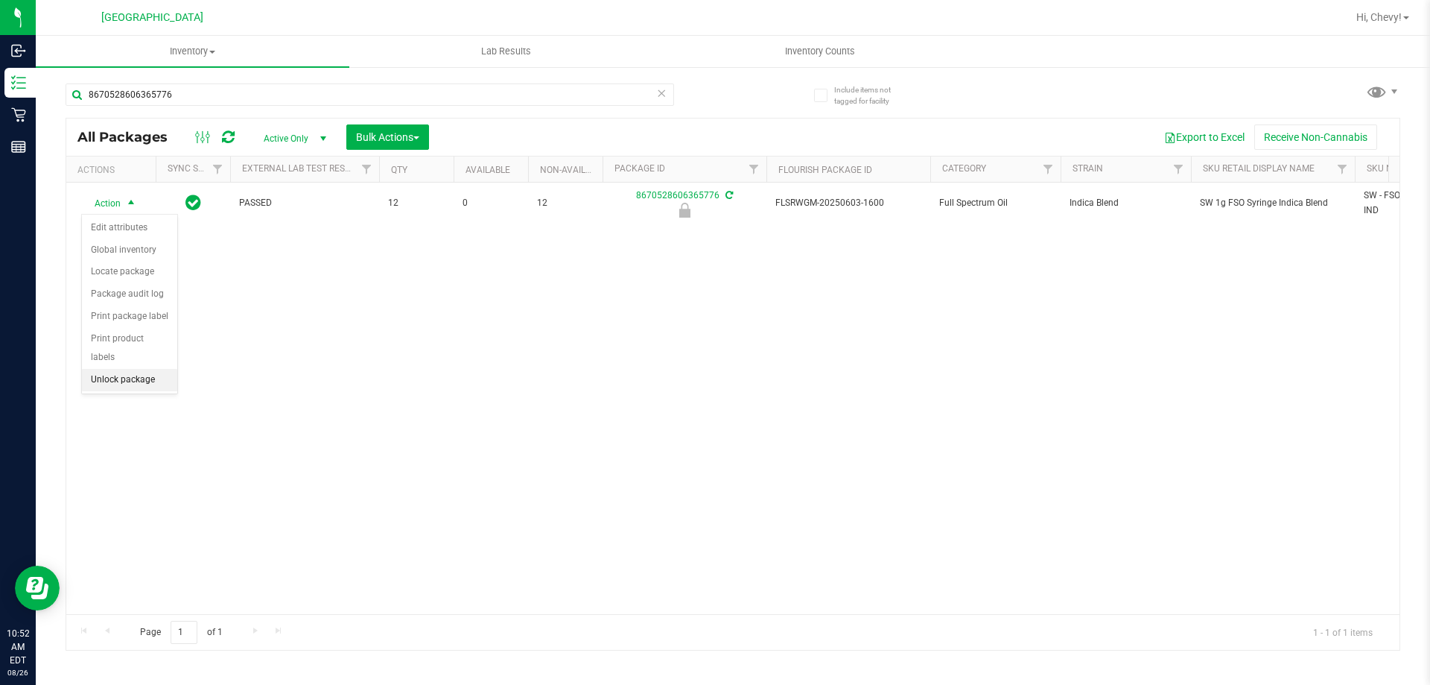
click at [120, 369] on li "Unlock package" at bounding box center [129, 380] width 95 height 22
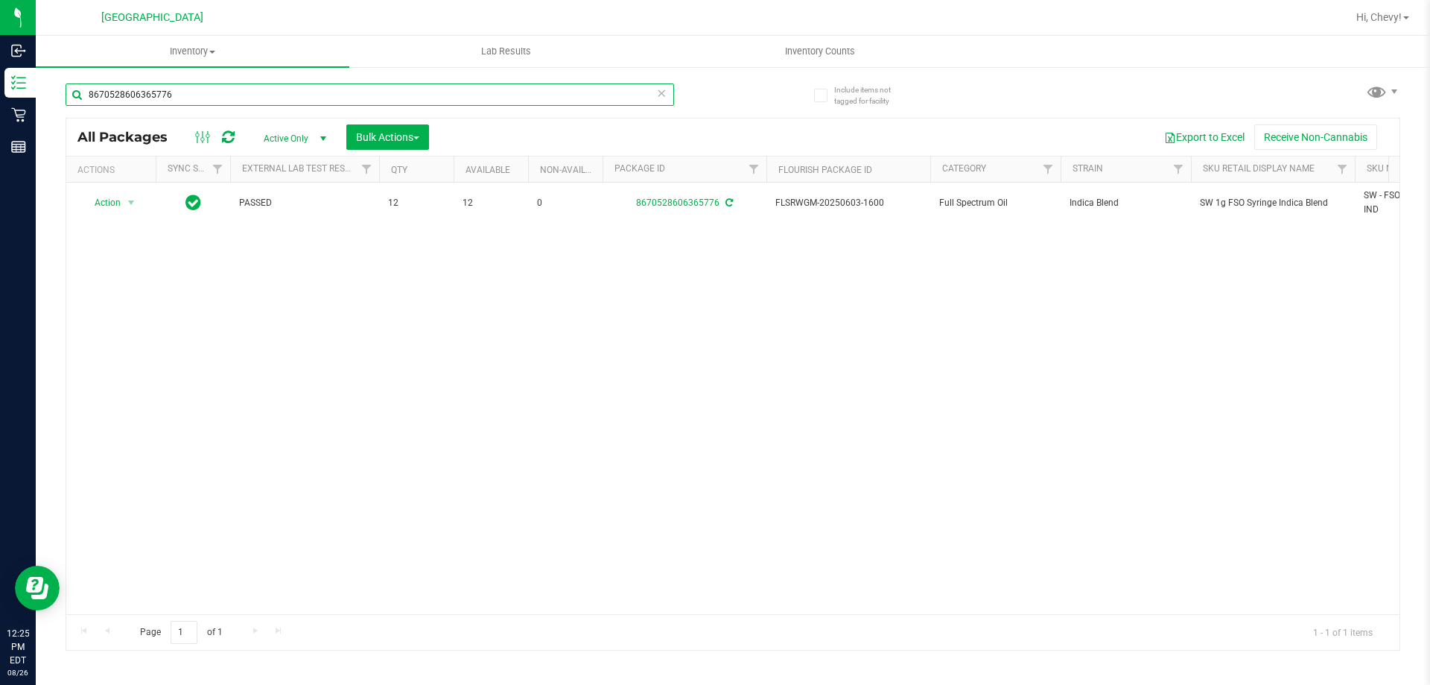
click at [272, 97] on input "8670528606365776" at bounding box center [370, 94] width 609 height 22
type input "8"
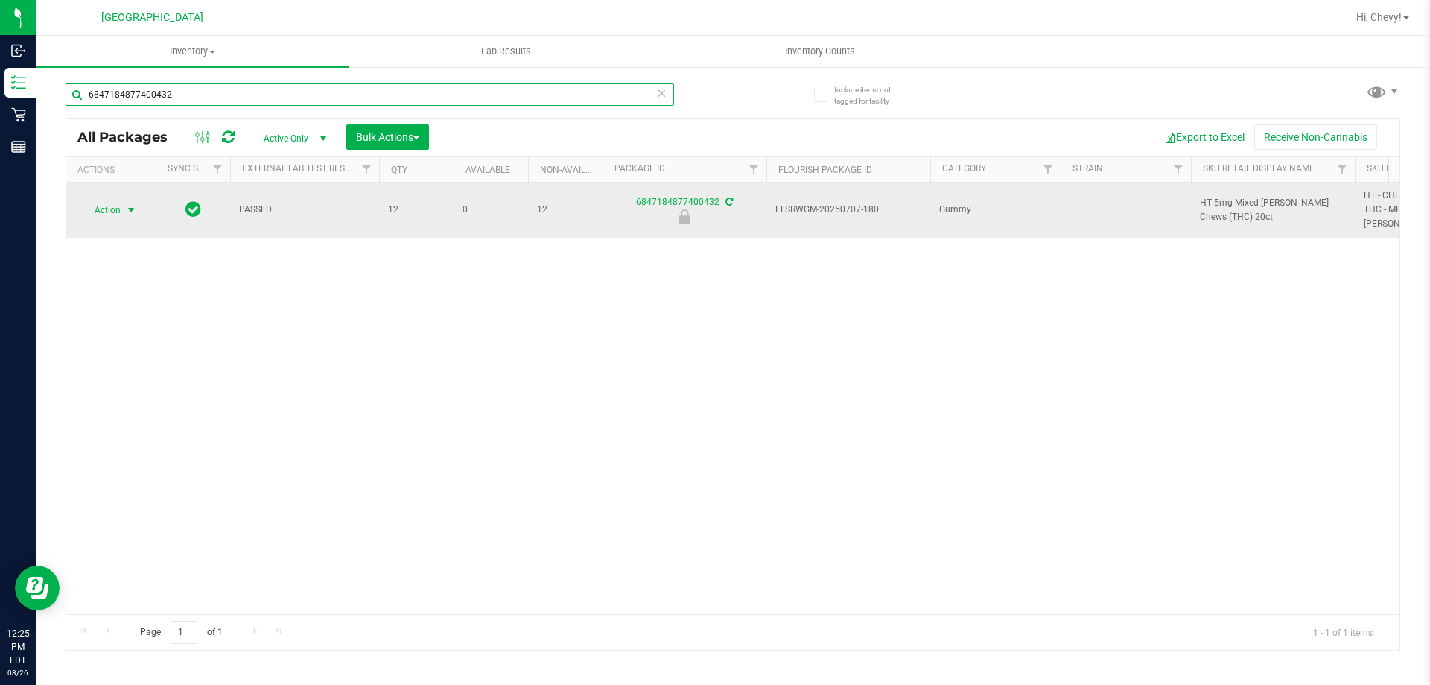
type input "6847184877400432"
click at [92, 200] on span "Action" at bounding box center [101, 210] width 40 height 21
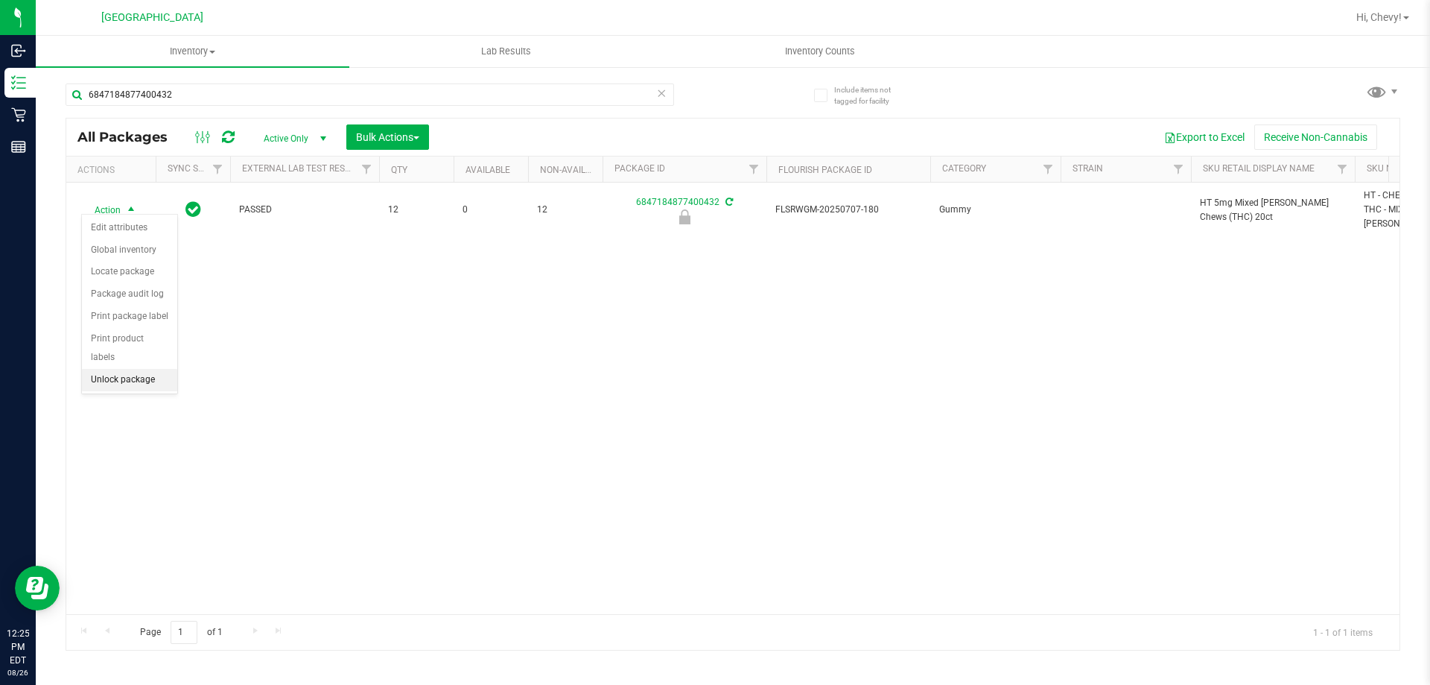
click at [116, 369] on li "Unlock package" at bounding box center [129, 380] width 95 height 22
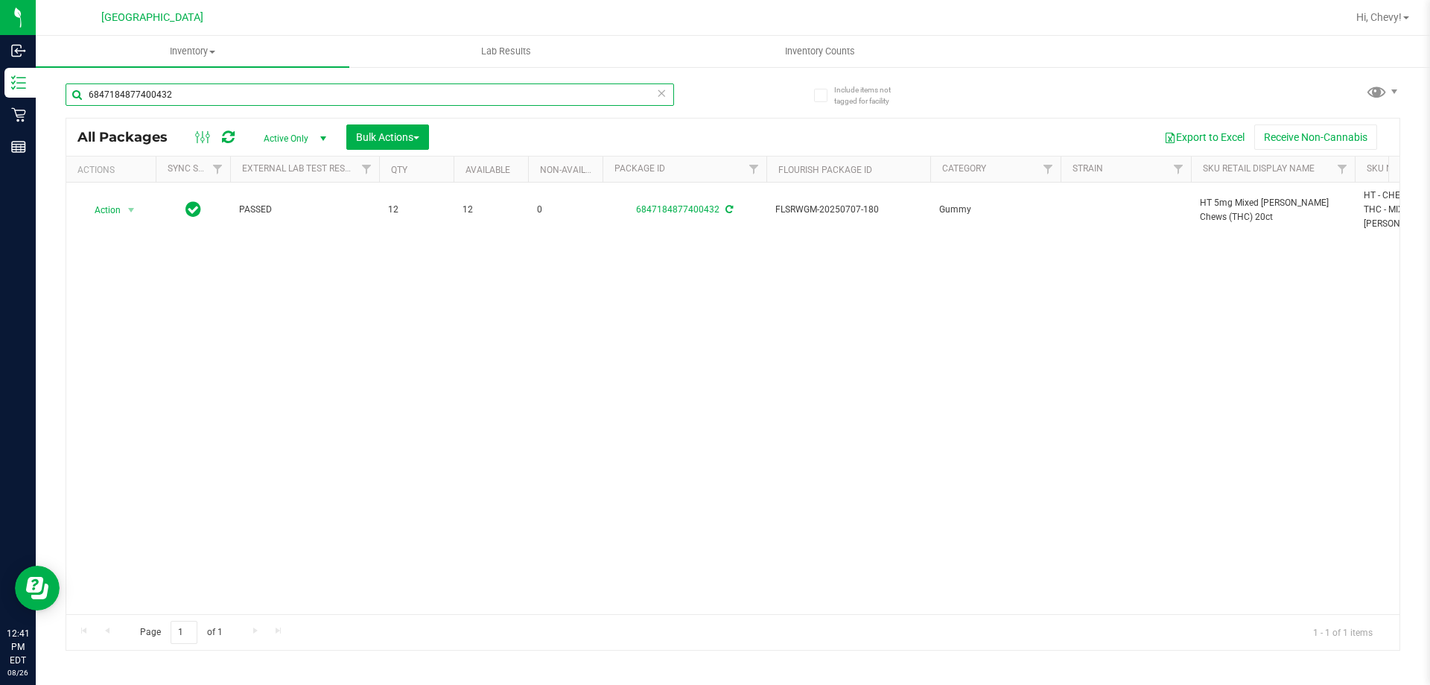
click at [279, 85] on input "6847184877400432" at bounding box center [370, 94] width 609 height 22
click at [283, 87] on input "6847184877400432" at bounding box center [370, 94] width 609 height 22
click at [284, 87] on input "6847184877400432" at bounding box center [370, 94] width 609 height 22
drag, startPoint x: 284, startPoint y: 87, endPoint x: 101, endPoint y: 74, distance: 183.0
click at [101, 74] on div "6847184877400432" at bounding box center [400, 94] width 668 height 48
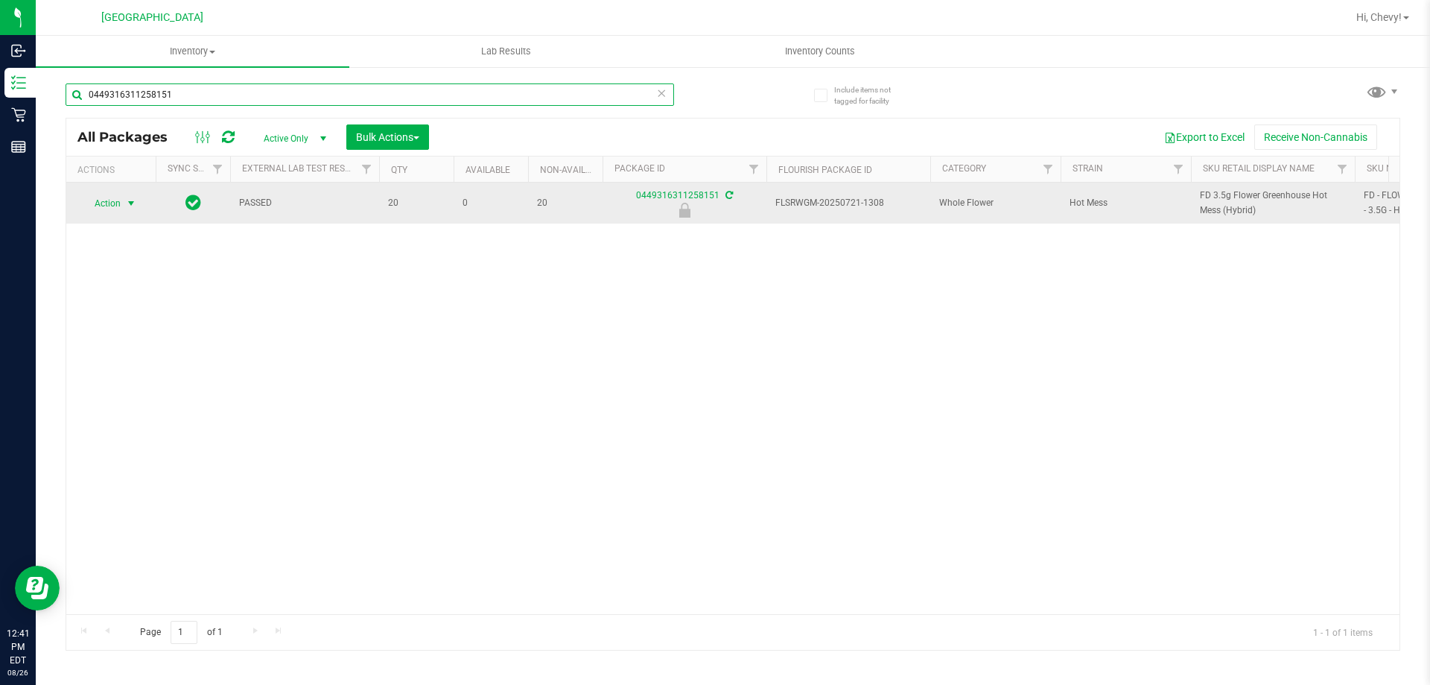
type input "0449316311258151"
click at [118, 201] on span "Action" at bounding box center [101, 203] width 40 height 21
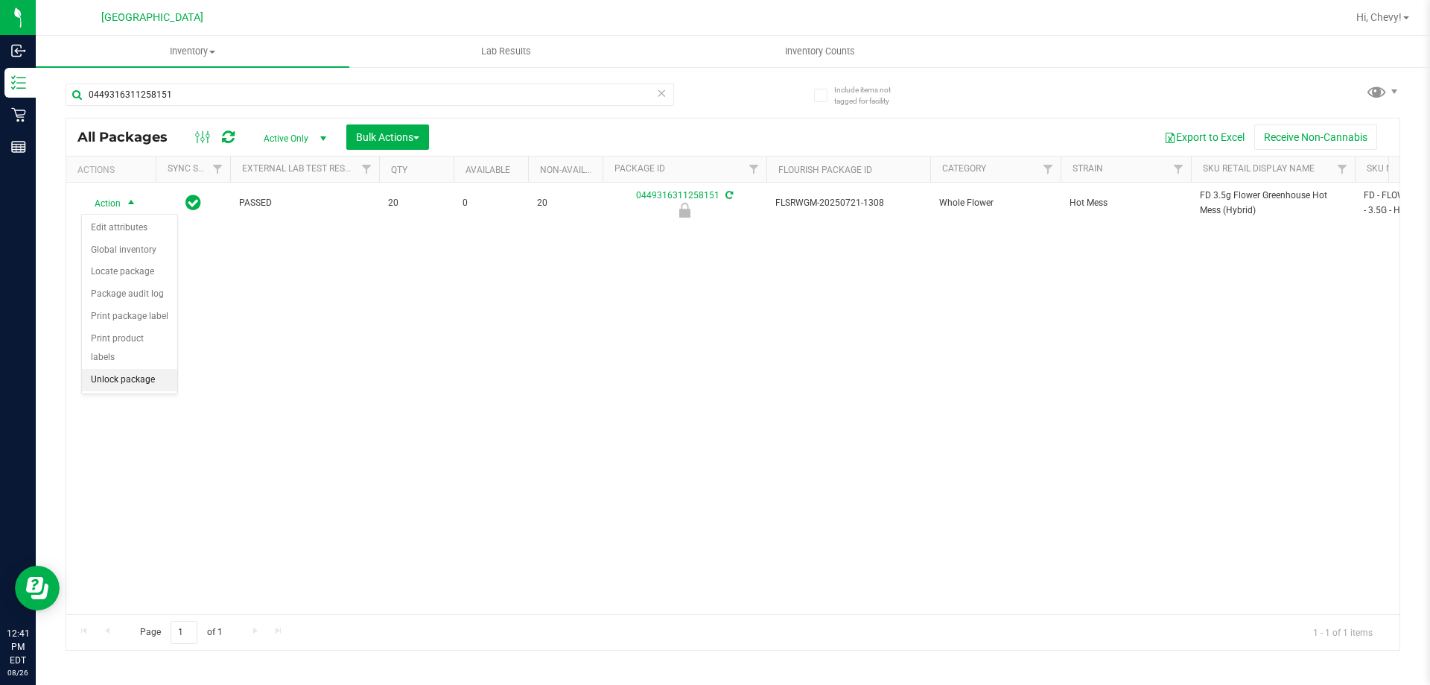
click at [107, 369] on li "Unlock package" at bounding box center [129, 380] width 95 height 22
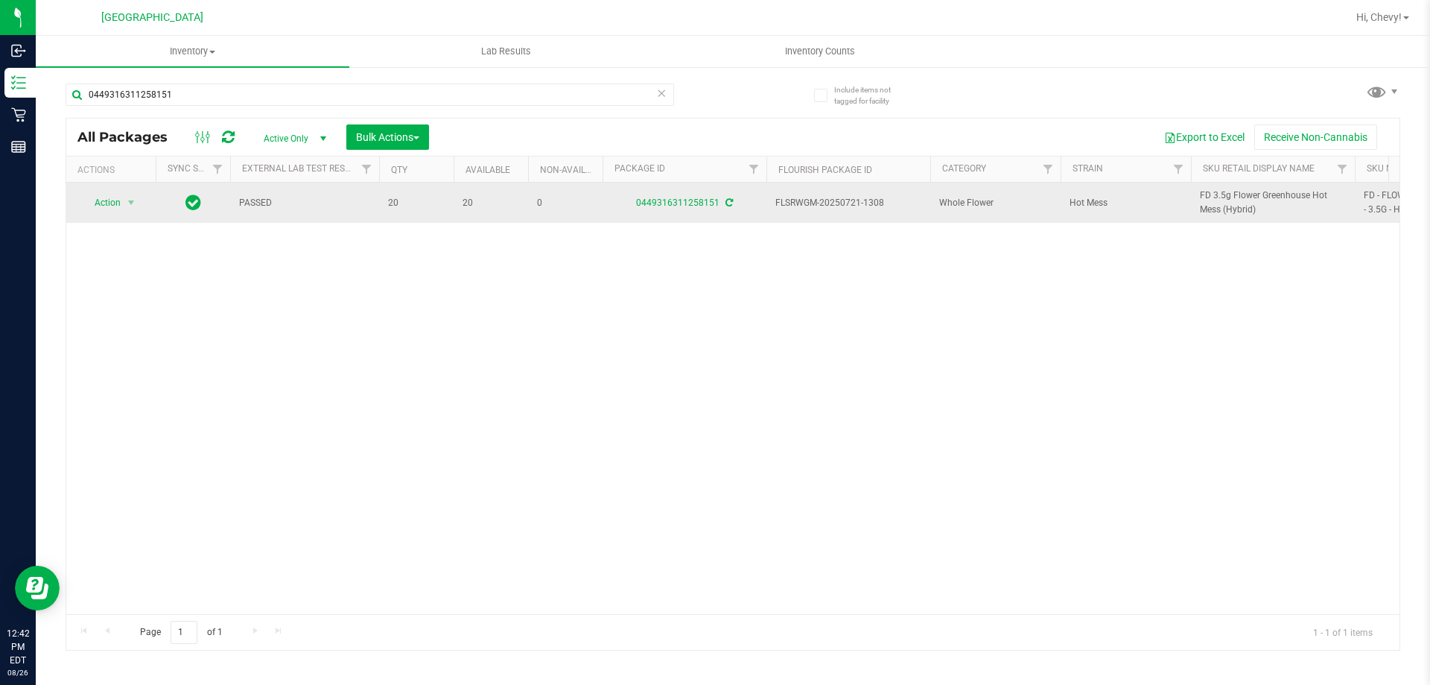
click at [1228, 195] on span "FD 3.5g Flower Greenhouse Hot Mess (Hybrid)" at bounding box center [1273, 202] width 146 height 28
copy tr "FD 3.5g Flower Greenhouse Hot Mess (Hybrid)"
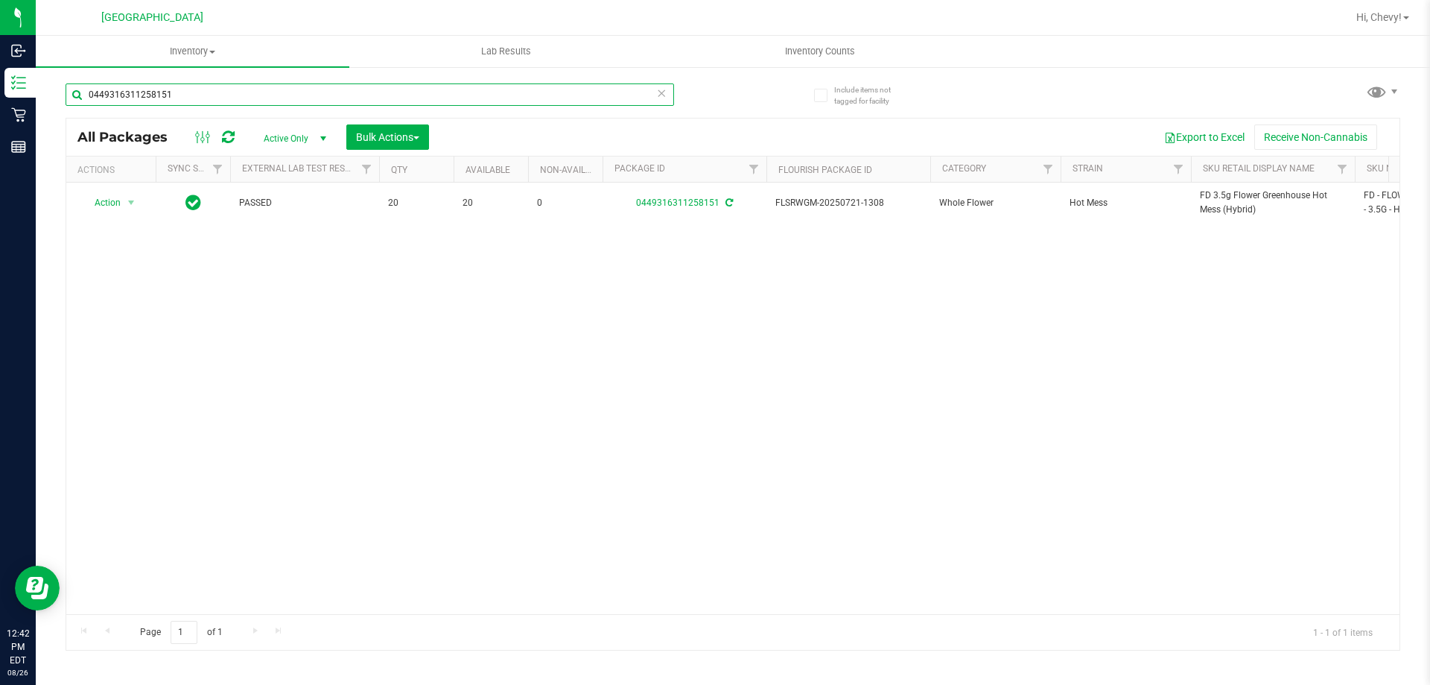
click at [211, 97] on input "0449316311258151" at bounding box center [370, 94] width 609 height 22
click at [209, 95] on input "0449316311258151" at bounding box center [370, 94] width 609 height 22
paste input "FD 3.5g Flower Greenhouse Hot Mess (Hybrid)"
type input "0"
paste input "FD 3.5g Flower Greenhouse Hot Mess (Hybrid)"
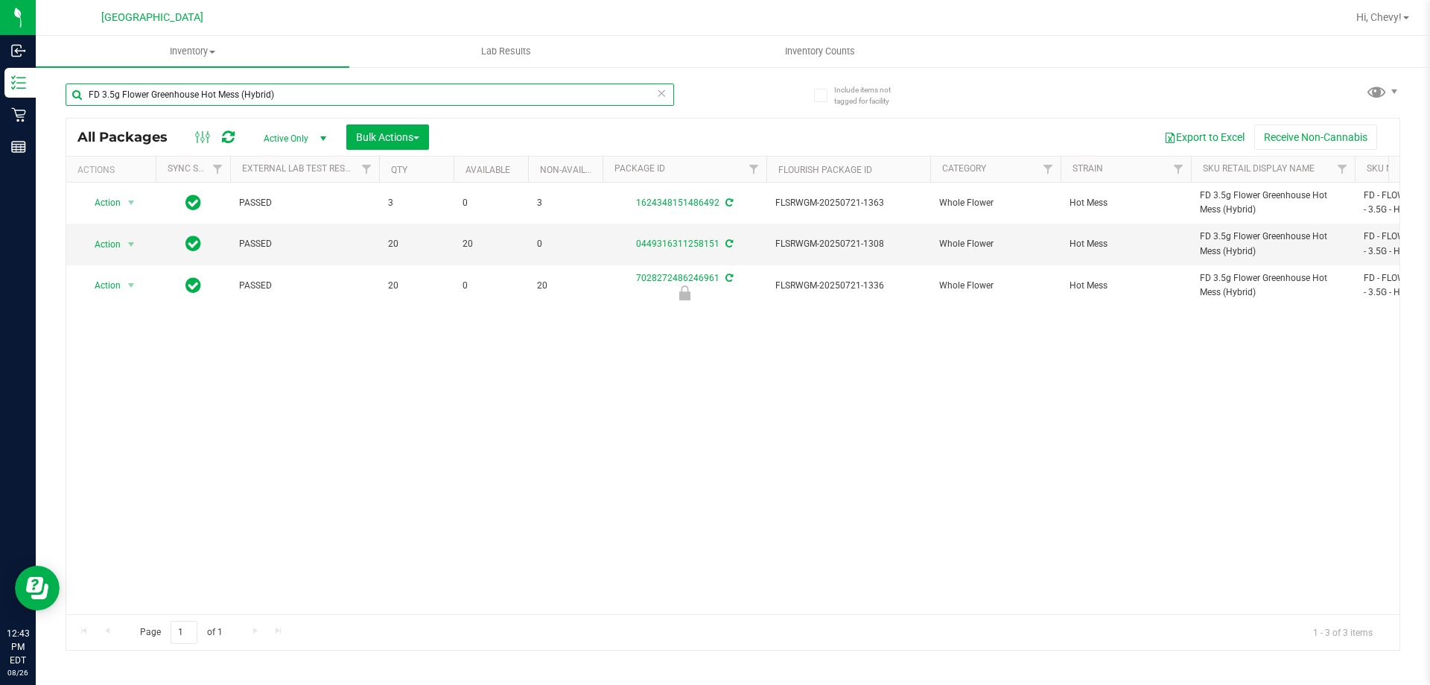
type input "FD 3.5g Flower Greenhouse Hot Mess (Hybrid)"
